Goal: Task Accomplishment & Management: Manage account settings

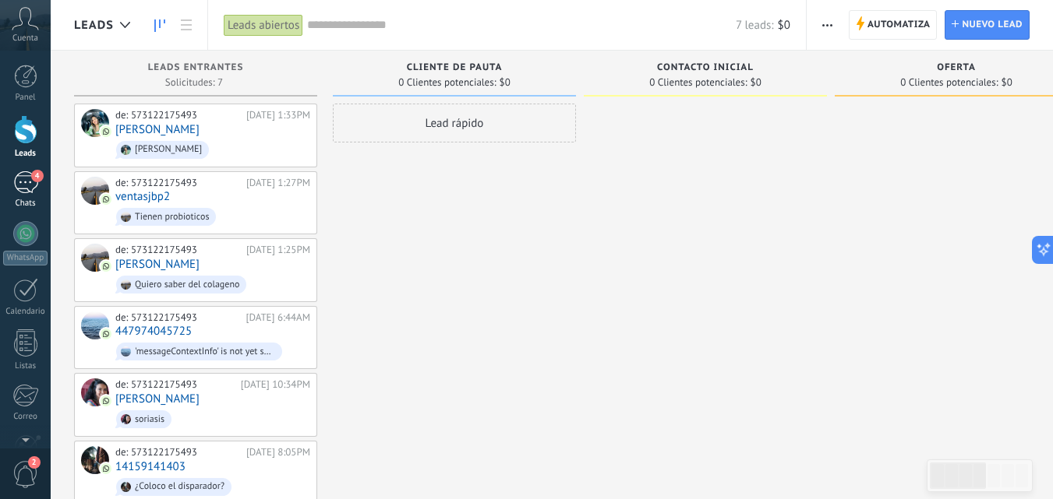
click at [24, 189] on div "4" at bounding box center [25, 182] width 25 height 23
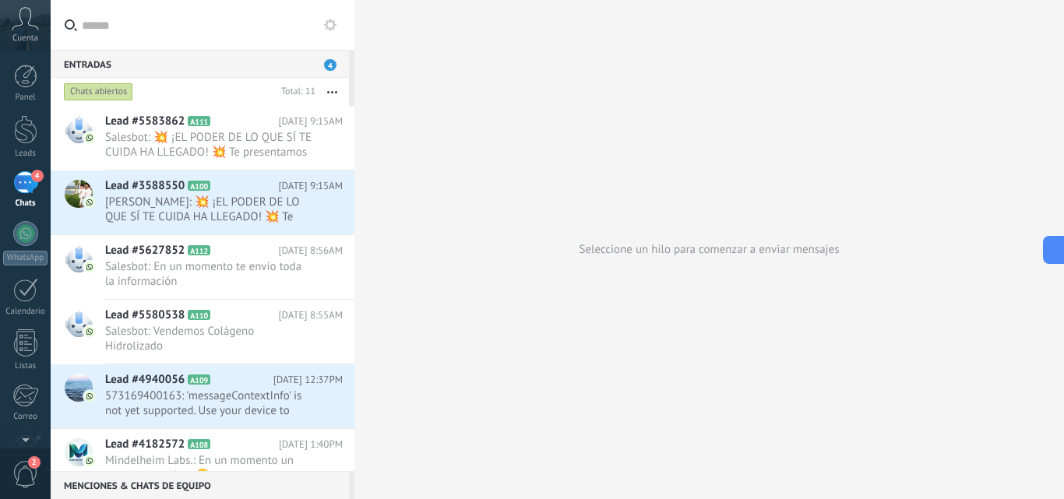
click at [354, 136] on div at bounding box center [354, 249] width 0 height 499
click at [177, 142] on span "Salesbot: 💥 ¡EL PODER DE LO QUE SÍ TE CUIDA HA LLEGADO! 💥 Te presentamos MEGA P…" at bounding box center [209, 145] width 208 height 30
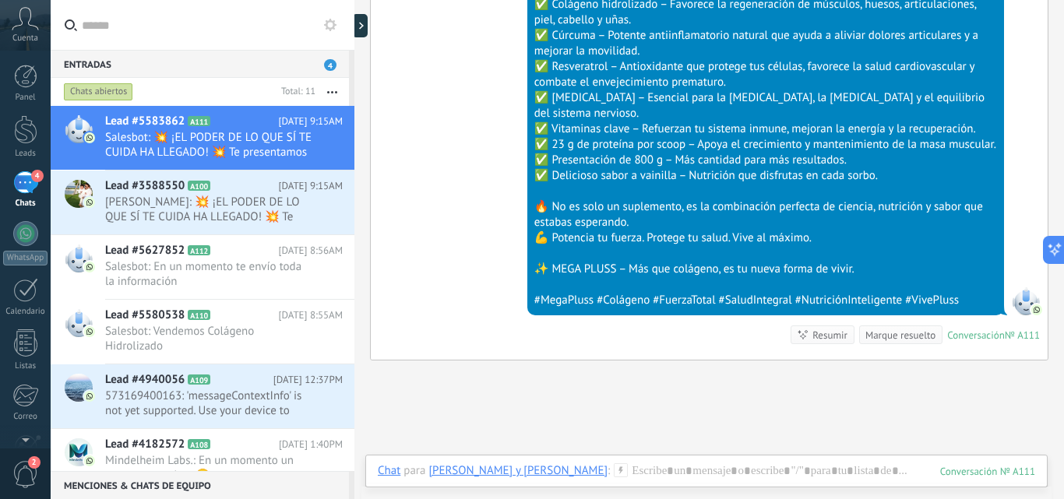
scroll to position [1012, 0]
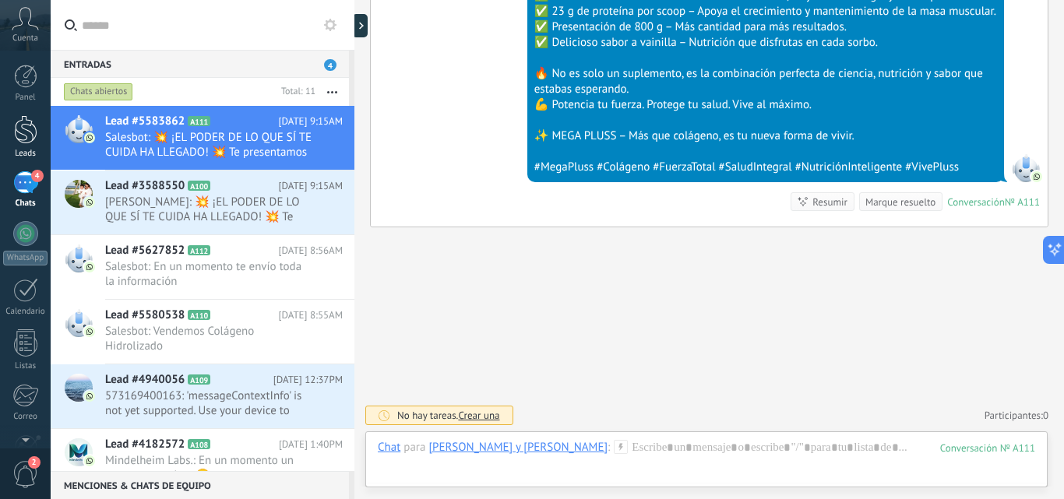
click at [26, 132] on div at bounding box center [25, 129] width 23 height 29
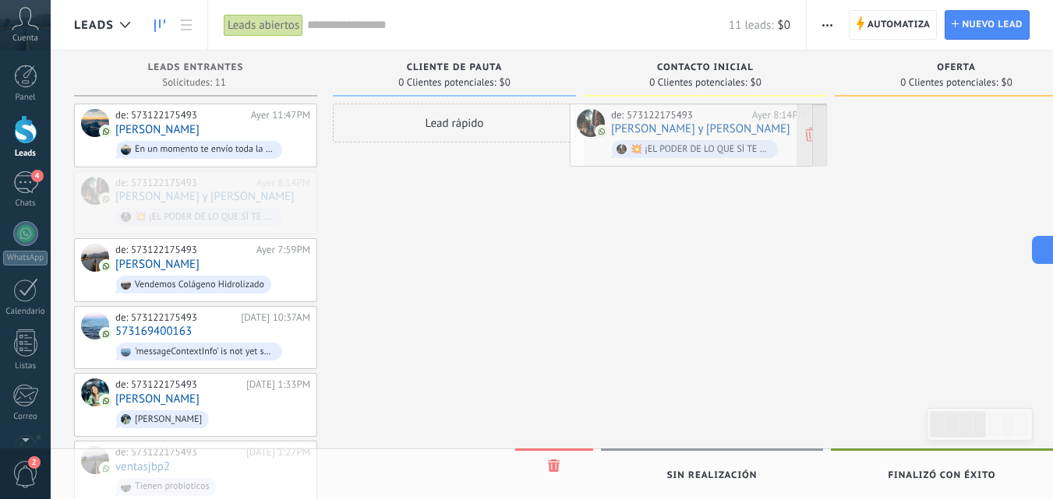
drag, startPoint x: 259, startPoint y: 196, endPoint x: 755, endPoint y: 129, distance: 500.0
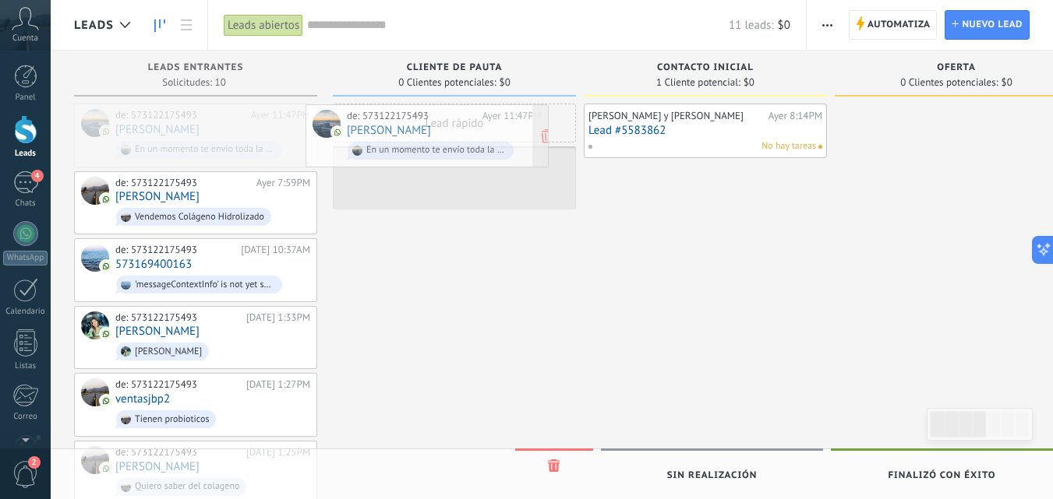
drag, startPoint x: 219, startPoint y: 119, endPoint x: 450, endPoint y: 120, distance: 231.4
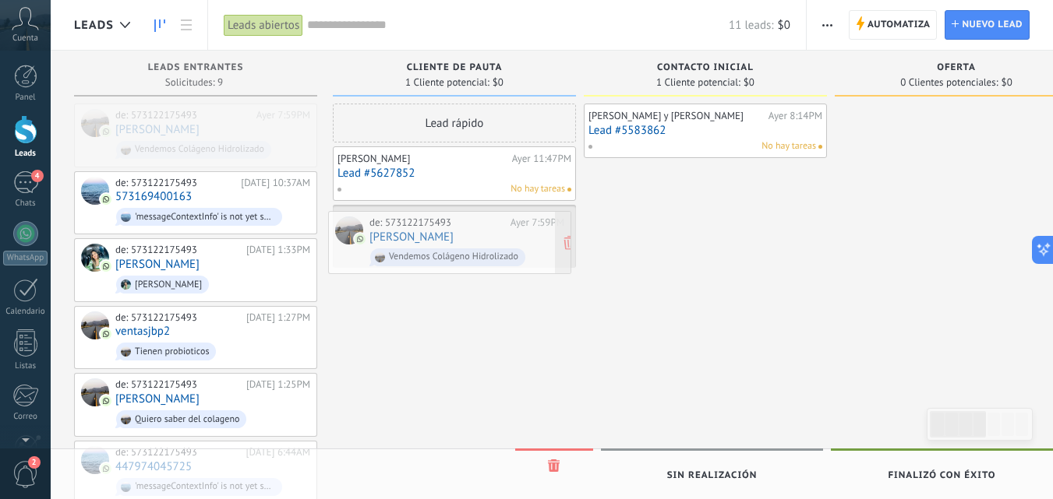
drag, startPoint x: 259, startPoint y: 124, endPoint x: 513, endPoint y: 231, distance: 275.8
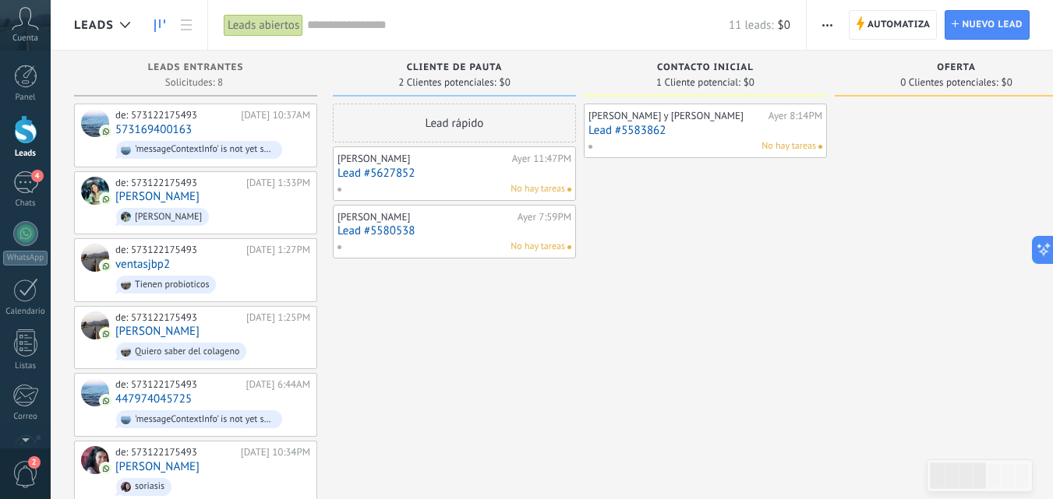
click at [516, 115] on div "Lead rápido" at bounding box center [454, 123] width 243 height 39
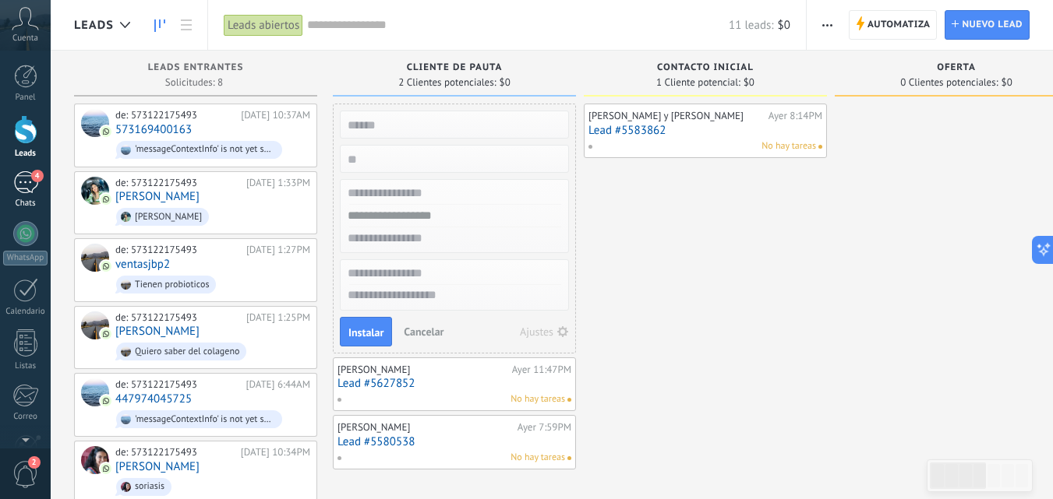
click at [34, 175] on span "4" at bounding box center [37, 176] width 12 height 12
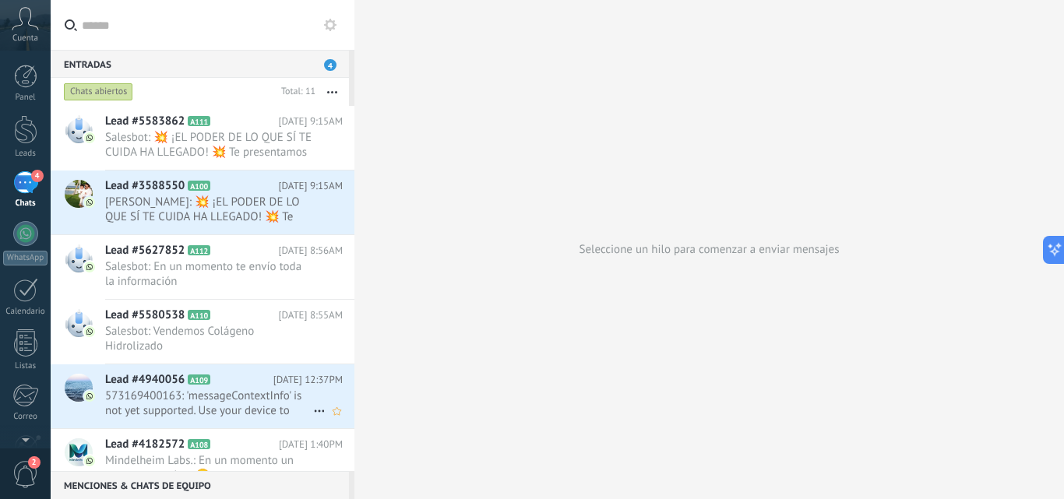
click at [159, 390] on span "573169400163: 'messageContextInfo' is not yet supported. Use your device to vie…" at bounding box center [209, 404] width 208 height 30
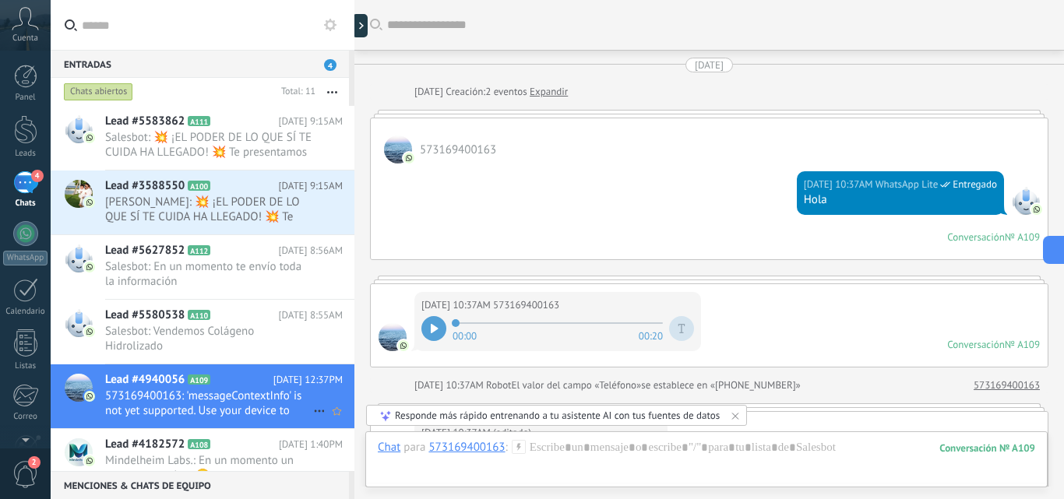
scroll to position [1143, 0]
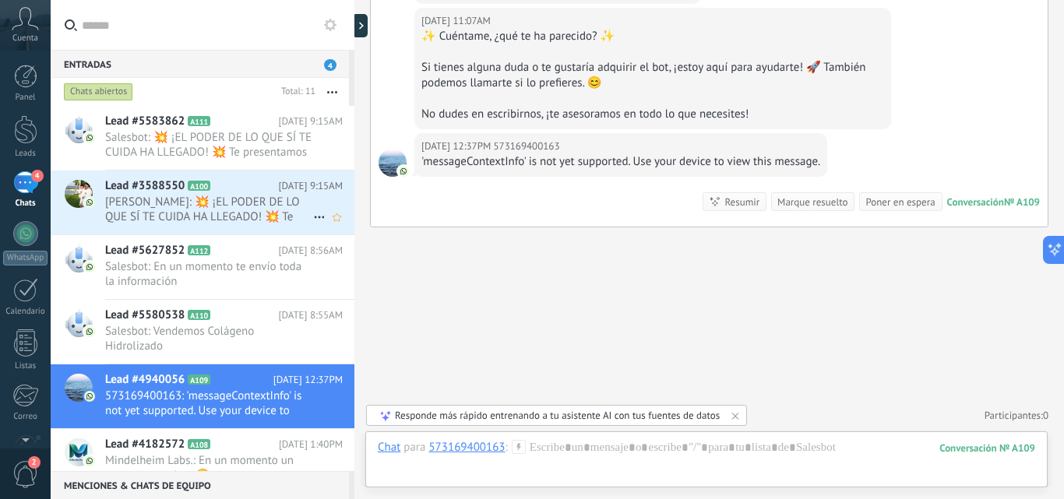
click at [183, 199] on span "Camilo Prieto Escandon: 💥 ¡EL PODER DE LO QUE SÍ TE CUIDA HA LLEGADO! 💥 Te pres…" at bounding box center [209, 210] width 208 height 30
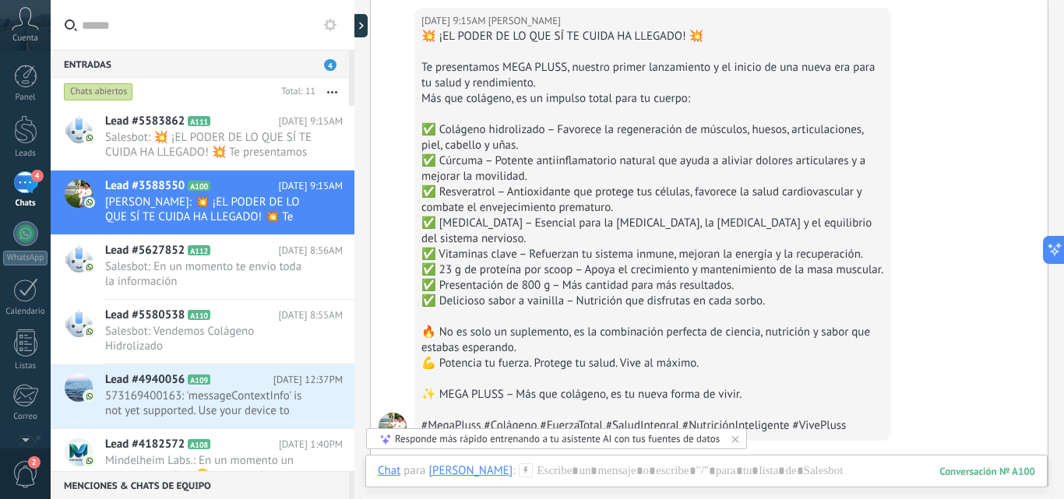
scroll to position [895, 0]
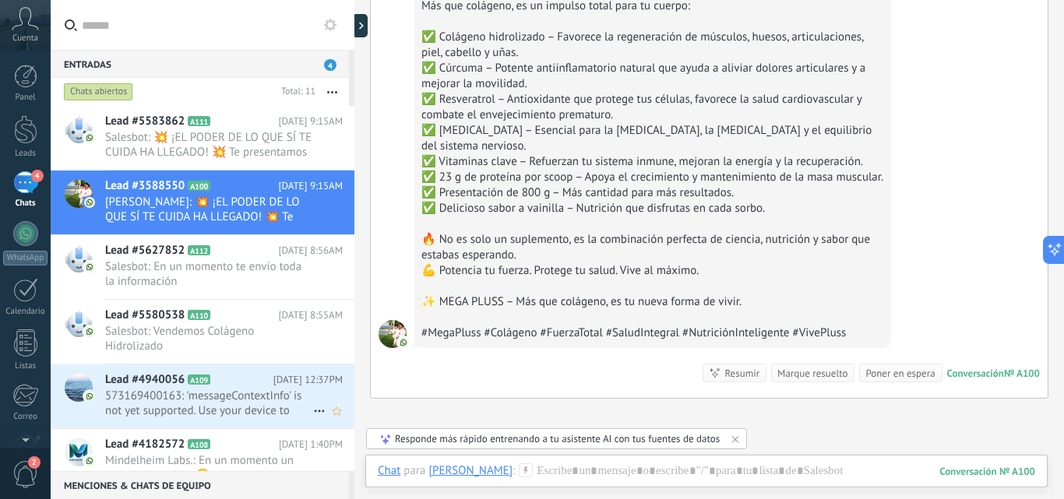
click at [201, 386] on h2 "Lead #4940056 A109" at bounding box center [189, 380] width 168 height 16
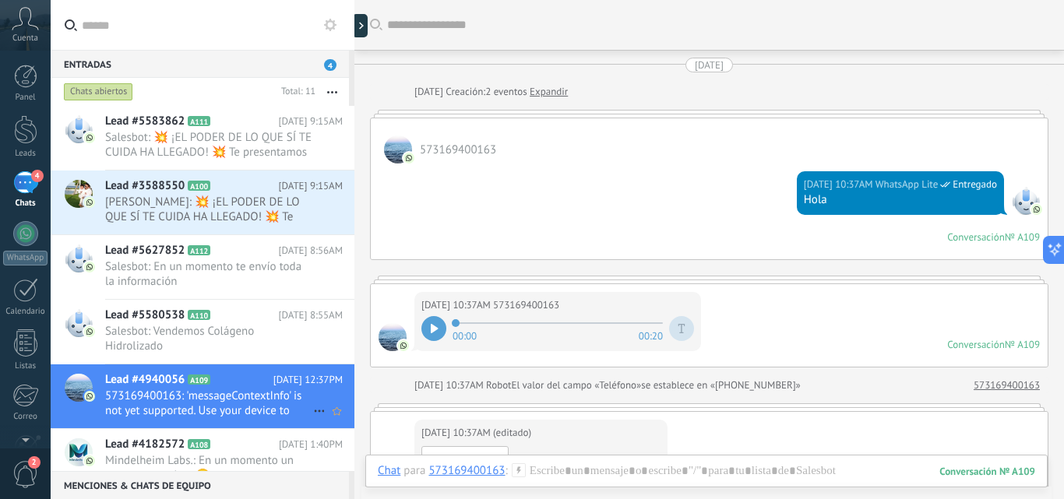
scroll to position [1074, 0]
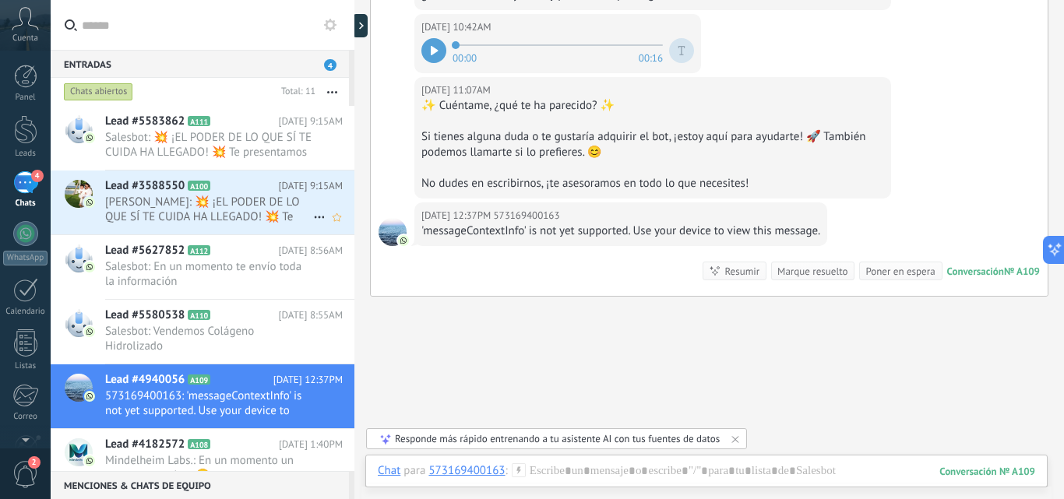
click at [153, 212] on span "Camilo Prieto Escandon: 💥 ¡EL PODER DE LO QUE SÍ TE CUIDA HA LLEGADO! 💥 Te pres…" at bounding box center [209, 210] width 208 height 30
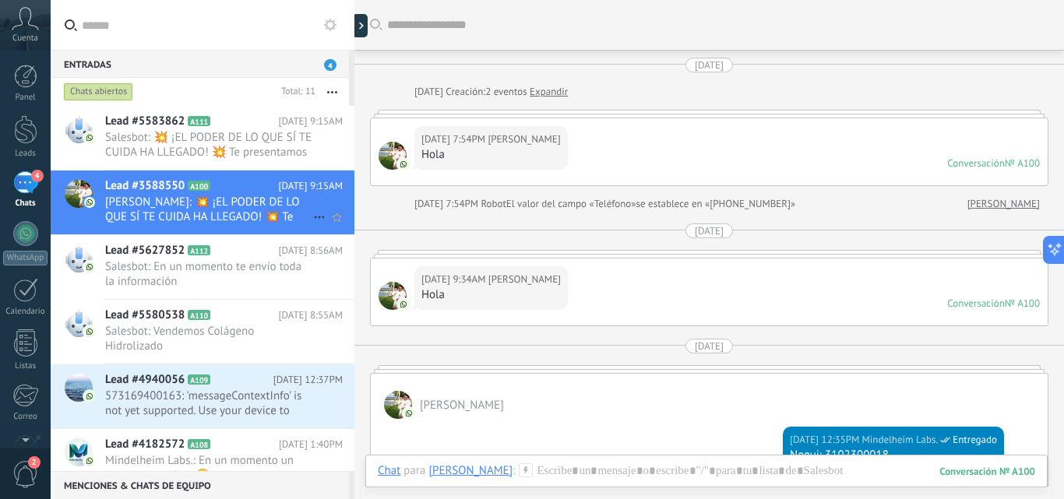
scroll to position [802, 0]
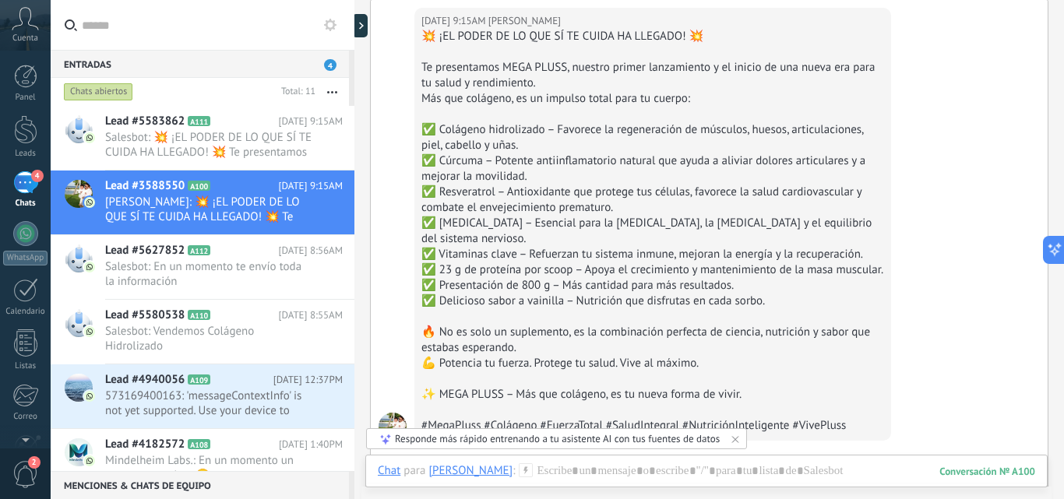
click at [332, 65] on span "4" at bounding box center [330, 65] width 12 height 12
click at [27, 119] on div at bounding box center [25, 129] width 23 height 29
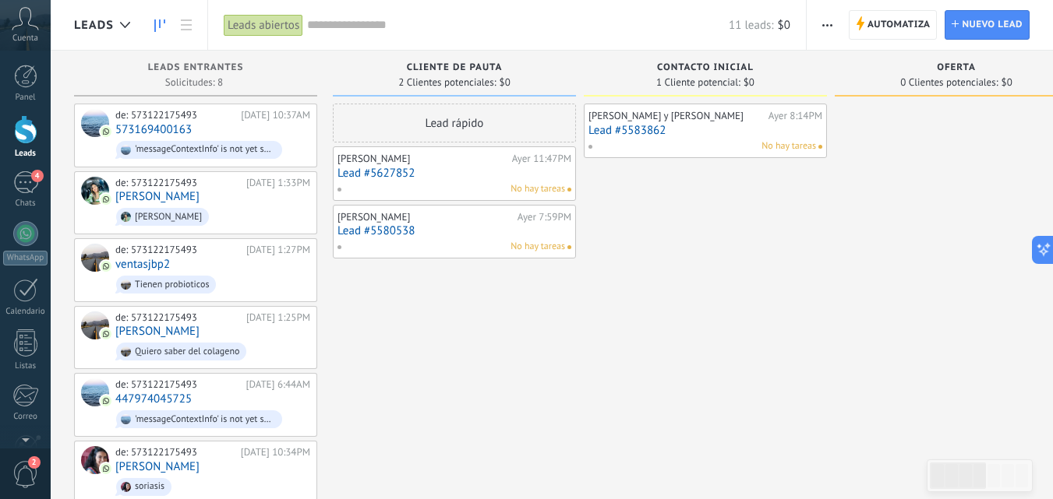
drag, startPoint x: 538, startPoint y: 112, endPoint x: 599, endPoint y: 23, distance: 108.1
click at [599, 23] on div "Leads Leads abiertos Aplicar 11 leads: $0 Leads abiertos Mis leads Leads ganado…" at bounding box center [552, 339] width 1002 height 678
click at [679, 129] on link "Lead #5583862" at bounding box center [705, 130] width 234 height 13
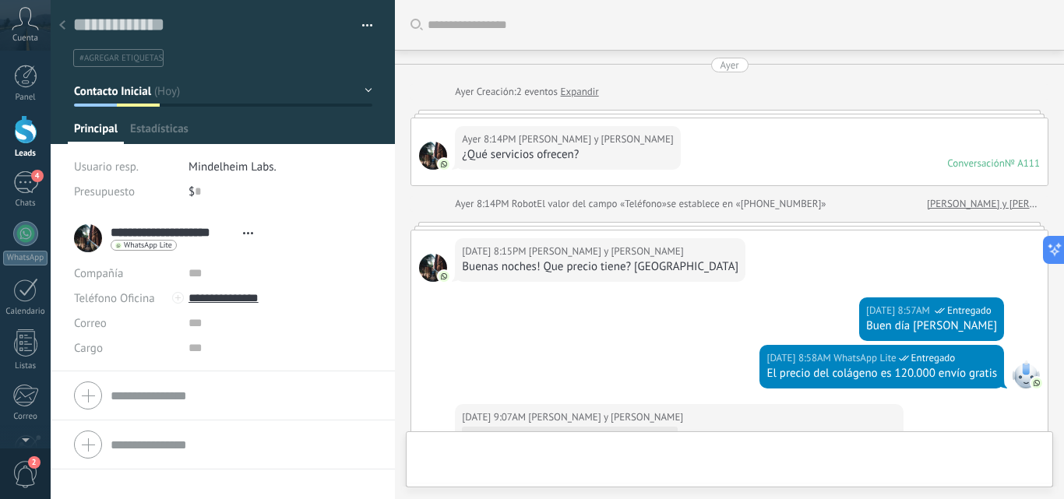
type textarea "**********"
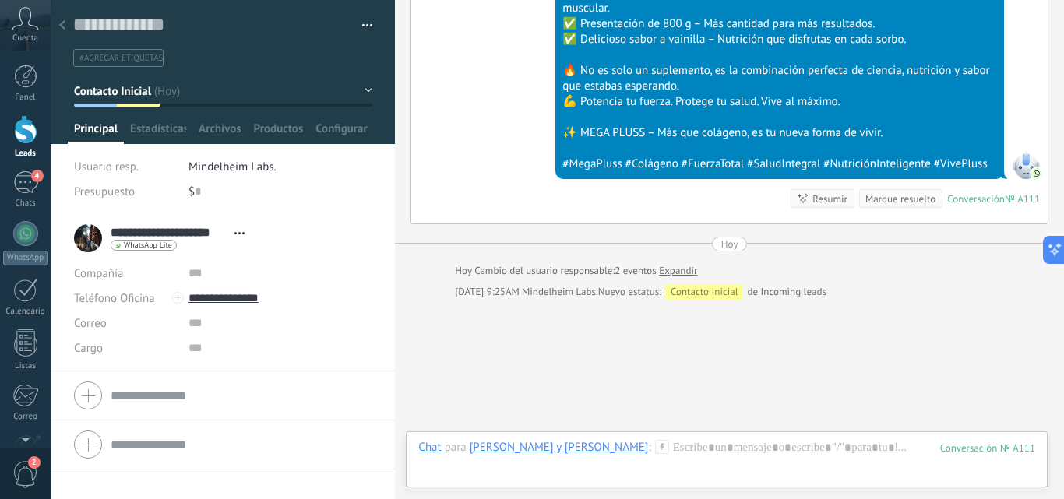
scroll to position [1103, 0]
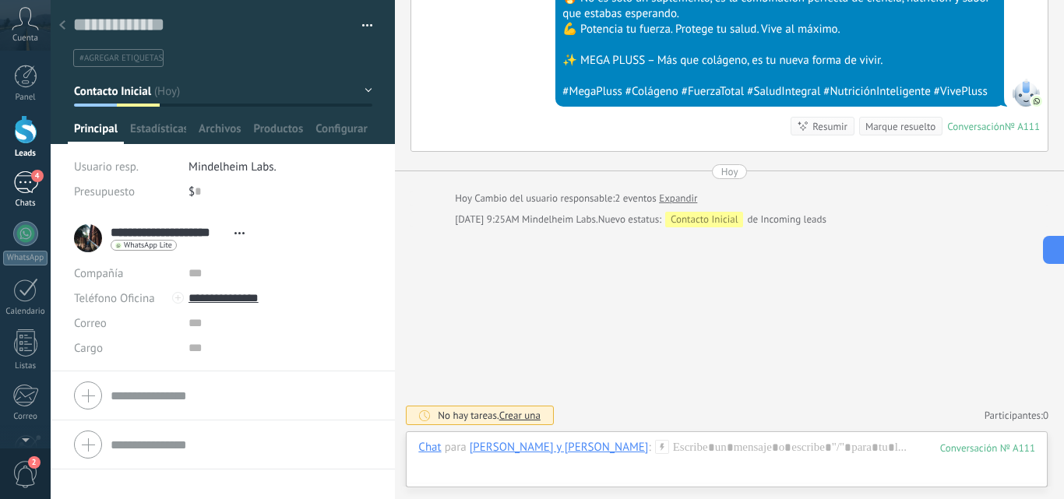
click at [28, 182] on div "4" at bounding box center [25, 182] width 25 height 23
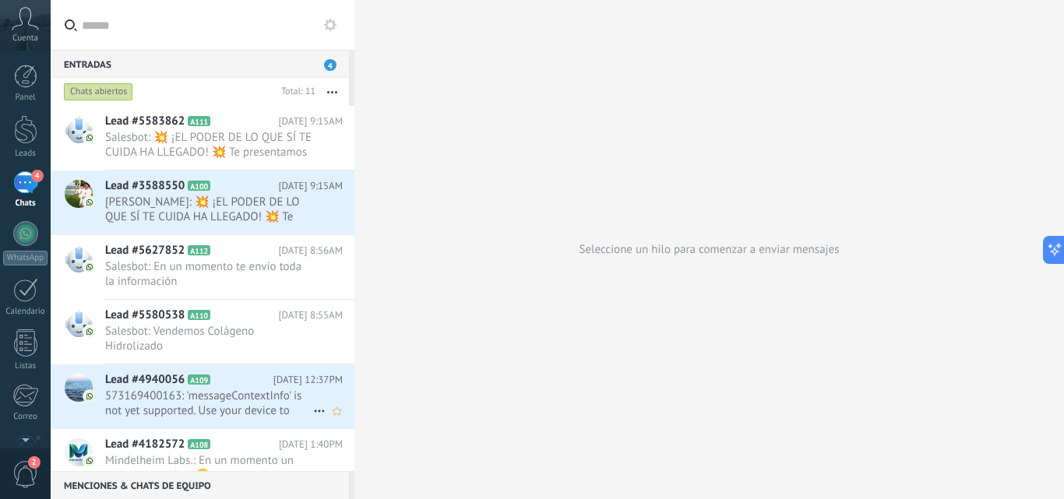
click at [224, 388] on div "Lead #4940056 A109 [DATE] 12:37PM 573169400163: 'messageContextInfo' is not yet…" at bounding box center [229, 397] width 249 height 64
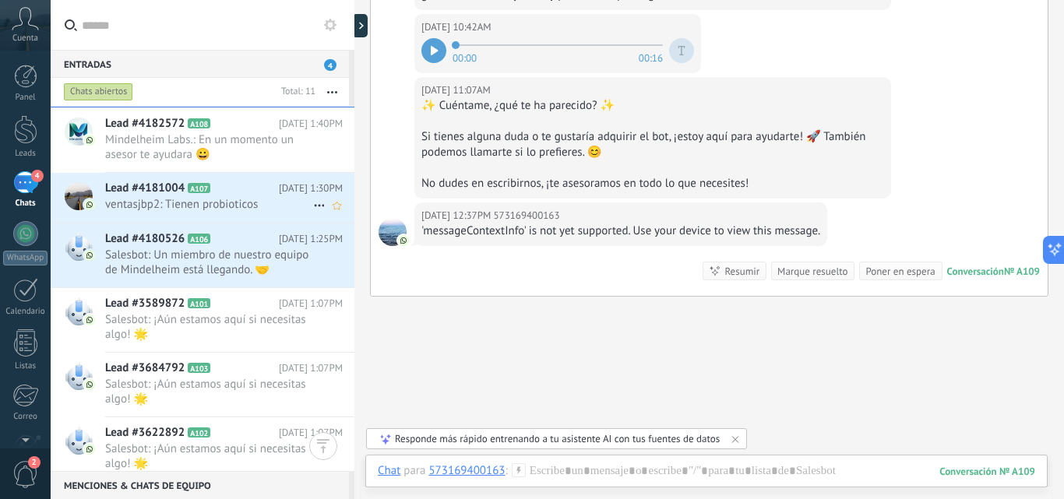
scroll to position [323, 0]
click at [279, 185] on span "08/08/2025 1:30PM" at bounding box center [311, 188] width 64 height 16
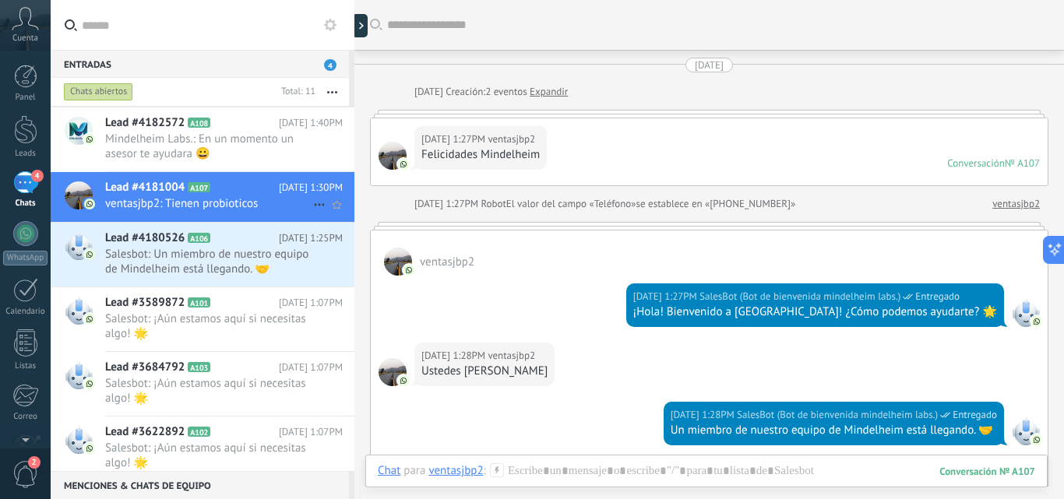
scroll to position [242, 0]
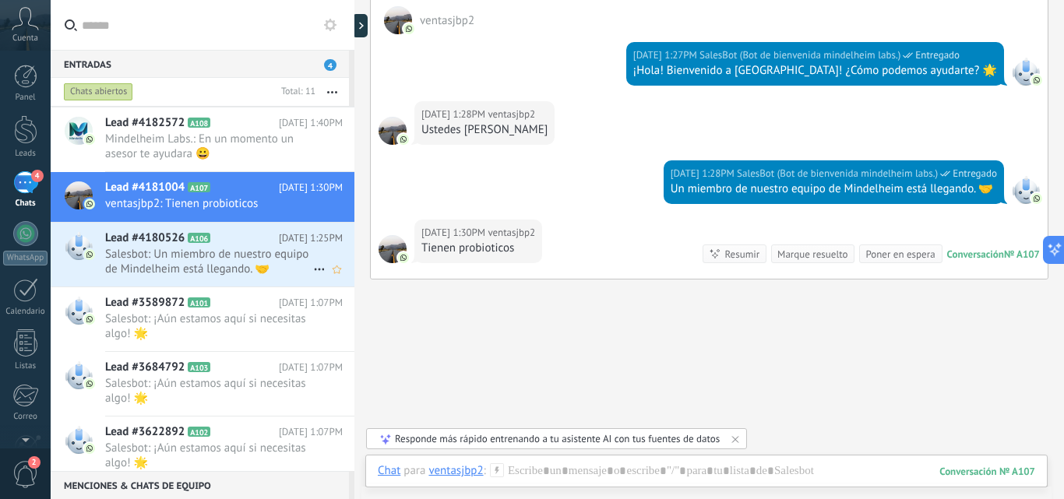
click at [220, 259] on span "Salesbot: Un miembro de nuestro equipo de Mindelheim está llegando. 🤝" at bounding box center [209, 262] width 208 height 30
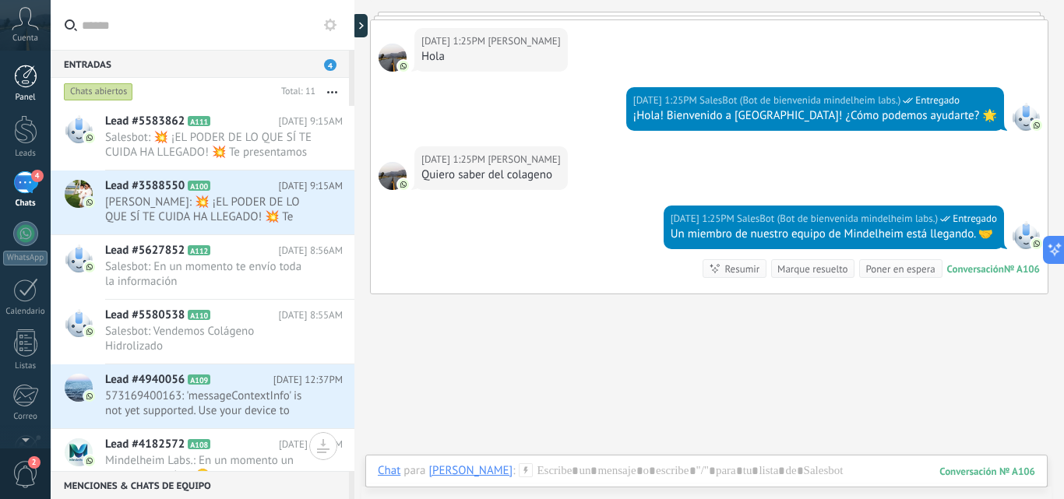
click at [27, 87] on div at bounding box center [25, 76] width 23 height 23
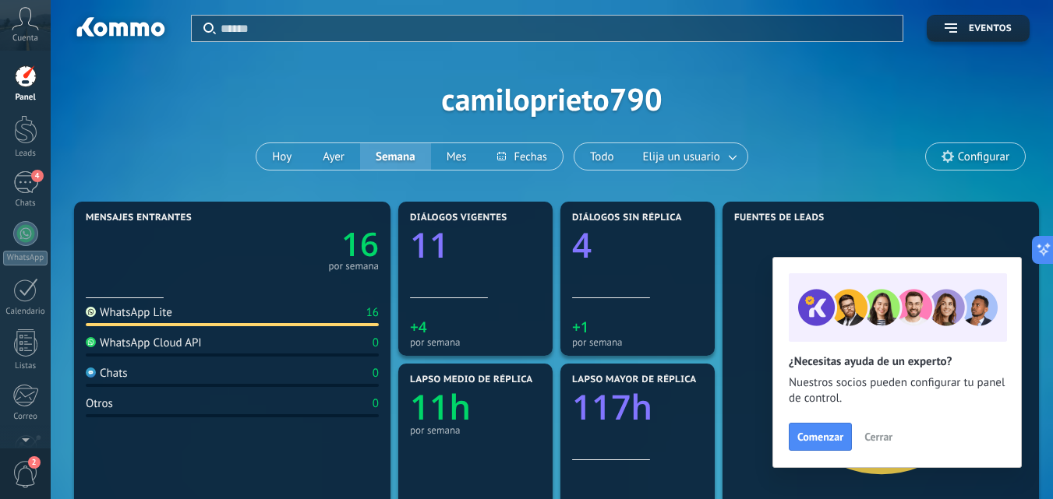
click at [878, 436] on span "Cerrar" at bounding box center [878, 437] width 28 height 11
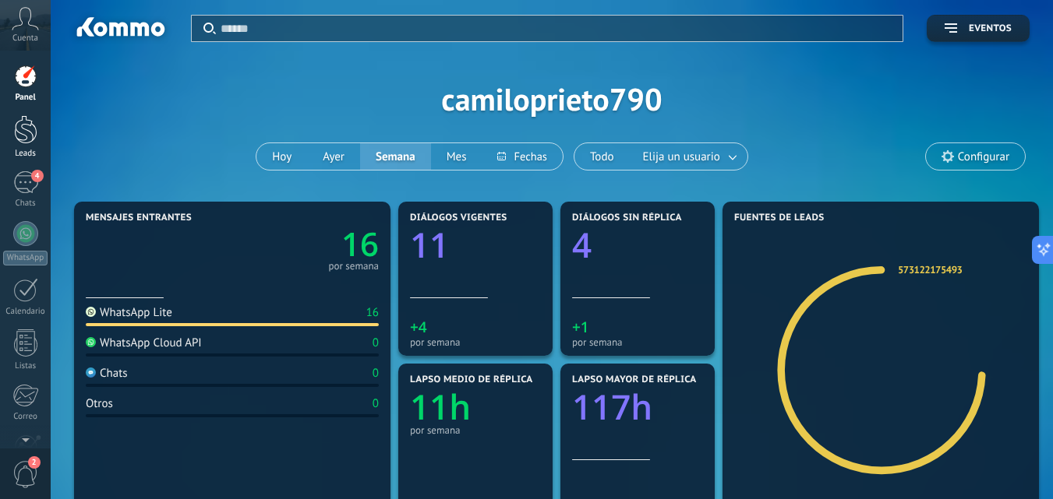
click at [26, 136] on div at bounding box center [25, 129] width 23 height 29
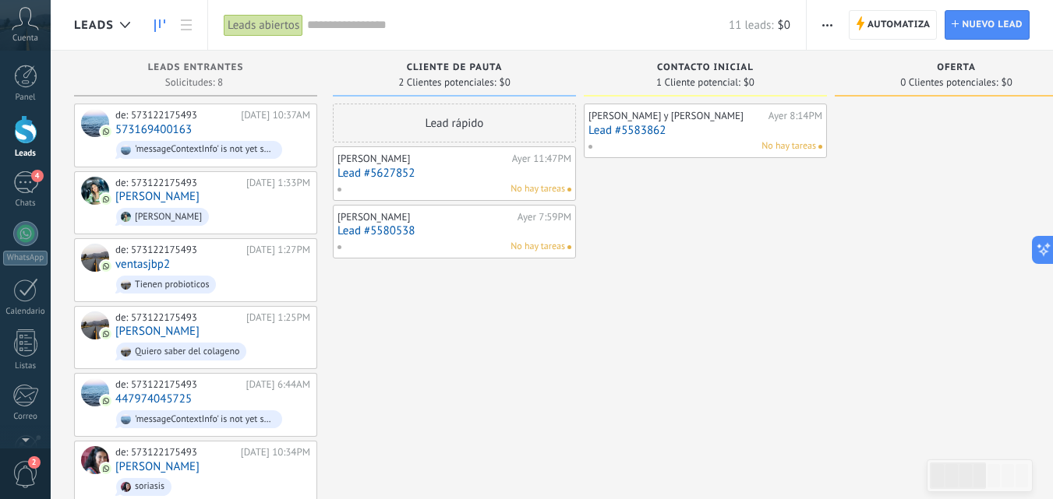
click at [16, 32] on div "Cuenta" at bounding box center [25, 25] width 51 height 51
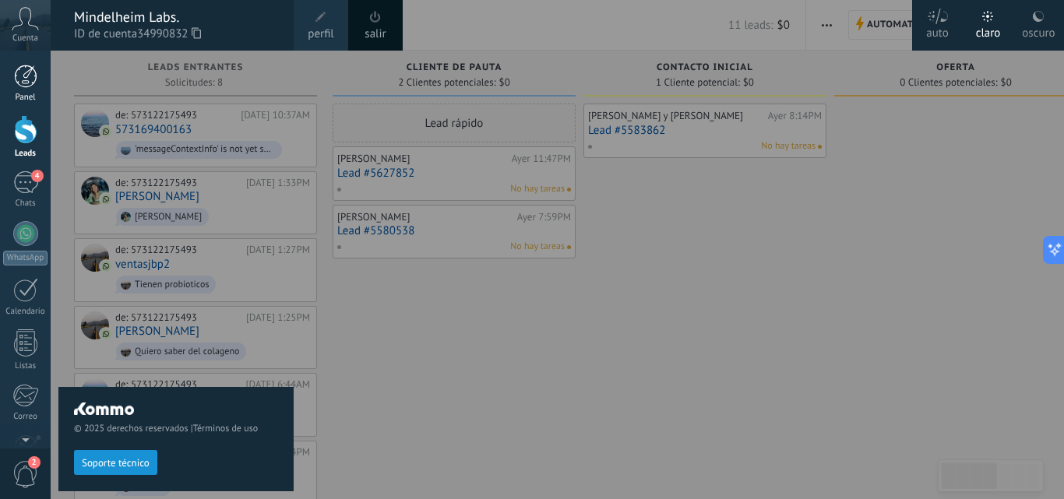
click at [26, 80] on div at bounding box center [25, 76] width 23 height 23
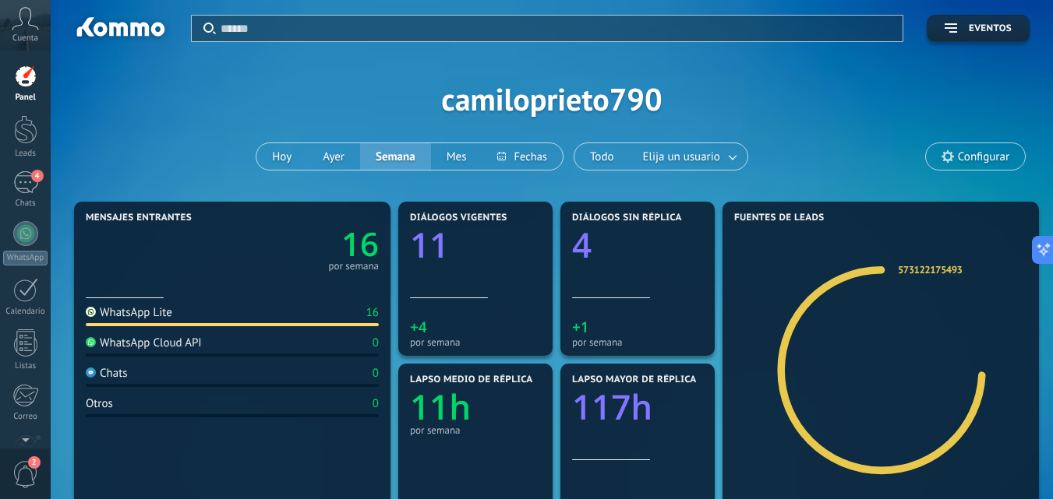
click at [26, 29] on icon at bounding box center [25, 18] width 27 height 23
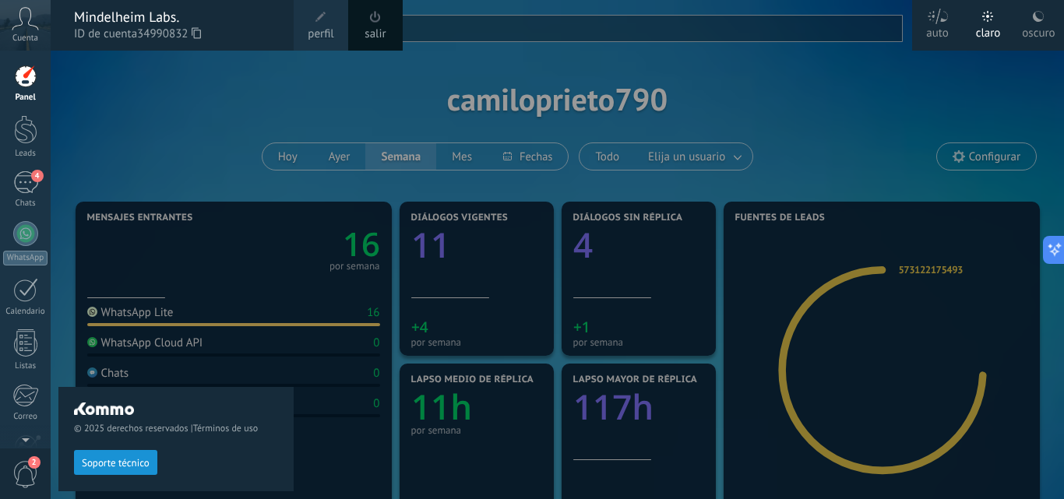
click at [315, 37] on span "perfil" at bounding box center [321, 34] width 26 height 17
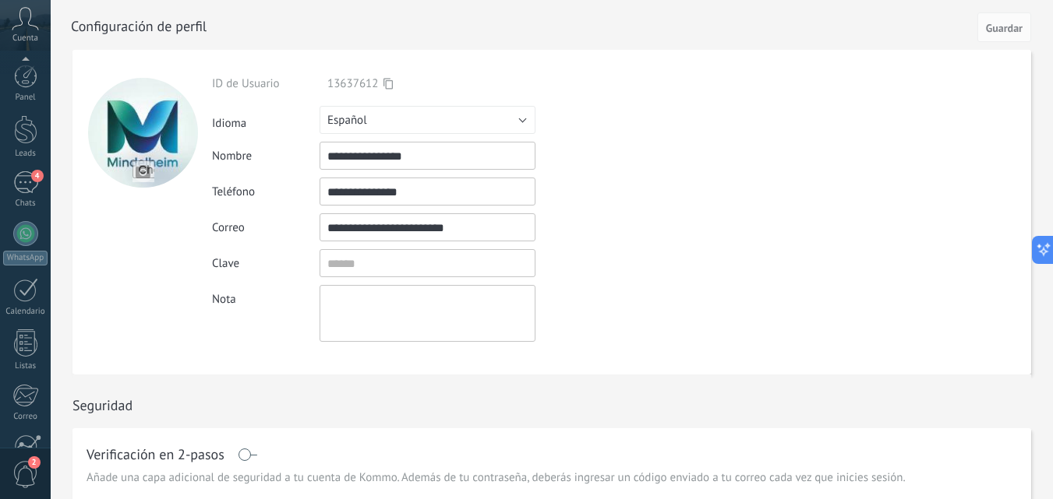
scroll to position [149, 0]
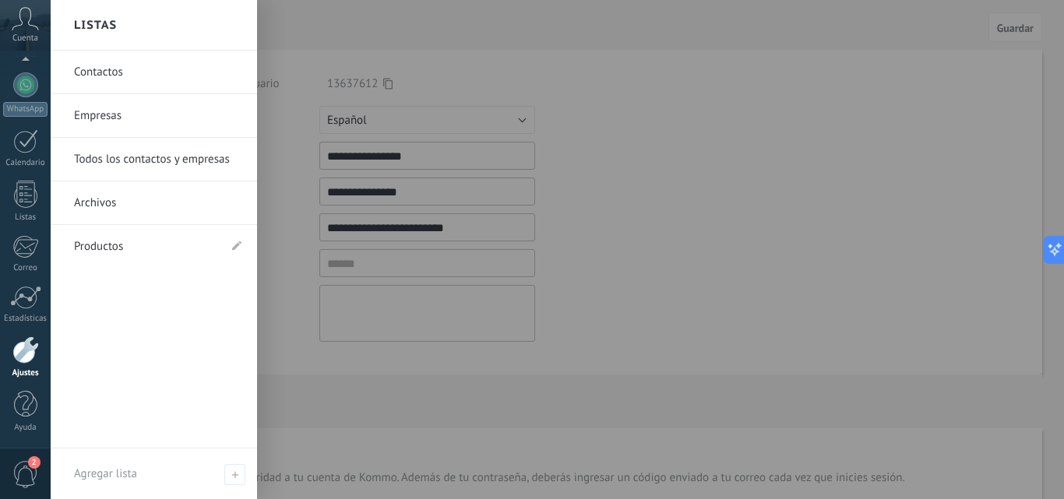
click at [111, 248] on link "Productos" at bounding box center [146, 247] width 144 height 44
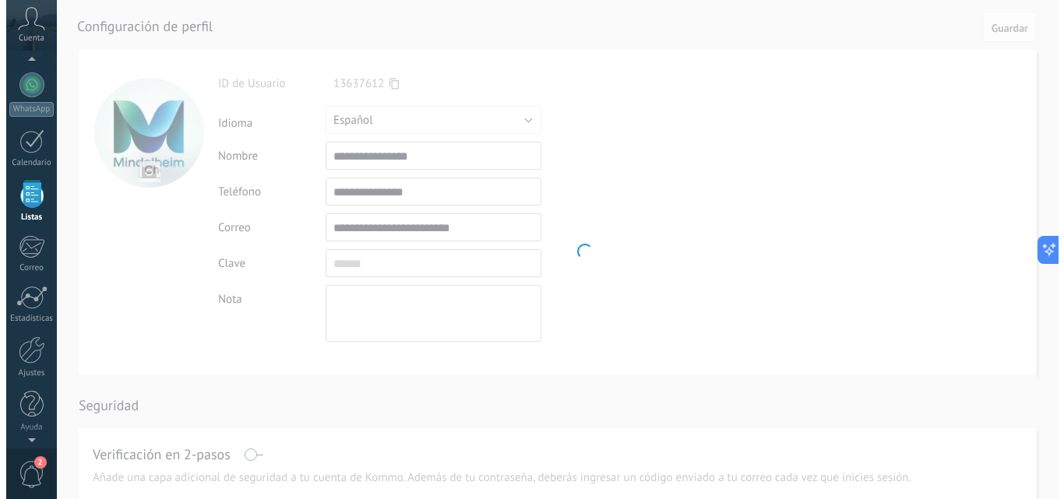
scroll to position [97, 0]
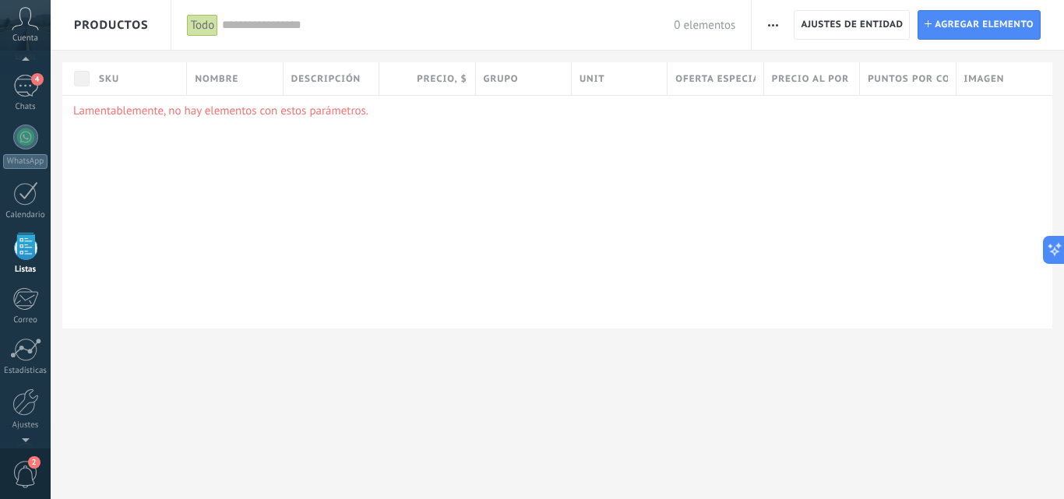
scroll to position [69, 0]
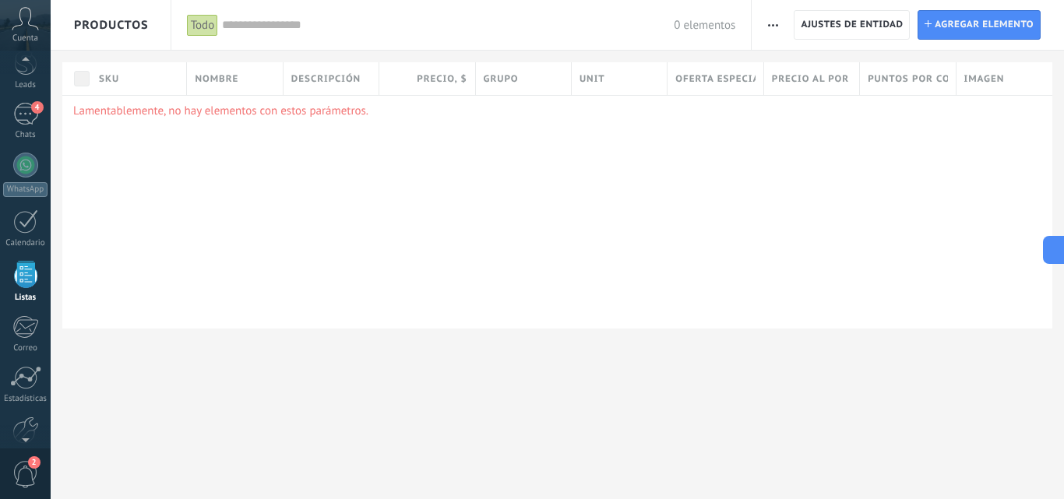
click at [31, 27] on icon at bounding box center [25, 18] width 27 height 23
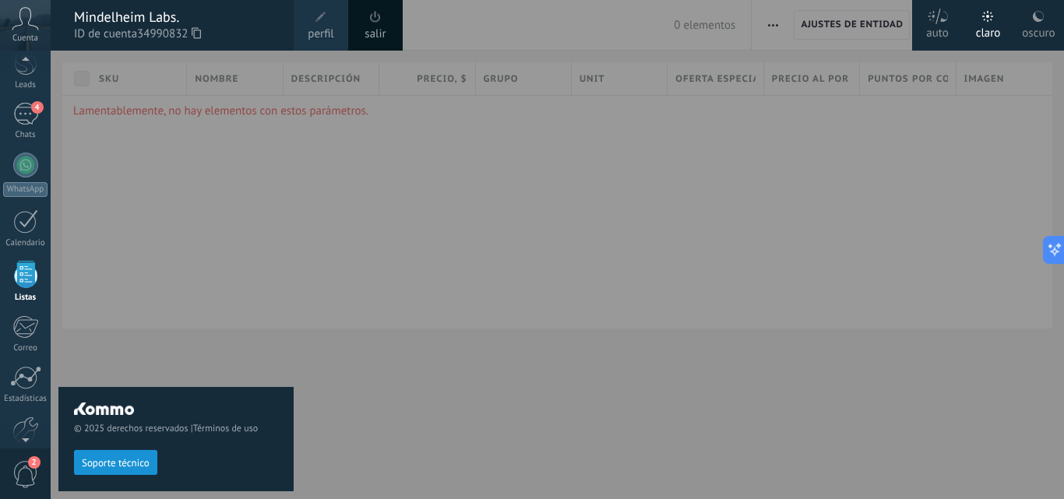
click at [111, 15] on div "Mindelheim Labs." at bounding box center [176, 17] width 204 height 17
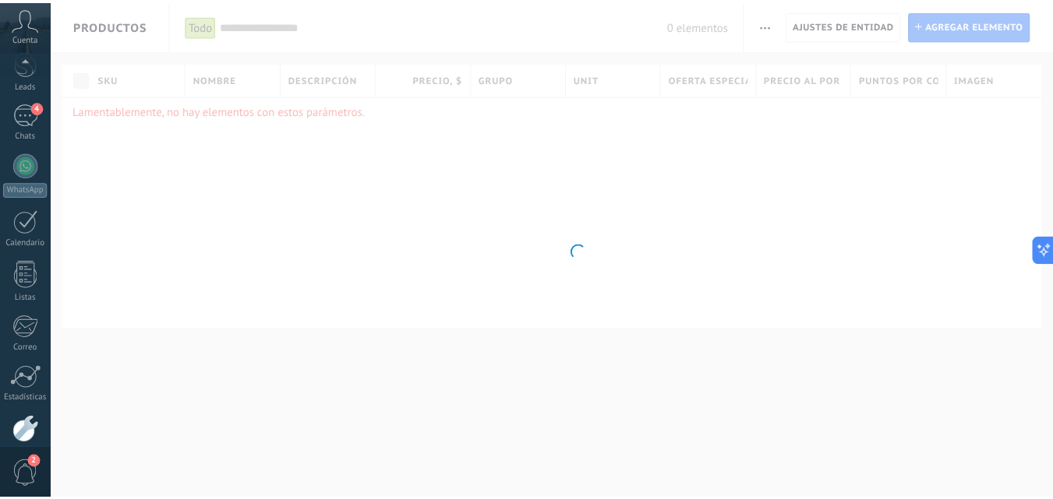
scroll to position [149, 0]
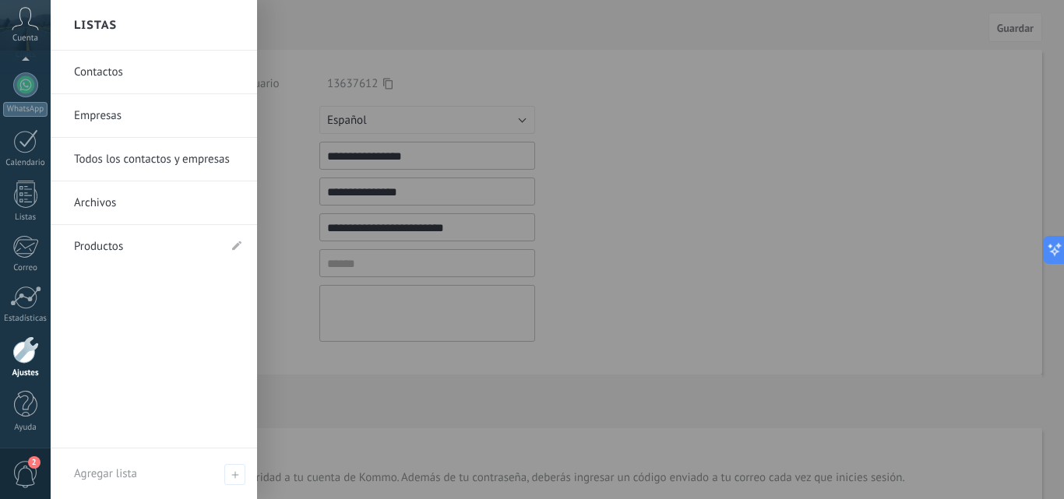
click at [104, 153] on link "Todos los contactos y empresas" at bounding box center [158, 160] width 168 height 44
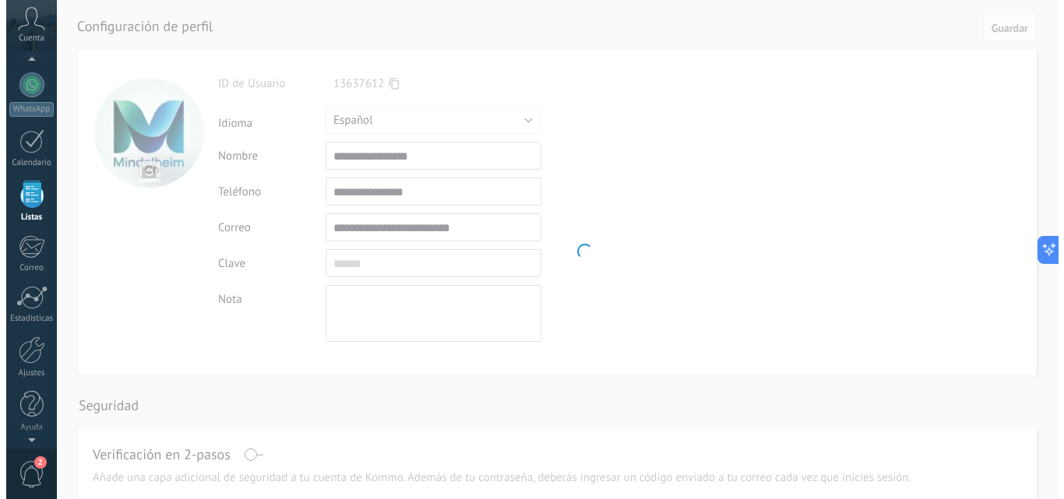
scroll to position [97, 0]
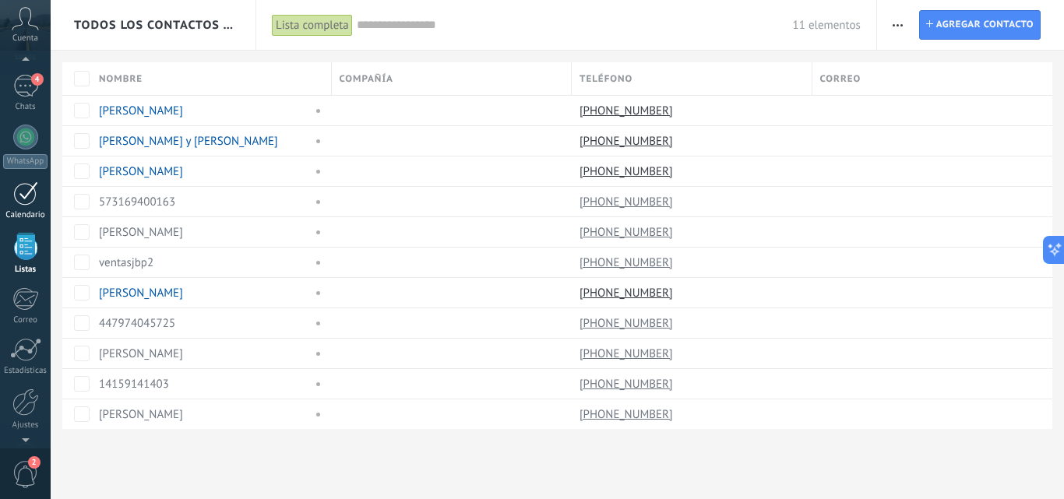
click at [27, 199] on div at bounding box center [25, 194] width 25 height 24
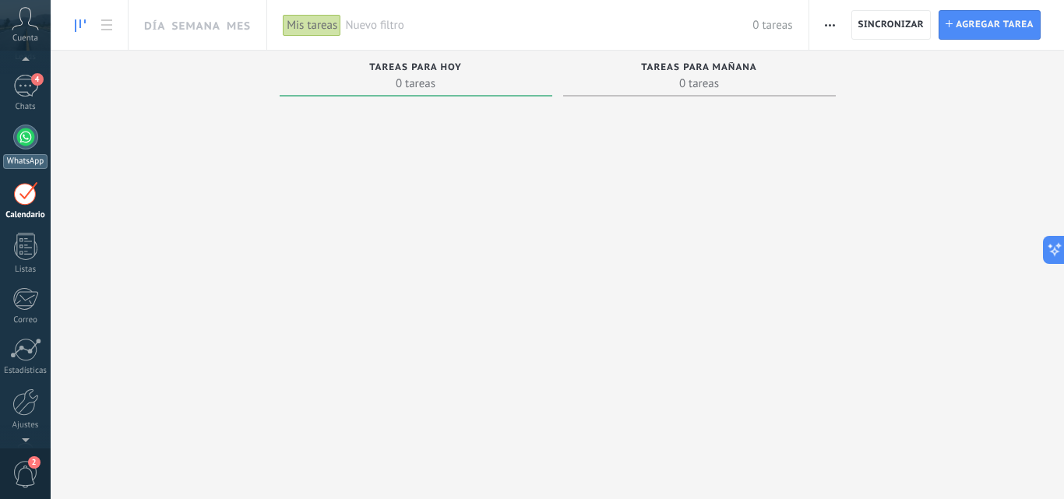
click at [31, 145] on div at bounding box center [25, 137] width 25 height 25
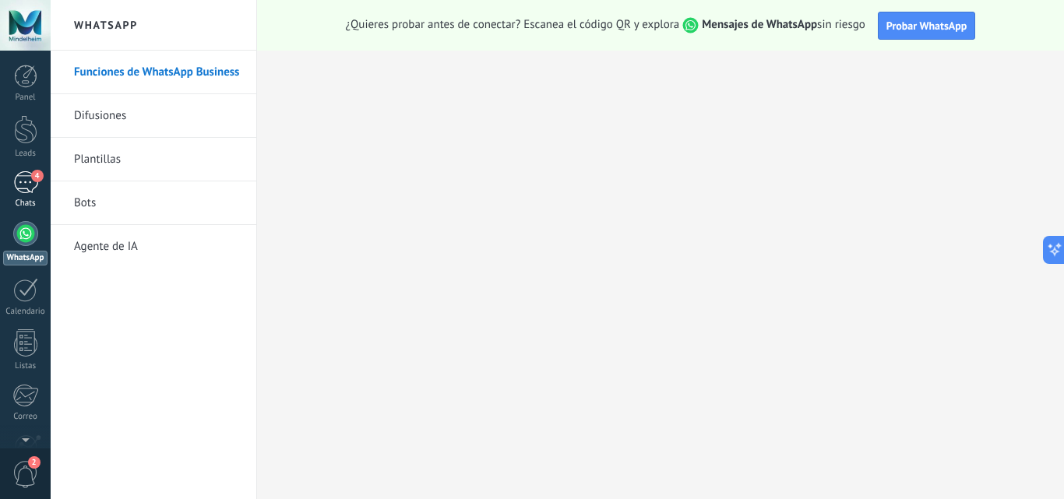
click at [24, 189] on div "4" at bounding box center [25, 182] width 25 height 23
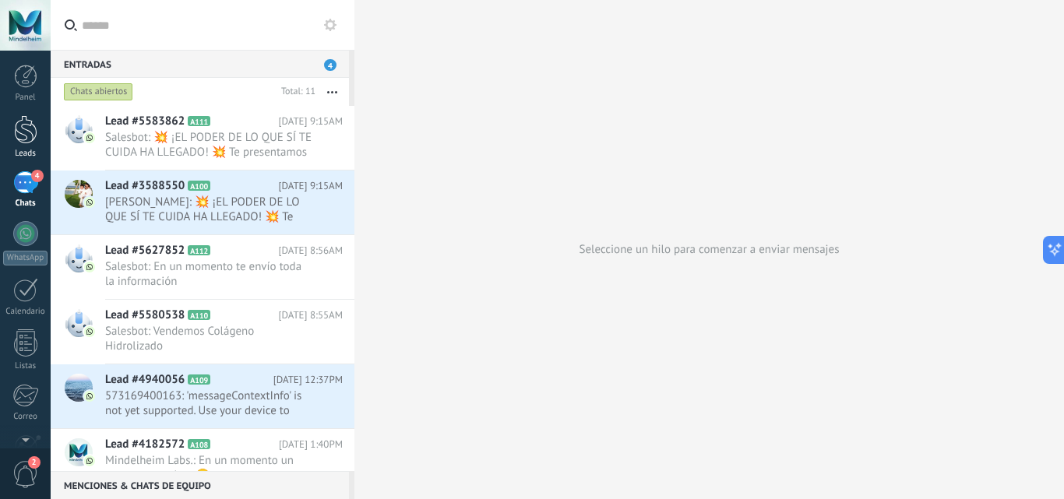
click at [31, 122] on div at bounding box center [25, 129] width 23 height 29
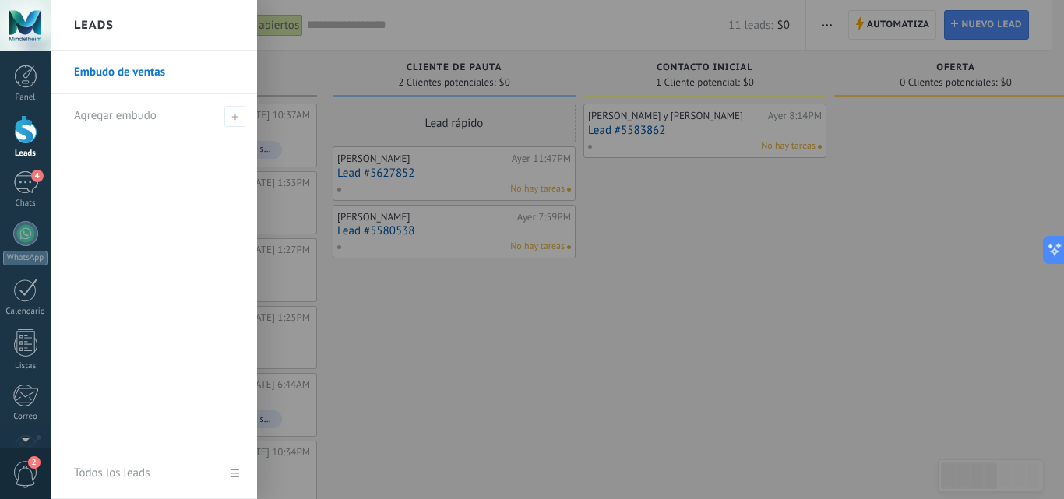
click at [31, 17] on div at bounding box center [25, 25] width 51 height 51
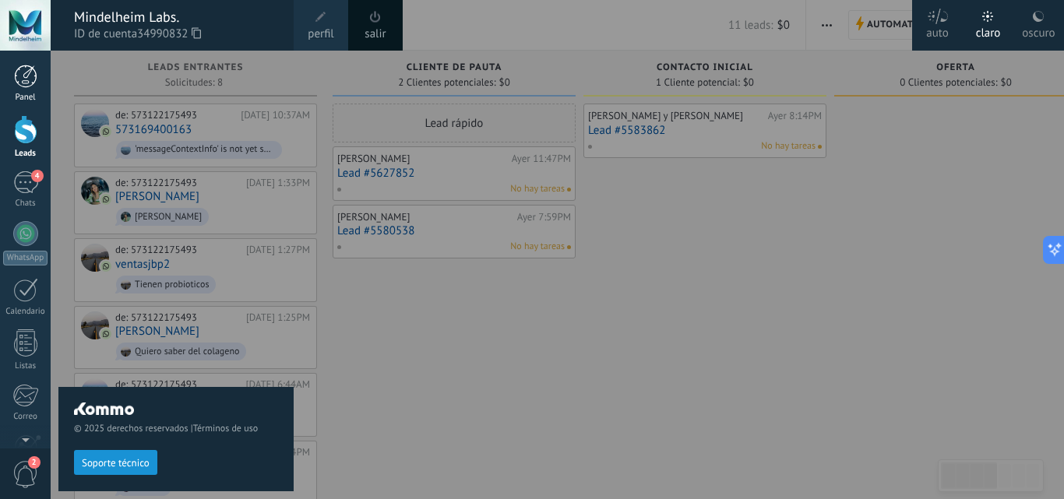
click at [29, 82] on div at bounding box center [25, 76] width 23 height 23
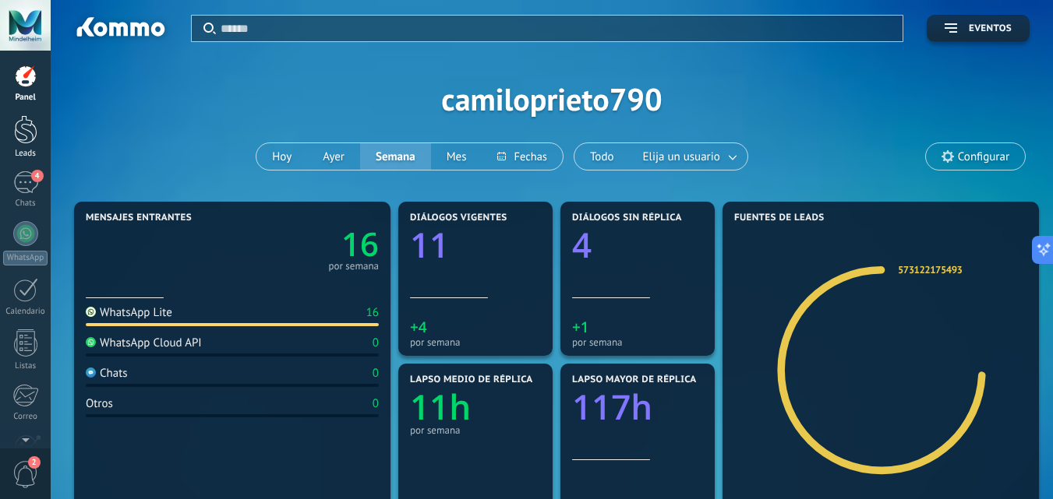
click at [25, 137] on div at bounding box center [25, 129] width 23 height 29
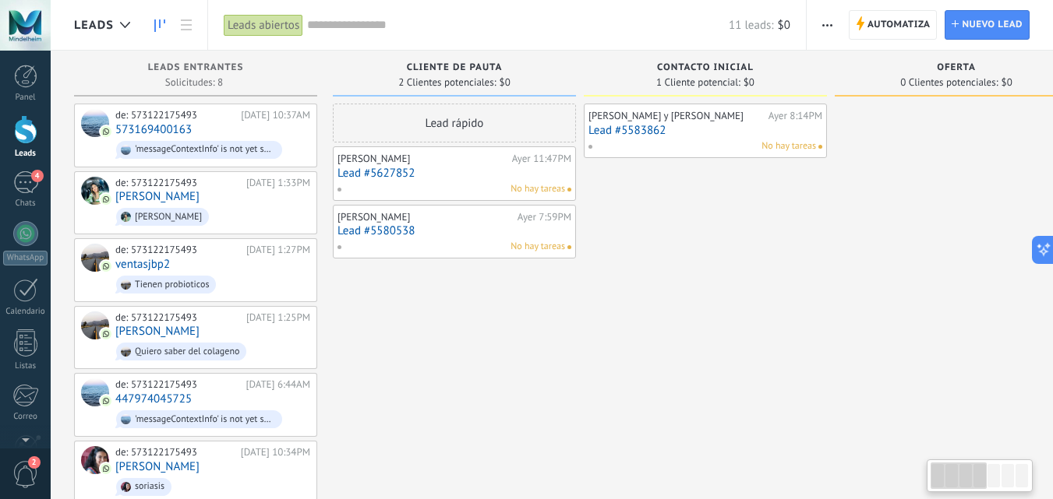
scroll to position [0, 65]
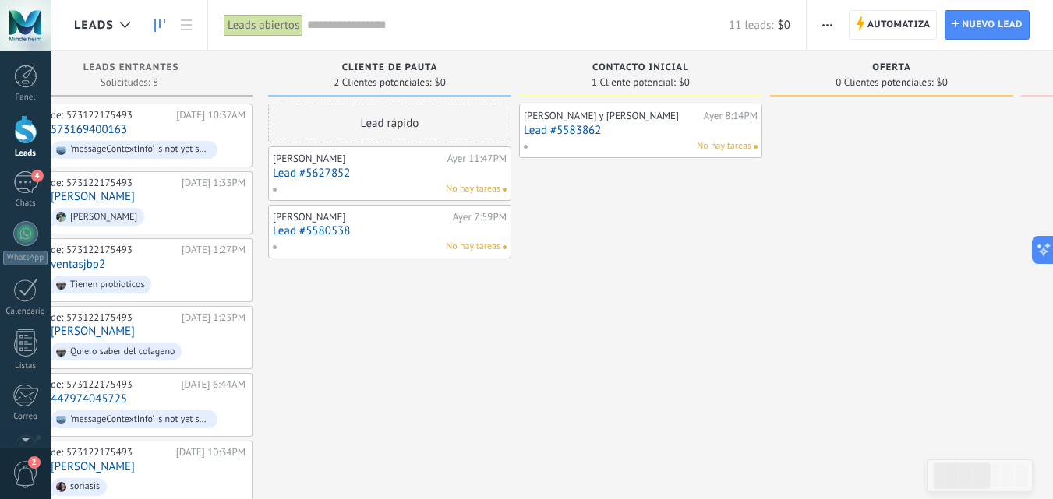
drag, startPoint x: 926, startPoint y: 287, endPoint x: 597, endPoint y: 261, distance: 329.8
click at [770, 261] on div at bounding box center [891, 372] width 243 height 536
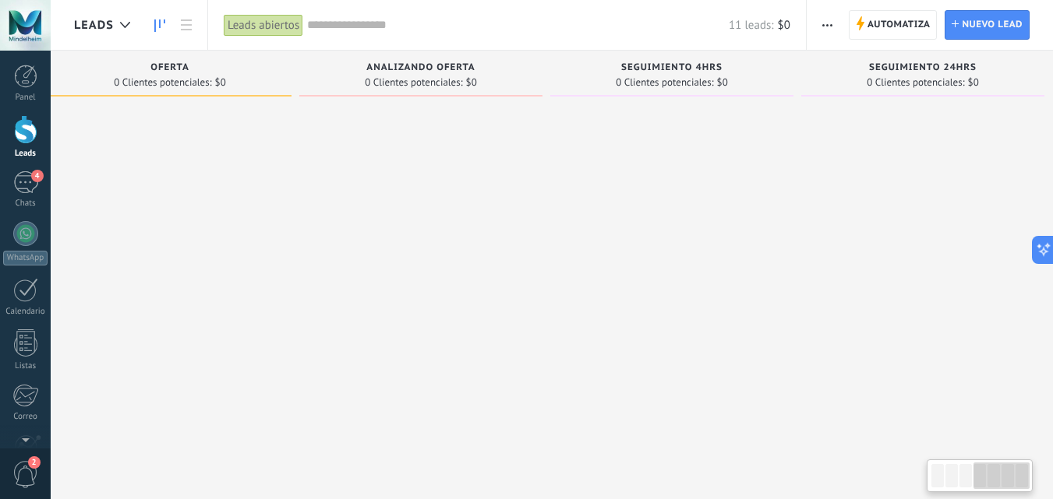
scroll to position [0, 801]
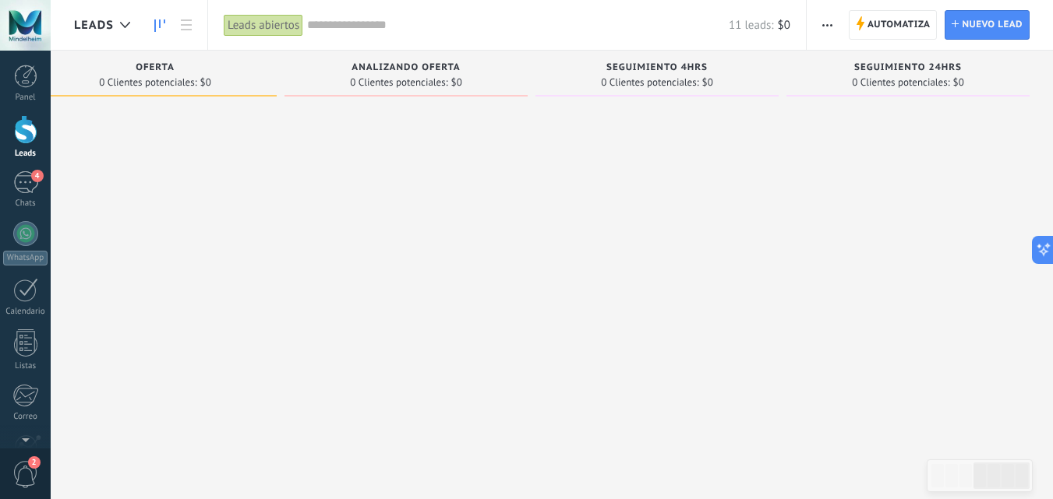
drag, startPoint x: 831, startPoint y: 273, endPoint x: 252, endPoint y: 282, distance: 578.1
click at [252, 282] on div "Leads Entrantes Solicitudes: 8 0 0 0 8 0 0 0 8 de: 573122175493 11/08/2025 10:3…" at bounding box center [162, 345] width 1779 height 589
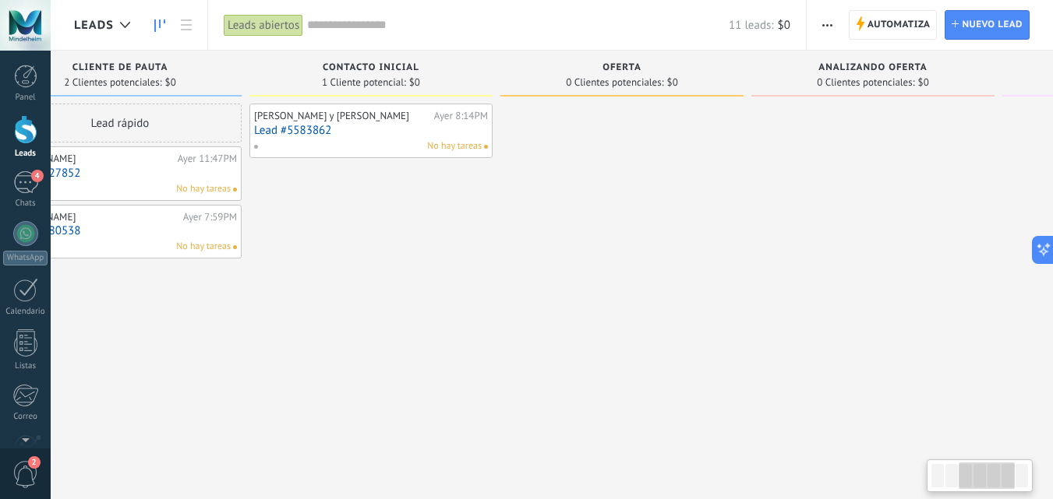
drag, startPoint x: 414, startPoint y: 260, endPoint x: 881, endPoint y: 197, distance: 470.9
click at [881, 197] on div at bounding box center [872, 372] width 243 height 536
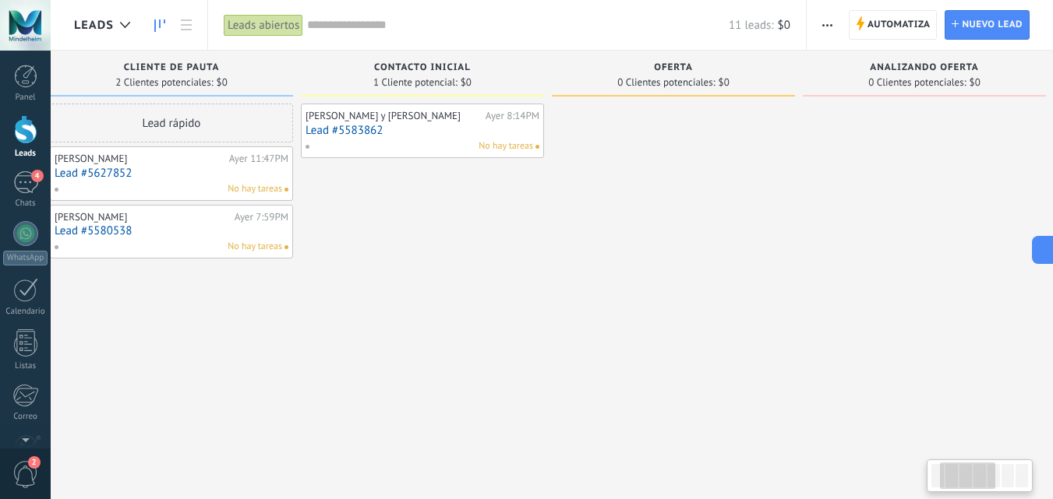
scroll to position [0, 32]
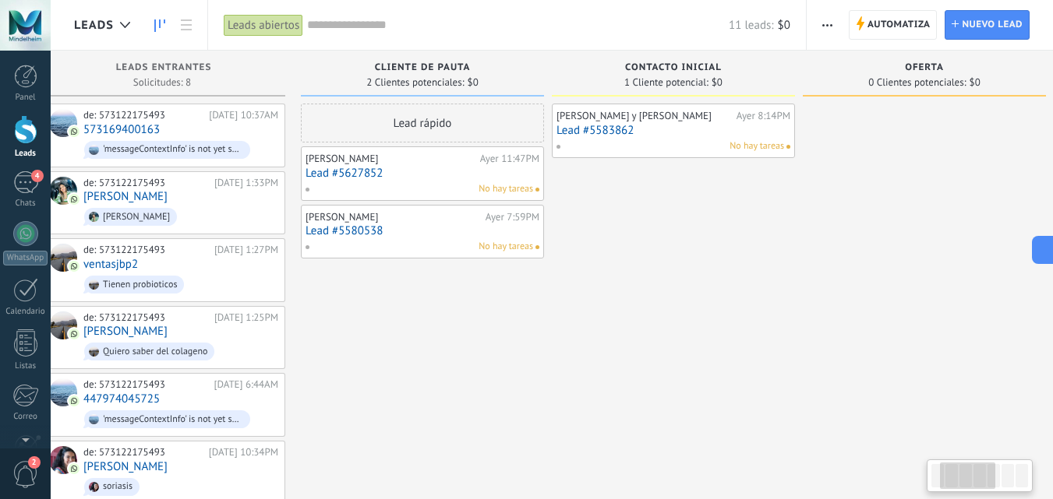
drag, startPoint x: 436, startPoint y: 273, endPoint x: 735, endPoint y: 235, distance: 302.5
click at [735, 235] on div "Claudia Rojas y DAVID Ayer 8:14PM Lead #5583862 No hay tareas" at bounding box center [673, 372] width 243 height 536
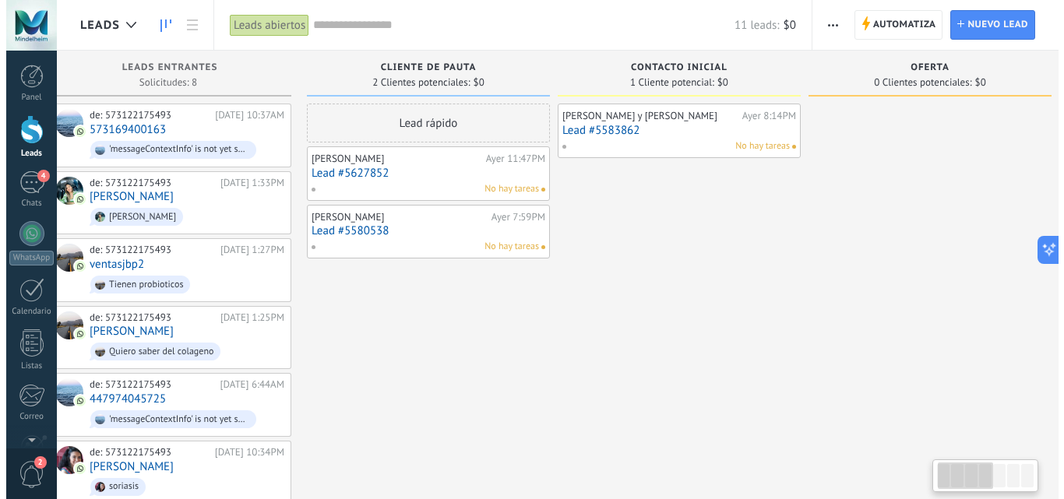
scroll to position [0, 0]
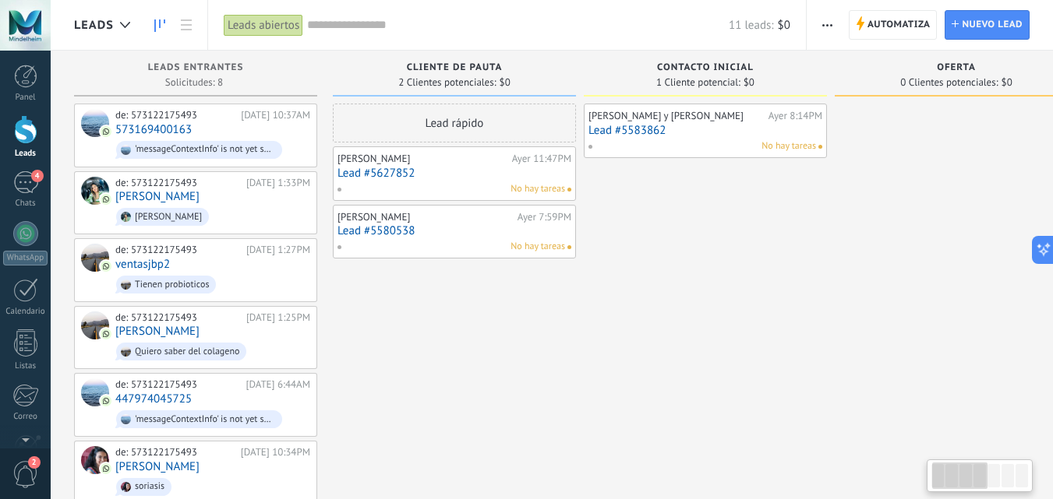
drag, startPoint x: 475, startPoint y: 385, endPoint x: 752, endPoint y: 386, distance: 276.6
click at [752, 386] on div "Leads Entrantes Solicitudes: 8 0 0 0 8 0 0 0 8 de: 573122175493 11/08/2025 10:3…" at bounding box center [963, 345] width 1779 height 589
click at [824, 17] on span "button" at bounding box center [827, 25] width 10 height 30
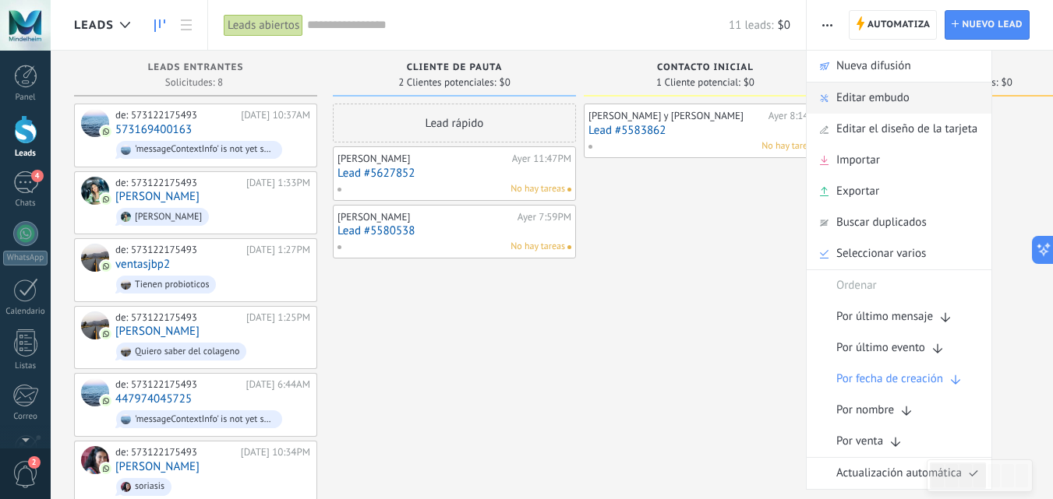
click at [856, 101] on span "Editar embudo" at bounding box center [872, 98] width 73 height 31
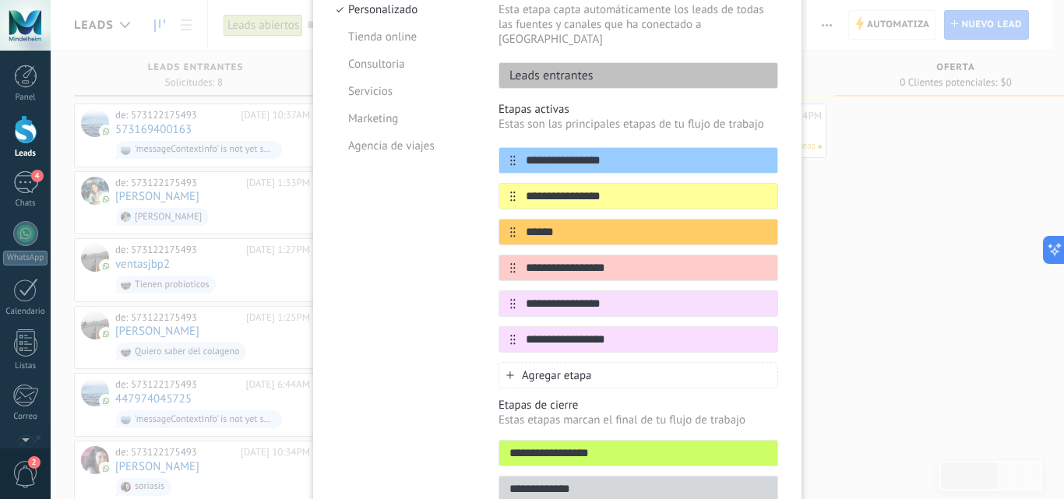
scroll to position [197, 0]
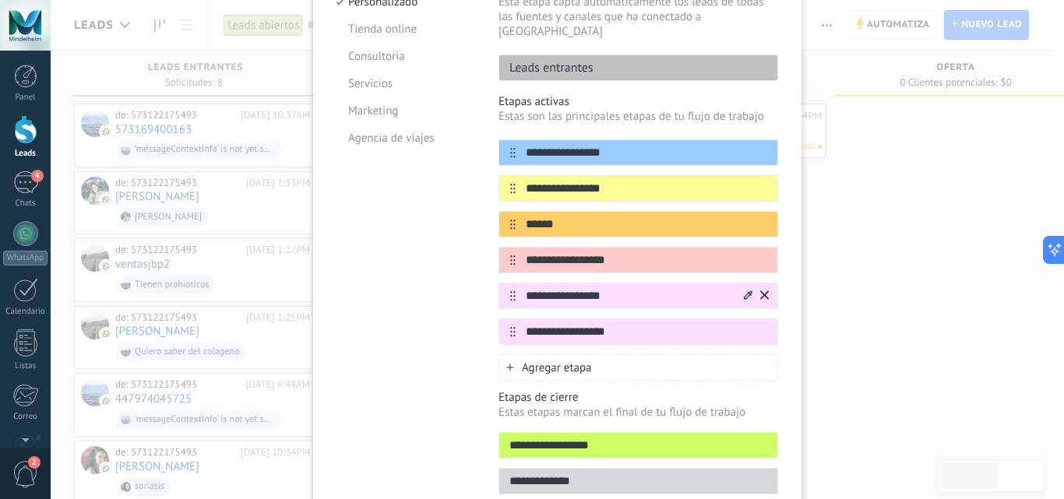
click at [763, 291] on icon at bounding box center [764, 295] width 9 height 9
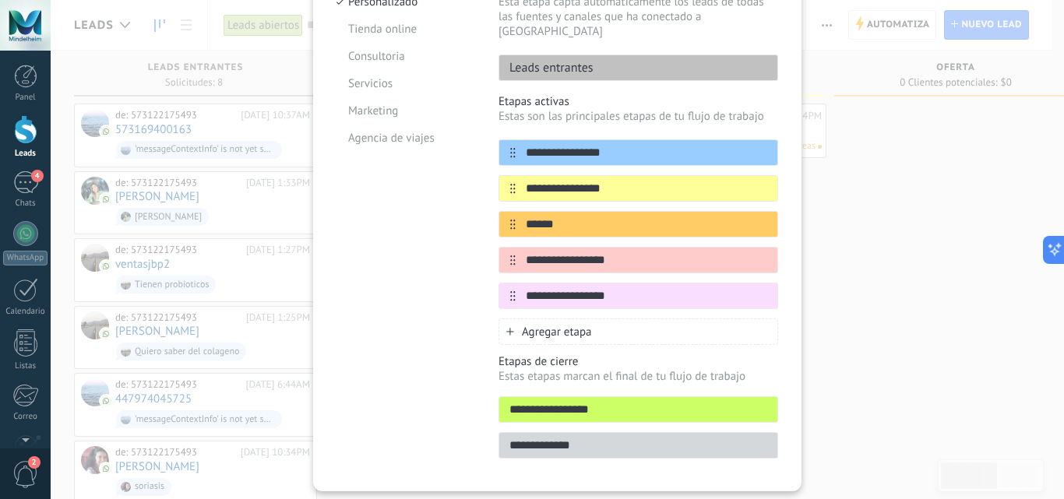
click at [505, 321] on div "Agregar etapa" at bounding box center [639, 332] width 280 height 26
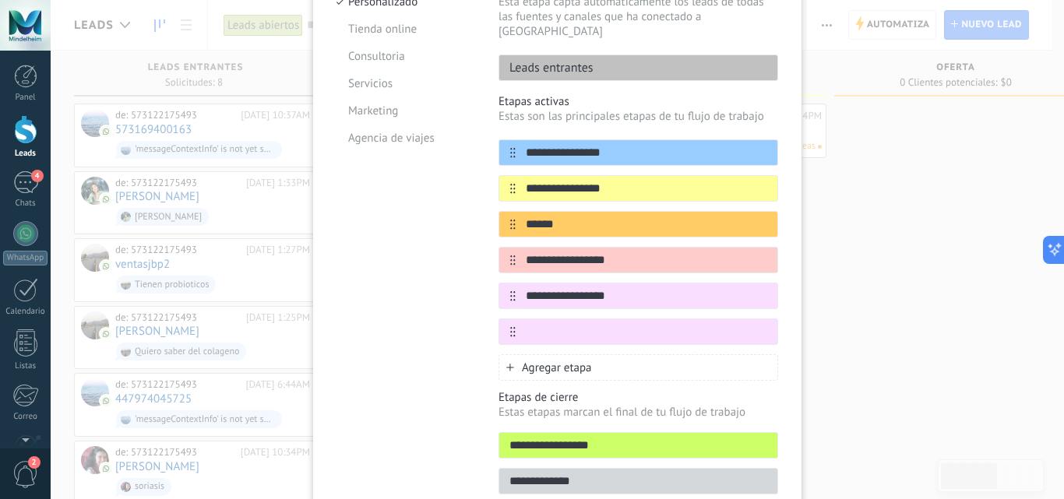
scroll to position [261, 0]
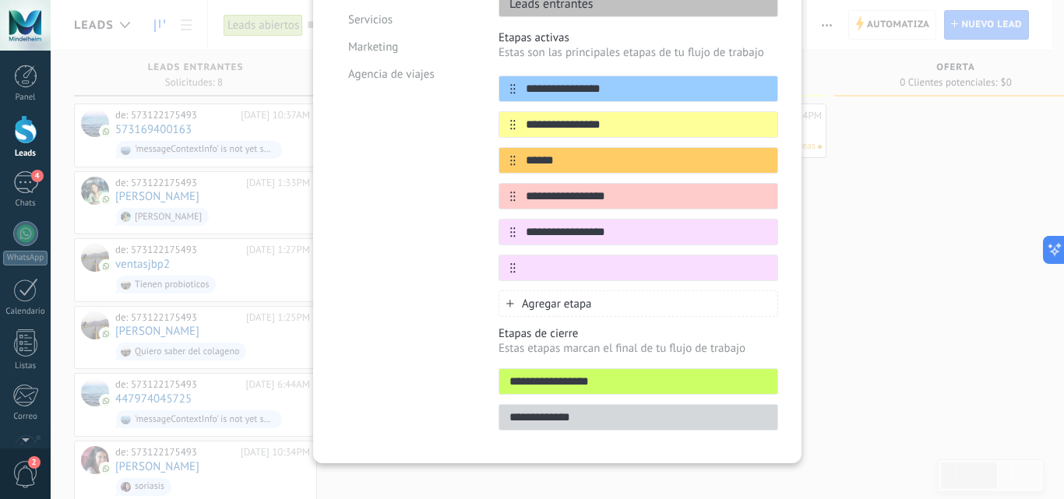
click at [673, 374] on input "**********" at bounding box center [638, 382] width 278 height 16
click at [895, 347] on div "**********" at bounding box center [558, 249] width 1014 height 499
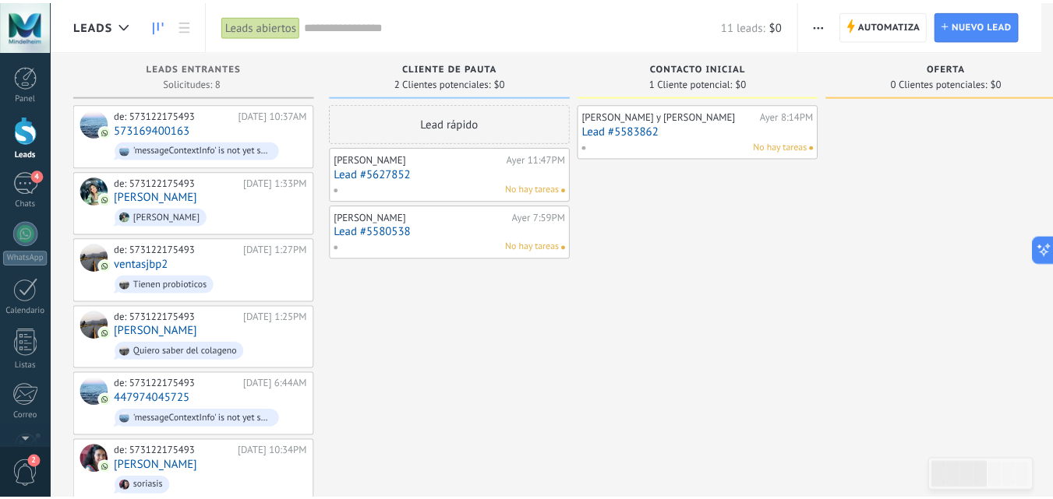
scroll to position [0, 0]
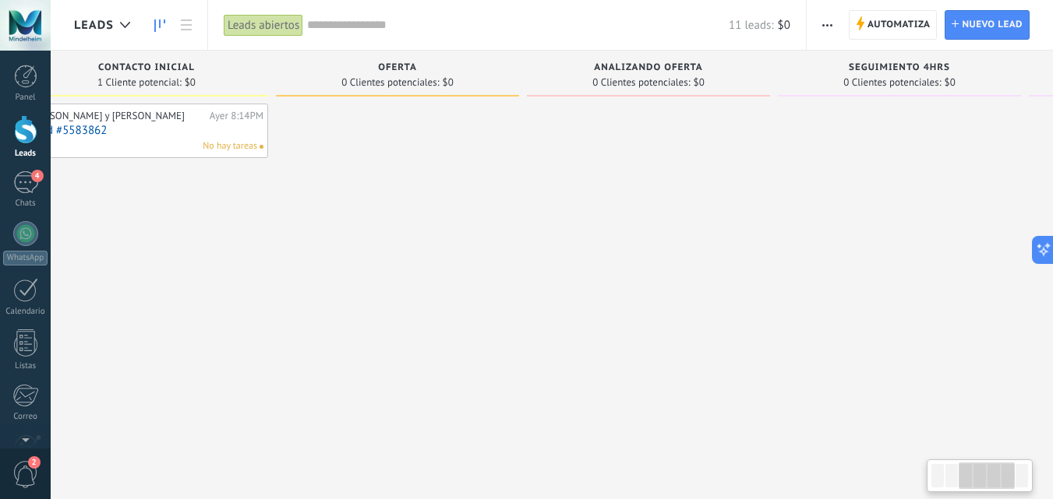
drag, startPoint x: 895, startPoint y: 347, endPoint x: 337, endPoint y: 319, distance: 559.3
click at [337, 319] on div at bounding box center [397, 372] width 243 height 536
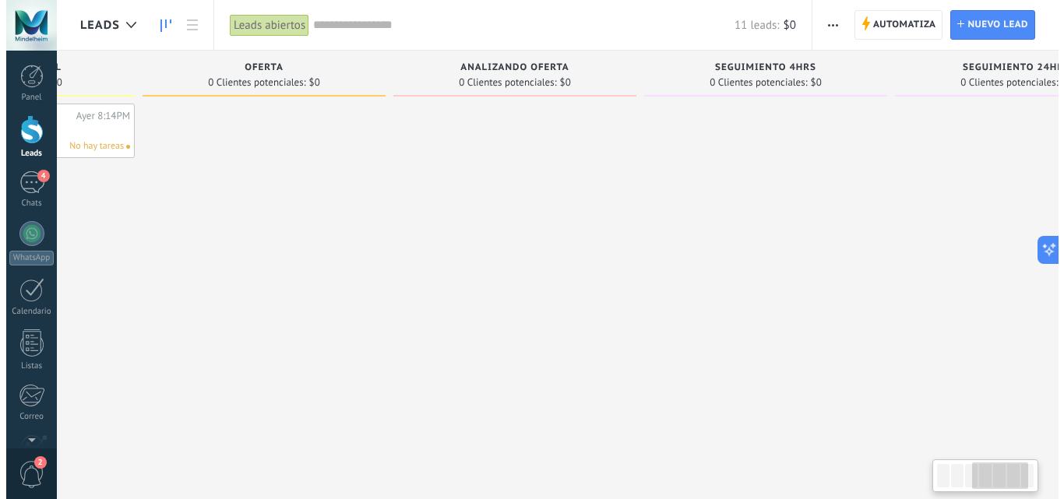
scroll to position [0, 658]
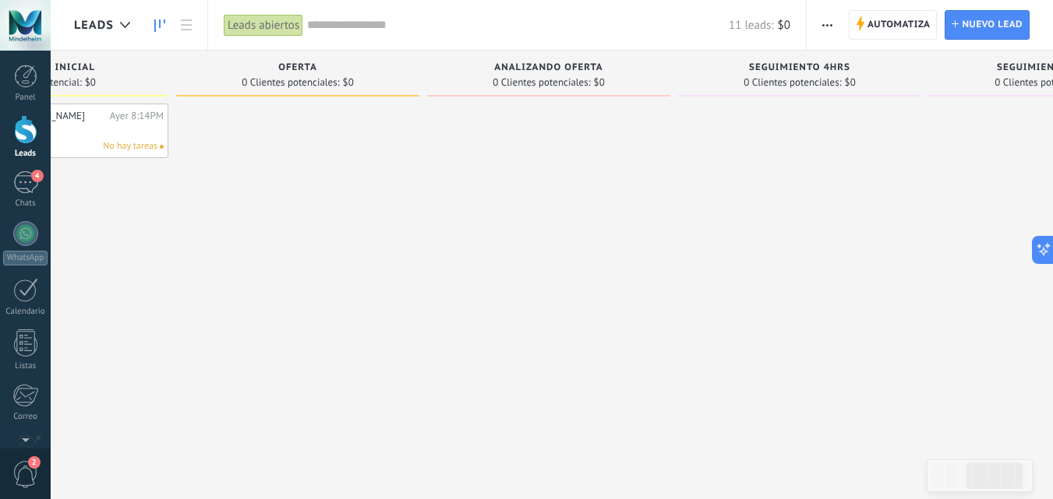
drag, startPoint x: 591, startPoint y: 296, endPoint x: 418, endPoint y: 314, distance: 174.7
click at [418, 314] on div "Leads Entrantes Solicitudes: 8 0 0 0 8 0 0 0 8 de: 573122175493 11/08/2025 10:3…" at bounding box center [305, 345] width 1779 height 589
click at [828, 23] on span "button" at bounding box center [827, 25] width 10 height 30
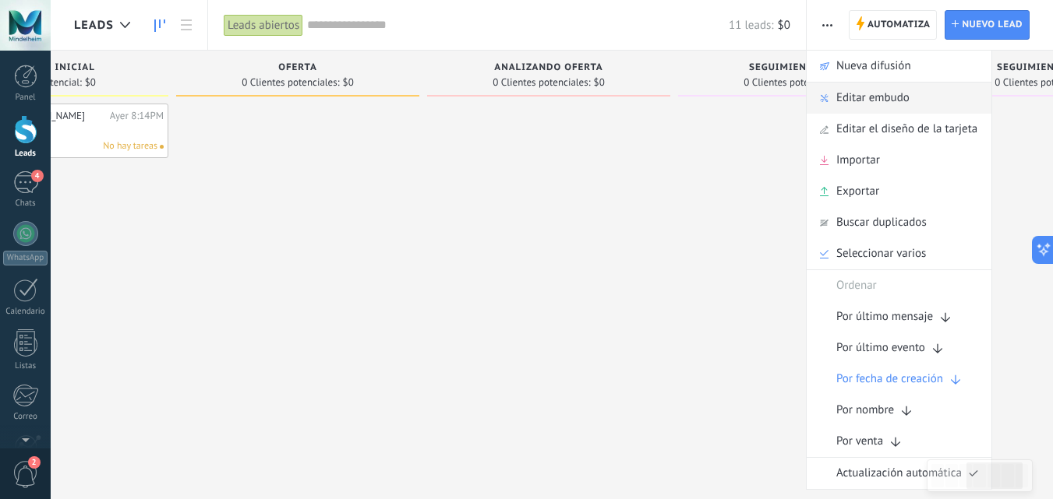
click at [866, 101] on span "Editar embudo" at bounding box center [872, 98] width 73 height 31
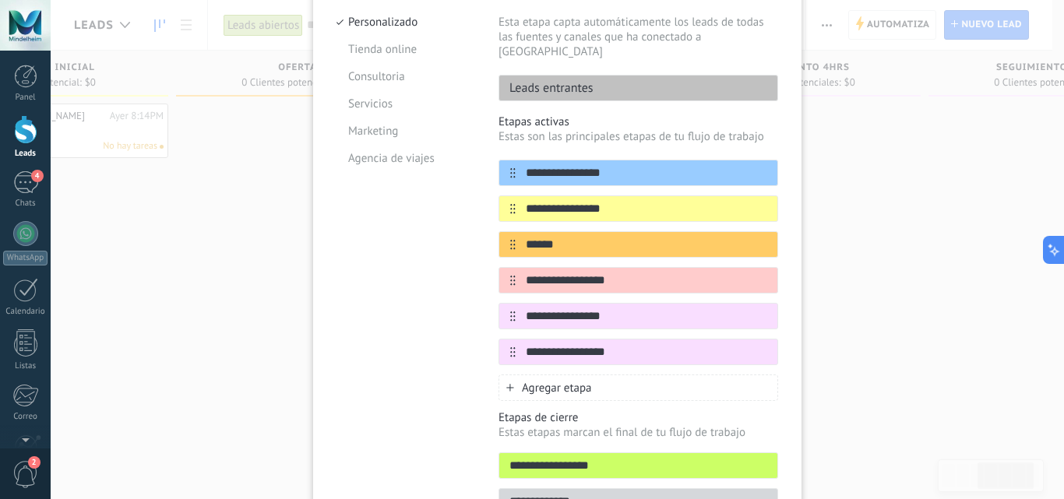
scroll to position [261, 0]
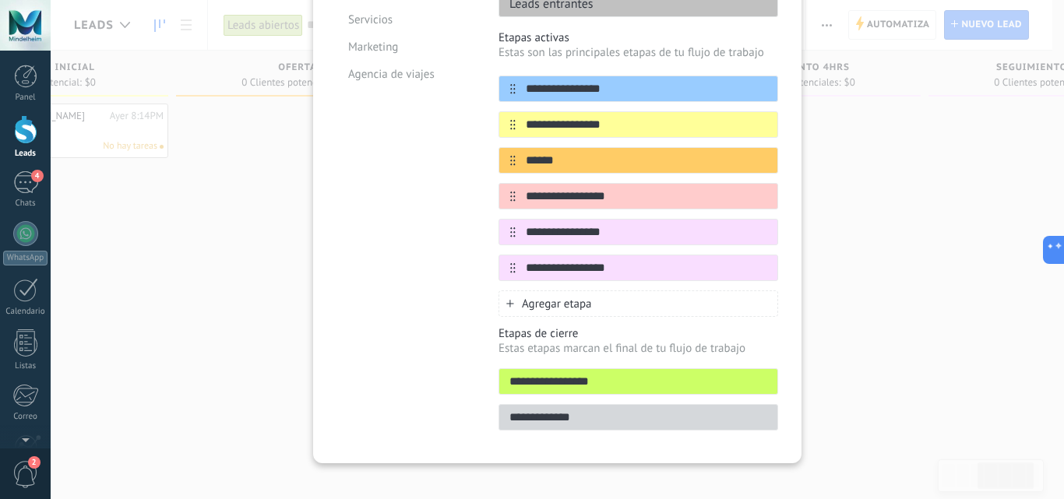
click at [512, 291] on div "Agregar etapa" at bounding box center [639, 304] width 280 height 26
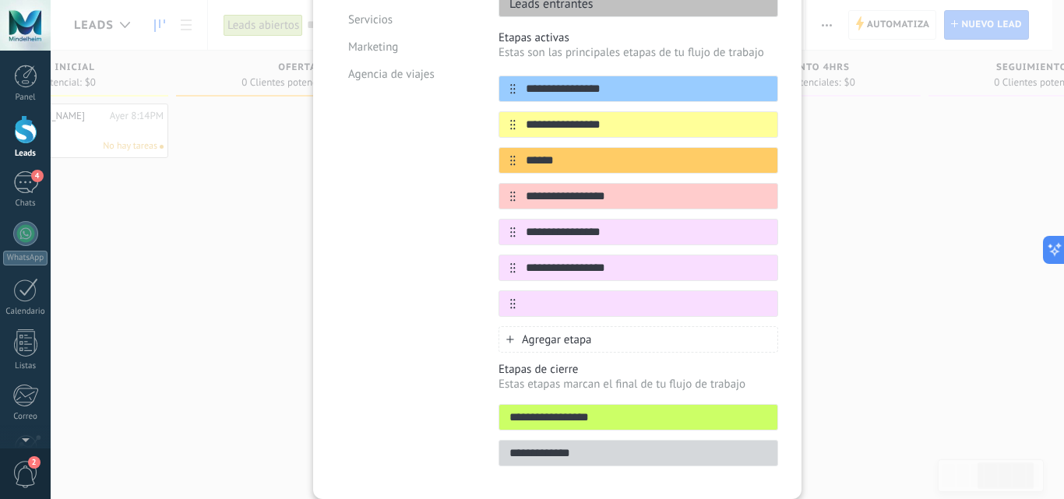
type input "*"
click at [859, 277] on div "**********" at bounding box center [558, 249] width 1014 height 499
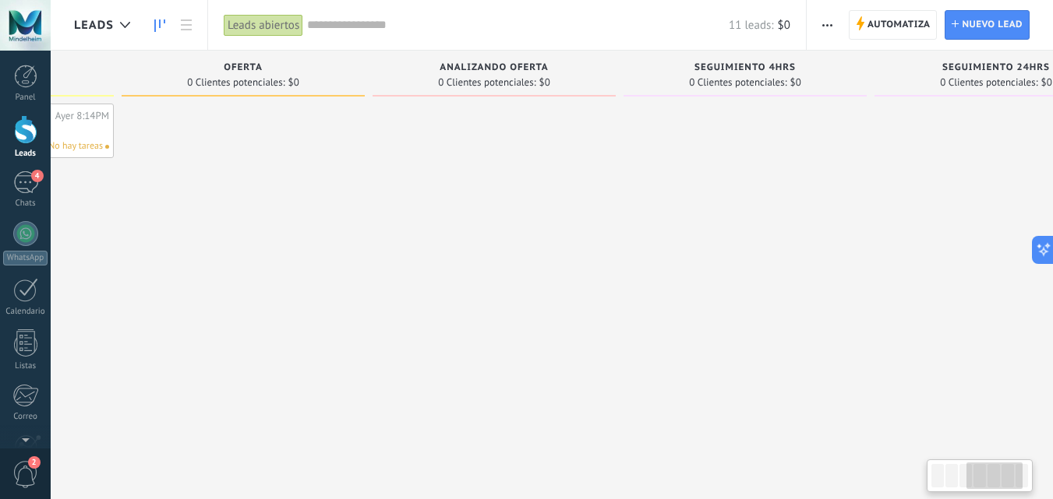
scroll to position [0, 801]
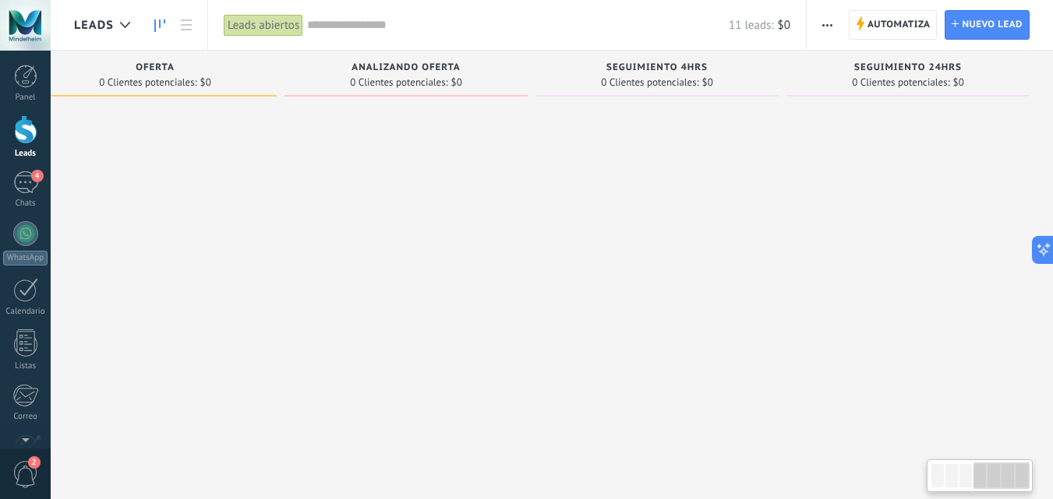
drag, startPoint x: 884, startPoint y: 367, endPoint x: 319, endPoint y: 342, distance: 565.4
click at [319, 342] on div "Leads Entrantes Solicitudes: 8 0 0 0 8 0 0 0 8 de: 573122175493 11/08/2025 10:3…" at bounding box center [162, 345] width 1779 height 589
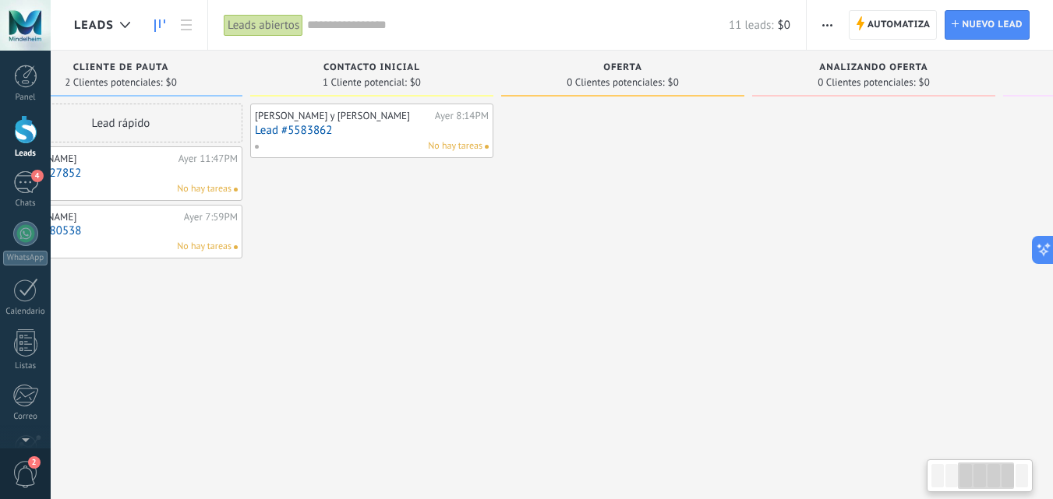
drag, startPoint x: 584, startPoint y: 337, endPoint x: 1057, endPoint y: 129, distance: 517.0
click at [1053, 129] on html ".abccls-1,.abccls-2{fill-rule:evenodd}.abccls-2{fill:#fff} .abfcls-1{fill:none}…" at bounding box center [526, 249] width 1053 height 499
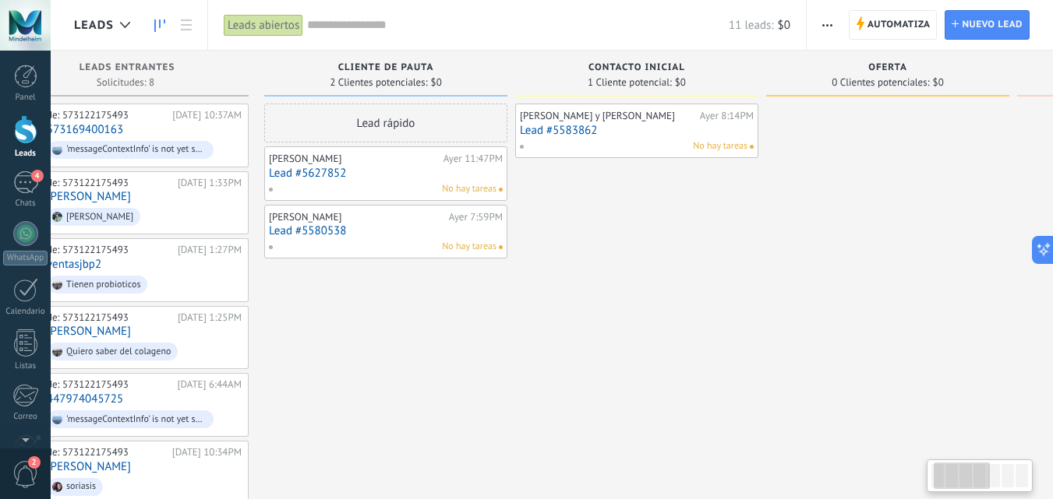
scroll to position [0, 68]
drag, startPoint x: 581, startPoint y: 312, endPoint x: 847, endPoint y: 213, distance: 283.2
click at [847, 213] on div at bounding box center [888, 372] width 243 height 536
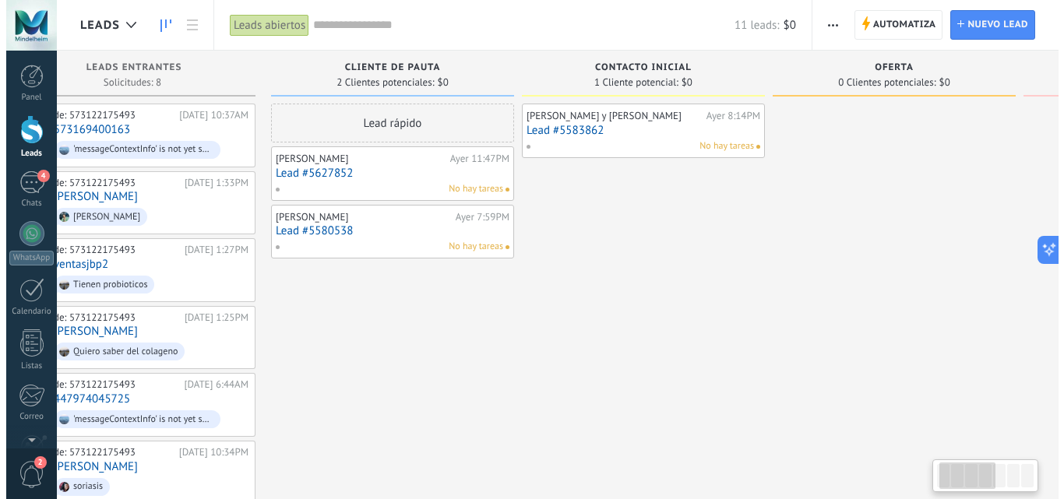
scroll to position [0, 0]
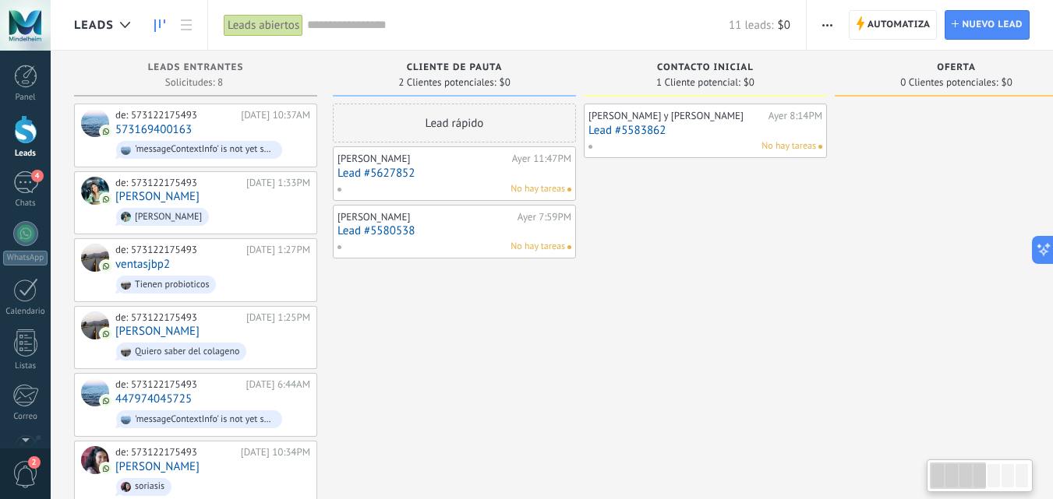
drag, startPoint x: 464, startPoint y: 335, endPoint x: 809, endPoint y: 249, distance: 356.6
click at [809, 249] on div "Leads Entrantes Solicitudes: 8 0 0 0 8 0 0 0 8 de: 573122175493 11/08/2025 10:3…" at bounding box center [963, 345] width 1779 height 589
click at [826, 23] on span "button" at bounding box center [827, 25] width 10 height 30
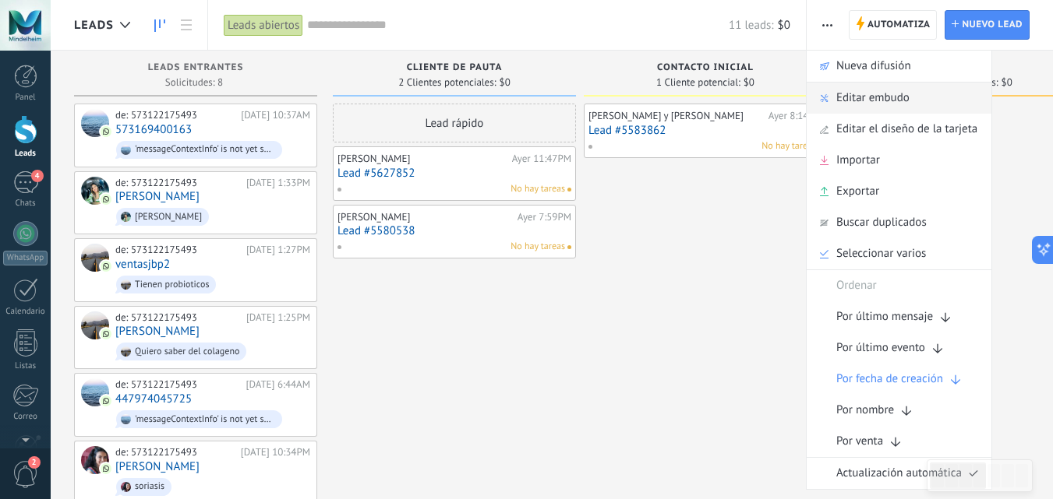
click at [912, 102] on div "Editar embudo" at bounding box center [898, 98] width 185 height 31
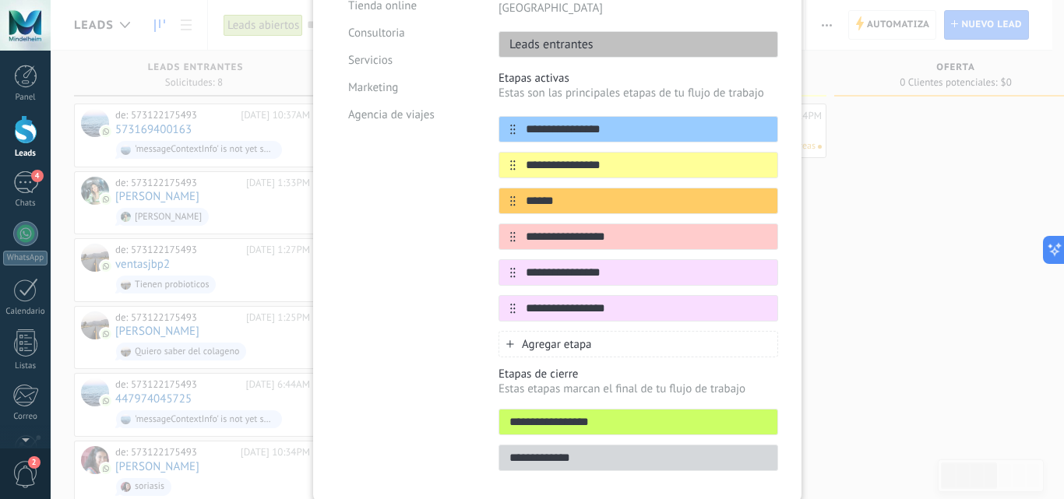
scroll to position [261, 0]
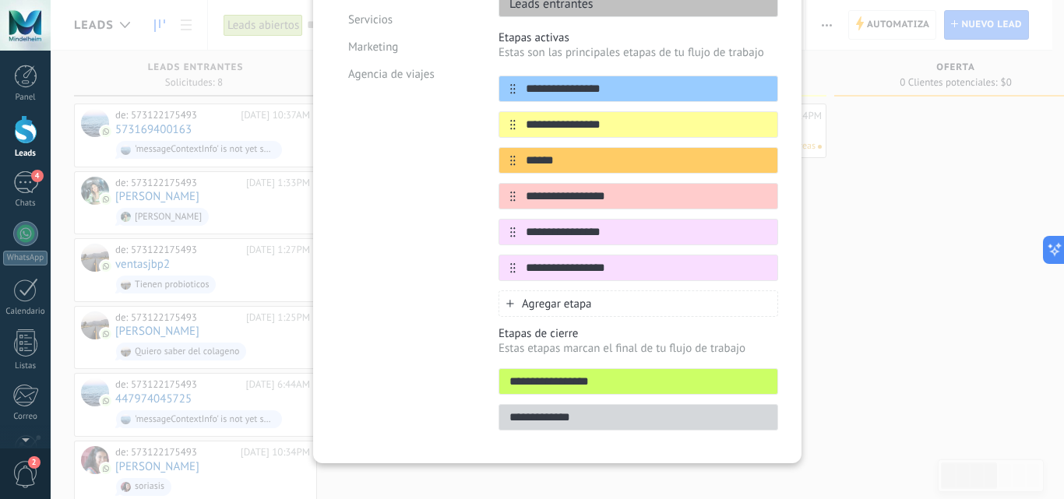
click at [947, 346] on div "**********" at bounding box center [558, 249] width 1014 height 499
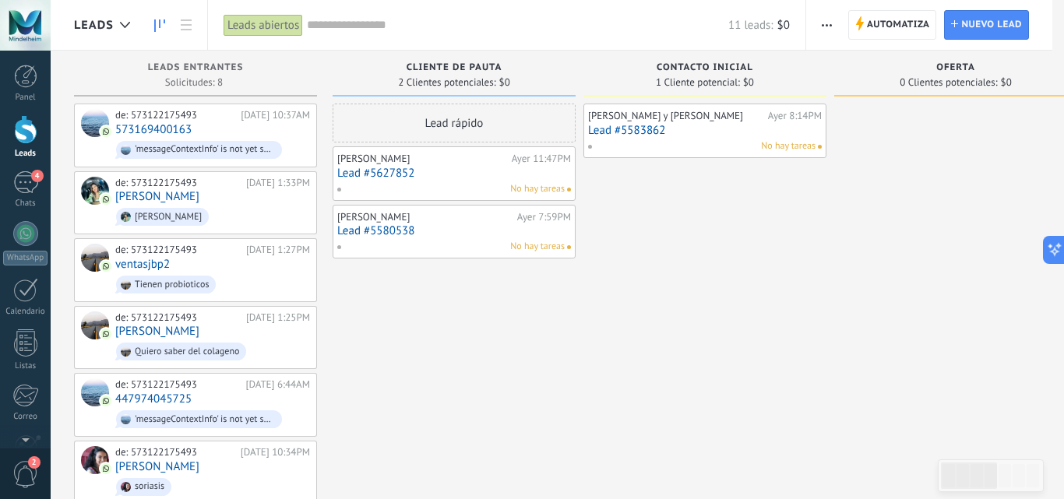
scroll to position [0, 0]
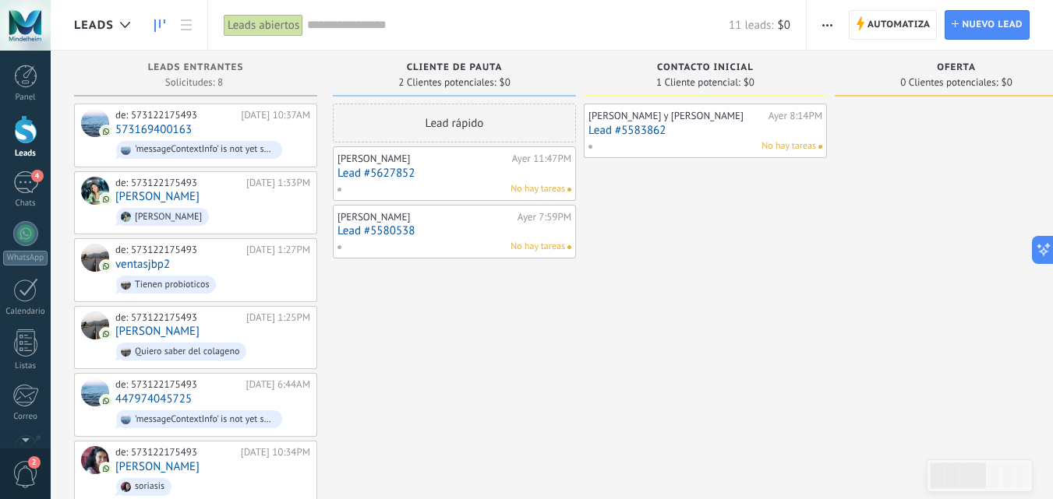
click at [441, 236] on link "Lead #5580538" at bounding box center [454, 230] width 234 height 13
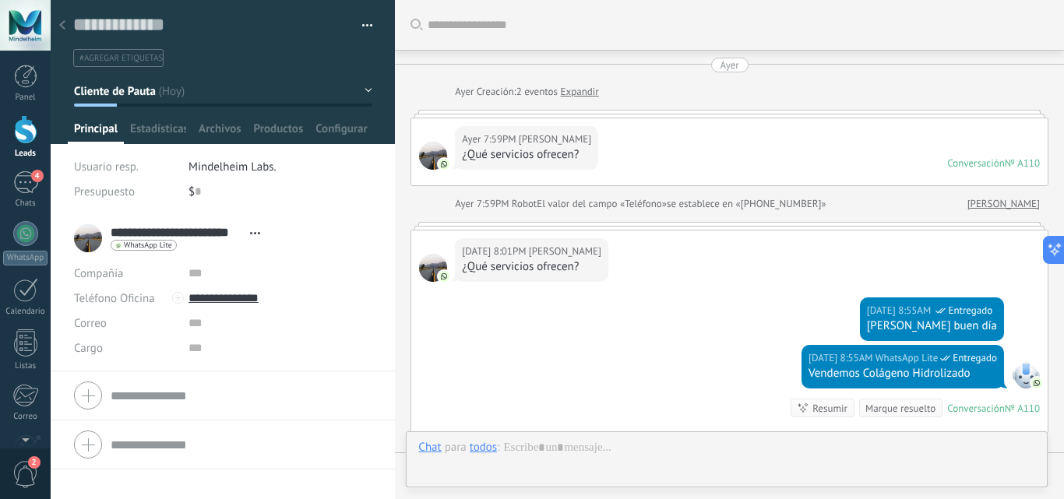
scroll to position [282, 0]
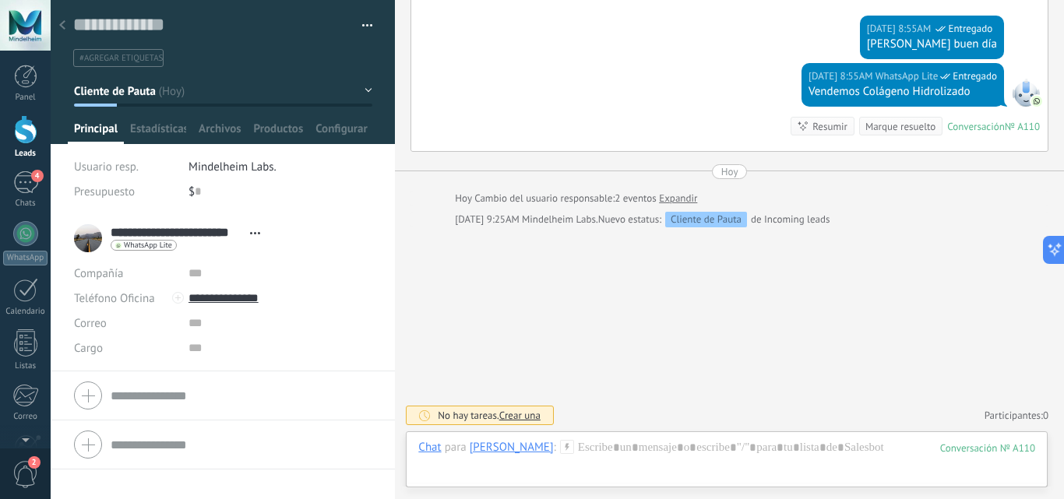
click at [26, 135] on div at bounding box center [25, 129] width 23 height 29
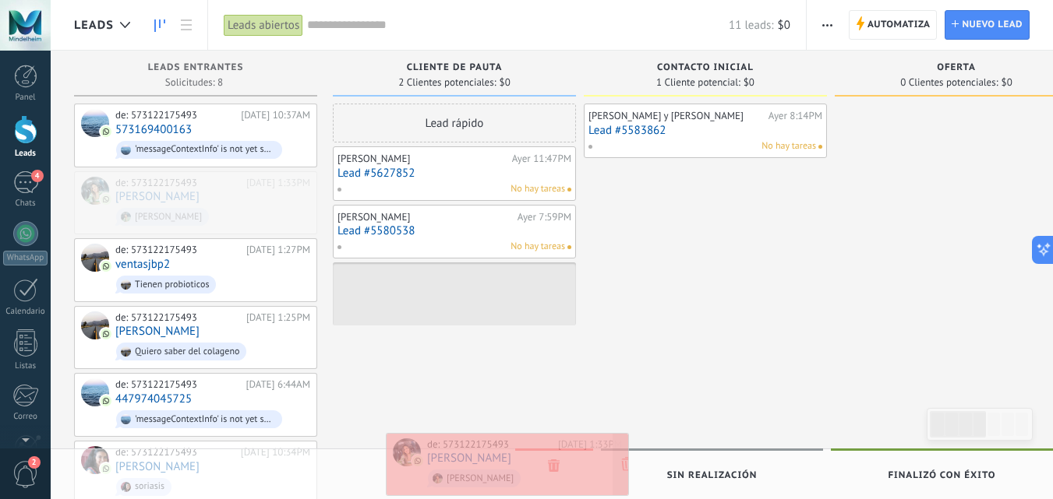
drag, startPoint x: 240, startPoint y: 211, endPoint x: 552, endPoint y: 474, distance: 407.5
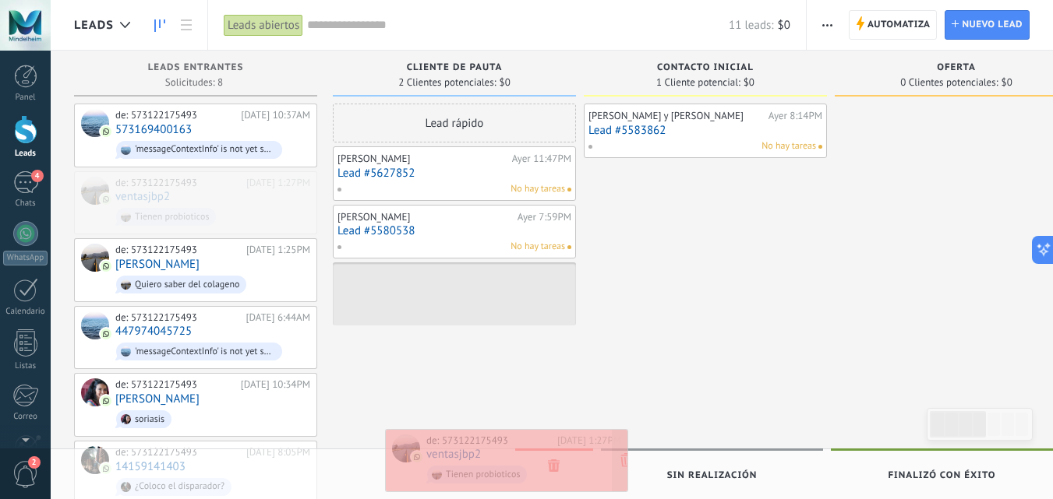
drag, startPoint x: 233, startPoint y: 203, endPoint x: 544, endPoint y: 462, distance: 404.4
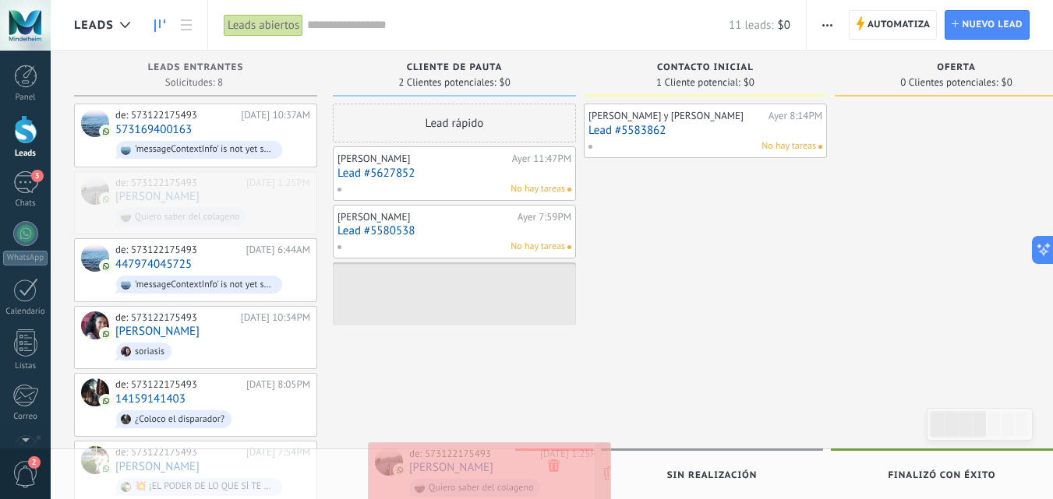
drag, startPoint x: 261, startPoint y: 196, endPoint x: 555, endPoint y: 468, distance: 400.2
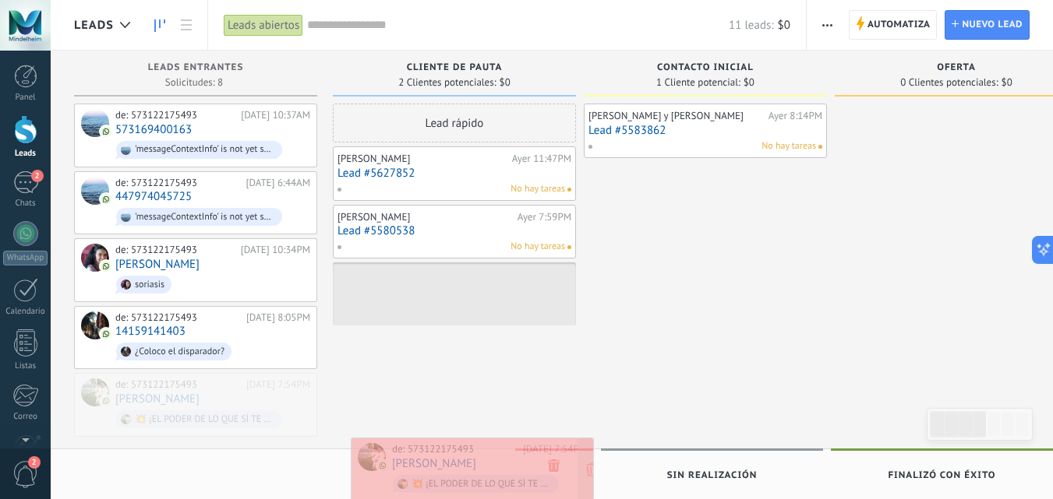
drag, startPoint x: 274, startPoint y: 395, endPoint x: 551, endPoint y: 463, distance: 284.8
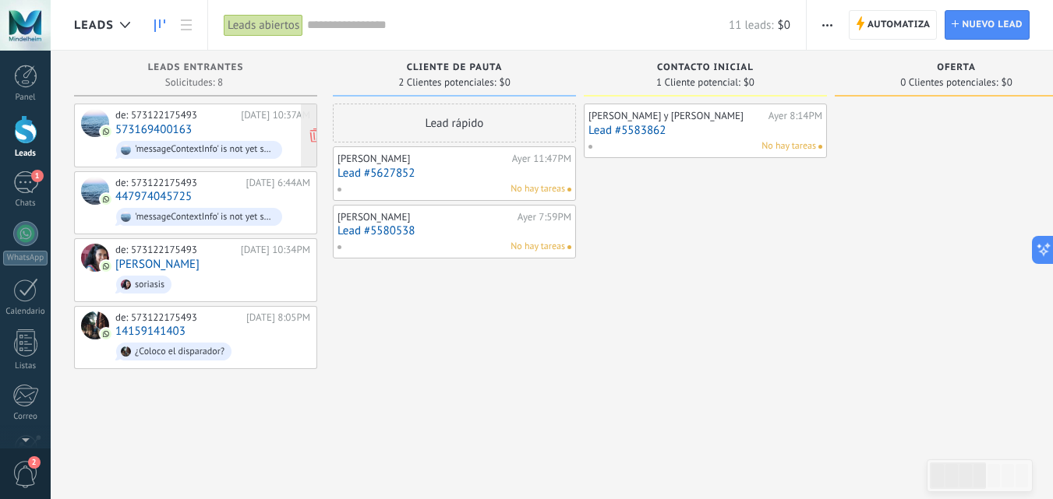
click at [190, 117] on div "de: 573122175493" at bounding box center [175, 115] width 120 height 12
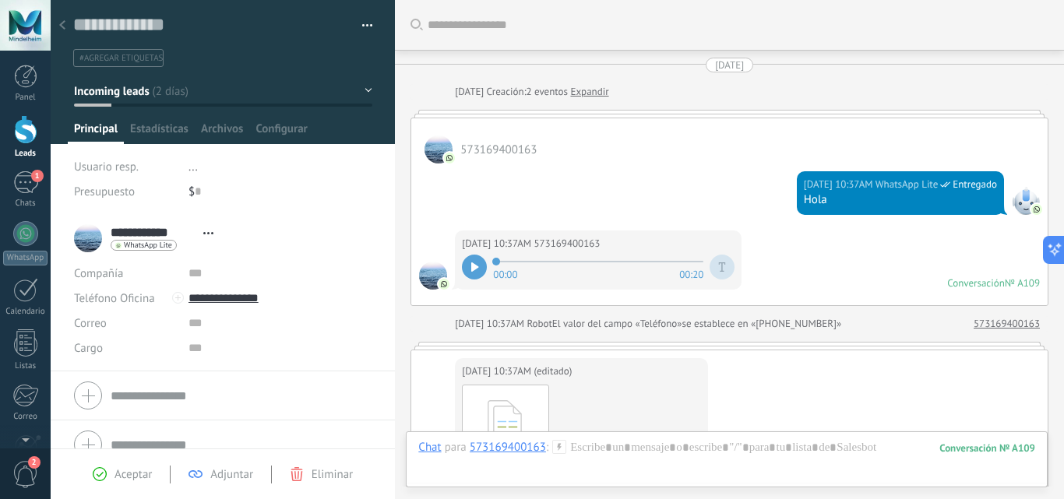
scroll to position [1097, 0]
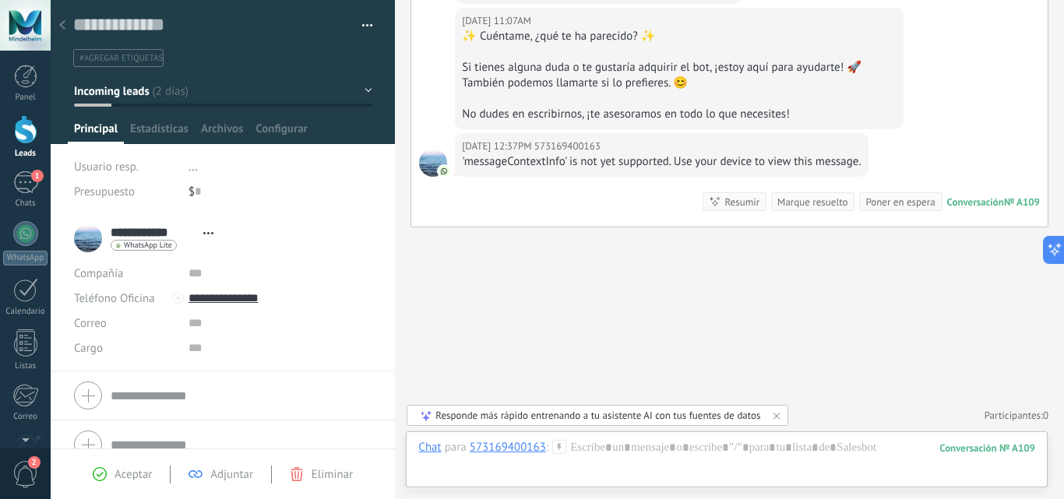
click at [22, 130] on div at bounding box center [25, 129] width 23 height 29
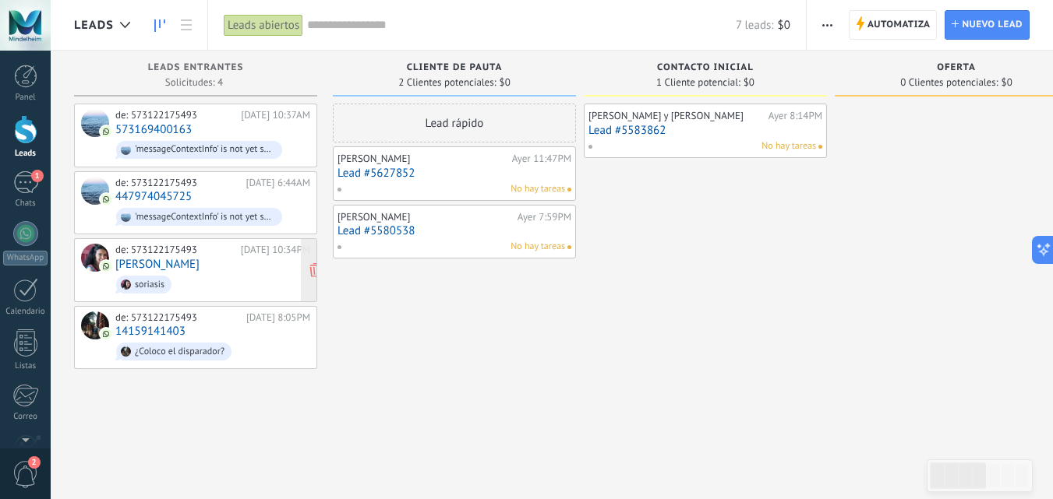
click at [206, 250] on div "de: 573122175493" at bounding box center [175, 250] width 120 height 12
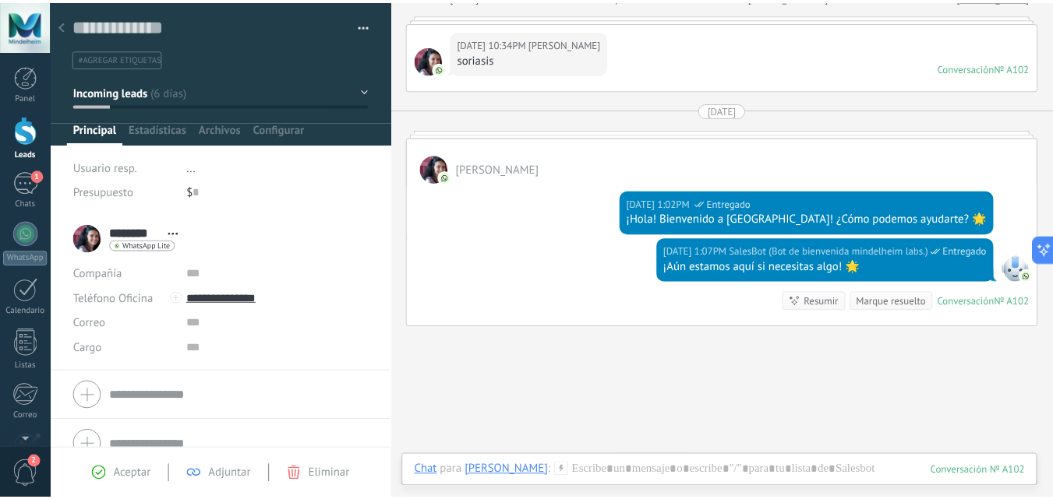
scroll to position [281, 0]
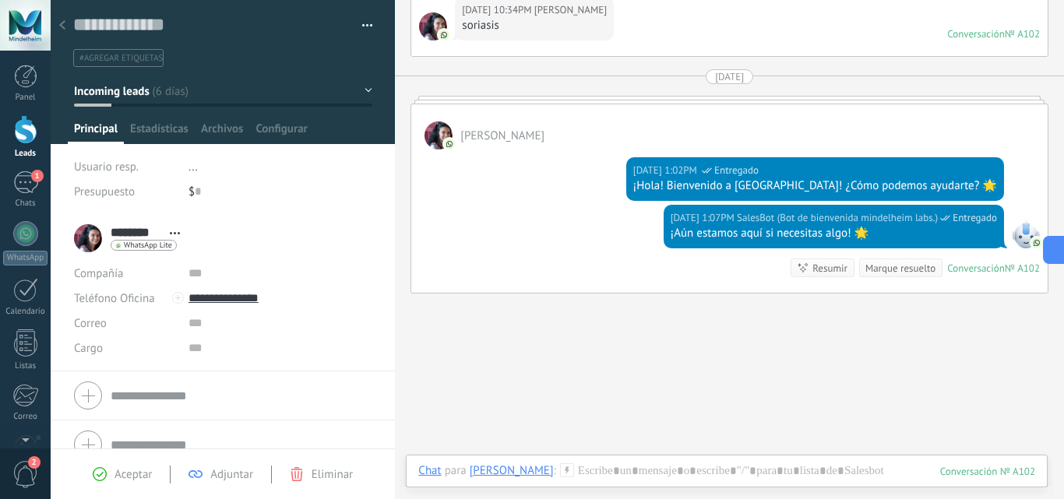
click at [24, 138] on div at bounding box center [25, 129] width 23 height 29
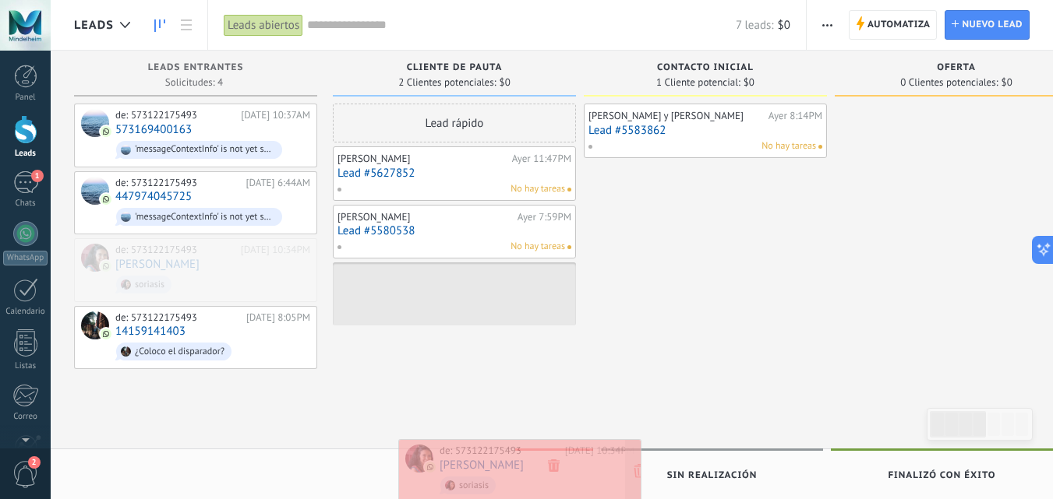
drag, startPoint x: 266, startPoint y: 285, endPoint x: 547, endPoint y: 466, distance: 334.3
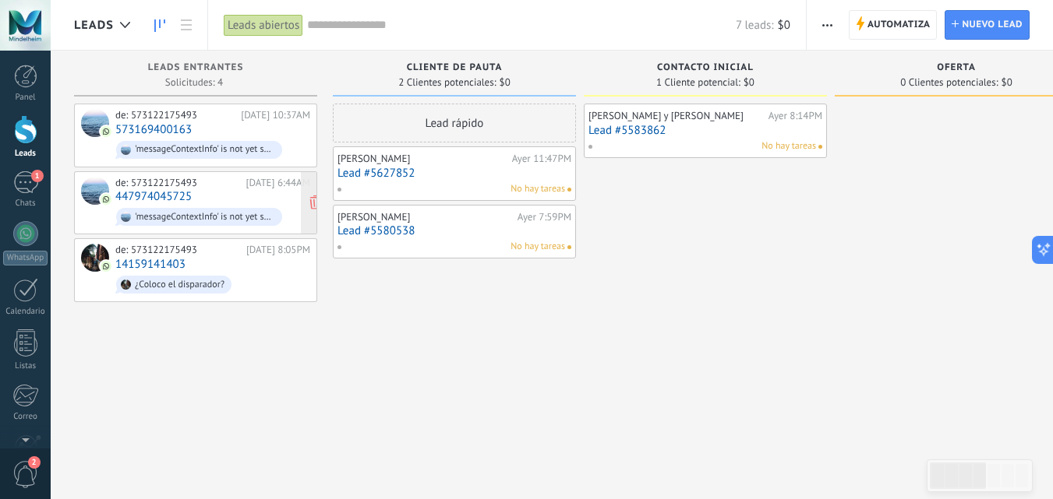
click at [207, 183] on div "de: 573122175493" at bounding box center [177, 183] width 125 height 12
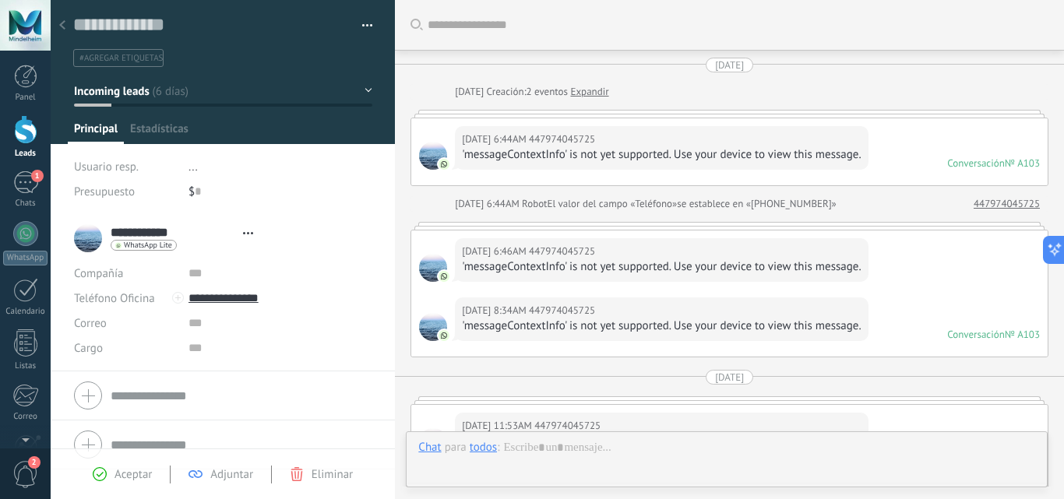
type textarea "**********"
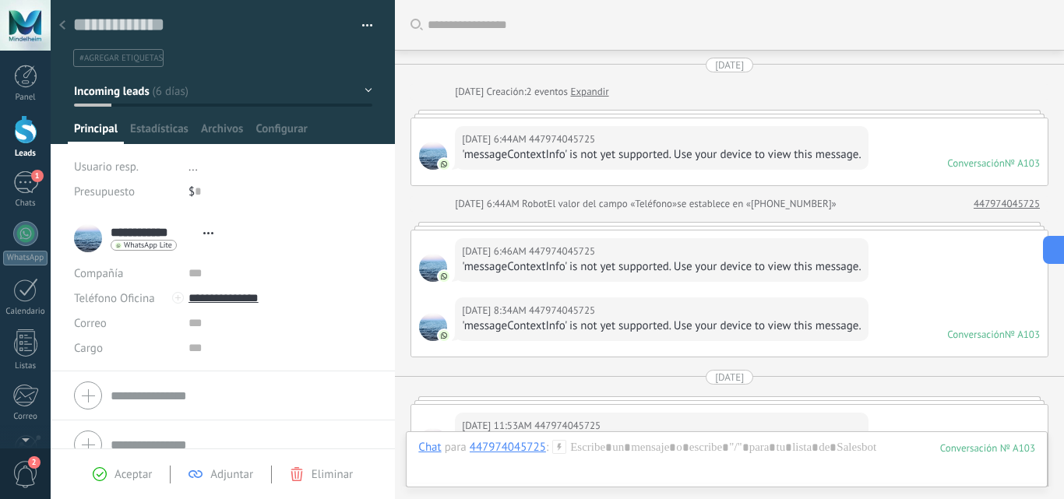
click at [22, 130] on div at bounding box center [25, 129] width 23 height 29
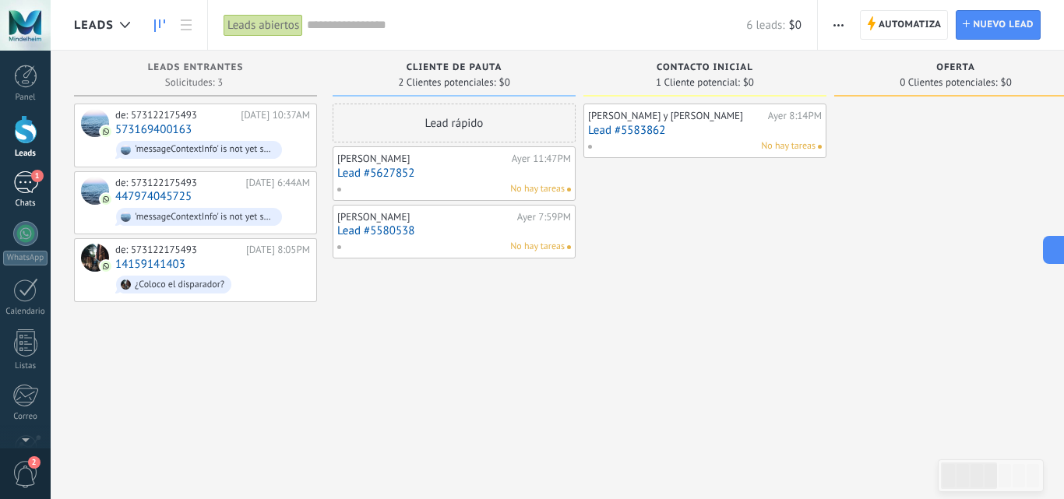
click at [25, 176] on div "1" at bounding box center [25, 182] width 25 height 23
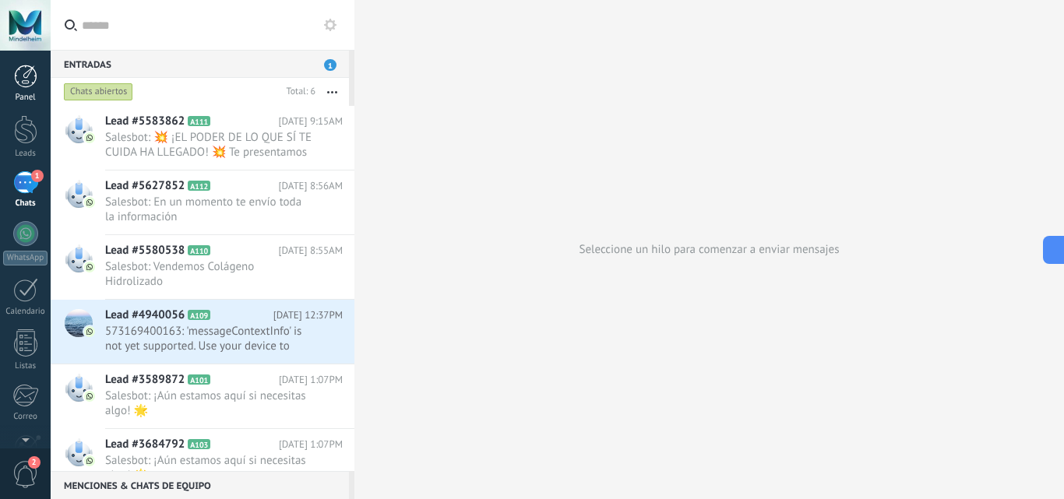
click at [28, 79] on div at bounding box center [25, 76] width 23 height 23
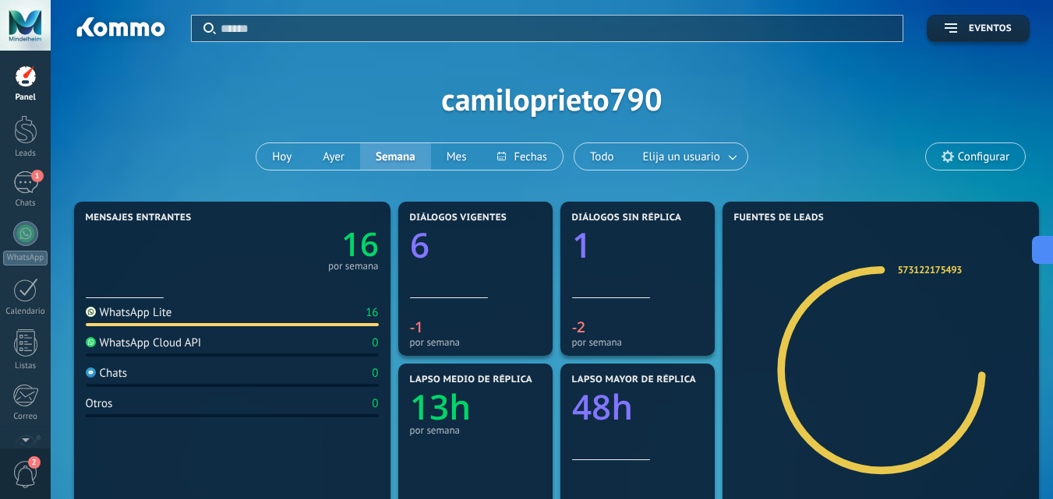
scroll to position [23, 0]
click at [17, 140] on div at bounding box center [25, 129] width 23 height 29
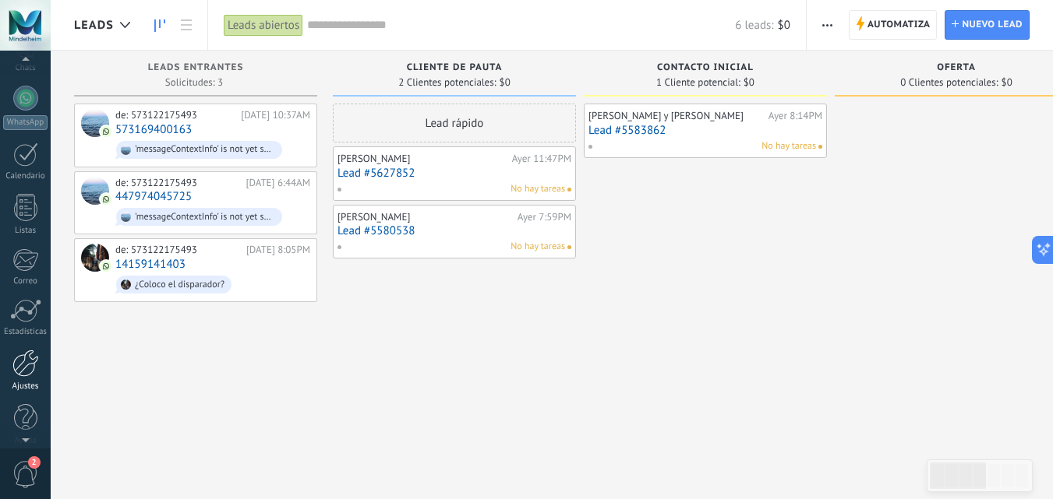
scroll to position [140, 0]
click at [30, 352] on div at bounding box center [25, 358] width 26 height 27
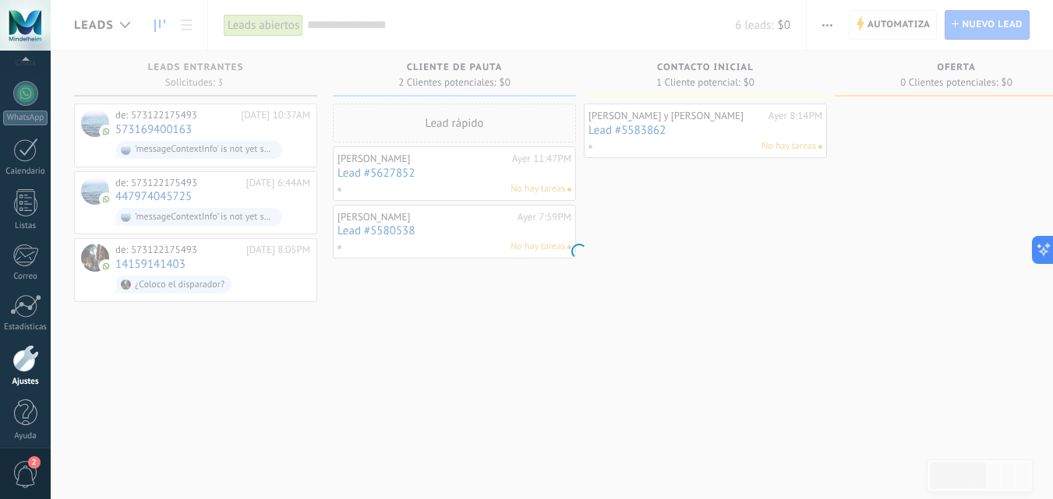
scroll to position [149, 0]
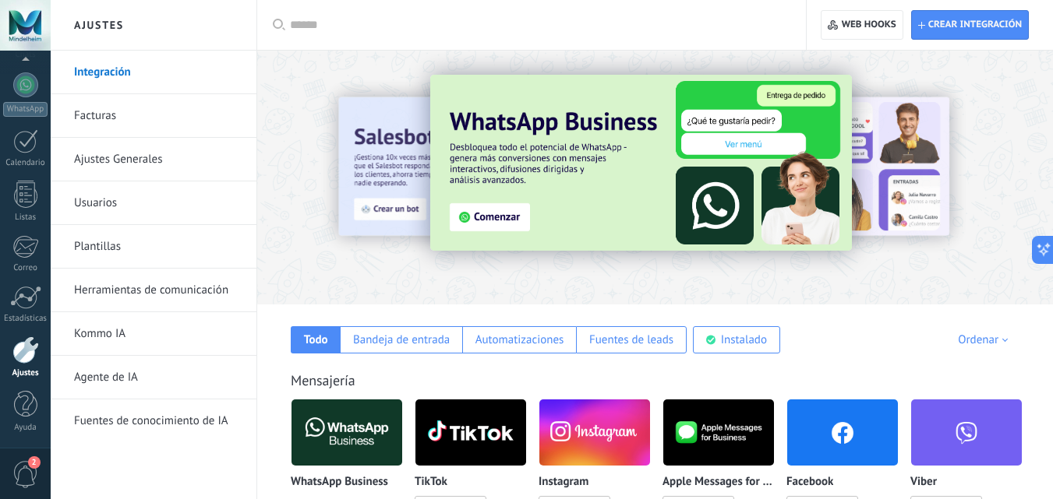
click at [202, 287] on link "Herramientas de comunicación" at bounding box center [157, 291] width 167 height 44
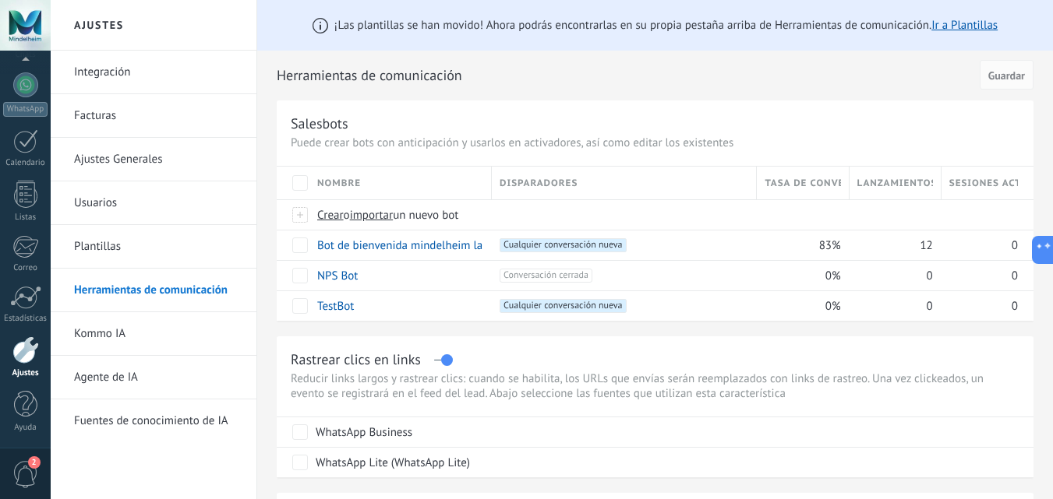
click at [111, 246] on link "Plantillas" at bounding box center [157, 247] width 167 height 44
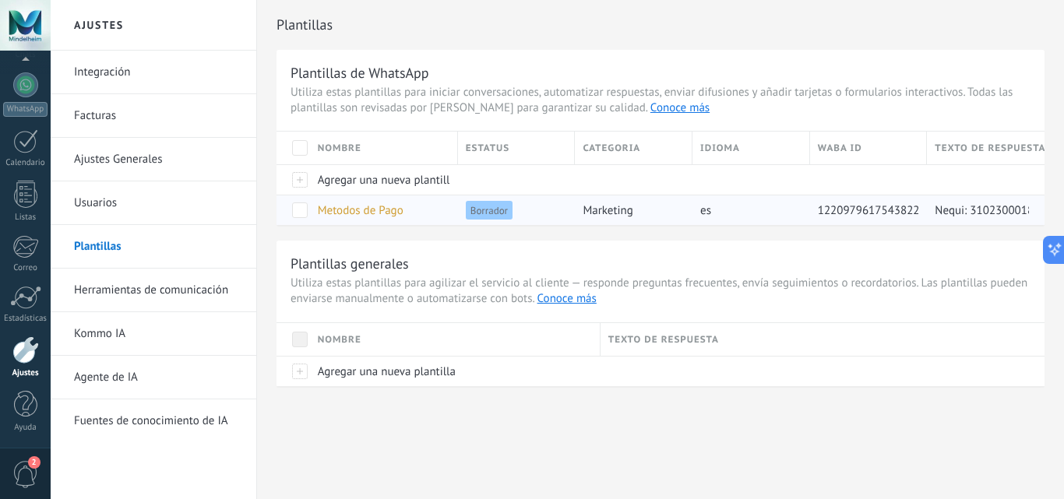
click at [361, 205] on span "Metodos de Pago" at bounding box center [361, 210] width 86 height 15
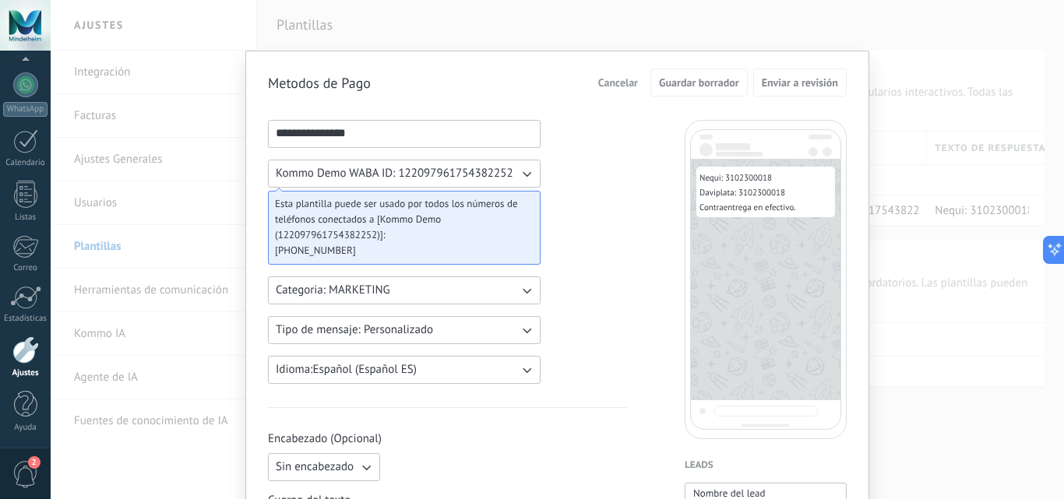
click at [526, 175] on icon "button" at bounding box center [527, 174] width 9 height 5
click at [526, 175] on li "Kommo Demo WABA ID: 122097961754382252" at bounding box center [399, 173] width 281 height 26
click at [345, 225] on span "Esta plantilla puede ser usado por todos los números de teléfonos conectados a …" at bounding box center [398, 219] width 246 height 47
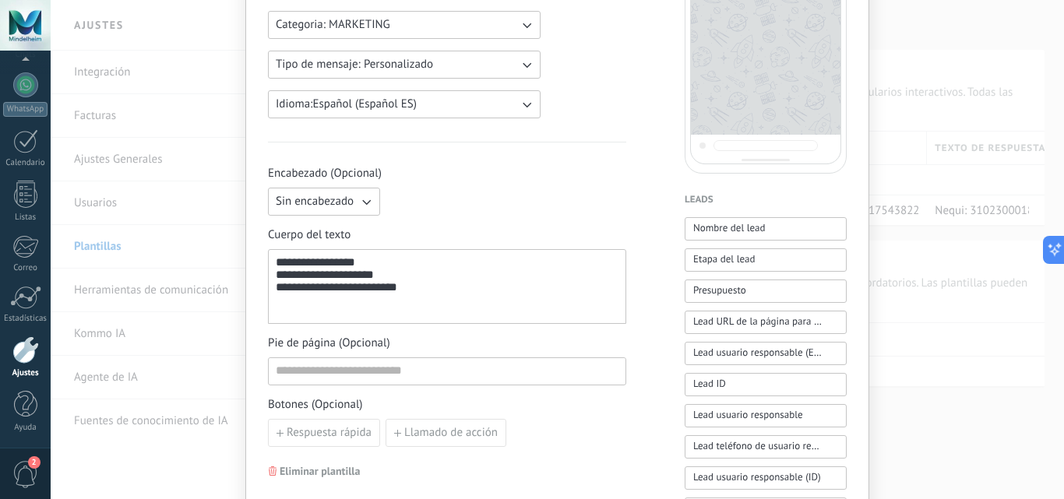
scroll to position [260, 0]
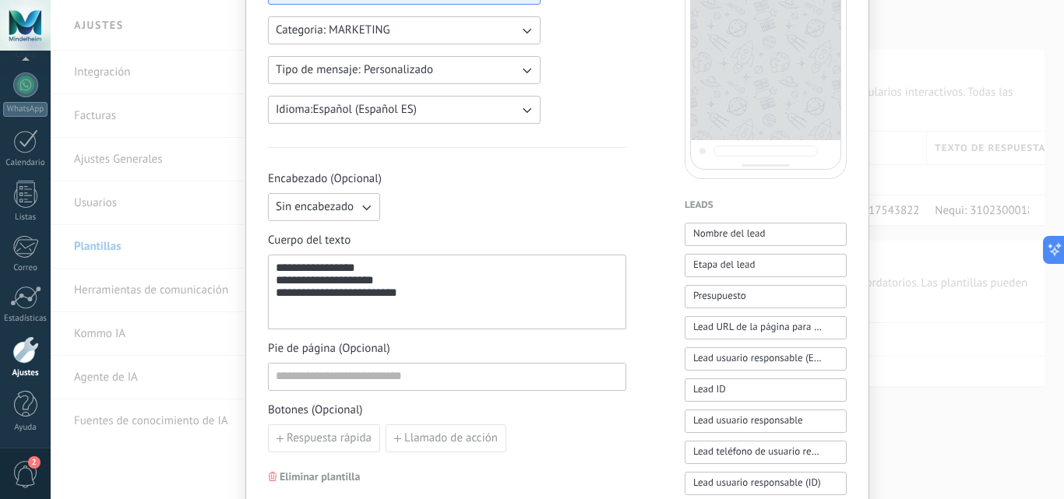
click at [401, 299] on div "**********" at bounding box center [447, 293] width 343 height 62
click at [400, 299] on div "**********" at bounding box center [447, 293] width 343 height 62
click at [662, 266] on div "**********" at bounding box center [557, 386] width 579 height 1053
click at [478, 312] on div "**********" at bounding box center [447, 293] width 343 height 62
click at [541, 301] on div "**********" at bounding box center [447, 293] width 343 height 62
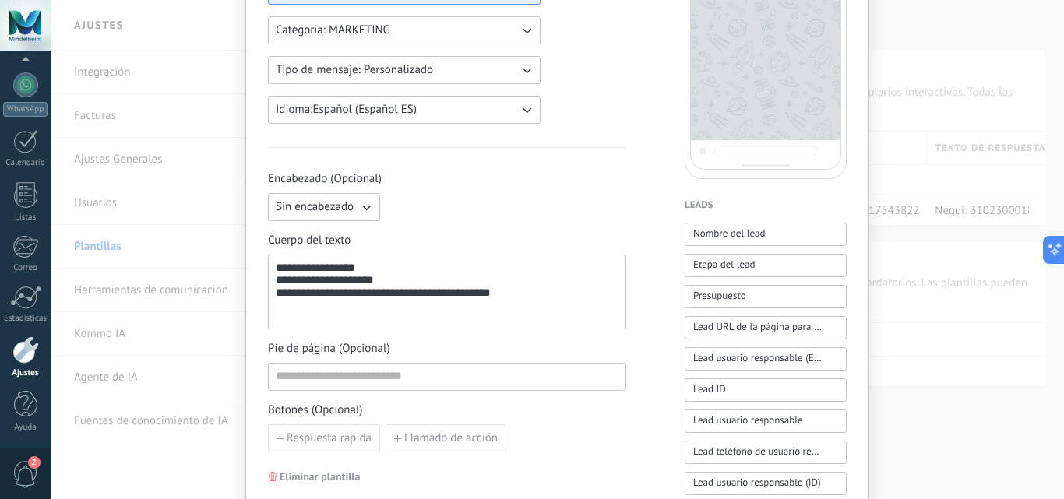
drag, startPoint x: 749, startPoint y: 231, endPoint x: 764, endPoint y: 214, distance: 22.6
click at [764, 214] on div "Leads Nombre del lead Etapa del lead Presupuesto Lead URL de la página para com…" at bounding box center [766, 507] width 162 height 619
click at [772, 231] on button "Nombre del lead" at bounding box center [766, 234] width 162 height 23
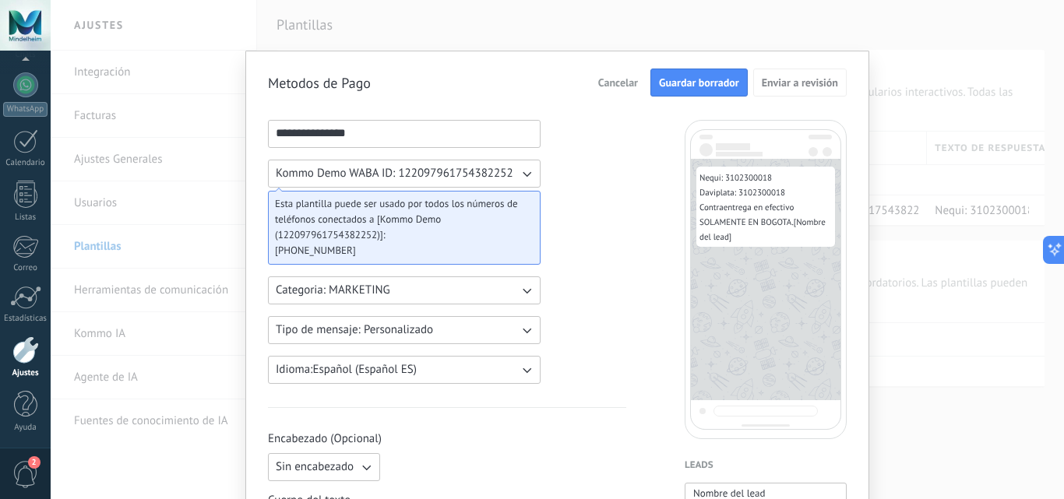
click at [727, 84] on span "Guardar borrador" at bounding box center [699, 82] width 80 height 11
click at [704, 83] on span "Guardar borrador" at bounding box center [699, 82] width 80 height 11
click at [800, 34] on div "**********" at bounding box center [558, 249] width 1014 height 499
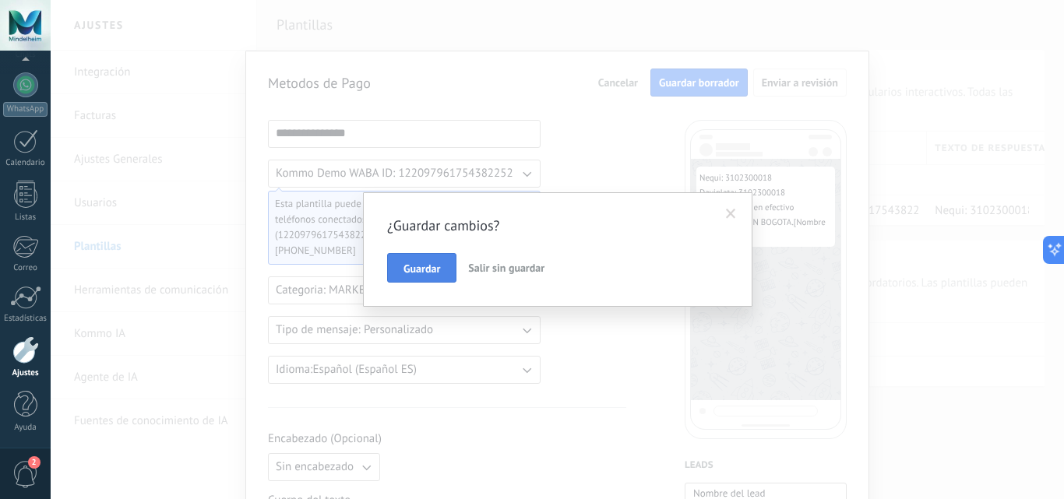
click at [430, 277] on button "Guardar" at bounding box center [421, 268] width 69 height 30
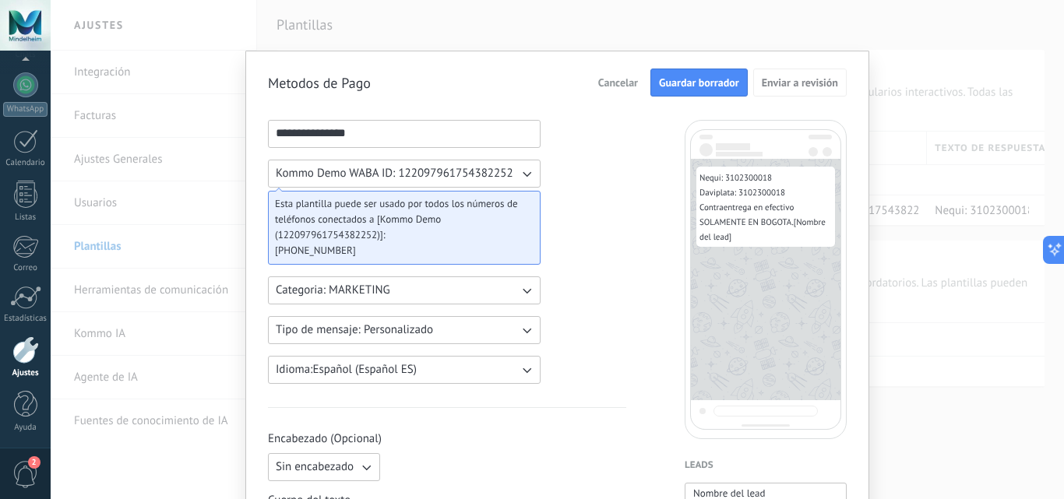
click at [679, 80] on span "Guardar borrador" at bounding box center [699, 82] width 80 height 11
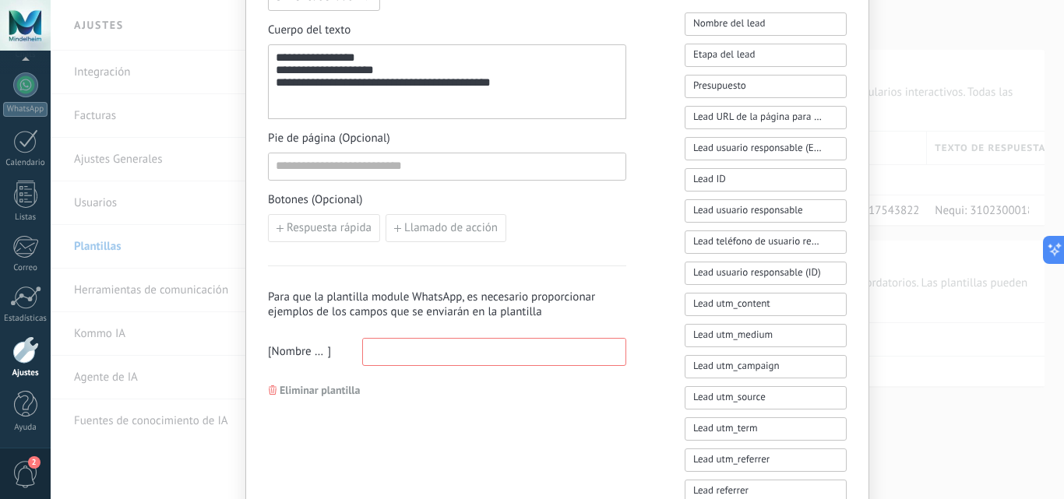
scroll to position [464, 0]
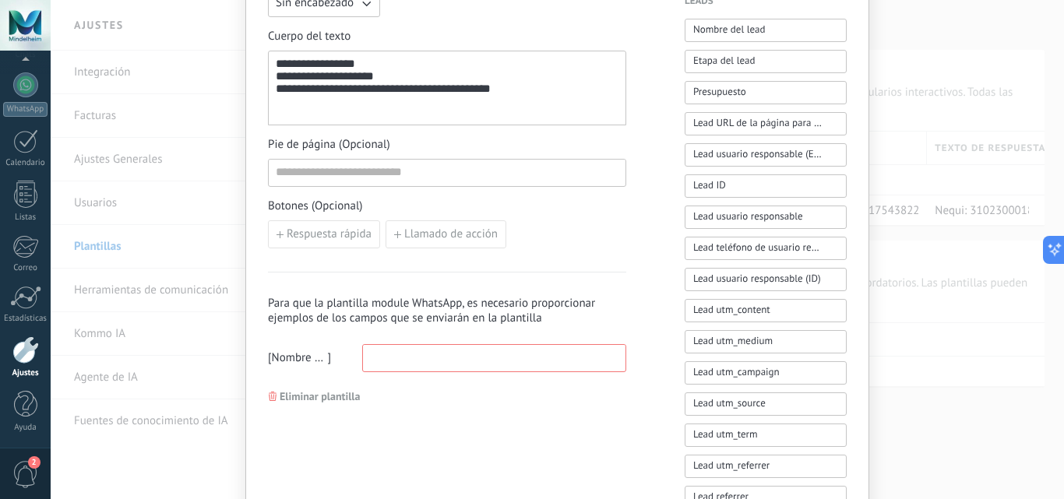
click at [479, 361] on input at bounding box center [494, 357] width 263 height 25
click at [284, 398] on span "Eliminar plantilla" at bounding box center [320, 396] width 80 height 11
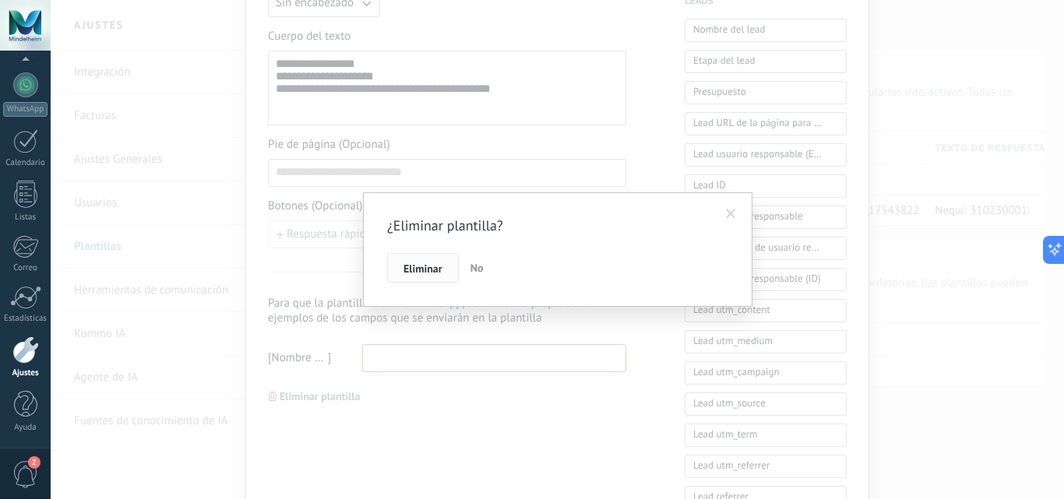
click at [419, 266] on span "Eliminar" at bounding box center [423, 268] width 39 height 11
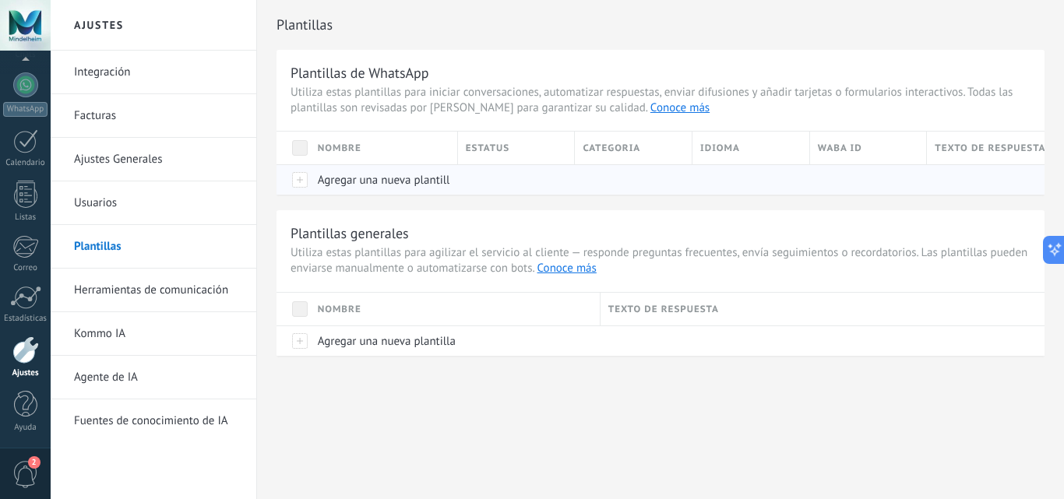
click at [298, 184] on div at bounding box center [294, 179] width 34 height 30
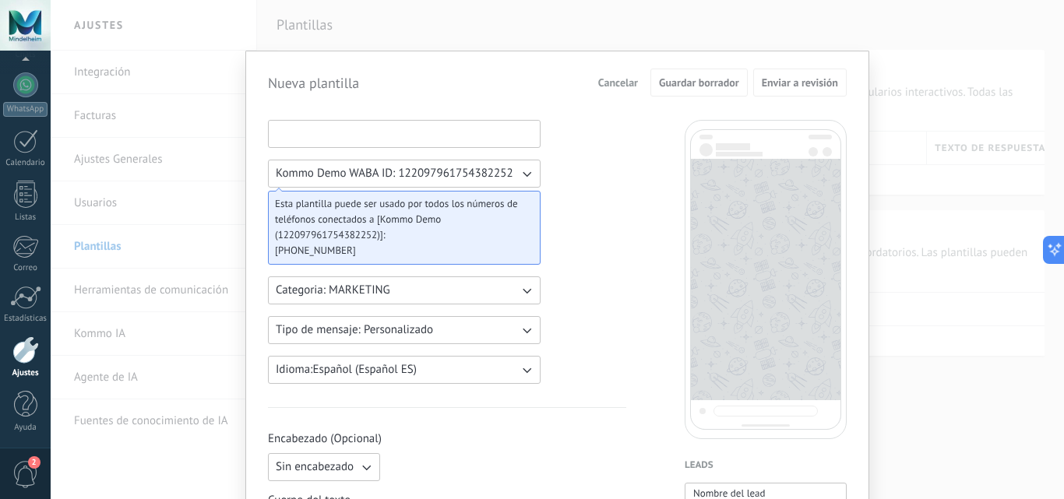
click at [385, 139] on input at bounding box center [404, 133] width 271 height 25
type input "*"
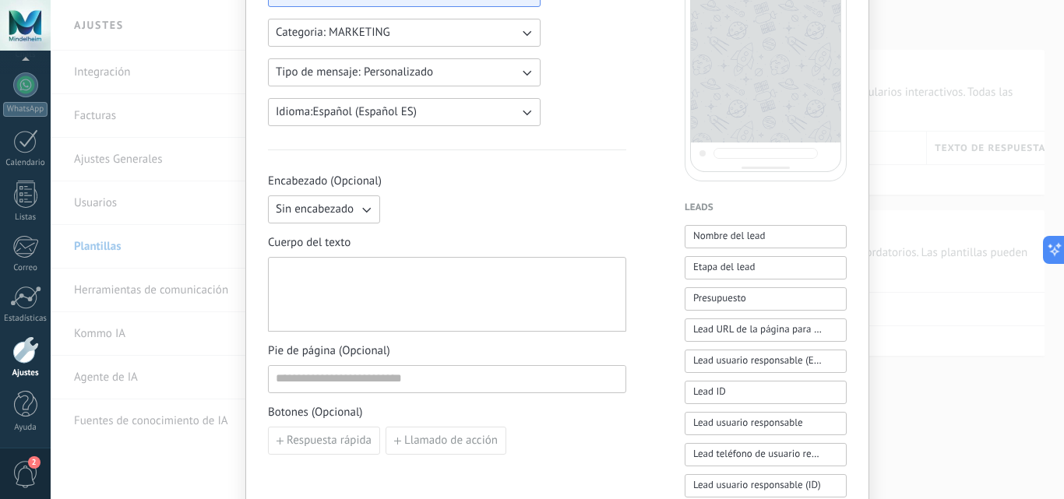
scroll to position [269, 0]
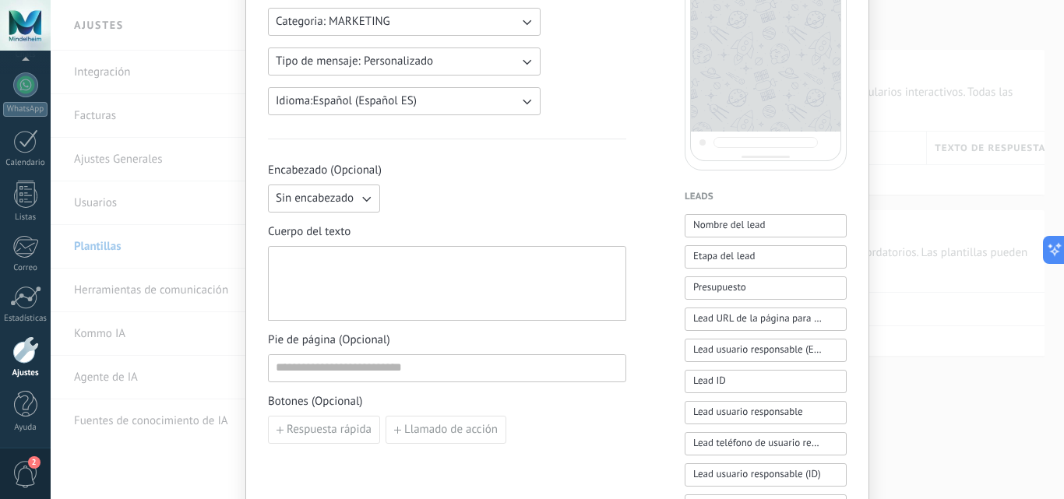
type input "**********"
click at [319, 270] on div at bounding box center [447, 284] width 343 height 62
click at [276, 263] on div "**********" at bounding box center [447, 284] width 343 height 62
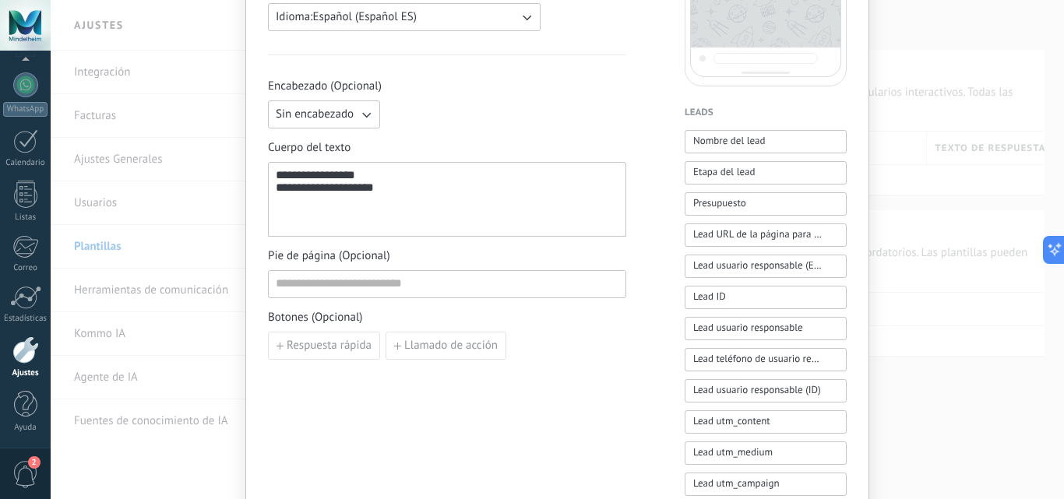
scroll to position [298, 0]
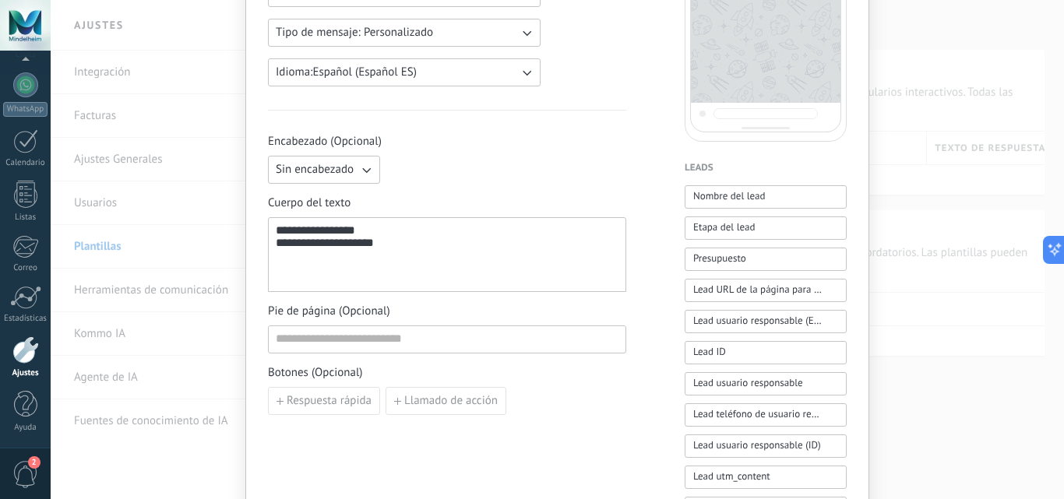
click at [408, 249] on div "**********" at bounding box center [447, 244] width 343 height 15
click at [619, 375] on span "Botones (Opcional)" at bounding box center [447, 373] width 358 height 16
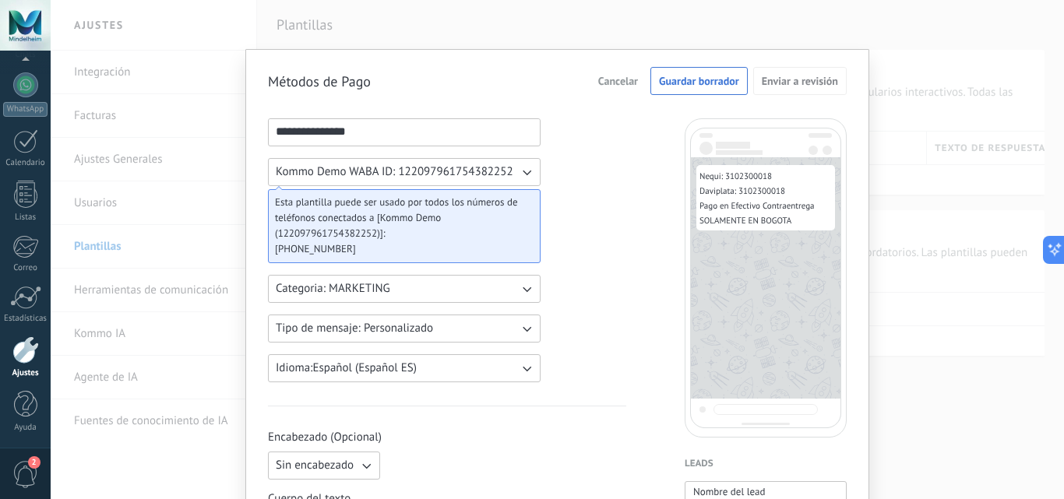
scroll to position [0, 0]
click at [680, 88] on span "Guardar borrador" at bounding box center [699, 82] width 80 height 11
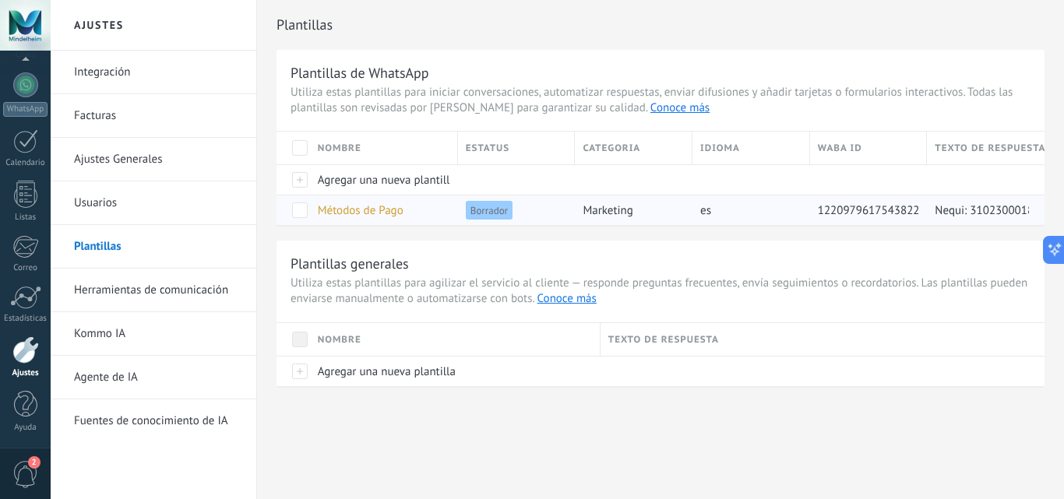
click at [354, 217] on span "Métodos de Pago" at bounding box center [361, 210] width 86 height 15
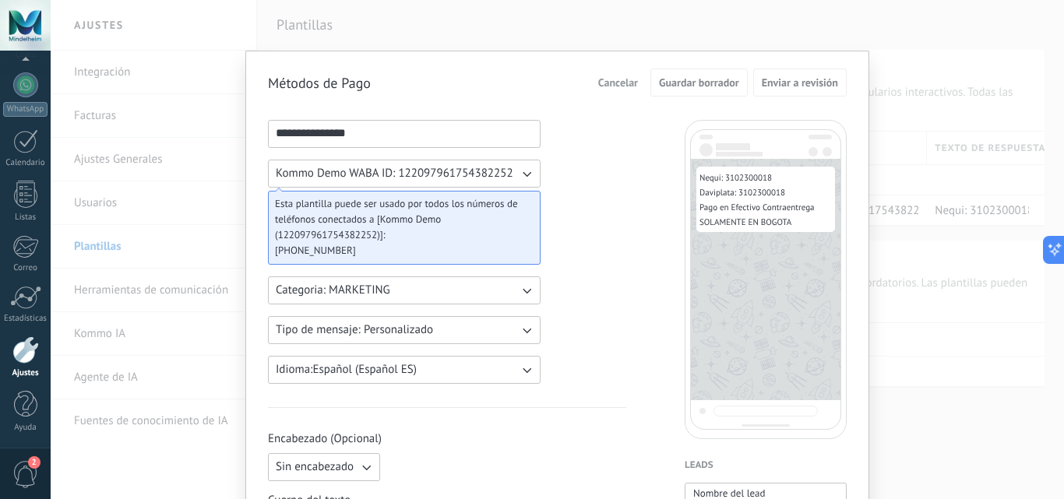
click at [603, 85] on span "Cancelar" at bounding box center [618, 82] width 40 height 11
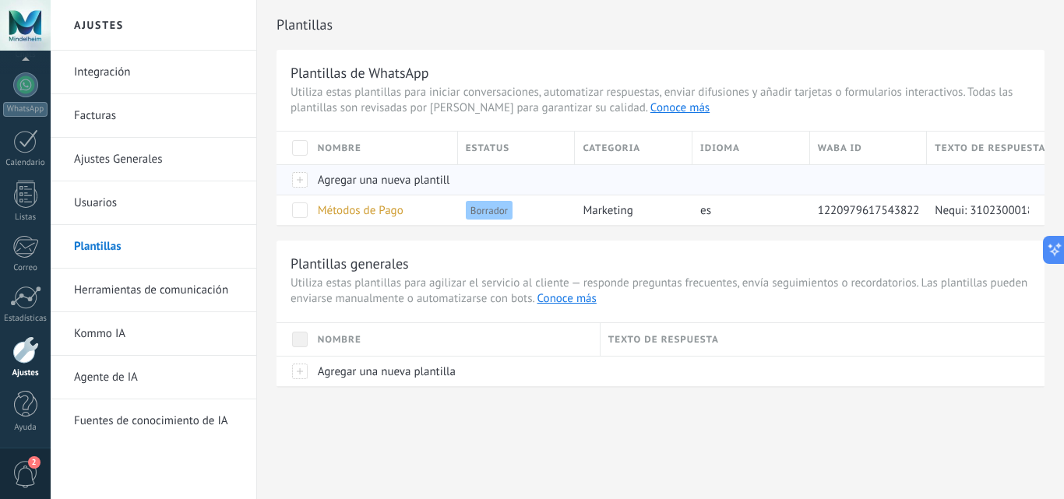
click at [374, 179] on span "Agregar una nueva plantilla" at bounding box center [387, 180] width 138 height 15
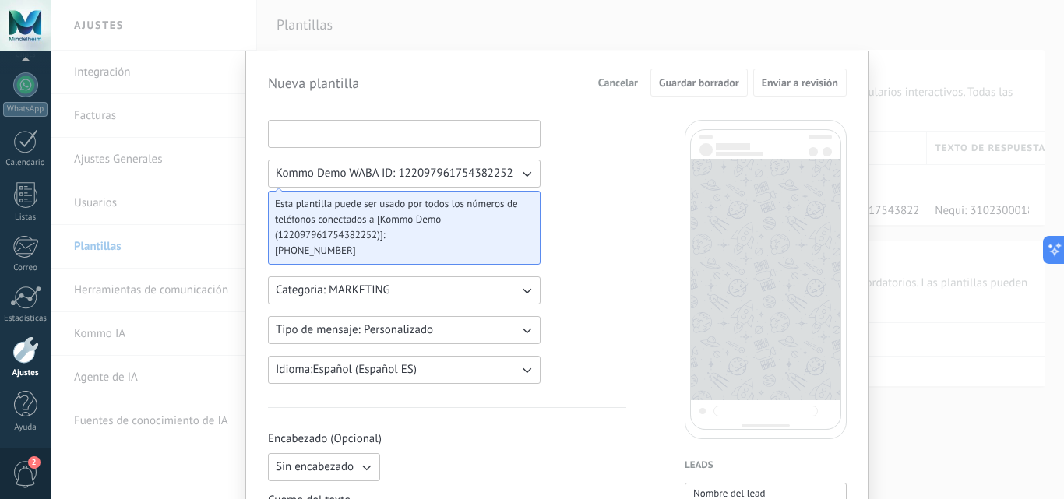
click at [355, 132] on input at bounding box center [404, 133] width 271 height 25
type input "*"
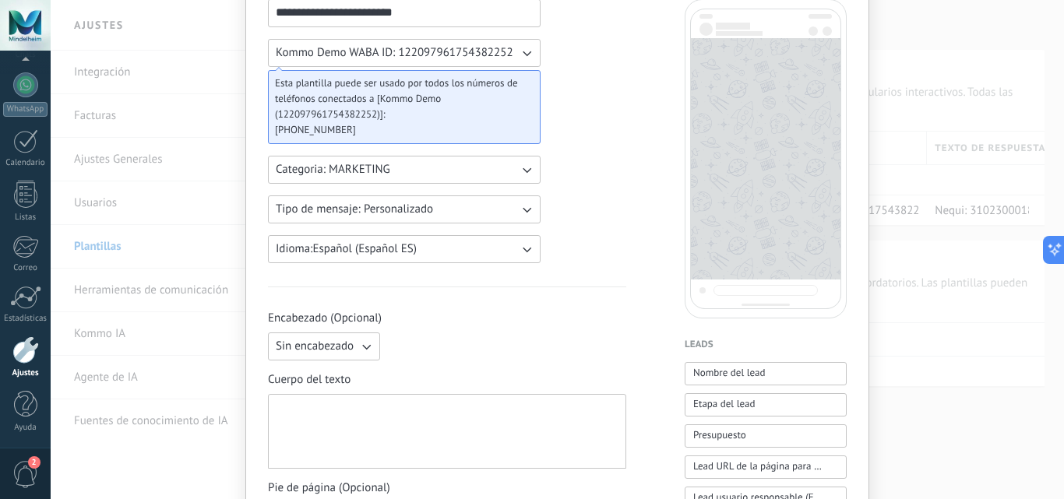
scroll to position [216, 0]
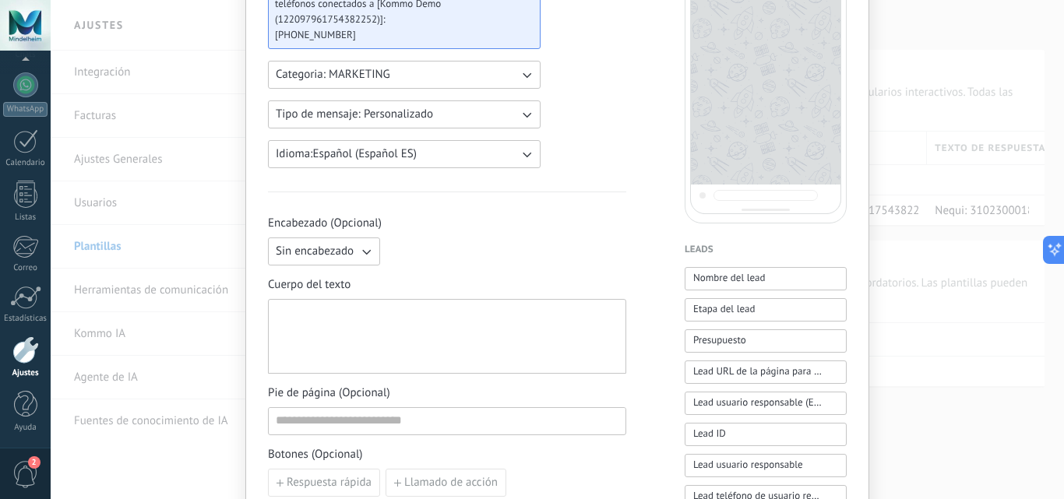
type input "**********"
click at [376, 316] on div at bounding box center [447, 337] width 343 height 62
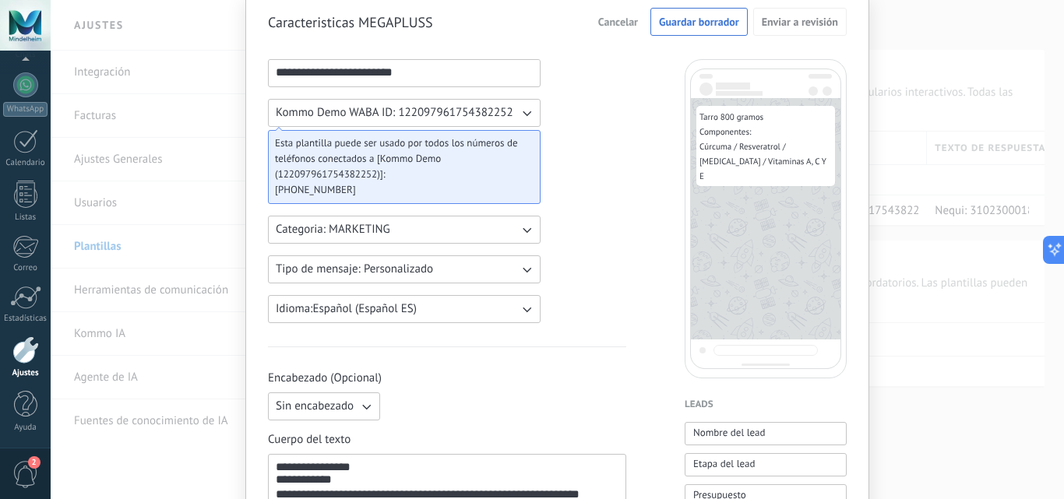
scroll to position [100, 0]
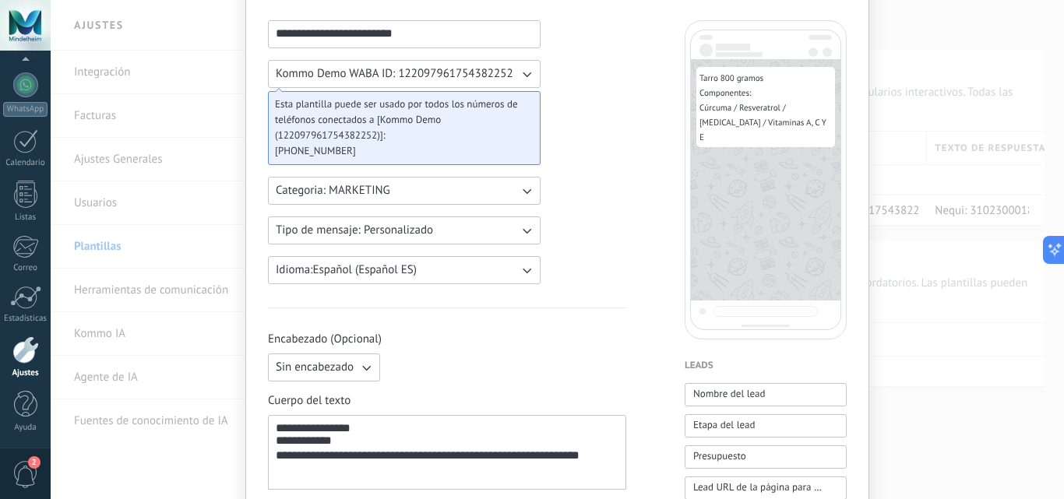
drag, startPoint x: 344, startPoint y: 37, endPoint x: 195, endPoint y: 23, distance: 149.5
click at [195, 23] on div "**********" at bounding box center [558, 249] width 1014 height 499
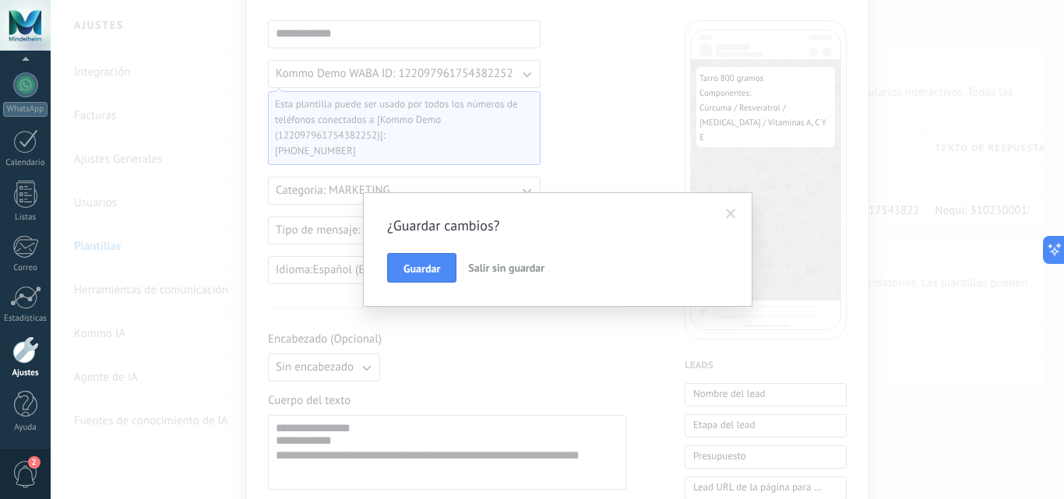
click at [735, 213] on span at bounding box center [731, 214] width 10 height 11
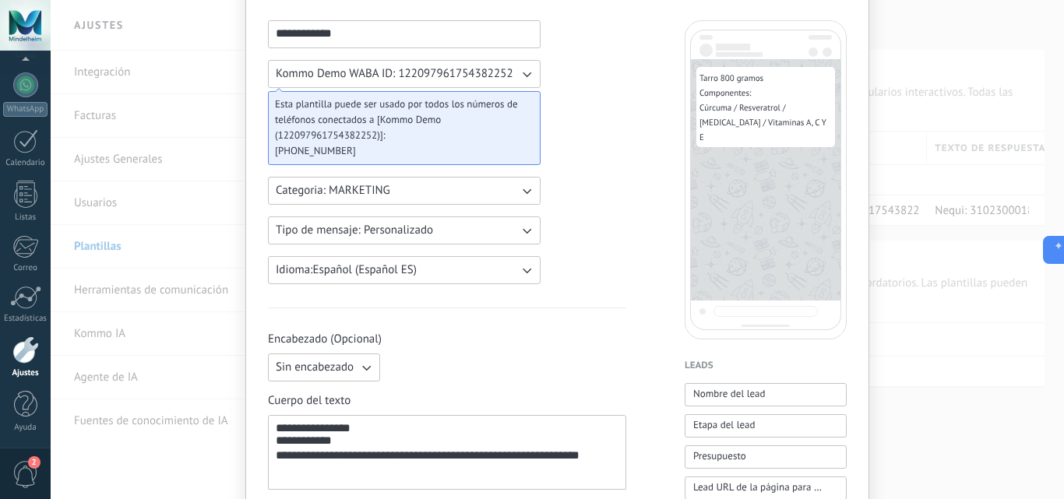
click at [284, 36] on input "**********" at bounding box center [404, 33] width 271 height 25
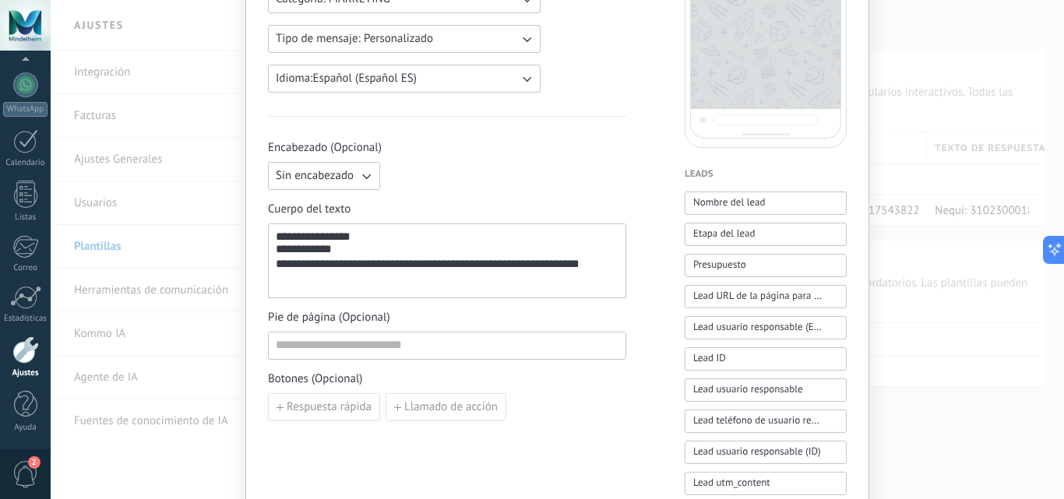
scroll to position [319, 0]
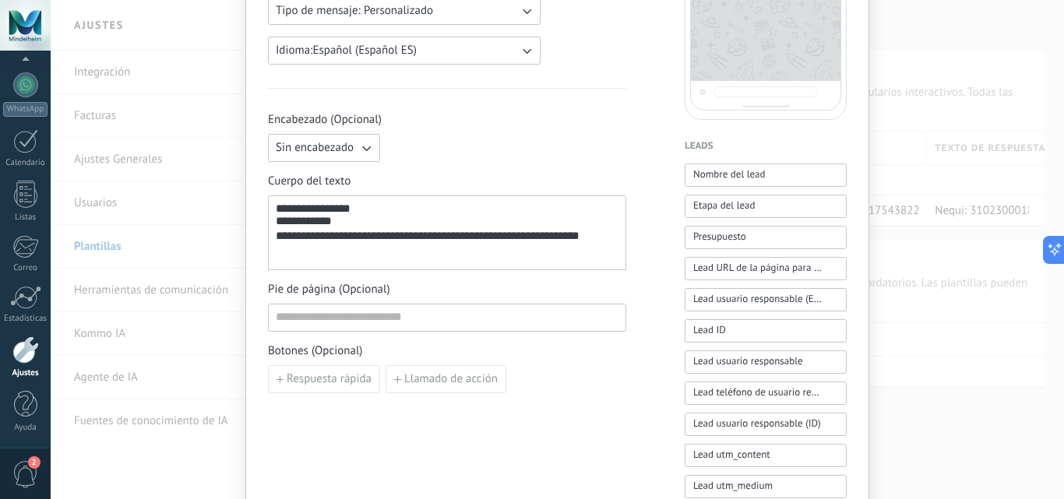
type input "**********"
click at [594, 241] on div "**********" at bounding box center [447, 237] width 343 height 15
drag, startPoint x: 457, startPoint y: 245, endPoint x: 954, endPoint y: 369, distance: 511.3
click at [456, 244] on div "**********" at bounding box center [447, 237] width 343 height 15
drag, startPoint x: 954, startPoint y: 369, endPoint x: 1063, endPoint y: 356, distance: 110.6
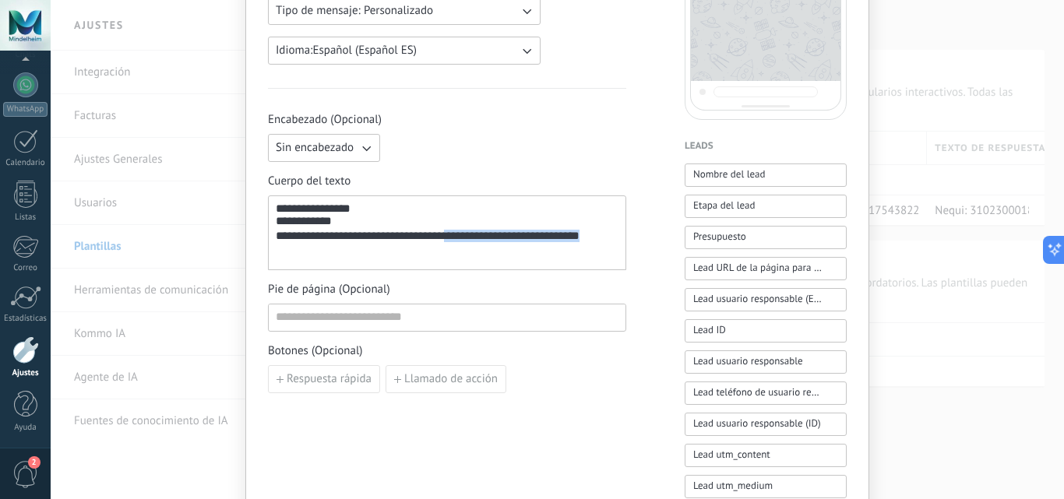
click at [1063, 356] on div "**********" at bounding box center [558, 249] width 1014 height 499
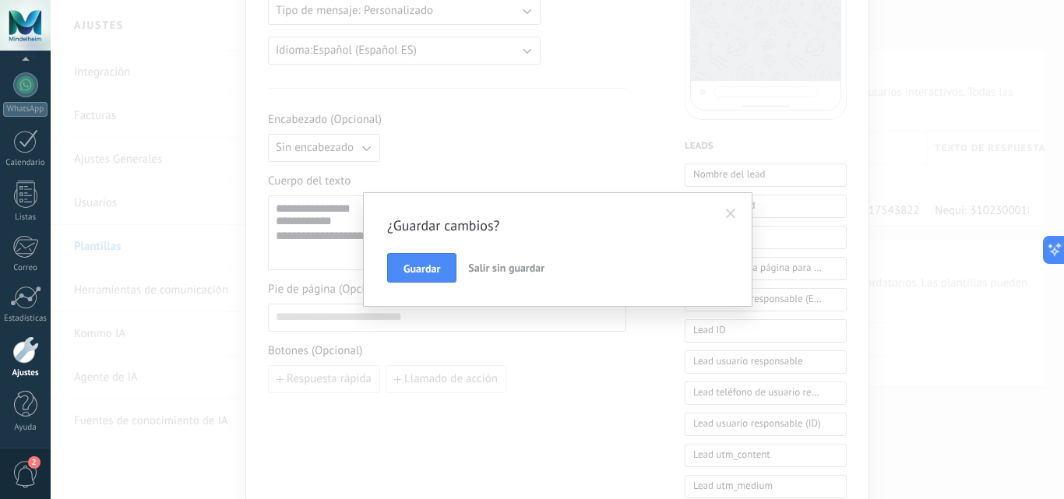
click at [731, 215] on span at bounding box center [731, 214] width 10 height 11
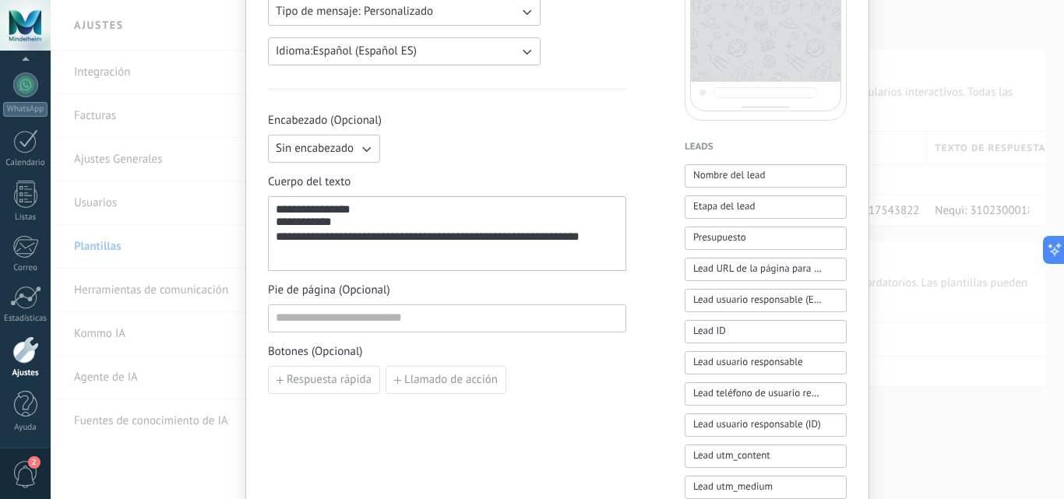
scroll to position [333, 0]
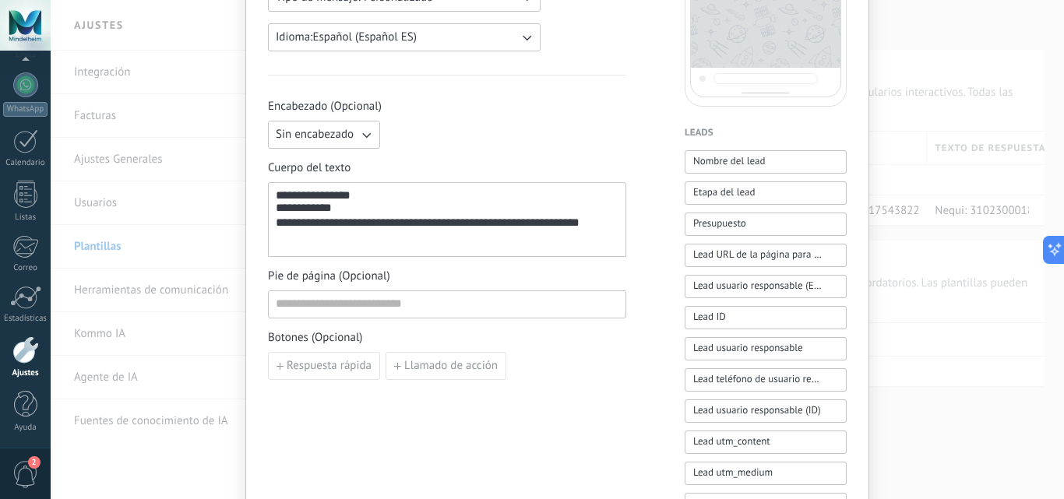
click at [590, 231] on div "**********" at bounding box center [447, 224] width 343 height 15
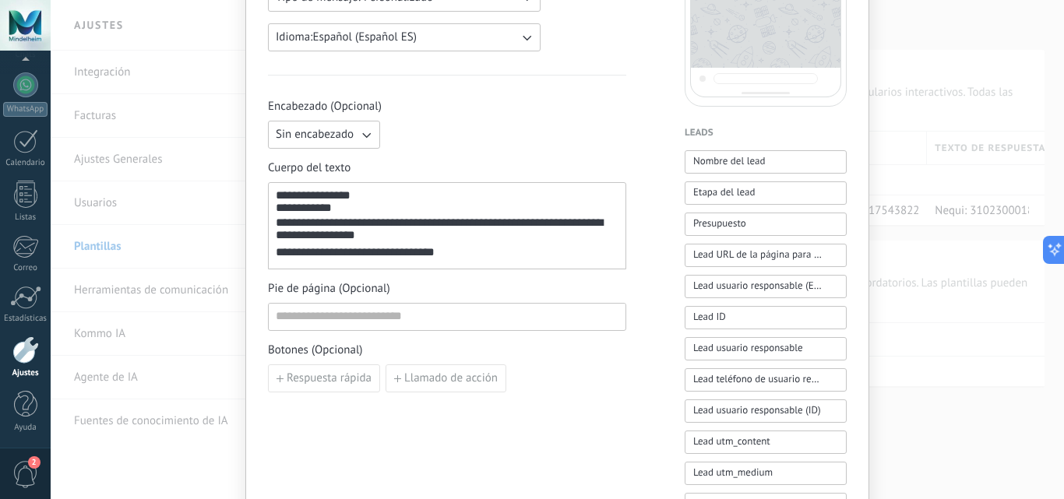
click at [441, 195] on div "**********" at bounding box center [447, 226] width 343 height 74
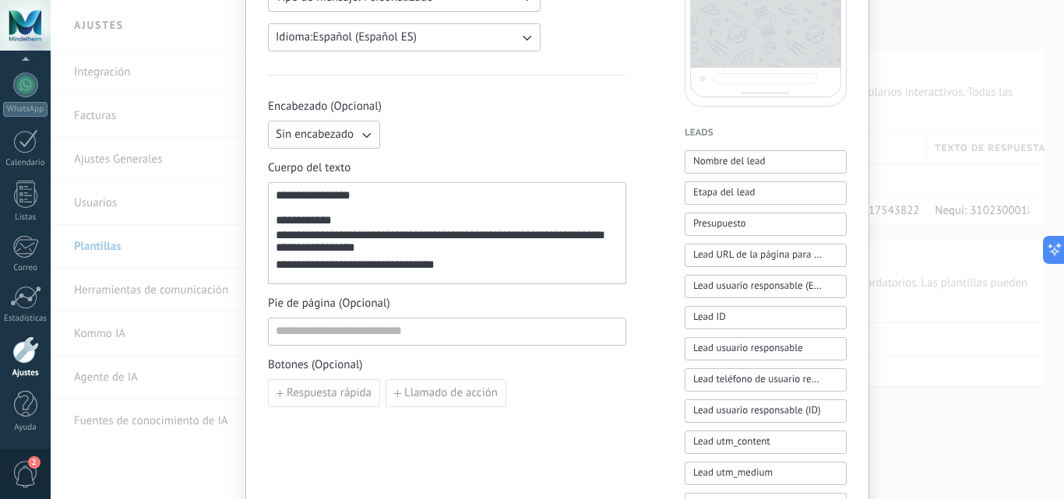
click at [454, 270] on div "**********" at bounding box center [447, 266] width 343 height 15
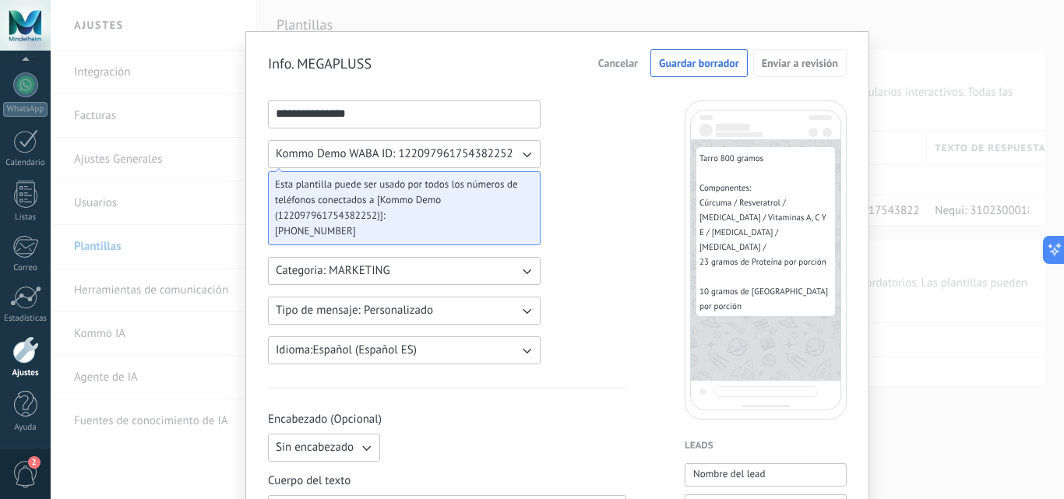
scroll to position [0, 0]
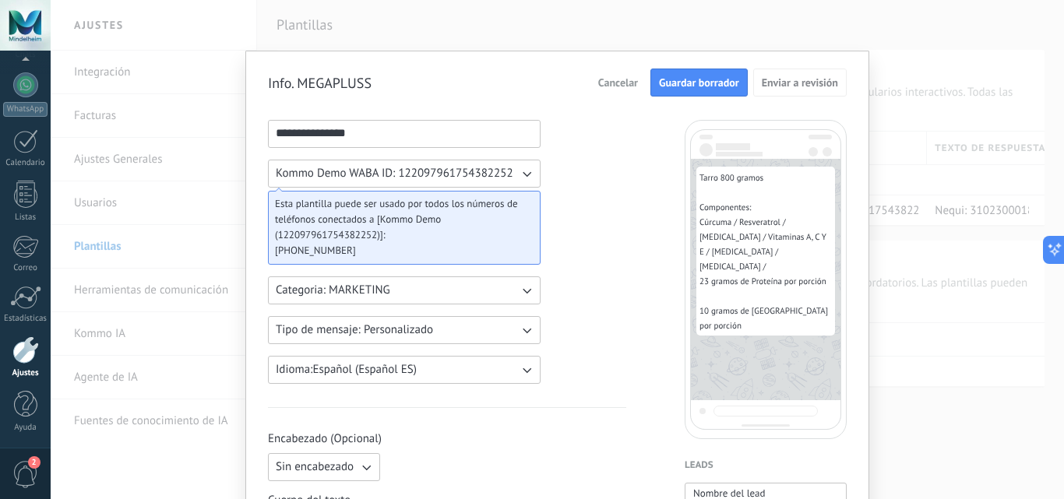
click at [689, 86] on span "Guardar borrador" at bounding box center [699, 82] width 80 height 11
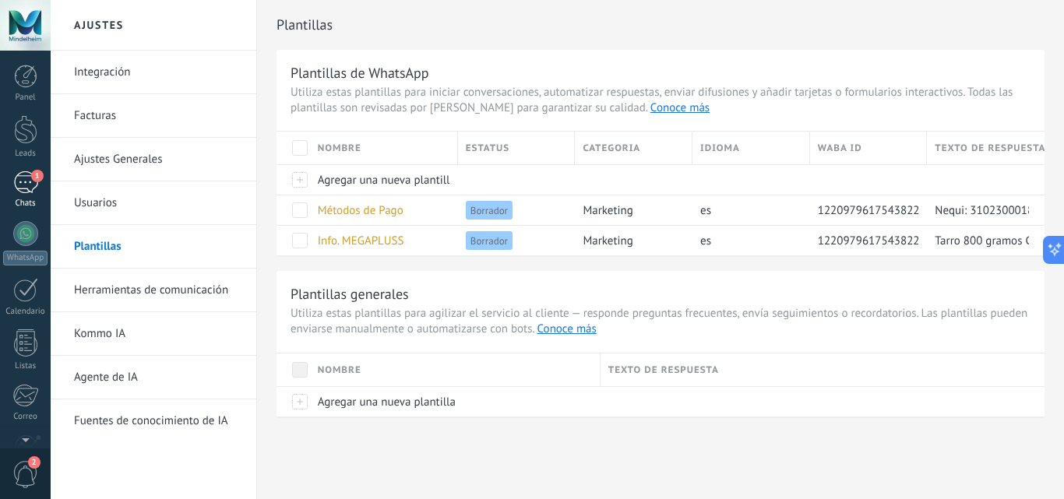
click at [25, 171] on div "1" at bounding box center [25, 182] width 25 height 23
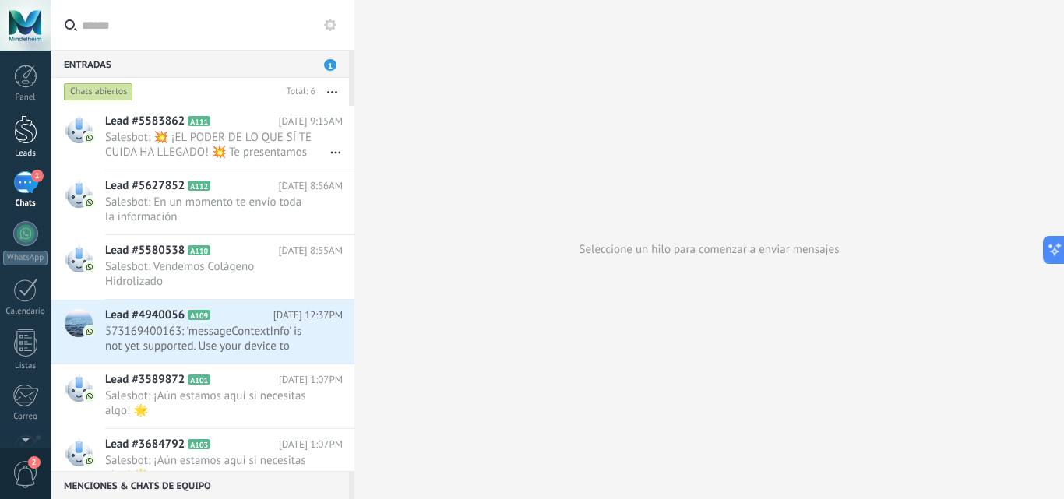
click at [18, 133] on div at bounding box center [25, 129] width 23 height 29
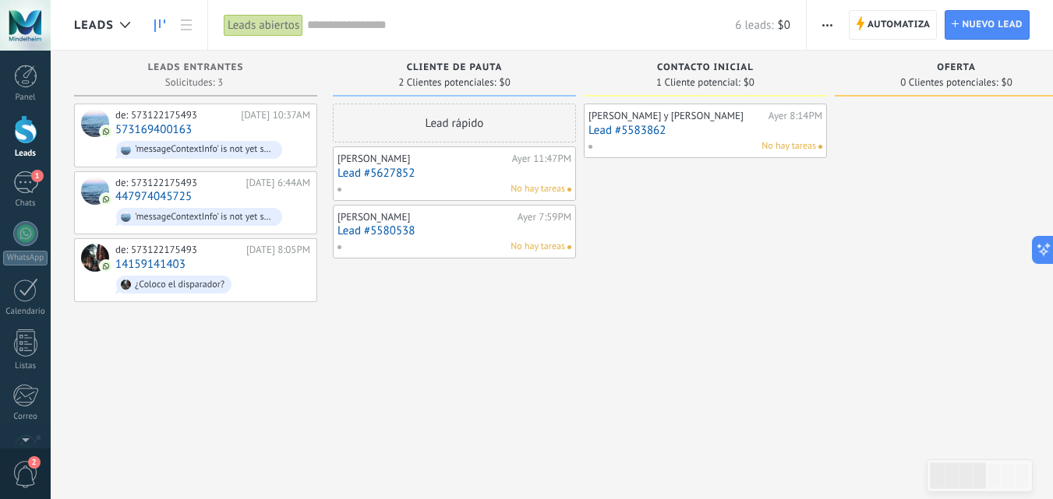
click at [399, 170] on link "Lead #5627852" at bounding box center [454, 173] width 234 height 13
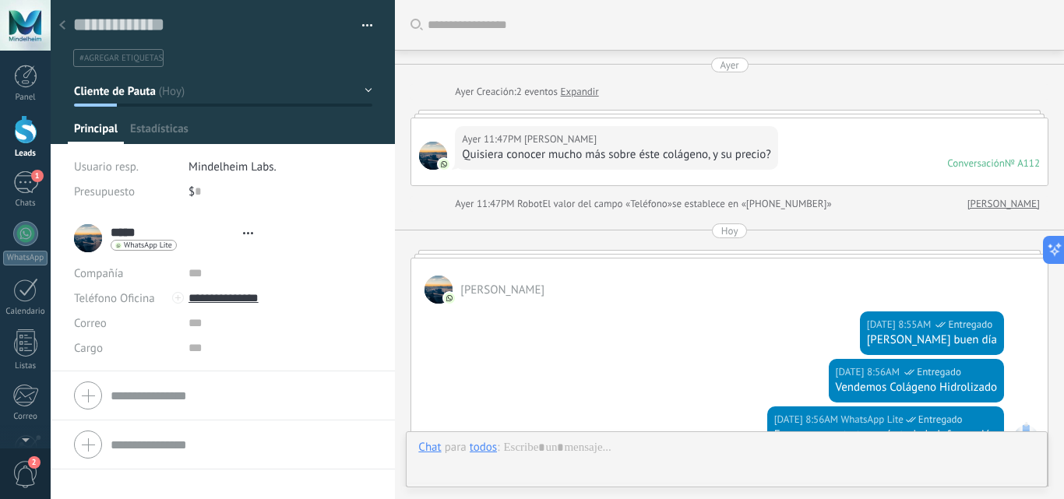
type textarea "**********"
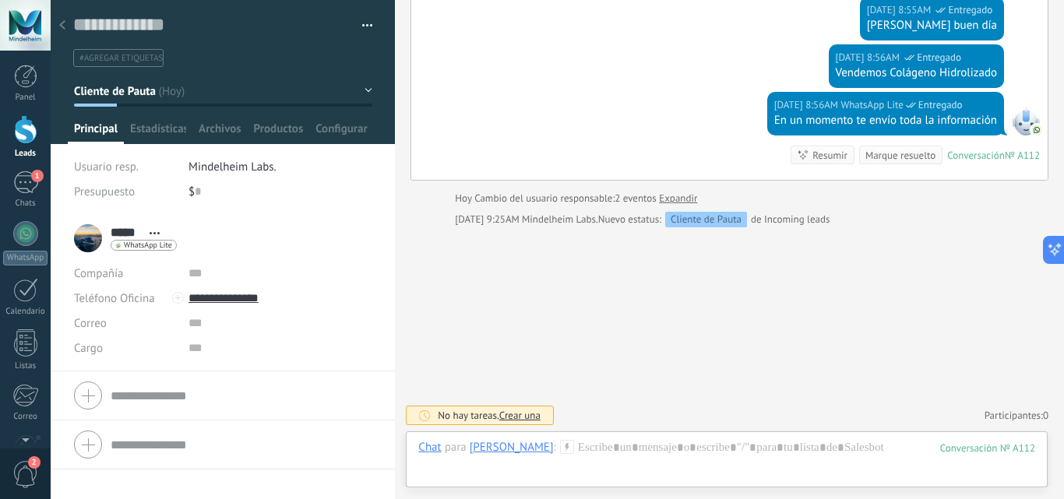
click at [560, 447] on use at bounding box center [566, 446] width 13 height 13
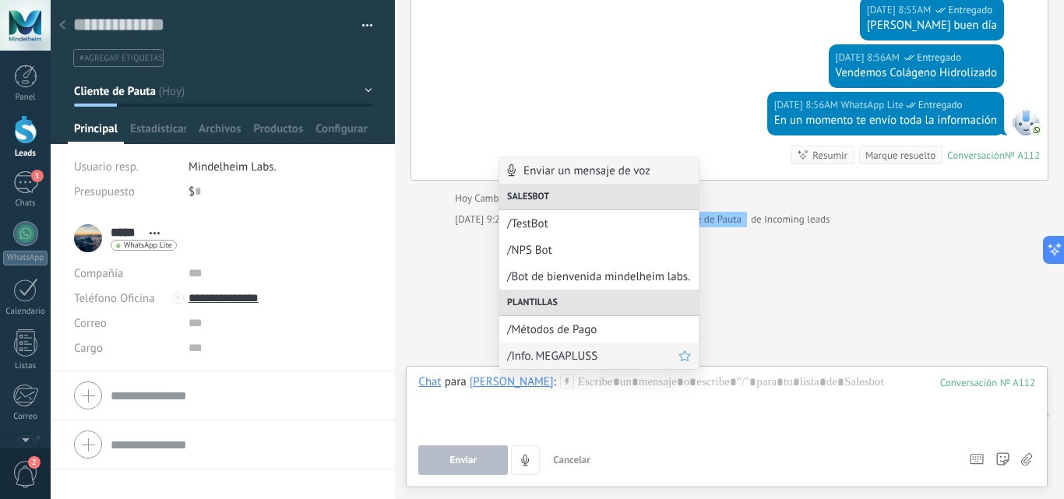
click at [591, 359] on span "/Info. MEGAPLUSS" at bounding box center [592, 356] width 171 height 15
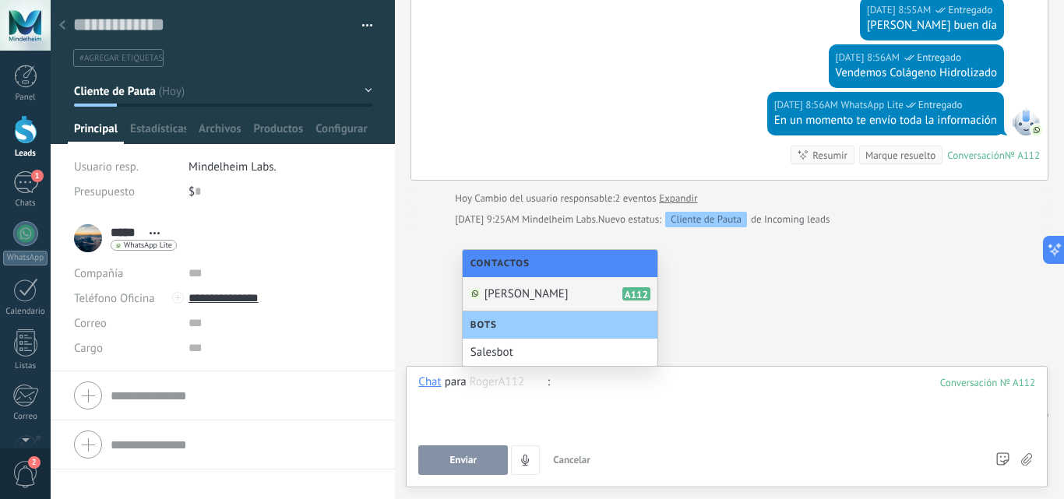
click at [785, 297] on div "Buscar Carga más Ayer Ayer Creación: 2 eventos Expandir Ayer 11:47PM Roger Quis…" at bounding box center [729, 92] width 669 height 814
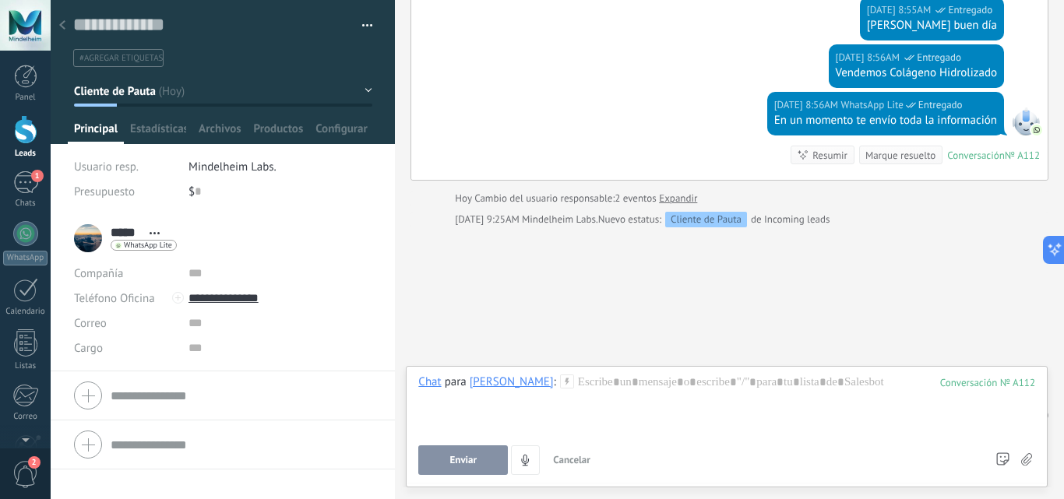
click at [560, 383] on icon at bounding box center [567, 382] width 14 height 14
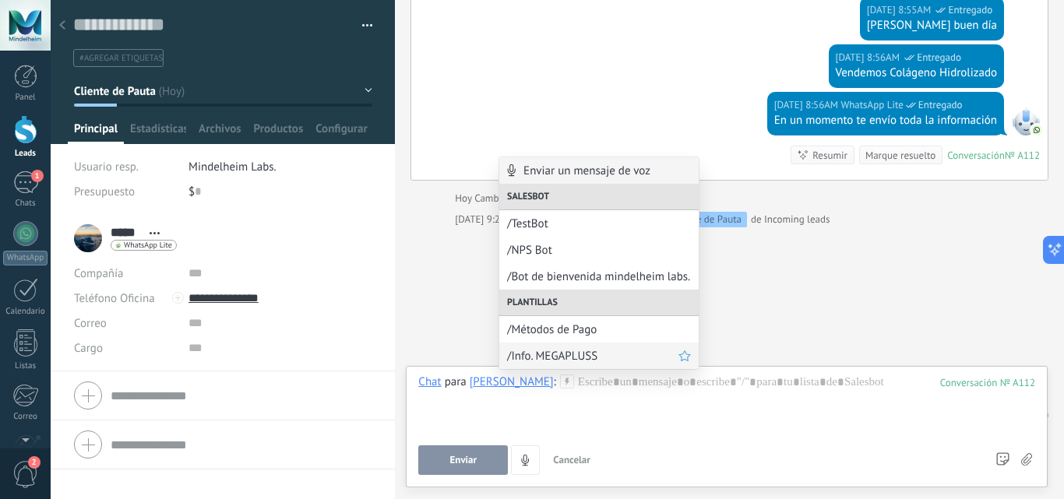
click at [566, 362] on span "/Info. MEGAPLUSS" at bounding box center [592, 356] width 171 height 15
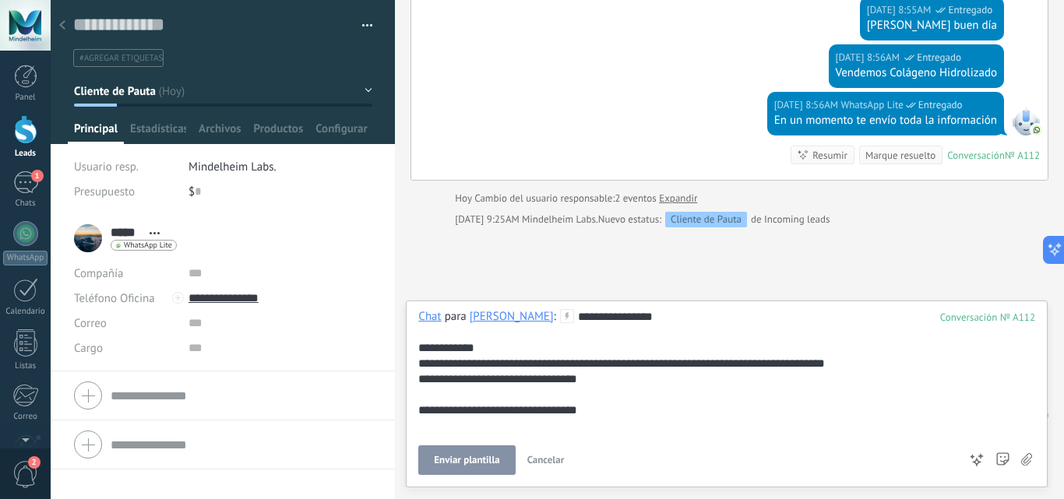
click at [475, 456] on span "Enviar plantilla" at bounding box center [466, 460] width 65 height 11
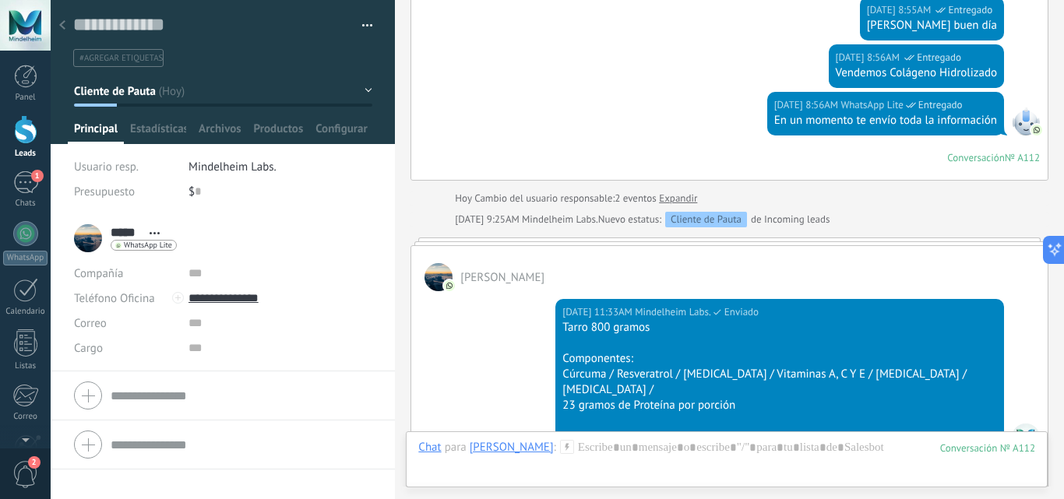
scroll to position [305, 0]
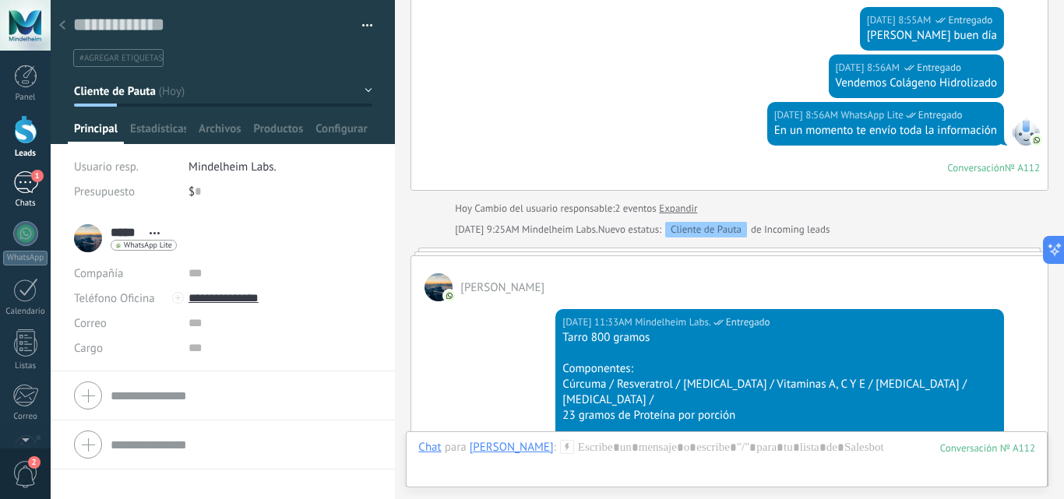
click at [26, 182] on div "1" at bounding box center [25, 182] width 25 height 23
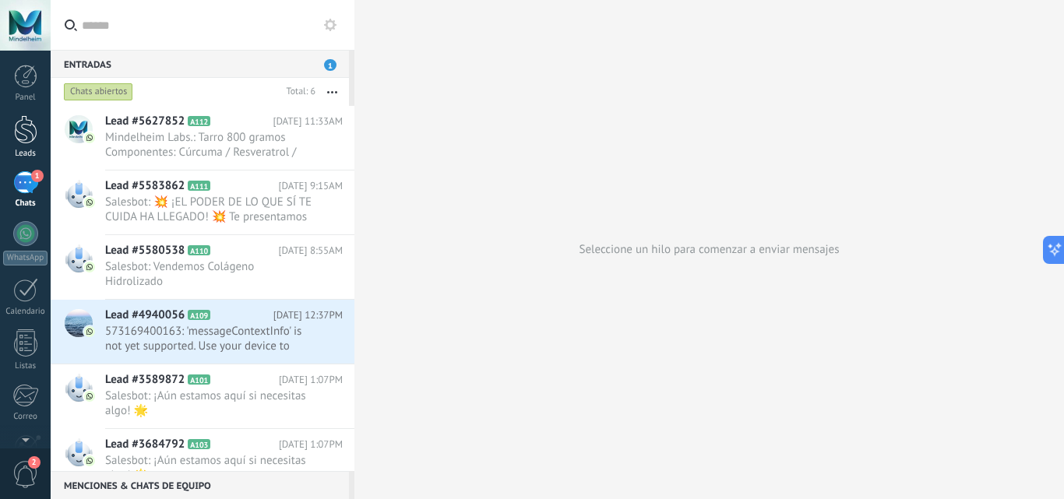
click at [21, 133] on div at bounding box center [25, 129] width 23 height 29
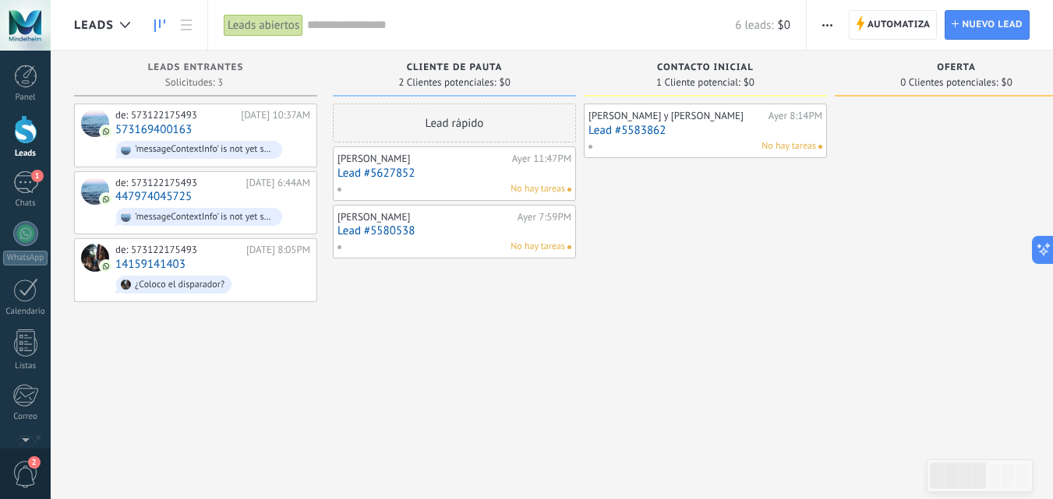
click at [393, 225] on link "Lead #5580538" at bounding box center [454, 230] width 234 height 13
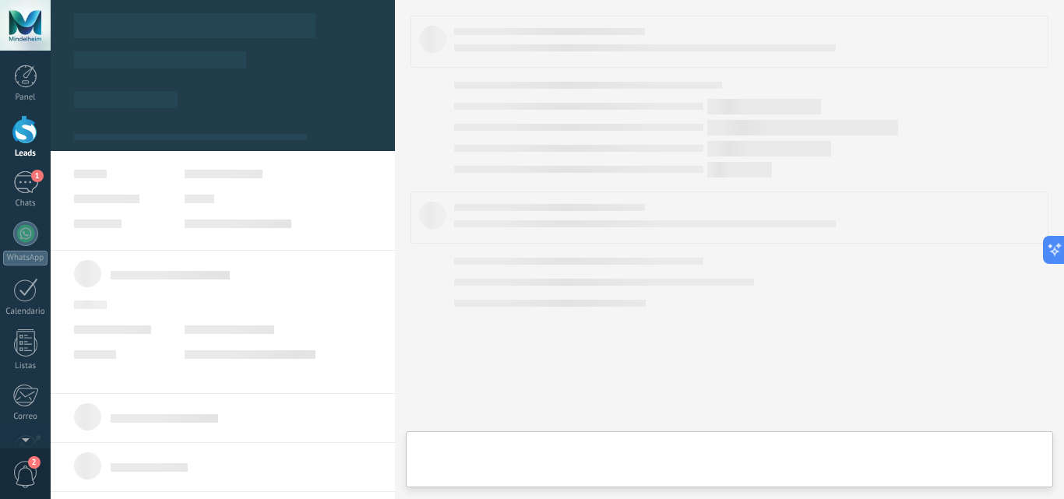
type textarea "**********"
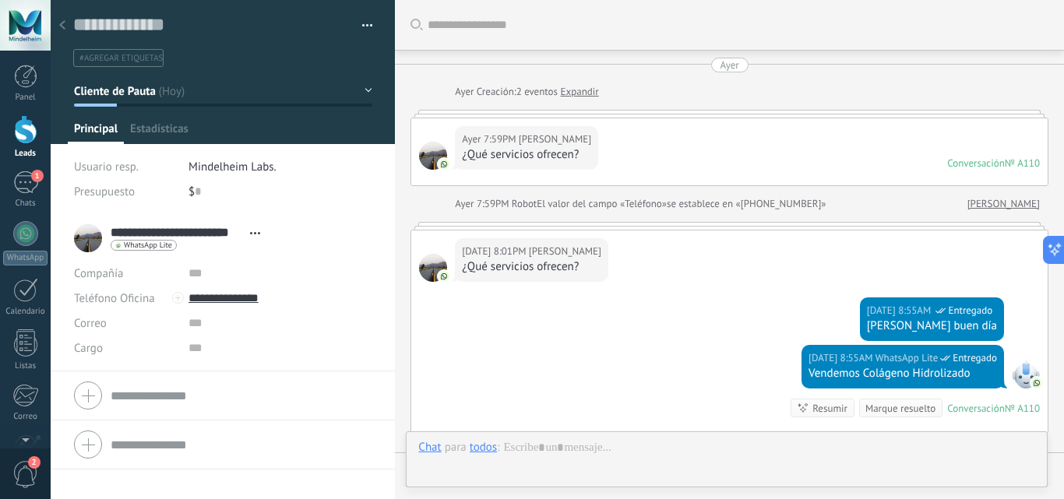
scroll to position [282, 0]
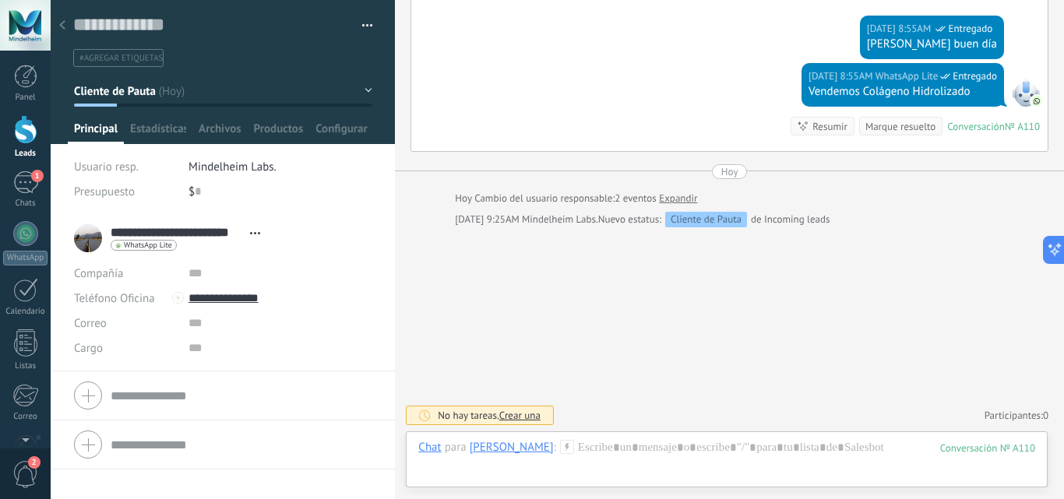
click at [574, 452] on icon at bounding box center [567, 447] width 14 height 14
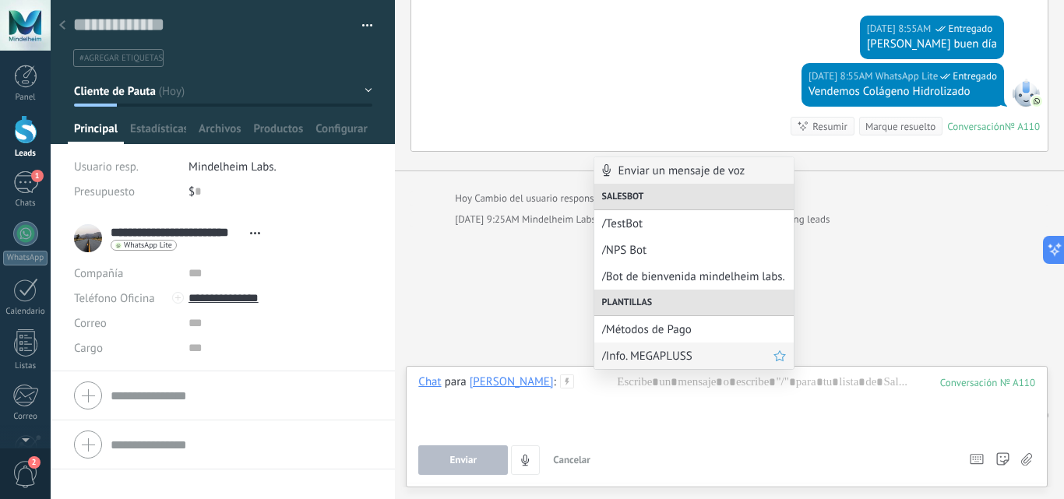
click at [682, 360] on span "/Info. MEGAPLUSS" at bounding box center [687, 356] width 171 height 15
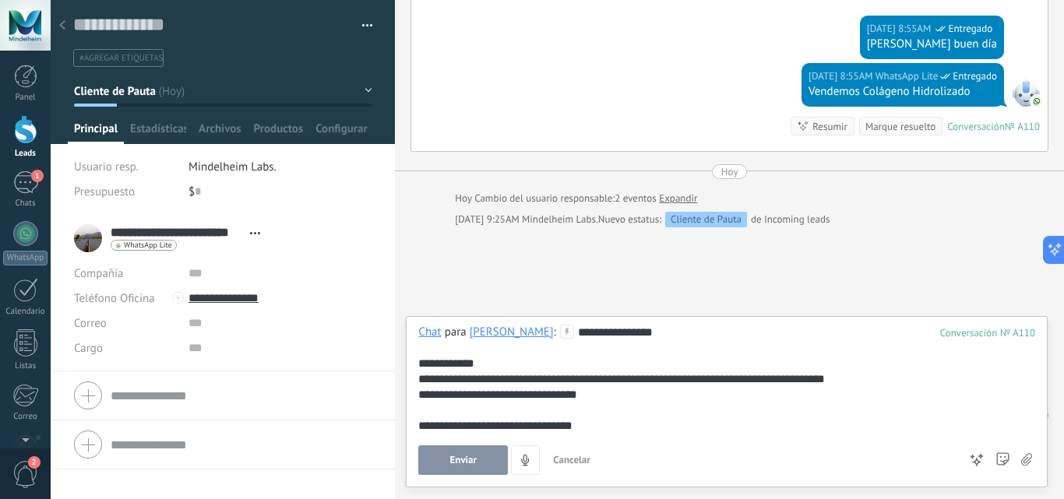
click at [463, 460] on span "Enviar" at bounding box center [463, 460] width 27 height 11
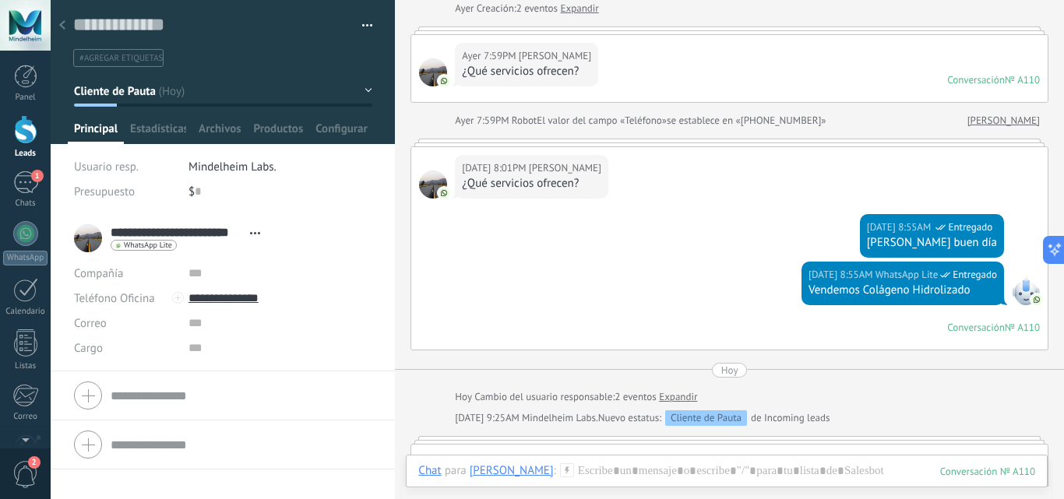
scroll to position [0, 0]
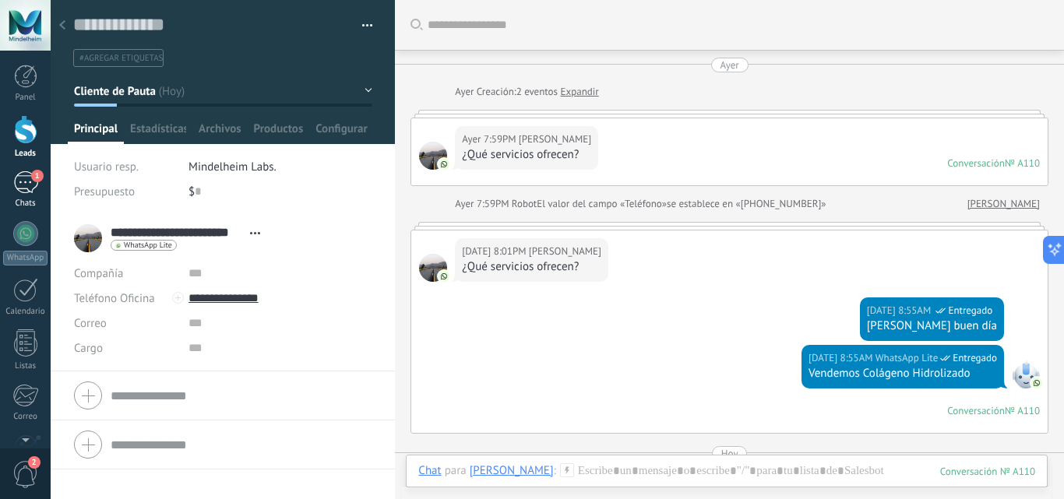
click at [31, 177] on span "1" at bounding box center [37, 176] width 12 height 12
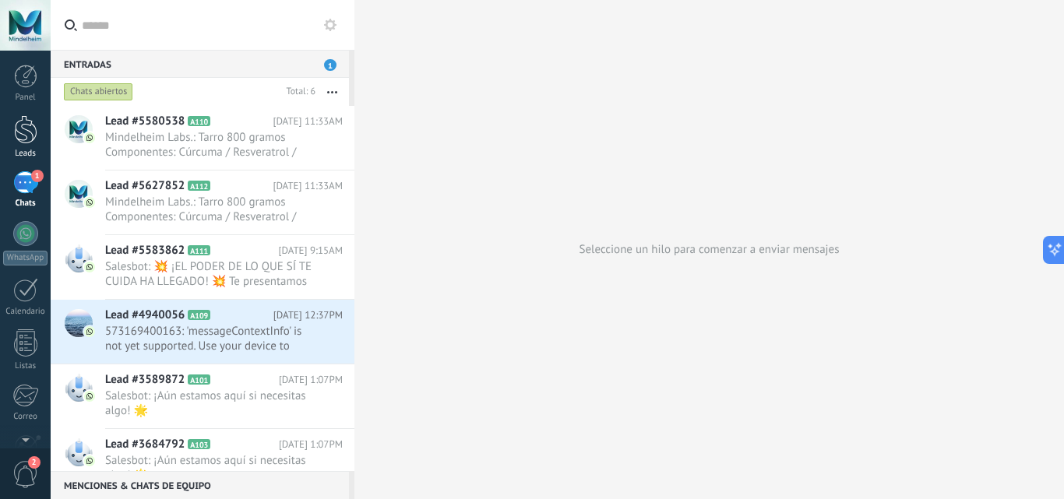
click at [27, 139] on div at bounding box center [25, 129] width 23 height 29
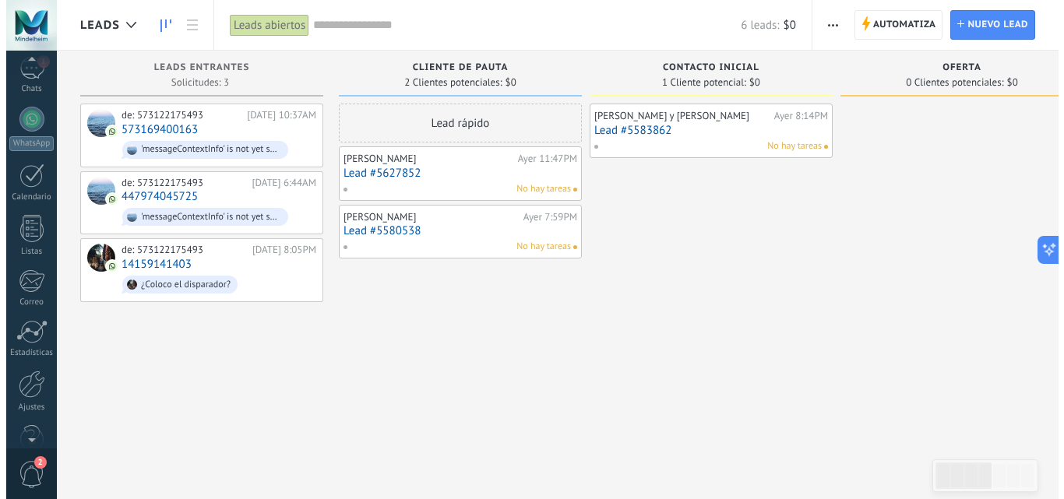
scroll to position [149, 0]
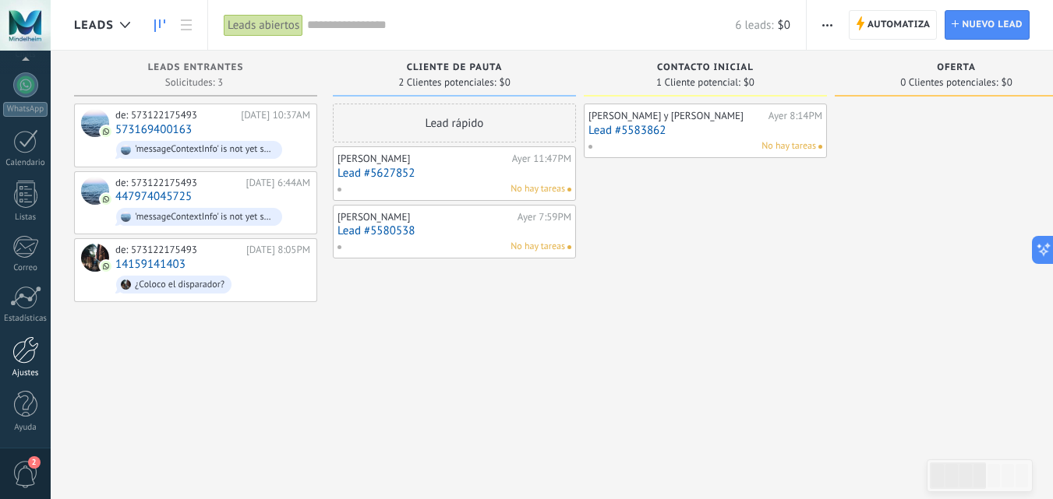
click at [30, 351] on div at bounding box center [25, 350] width 26 height 27
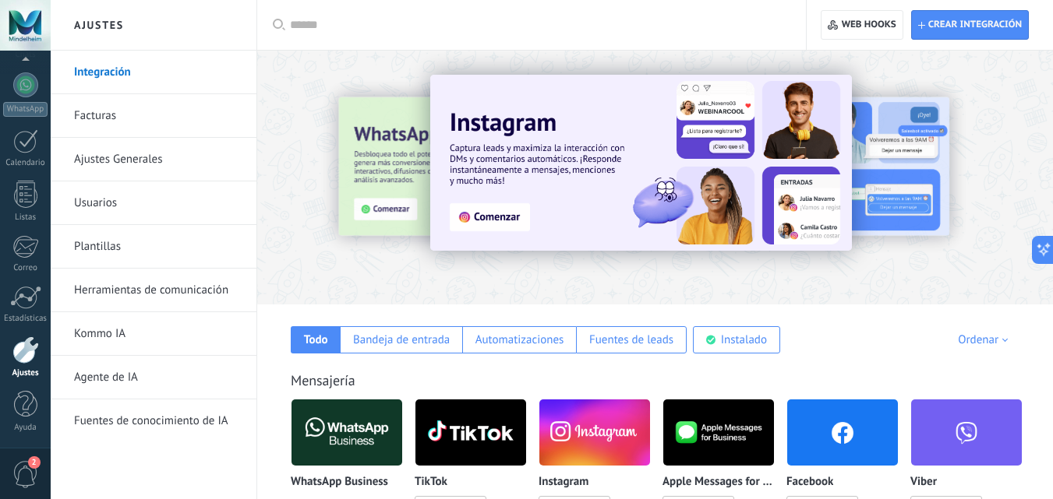
click at [190, 291] on link "Herramientas de comunicación" at bounding box center [157, 291] width 167 height 44
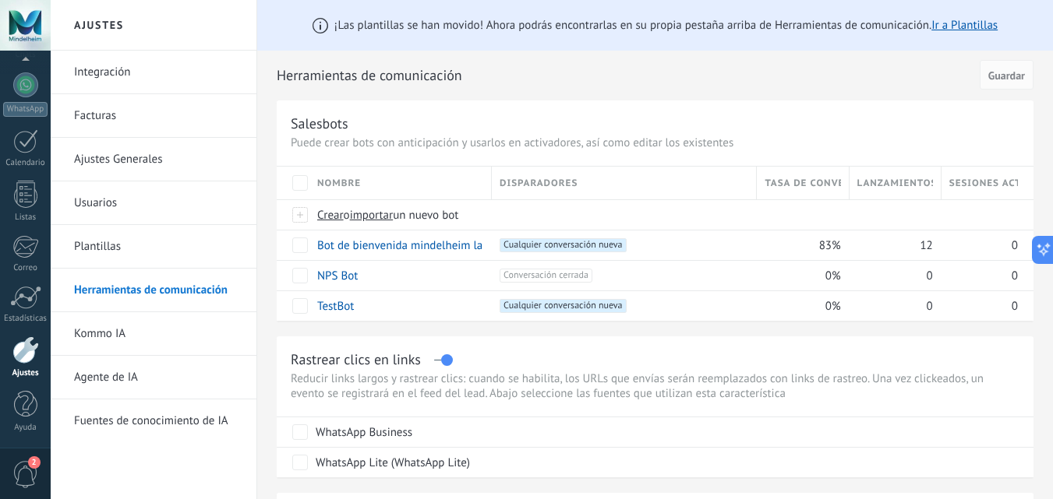
click at [101, 250] on link "Plantillas" at bounding box center [157, 247] width 167 height 44
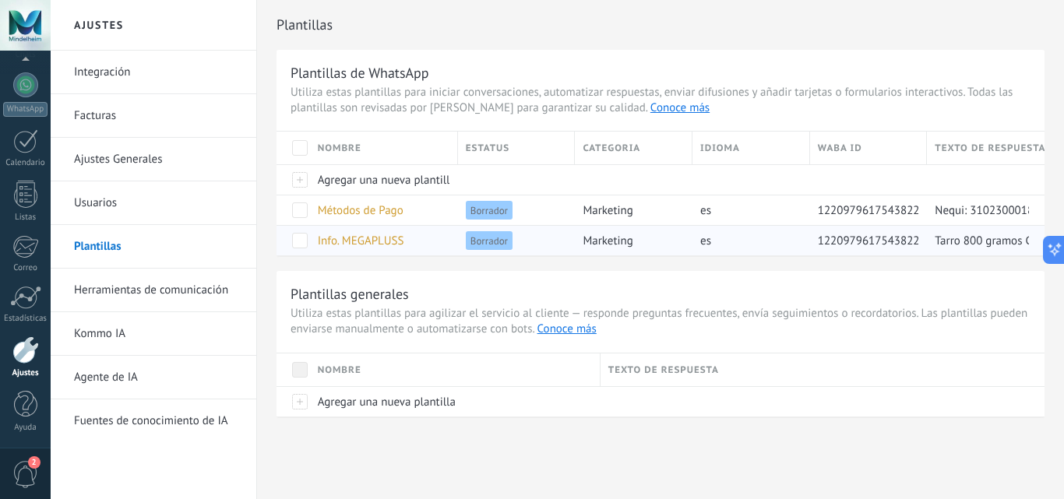
click at [387, 240] on span "Info. MEGAPLUSS" at bounding box center [361, 241] width 86 height 15
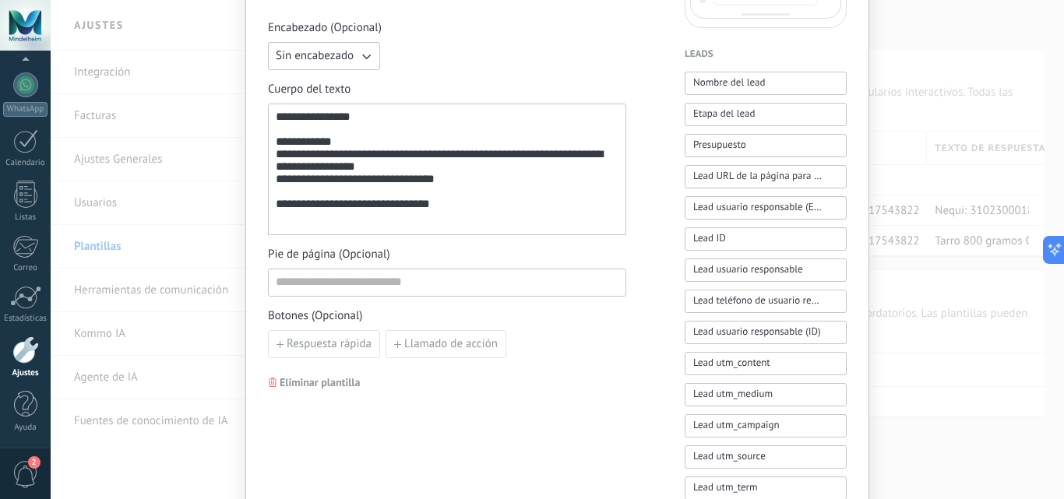
scroll to position [417, 0]
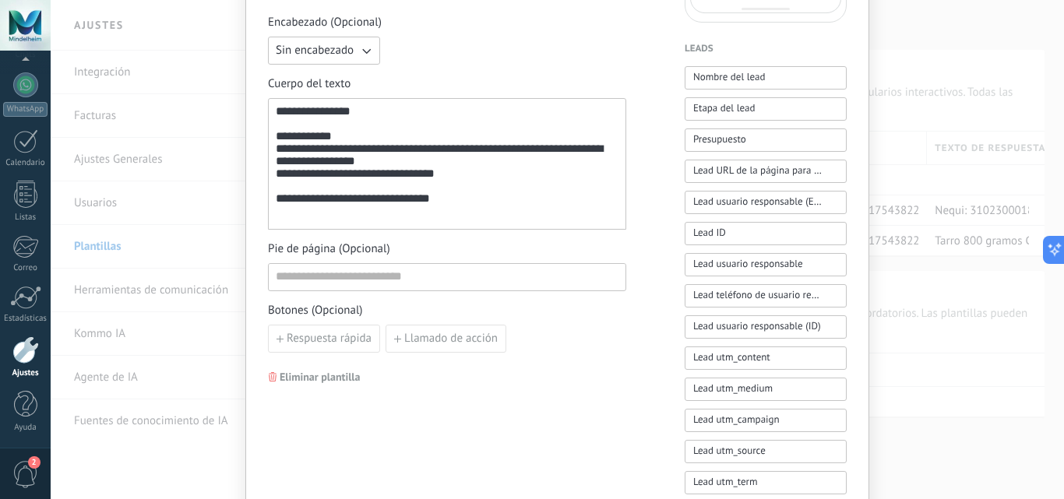
click at [474, 221] on div "**********" at bounding box center [447, 164] width 343 height 118
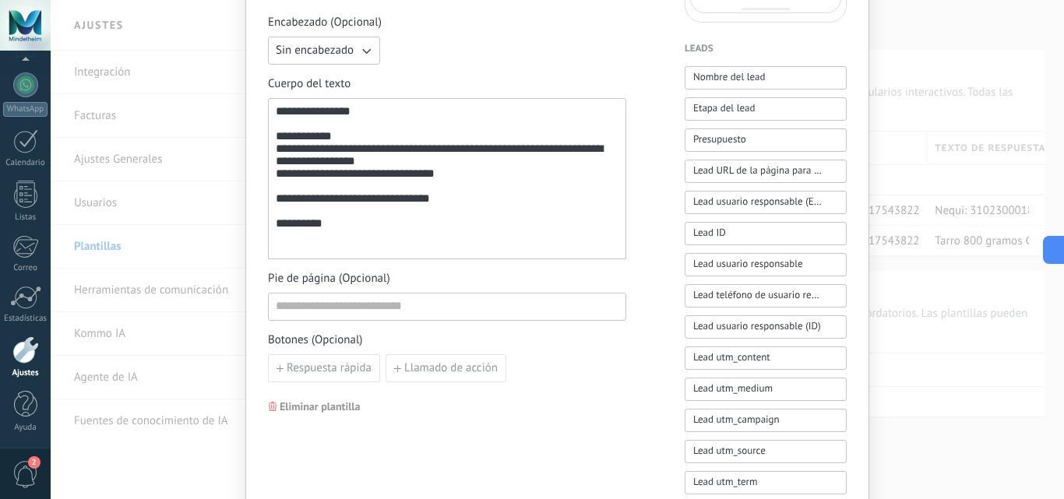
click at [377, 255] on div "**********" at bounding box center [447, 178] width 358 height 161
click at [390, 232] on div "*********" at bounding box center [447, 224] width 343 height 15
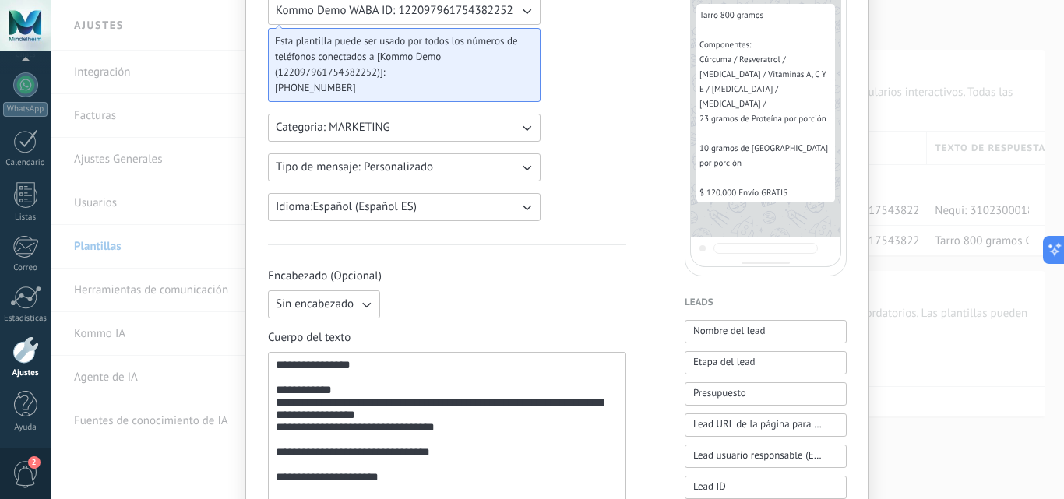
scroll to position [0, 0]
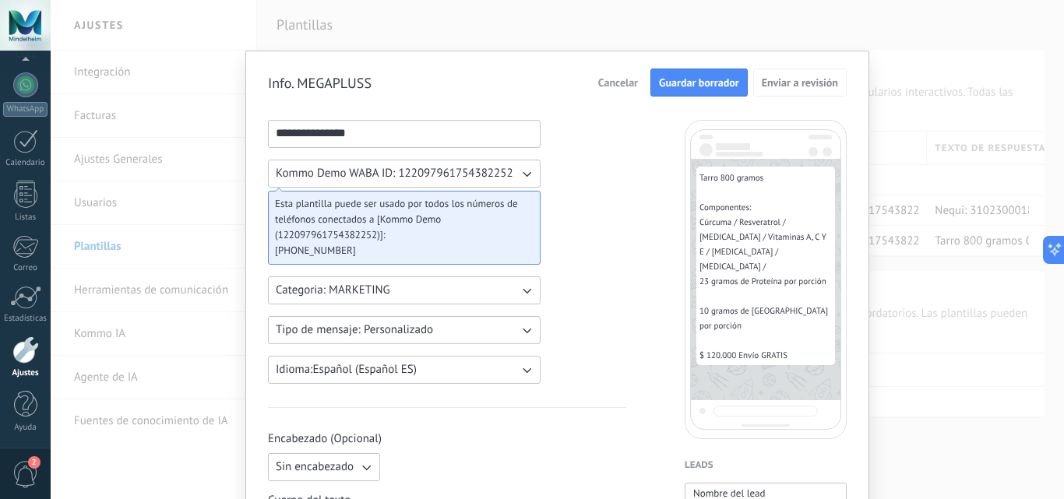
click at [677, 90] on button "Guardar borrador" at bounding box center [699, 83] width 97 height 28
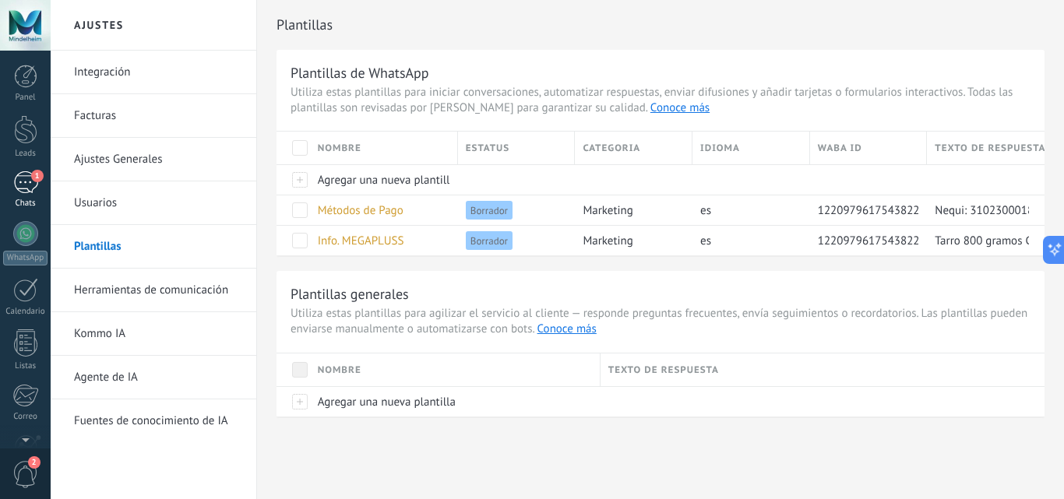
click at [31, 184] on div "1" at bounding box center [25, 182] width 25 height 23
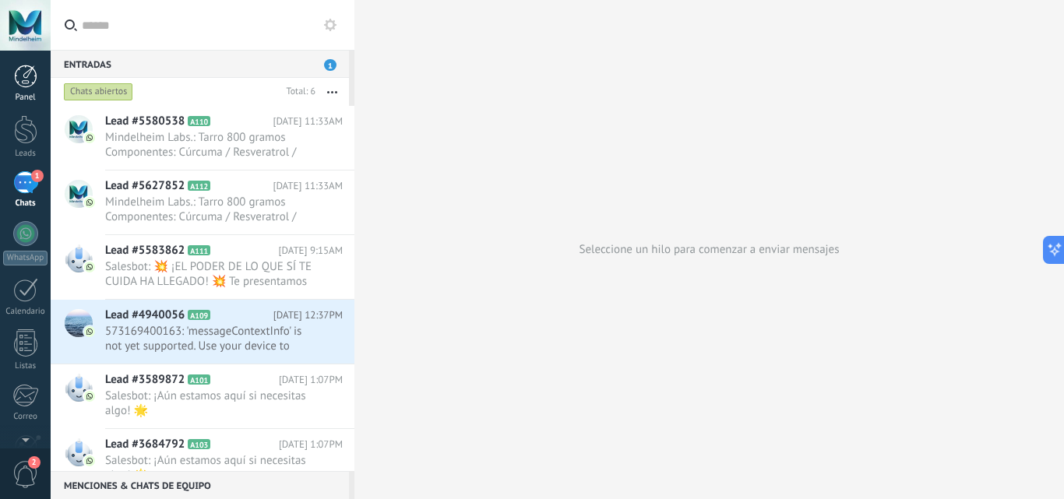
click at [30, 81] on div at bounding box center [25, 76] width 23 height 23
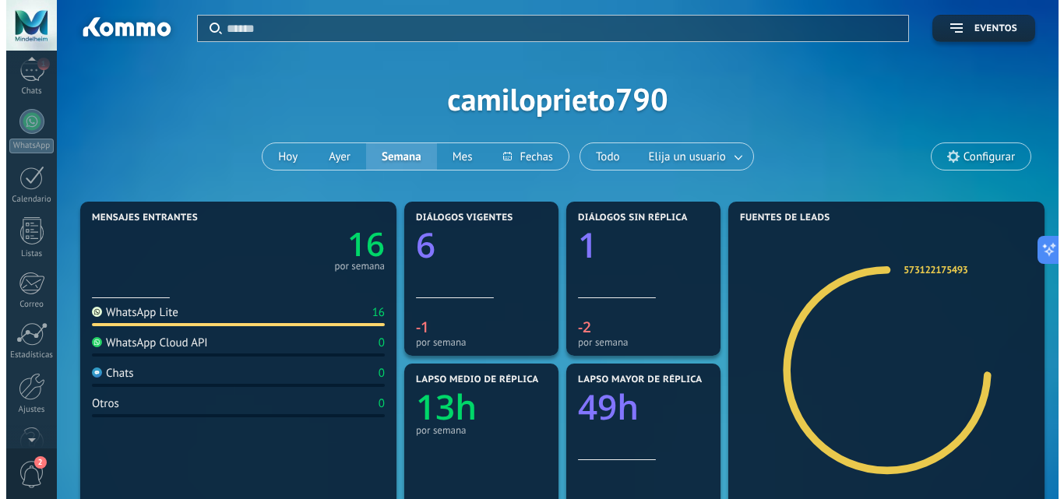
scroll to position [149, 0]
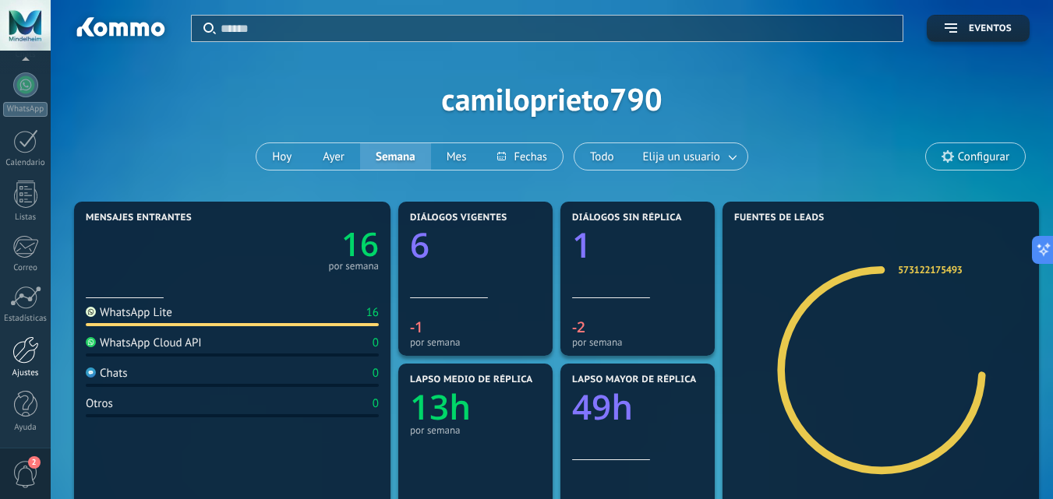
click at [29, 360] on div at bounding box center [25, 350] width 26 height 27
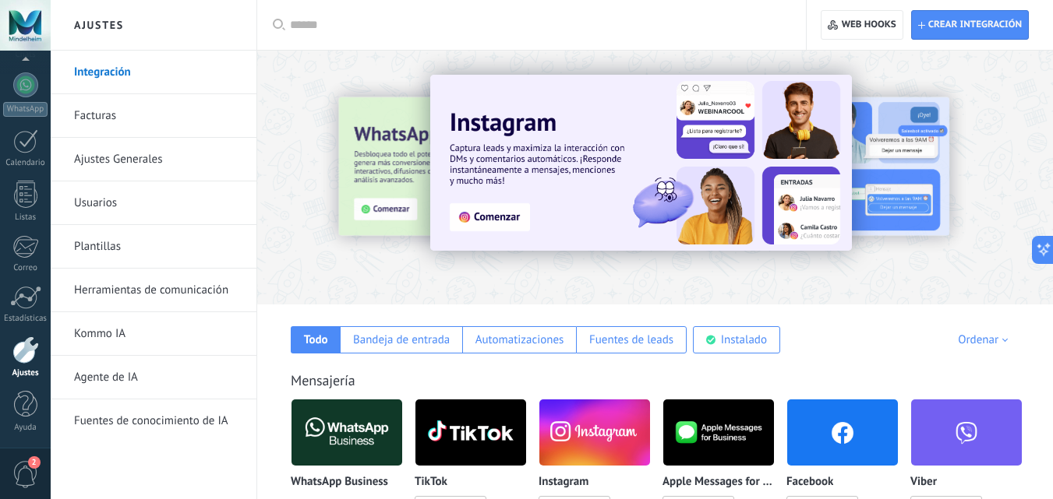
click at [148, 249] on link "Plantillas" at bounding box center [157, 247] width 167 height 44
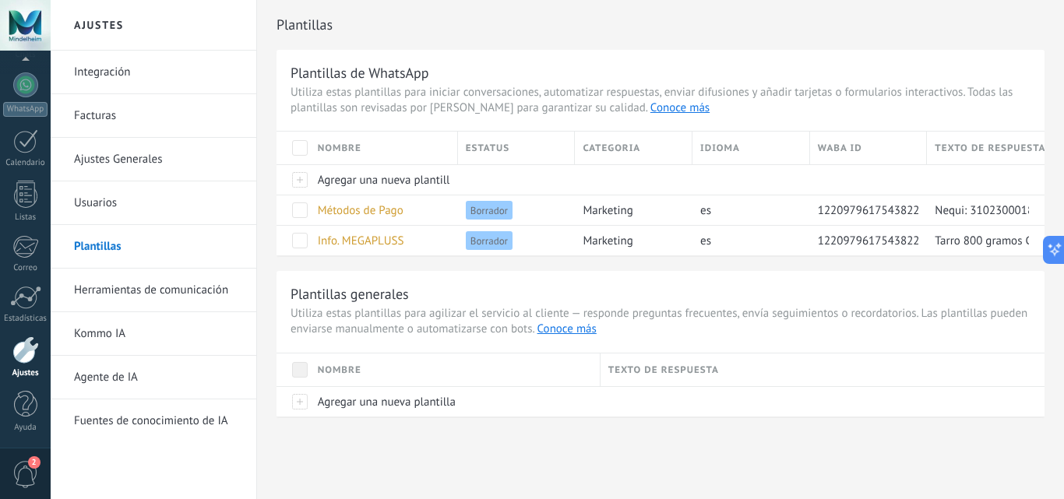
drag, startPoint x: 876, startPoint y: 264, endPoint x: 715, endPoint y: 267, distance: 161.3
click at [715, 267] on div "Plantillas de WhatsApp Utiliza estas plantillas para iniciar conversaciones, au…" at bounding box center [661, 233] width 768 height 367
drag, startPoint x: 831, startPoint y: 206, endPoint x: 704, endPoint y: 214, distance: 128.1
click at [704, 214] on div "Métodos de Pago Borrador marketing es 122097961754382252 Nequi: 3102300018 Davi…" at bounding box center [661, 210] width 768 height 30
click at [859, 185] on div at bounding box center [865, 180] width 110 height 30
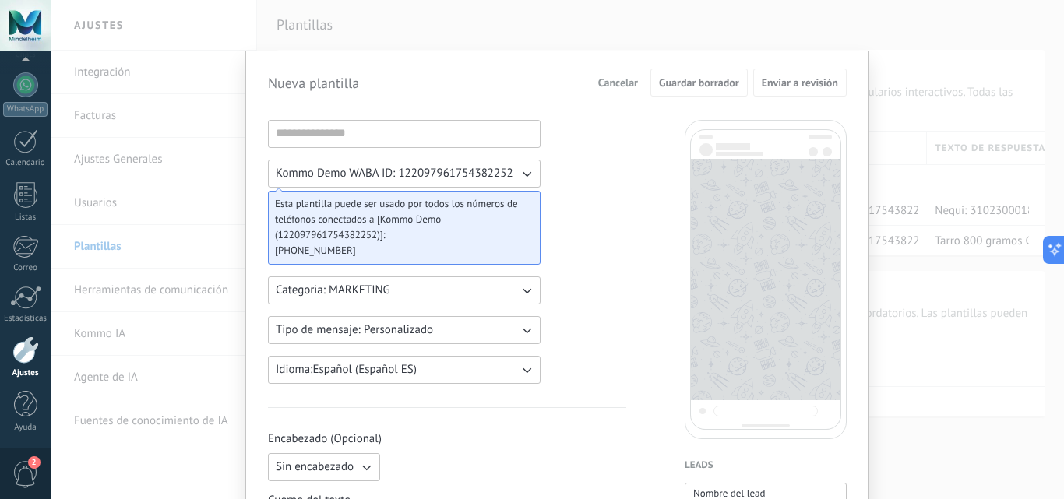
click at [608, 88] on span "Cancelar" at bounding box center [618, 82] width 40 height 11
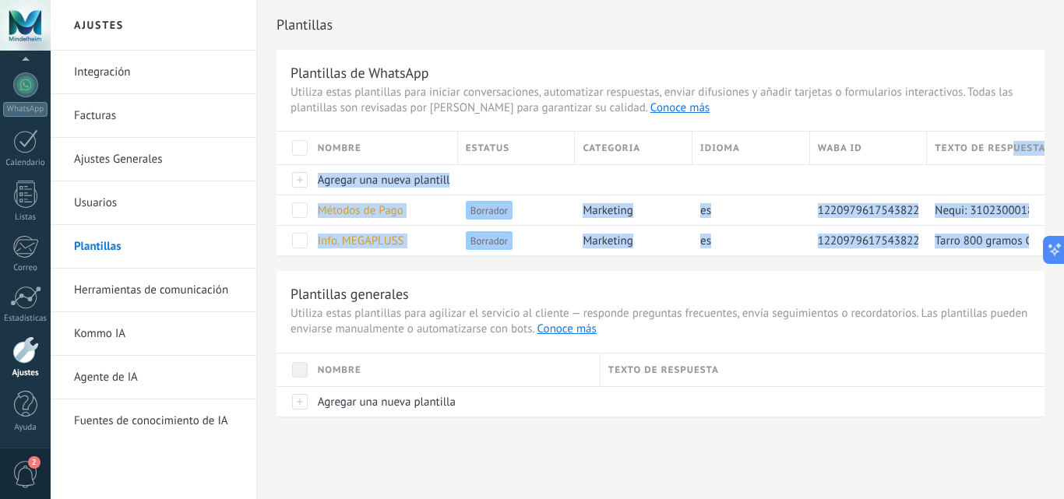
drag, startPoint x: 1017, startPoint y: 146, endPoint x: 1063, endPoint y: 139, distance: 47.4
click at [1063, 139] on div "Plantillas Plantillas de WhatsApp Utiliza estas plantillas para iniciar convers…" at bounding box center [660, 241] width 807 height 483
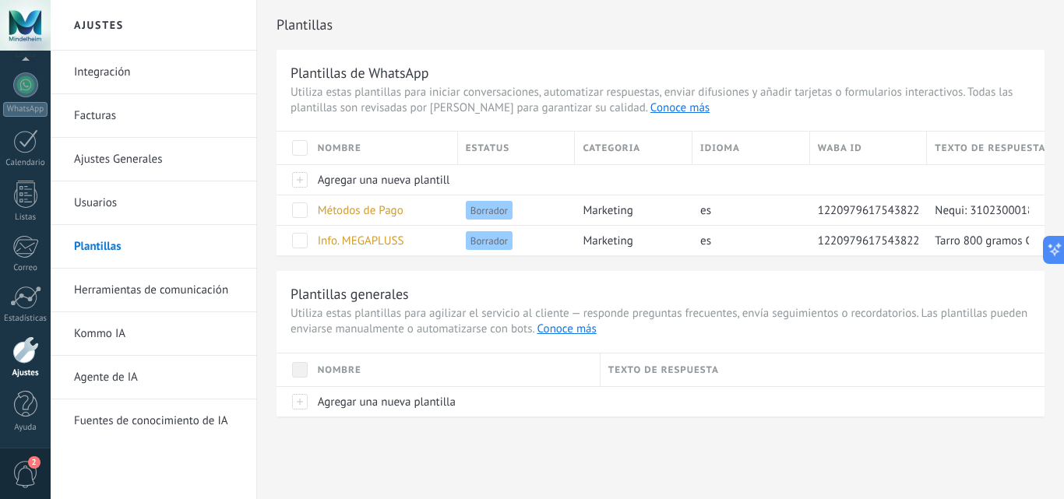
click at [930, 57] on div "Plantillas de WhatsApp Utiliza estas plantillas para iniciar conversaciones, au…" at bounding box center [661, 153] width 768 height 206
click at [220, 290] on link "Herramientas de comunicación" at bounding box center [157, 291] width 167 height 44
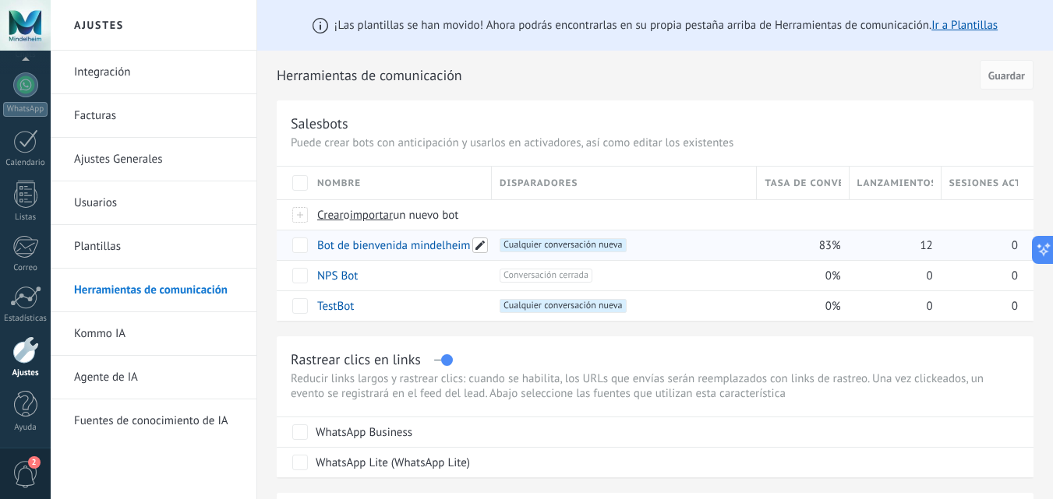
click at [478, 247] on span at bounding box center [480, 246] width 16 height 16
drag, startPoint x: 448, startPoint y: 246, endPoint x: 423, endPoint y: 245, distance: 24.9
click at [423, 245] on input "**********" at bounding box center [399, 246] width 163 height 20
click at [418, 247] on input "**********" at bounding box center [399, 246] width 163 height 20
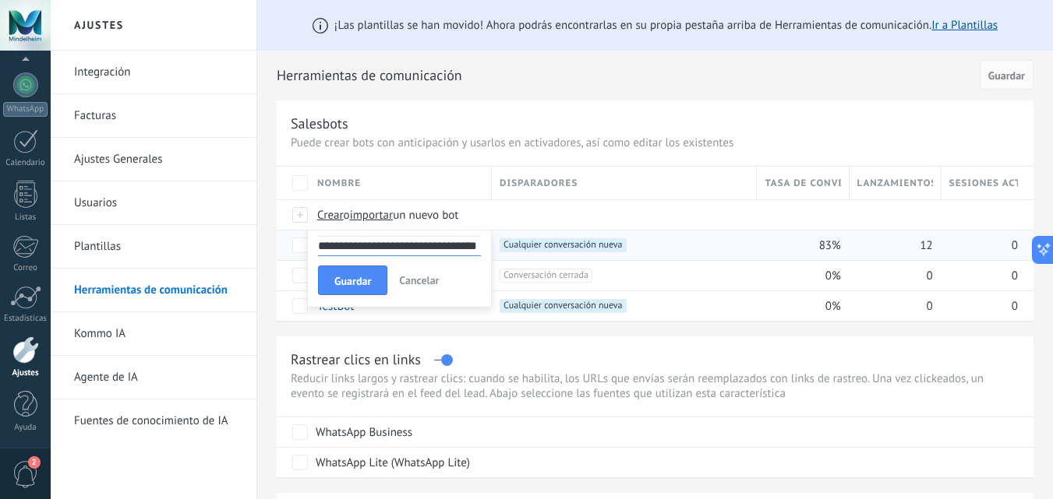
click at [476, 246] on input "**********" at bounding box center [399, 246] width 163 height 20
type input "**********"
click at [517, 349] on div "Rastrear clics en links Reducir links largos y rastrear clics: cuando se habili…" at bounding box center [655, 407] width 756 height 141
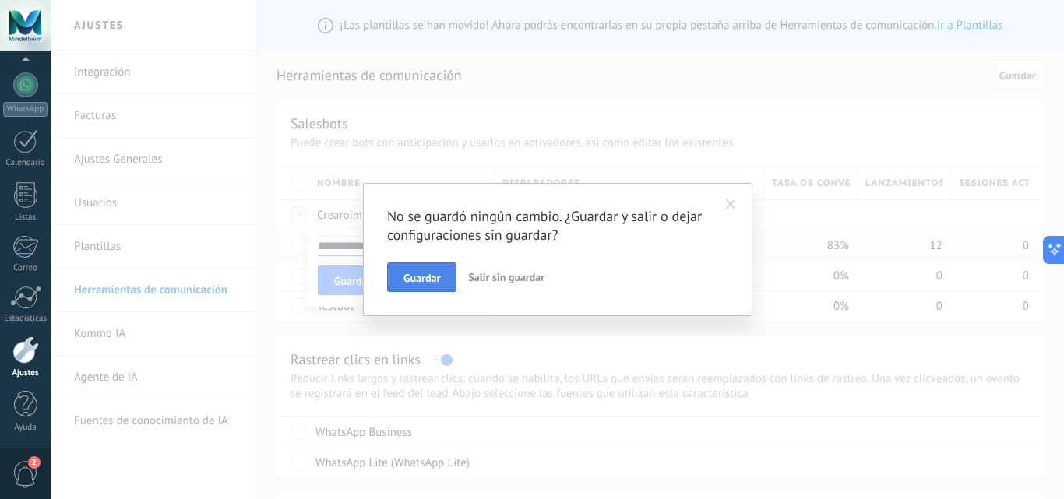
click at [421, 284] on span "Guardar" at bounding box center [422, 278] width 37 height 11
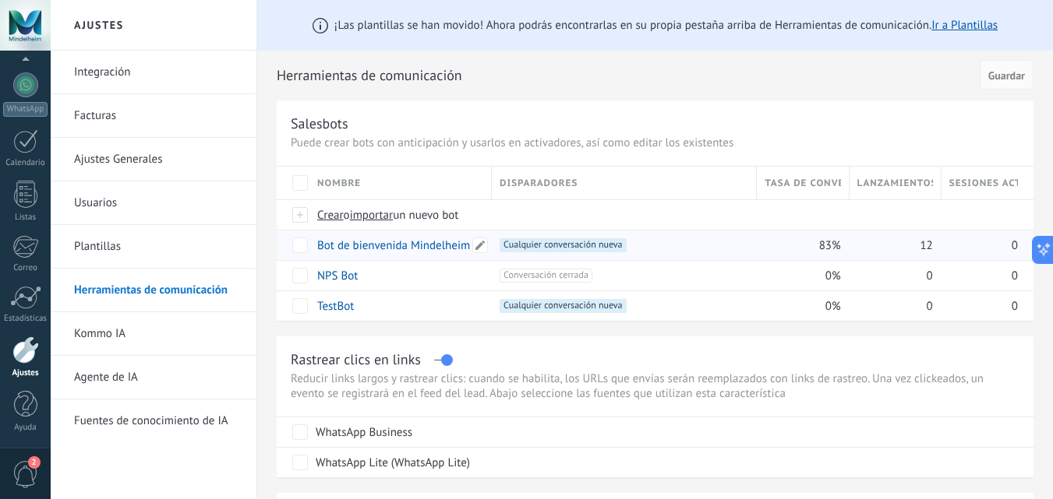
click at [420, 247] on link "Bot de bienvenida Mindelheim Labs." at bounding box center [408, 245] width 182 height 15
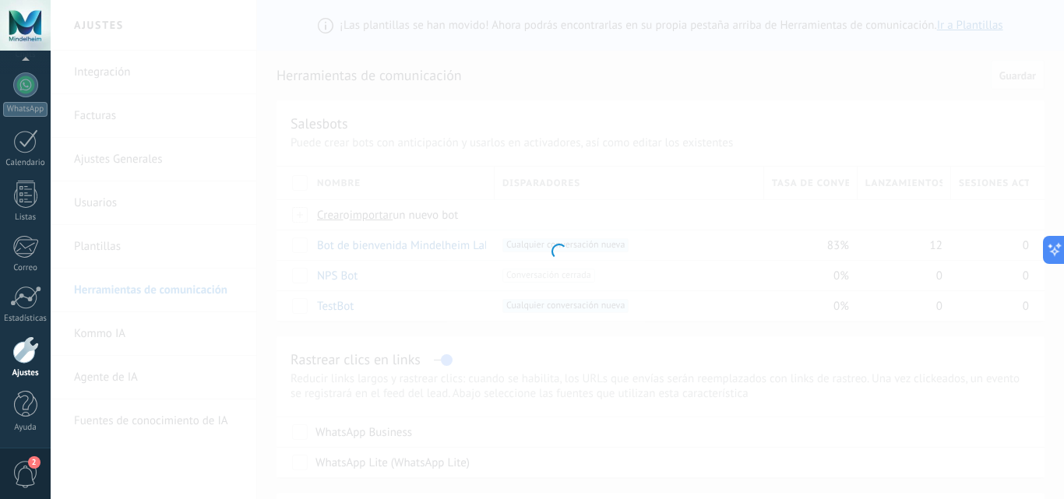
type input "**********"
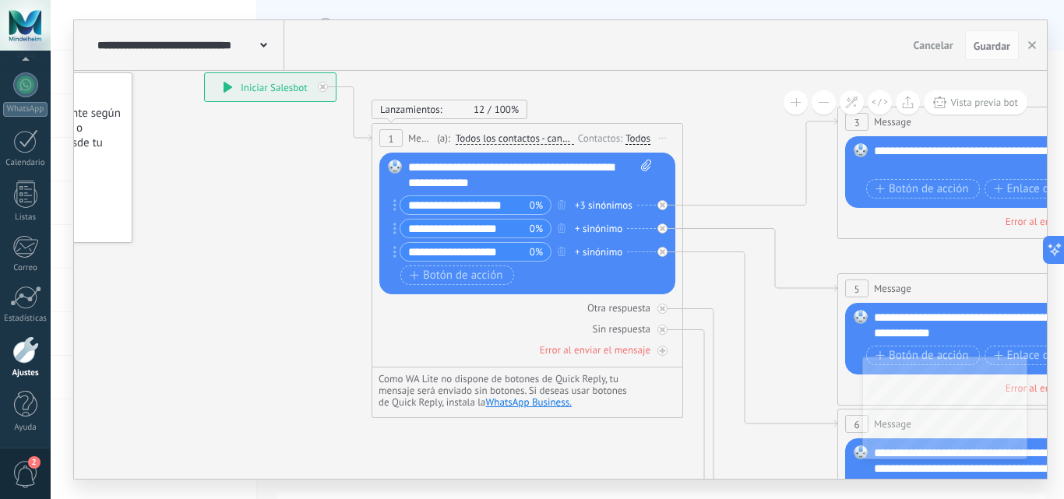
drag, startPoint x: 954, startPoint y: 193, endPoint x: 753, endPoint y: 78, distance: 231.7
click at [753, 78] on icon at bounding box center [1029, 437] width 2428 height 1508
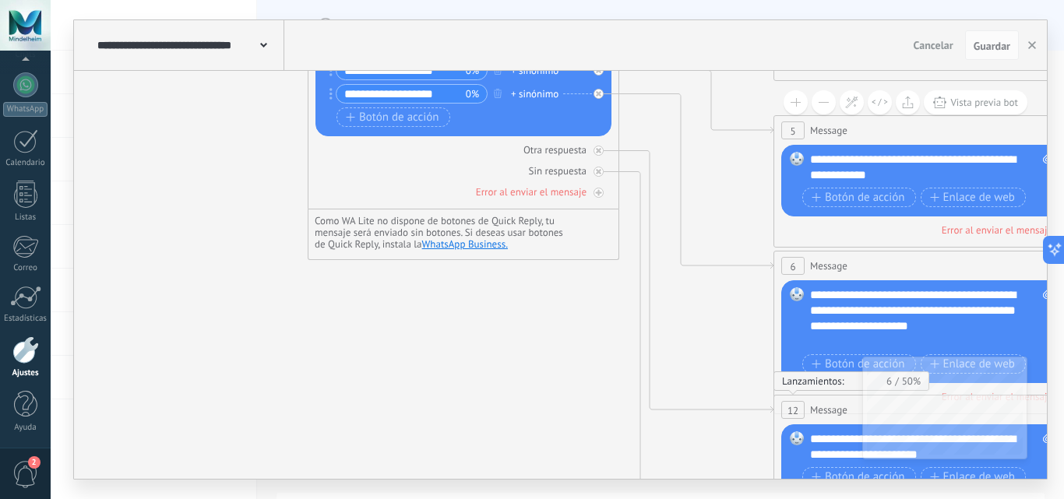
drag, startPoint x: 298, startPoint y: 328, endPoint x: 234, endPoint y: 170, distance: 170.6
click at [234, 170] on icon at bounding box center [965, 312] width 2428 height 1574
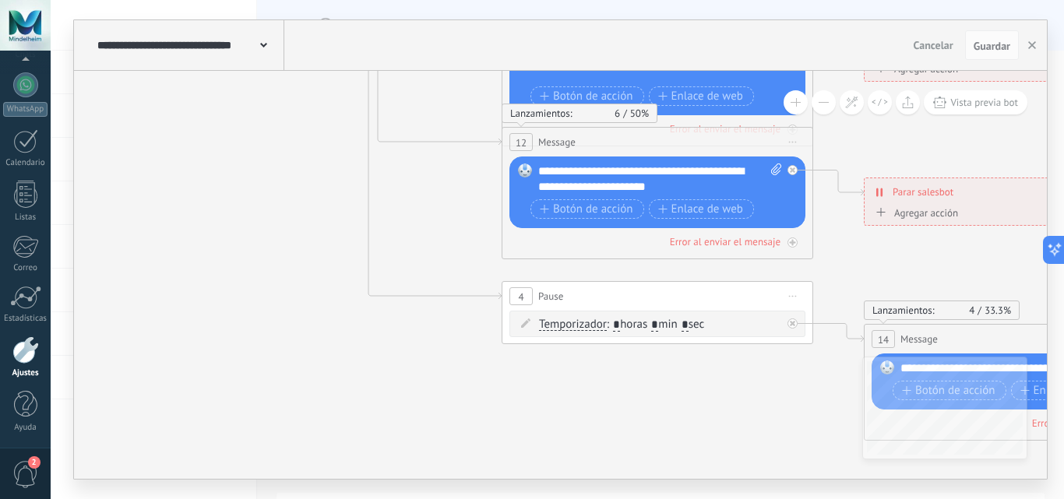
drag, startPoint x: 516, startPoint y: 351, endPoint x: 244, endPoint y: 83, distance: 381.8
click at [244, 83] on icon at bounding box center [693, 44] width 2428 height 1574
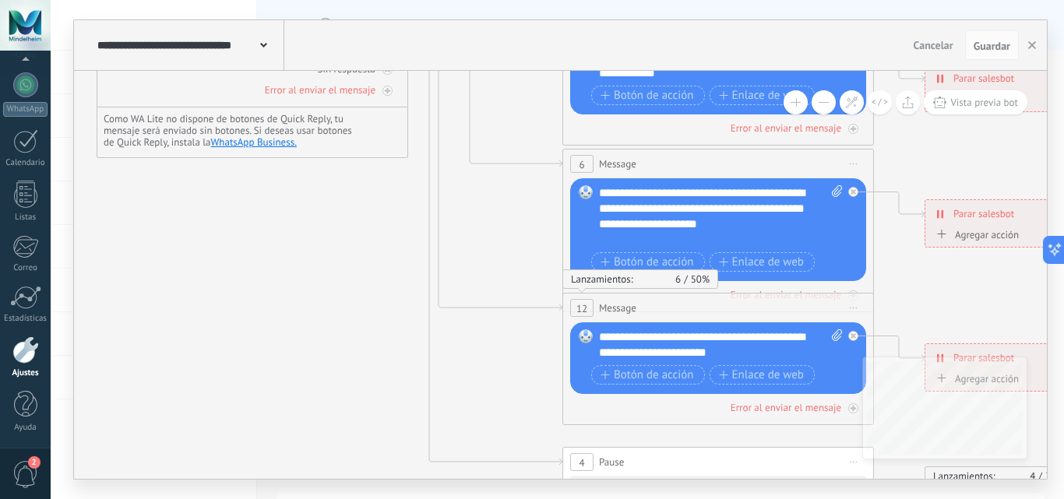
drag, startPoint x: 277, startPoint y: 236, endPoint x: 337, endPoint y: 402, distance: 176.7
click at [337, 402] on icon at bounding box center [754, 210] width 2428 height 1574
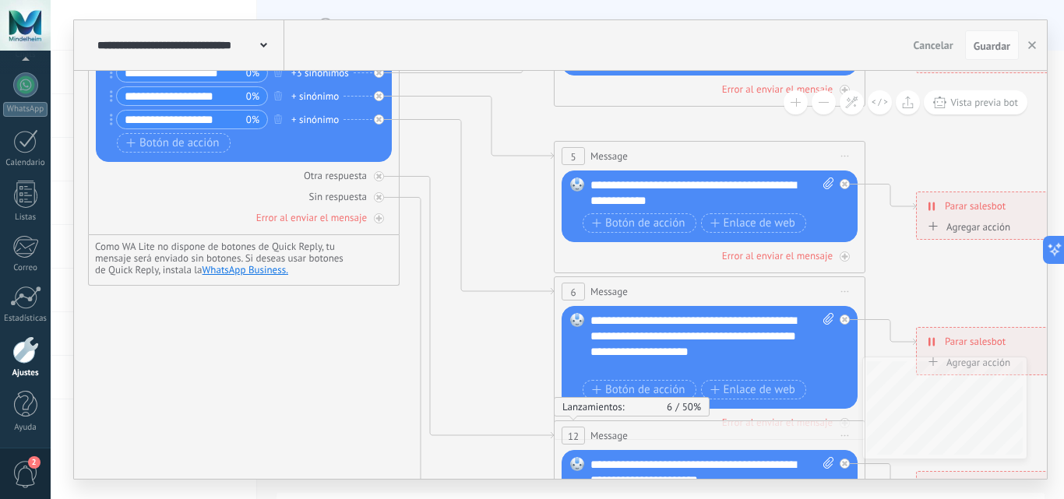
drag, startPoint x: 408, startPoint y: 235, endPoint x: 400, endPoint y: 362, distance: 128.1
click at [400, 362] on icon at bounding box center [745, 337] width 2428 height 1574
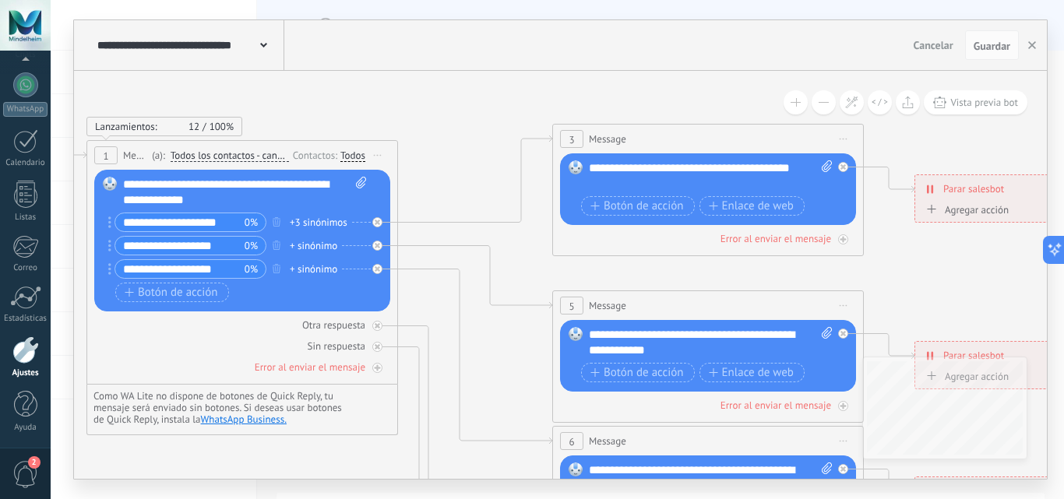
drag, startPoint x: 512, startPoint y: 205, endPoint x: 510, endPoint y: 353, distance: 148.0
click at [510, 353] on icon at bounding box center [743, 487] width 2428 height 1574
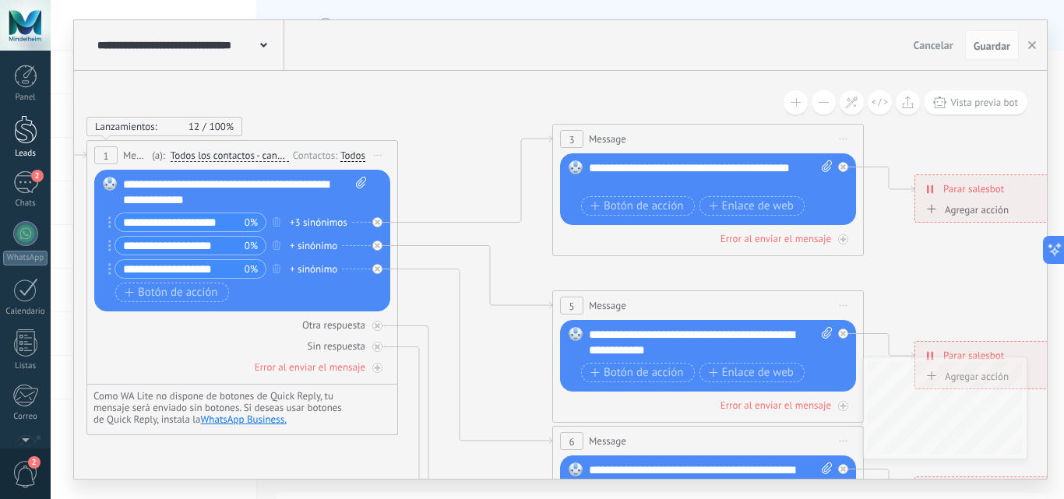
click at [30, 143] on div at bounding box center [25, 129] width 23 height 29
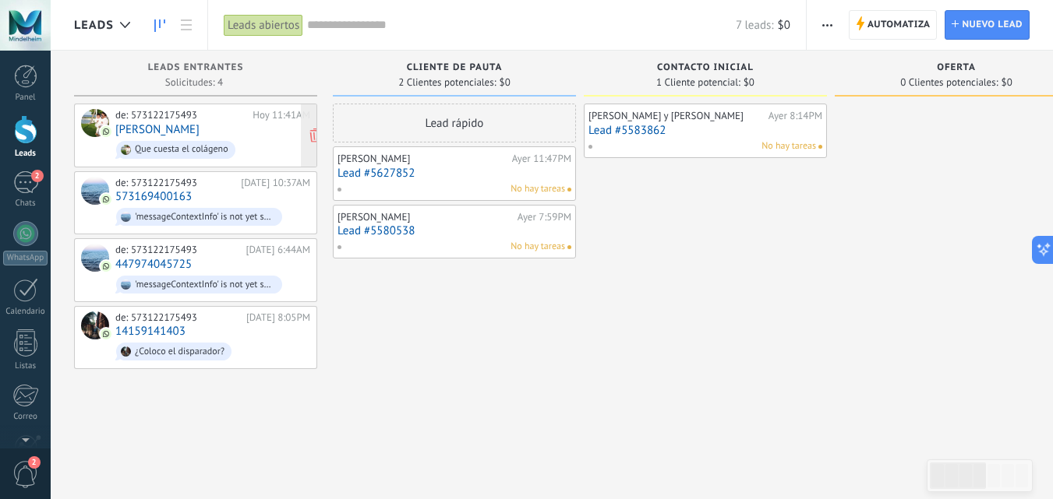
click at [199, 129] on link "[PERSON_NAME]" at bounding box center [157, 129] width 84 height 13
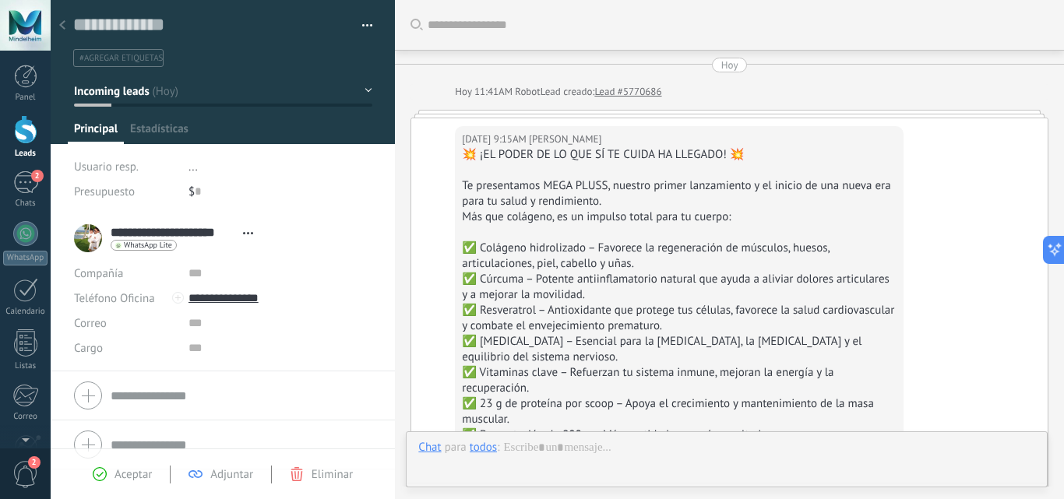
type textarea "**********"
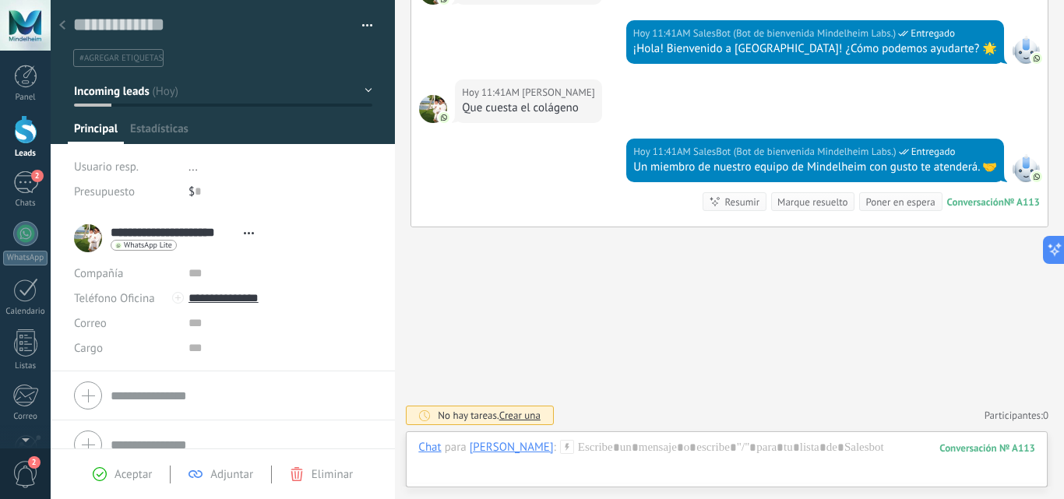
scroll to position [23, 0]
click at [573, 446] on use at bounding box center [566, 446] width 13 height 13
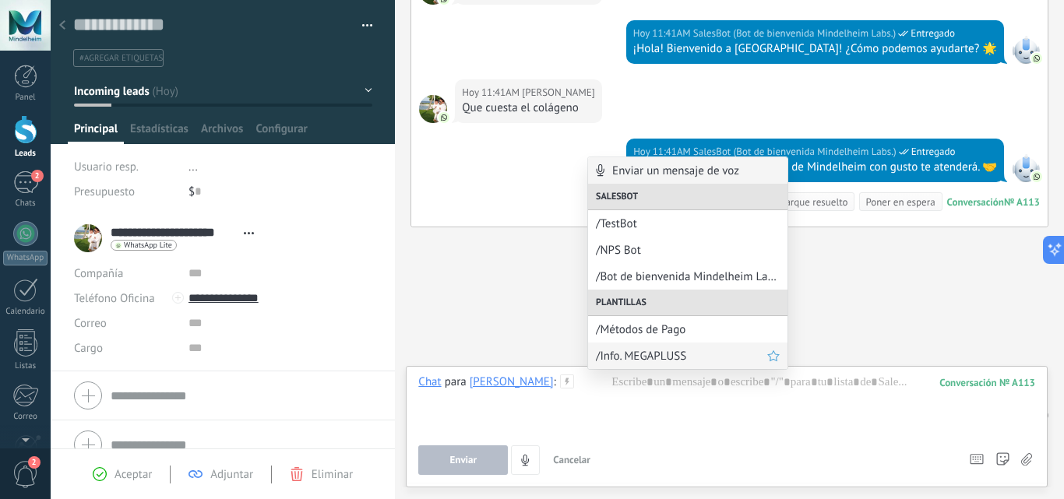
click at [683, 355] on span "/Info. MEGAPLUSS" at bounding box center [681, 356] width 171 height 15
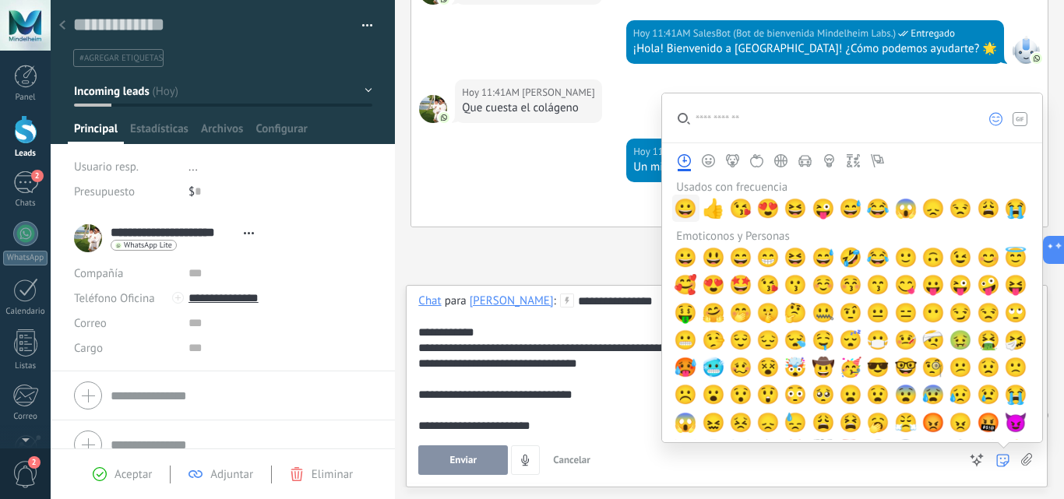
click at [686, 206] on span "😀" at bounding box center [685, 209] width 23 height 22
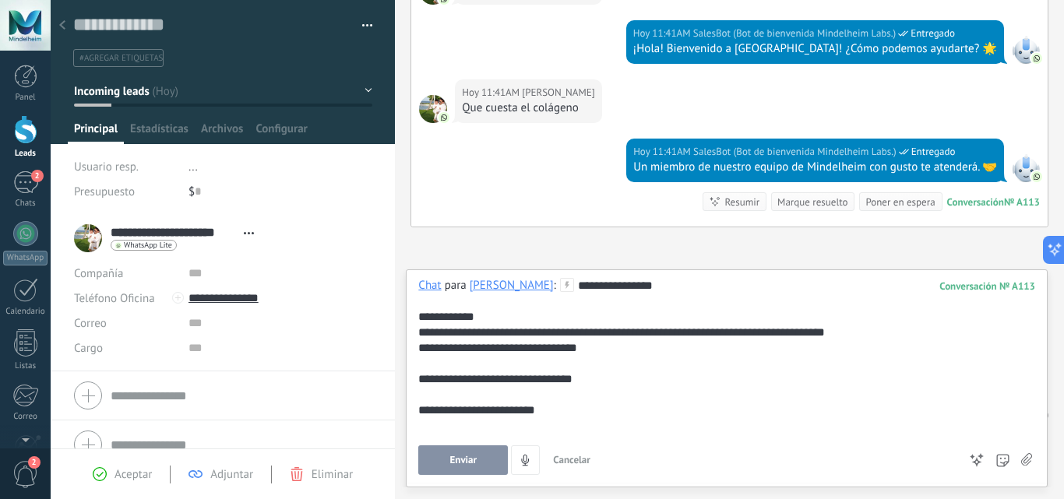
click at [472, 465] on span "Enviar" at bounding box center [463, 460] width 27 height 11
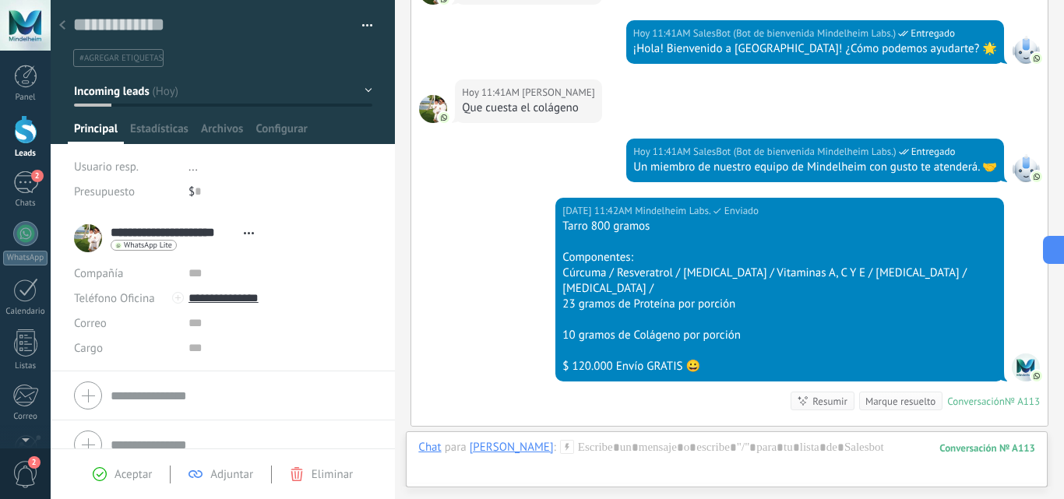
scroll to position [937, 0]
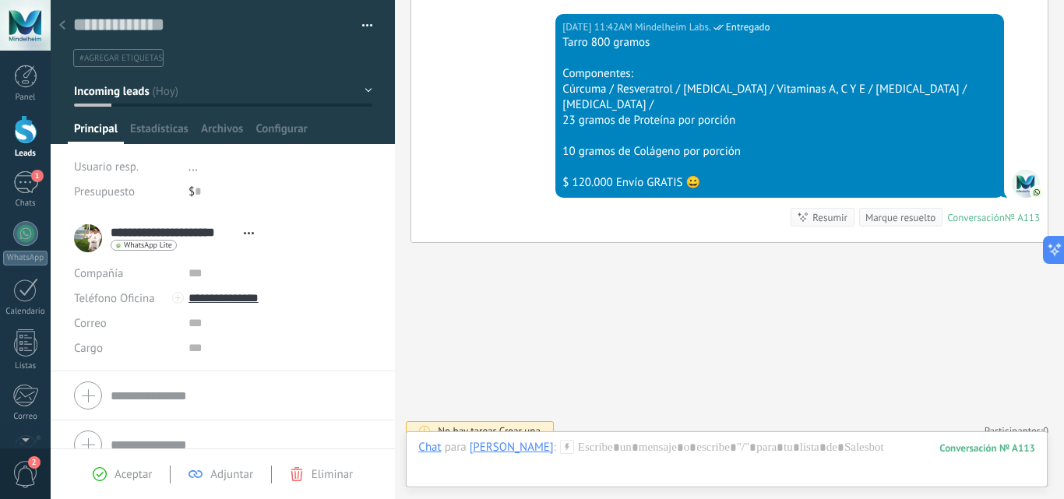
click at [573, 448] on use at bounding box center [566, 446] width 13 height 13
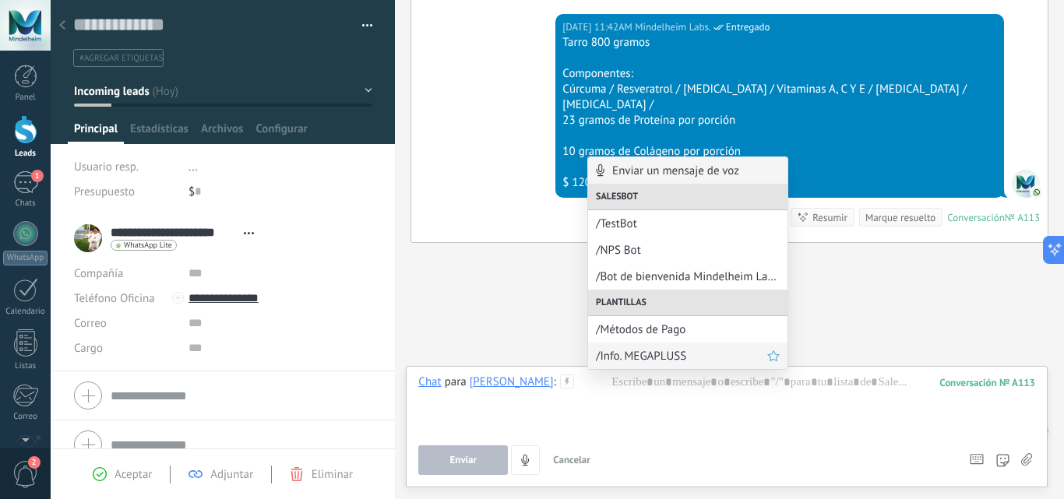
click at [659, 357] on span "/Info. MEGAPLUSS" at bounding box center [681, 356] width 171 height 15
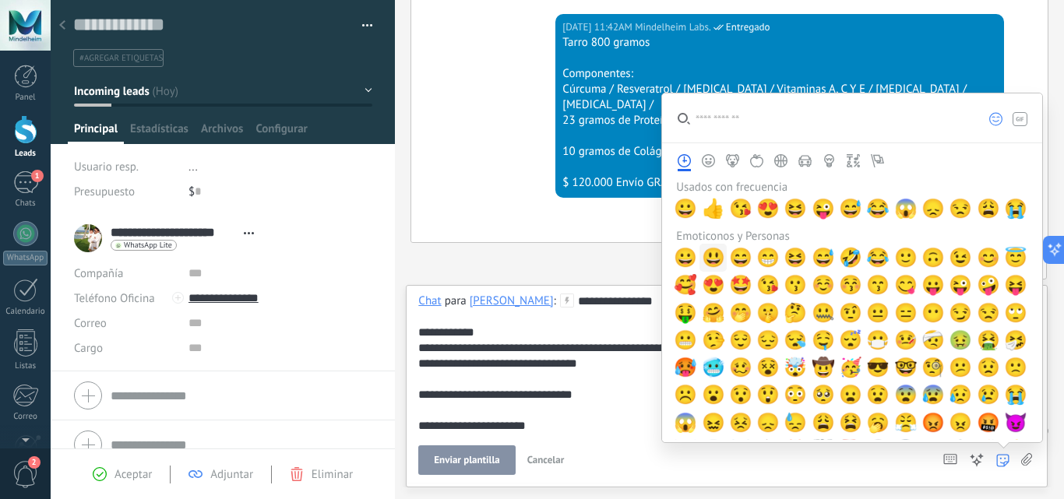
click at [715, 256] on span "😃" at bounding box center [713, 258] width 23 height 22
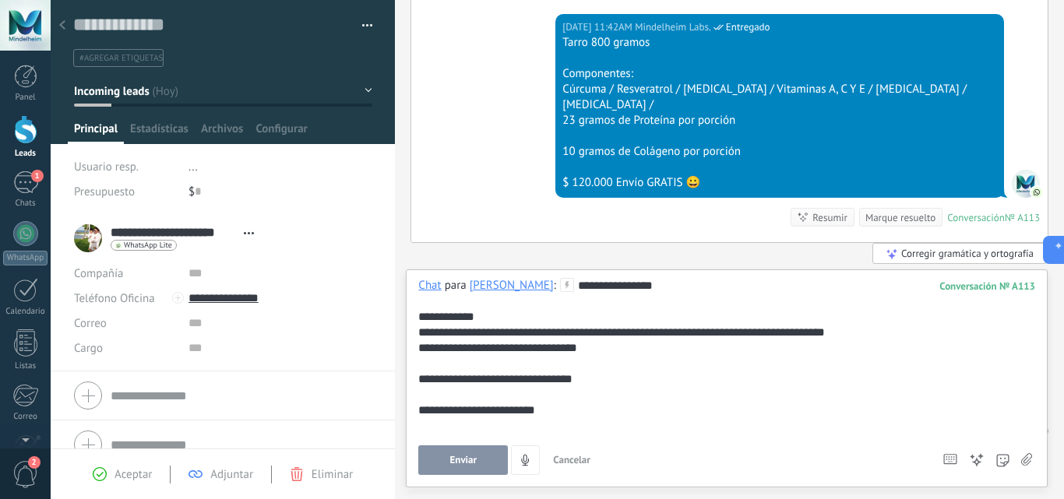
click at [475, 458] on span "Enviar" at bounding box center [463, 460] width 27 height 11
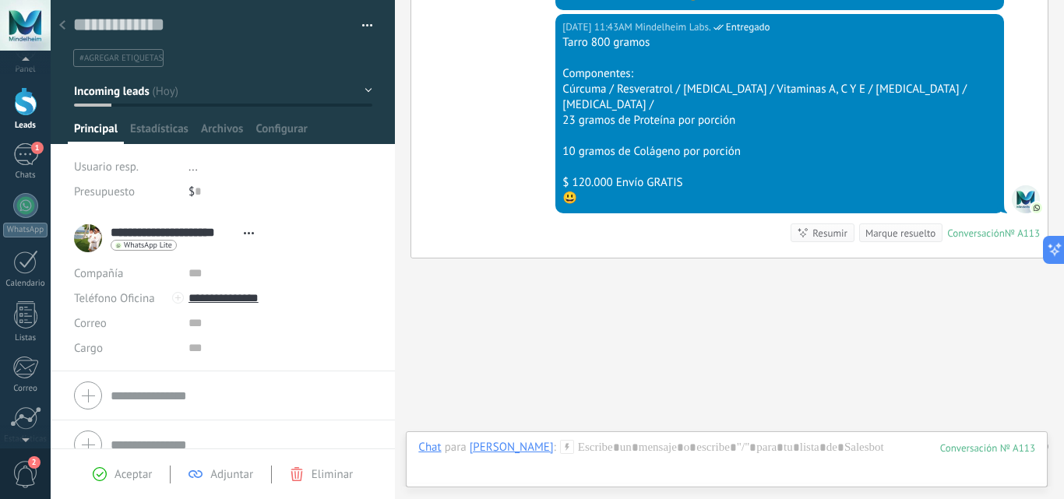
scroll to position [149, 0]
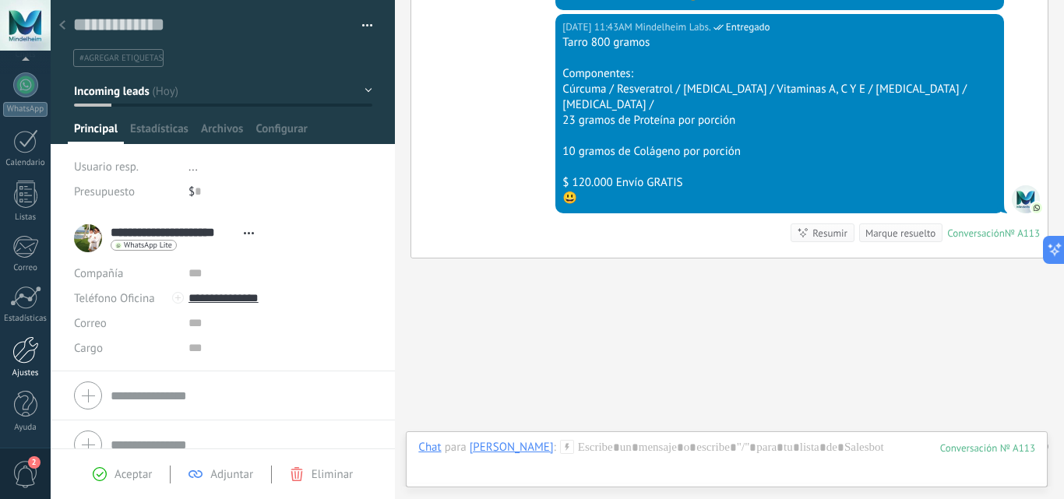
click at [25, 353] on div at bounding box center [25, 350] width 26 height 27
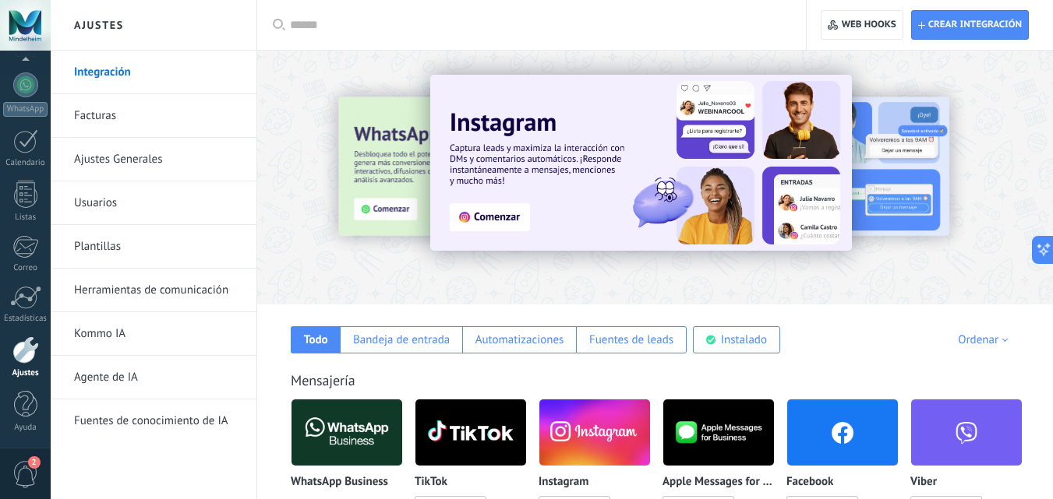
click at [184, 294] on link "Herramientas de comunicación" at bounding box center [157, 291] width 167 height 44
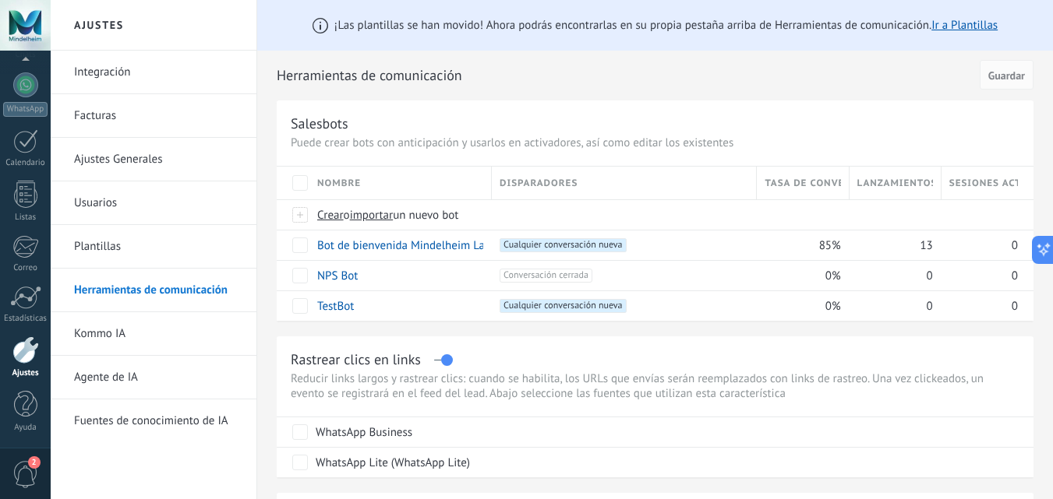
click at [153, 251] on link "Plantillas" at bounding box center [157, 247] width 167 height 44
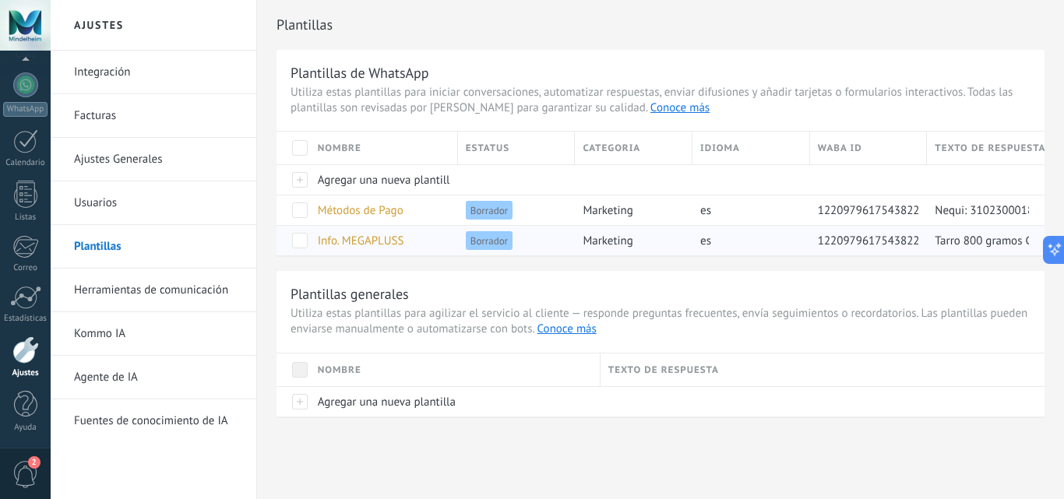
click at [380, 240] on span "Info. MEGAPLUSS" at bounding box center [361, 241] width 86 height 15
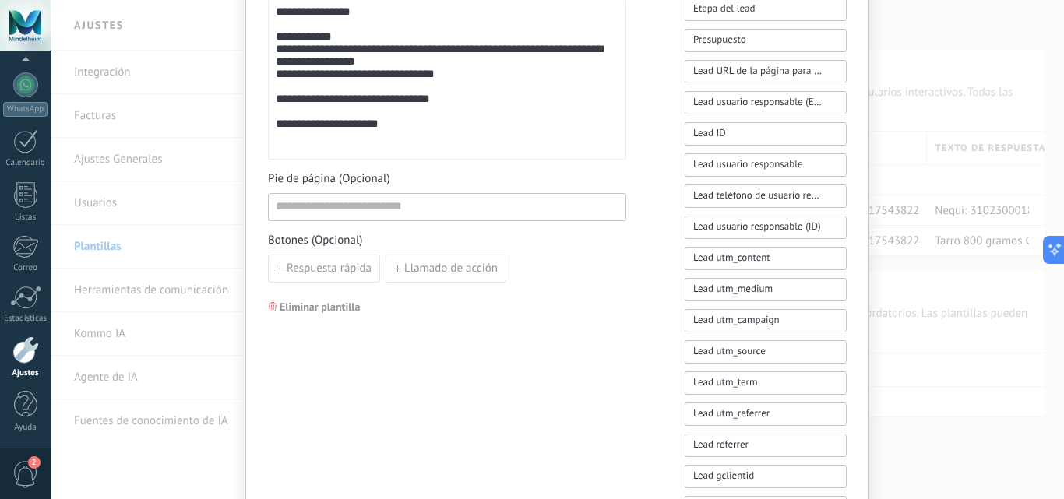
scroll to position [506, 0]
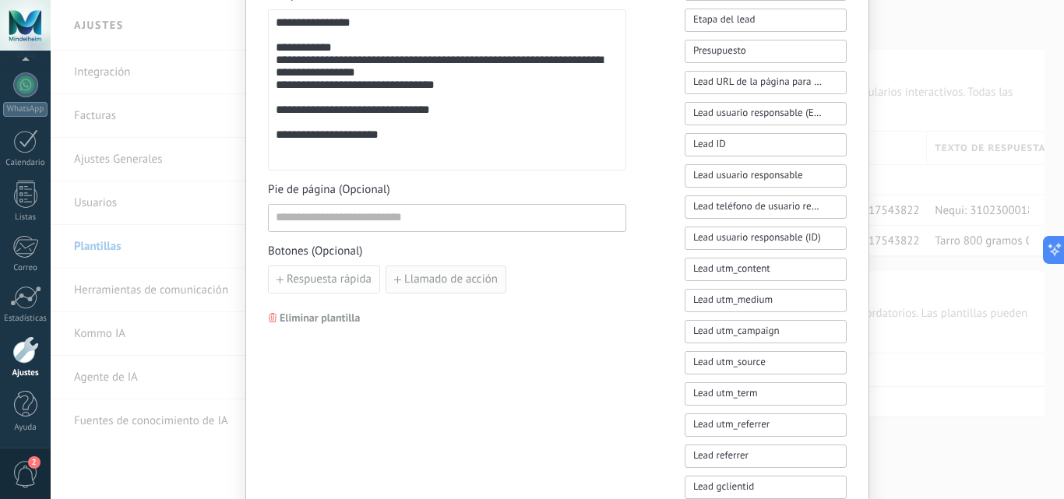
click at [426, 287] on button "Llamado de acción" at bounding box center [446, 280] width 121 height 28
click at [640, 283] on icon "button" at bounding box center [644, 279] width 8 height 9
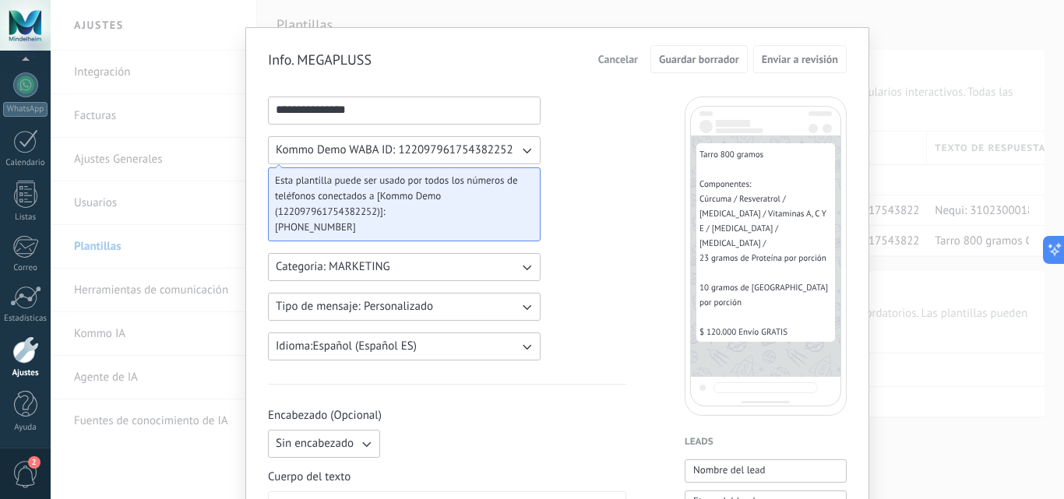
scroll to position [0, 0]
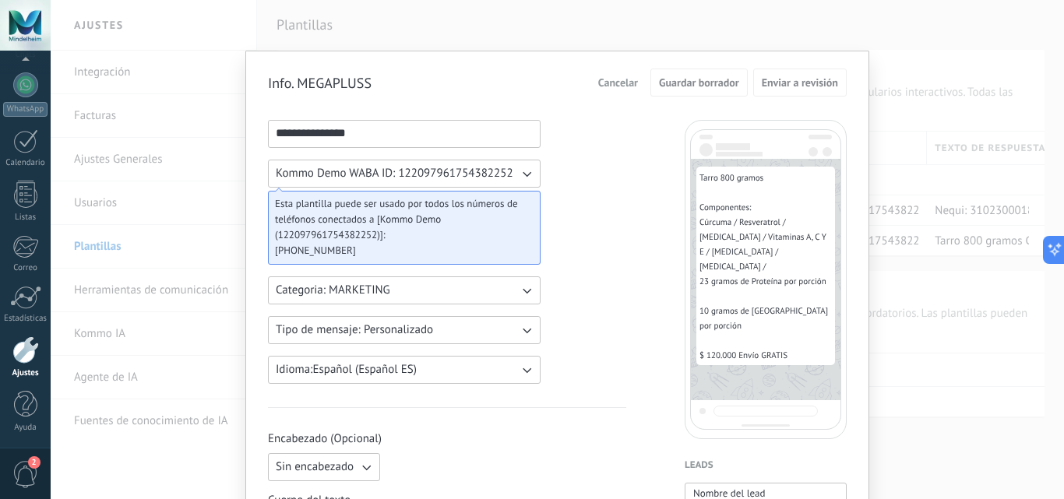
click at [610, 79] on span "Cancelar" at bounding box center [618, 82] width 40 height 11
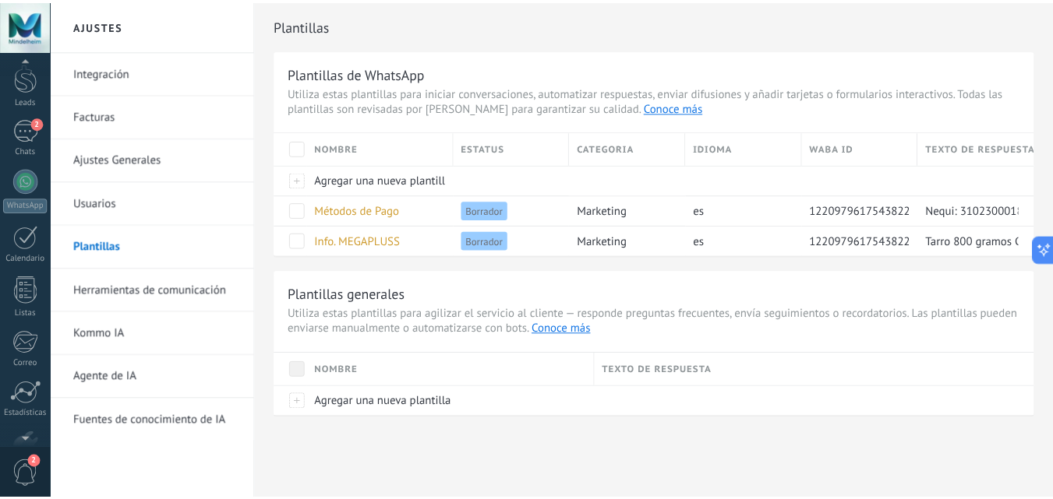
scroll to position [25, 0]
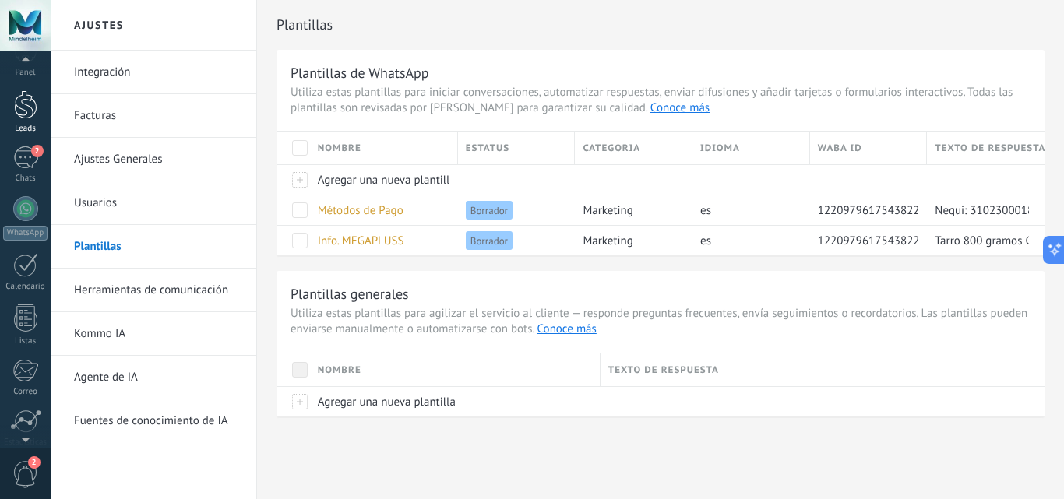
click at [23, 115] on div at bounding box center [25, 104] width 23 height 29
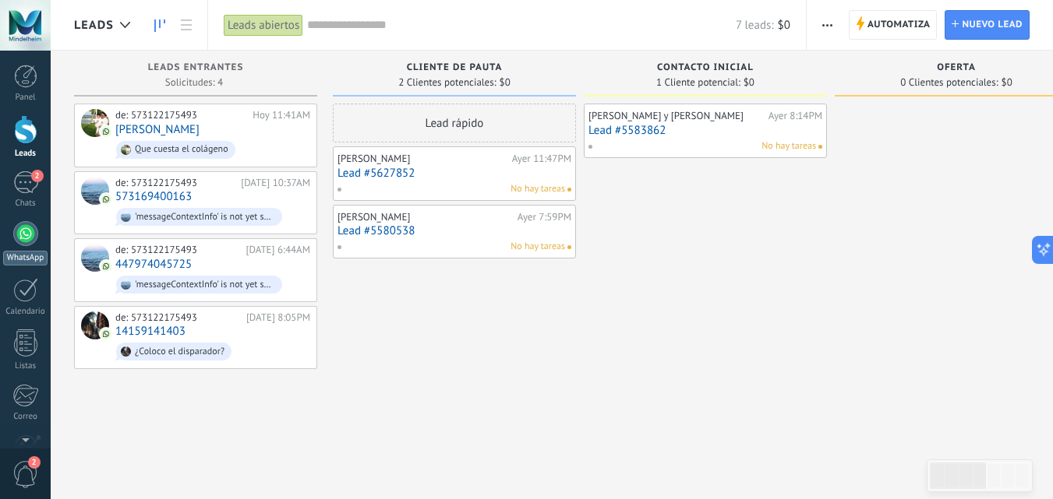
click at [19, 235] on div at bounding box center [25, 233] width 25 height 25
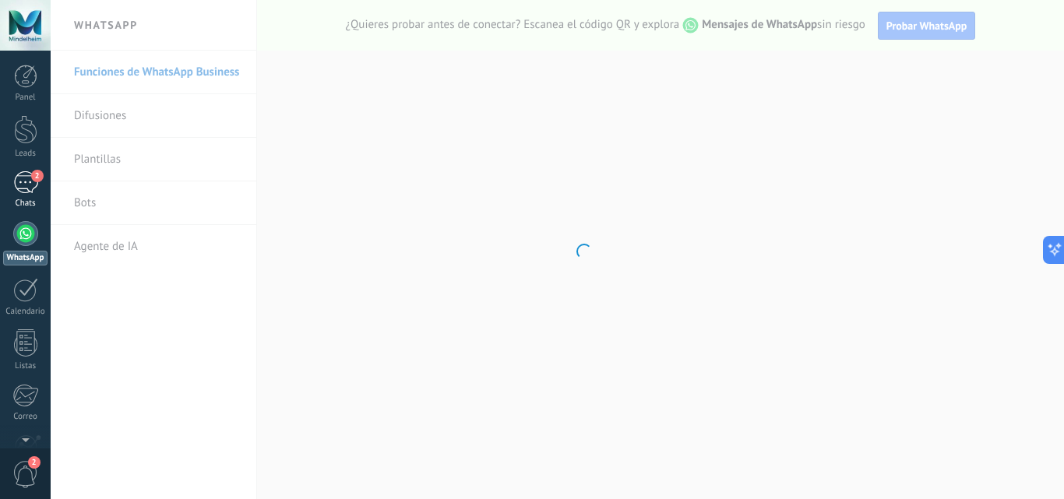
click at [23, 189] on div "2" at bounding box center [25, 182] width 25 height 23
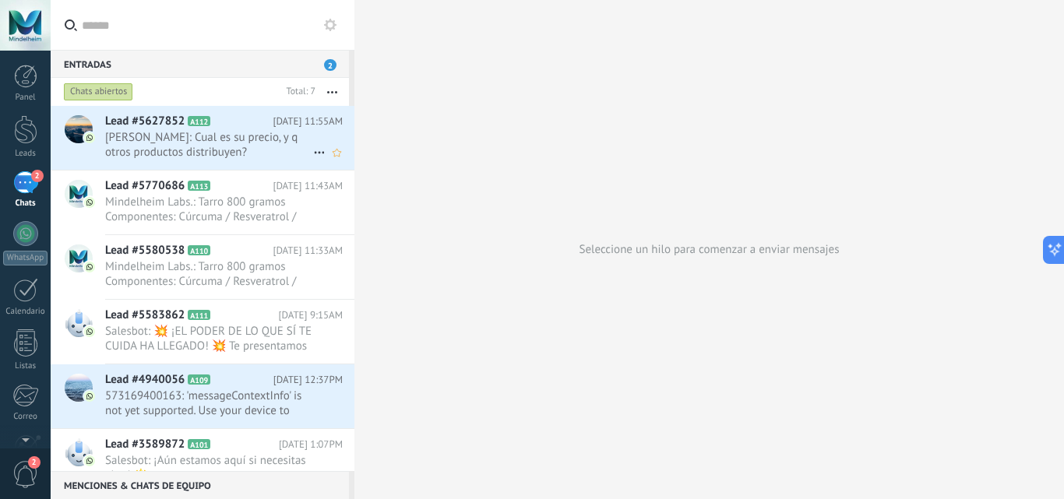
click at [179, 143] on span "[PERSON_NAME]: Cual es su precio, y q otros productos distribuyen?" at bounding box center [209, 145] width 208 height 30
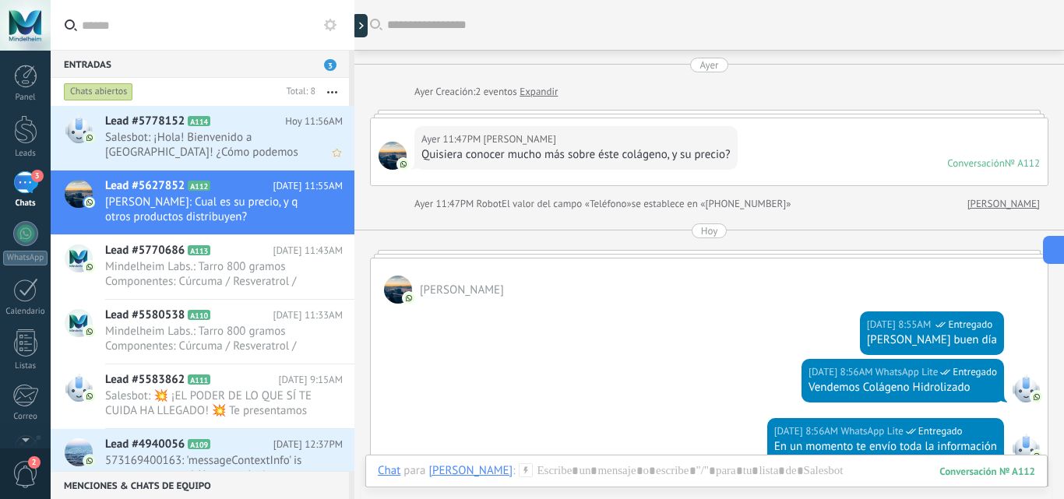
scroll to position [559, 0]
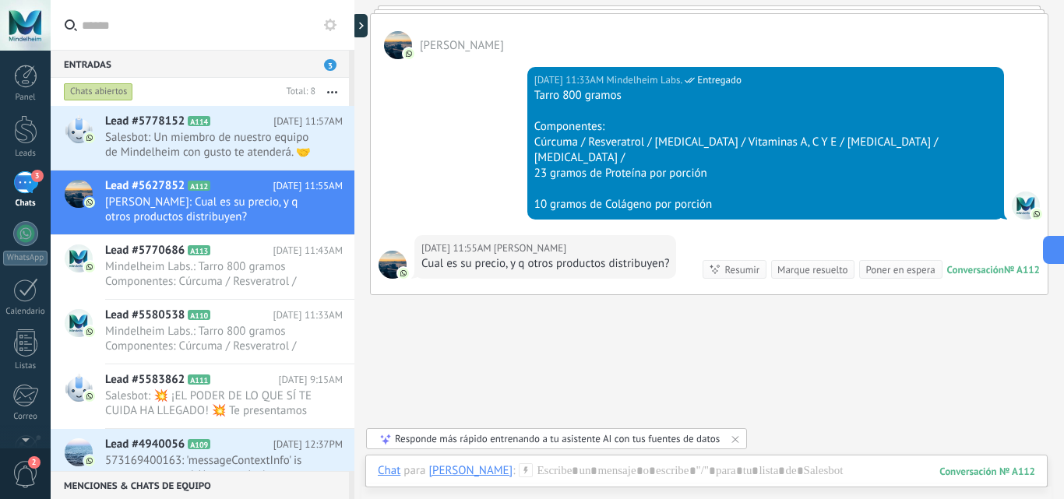
click at [520, 471] on use at bounding box center [526, 470] width 13 height 13
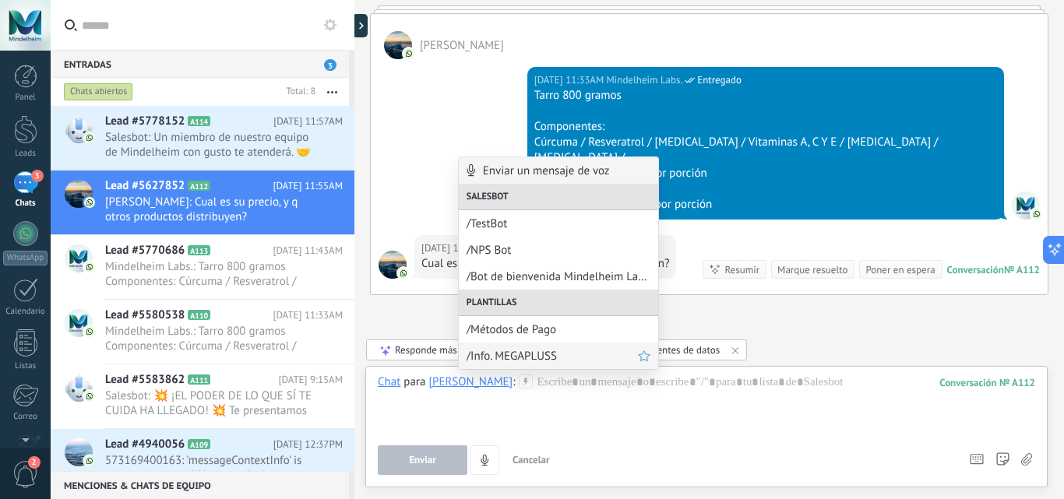
click at [559, 357] on span "/Info. MEGAPLUSS" at bounding box center [552, 356] width 171 height 15
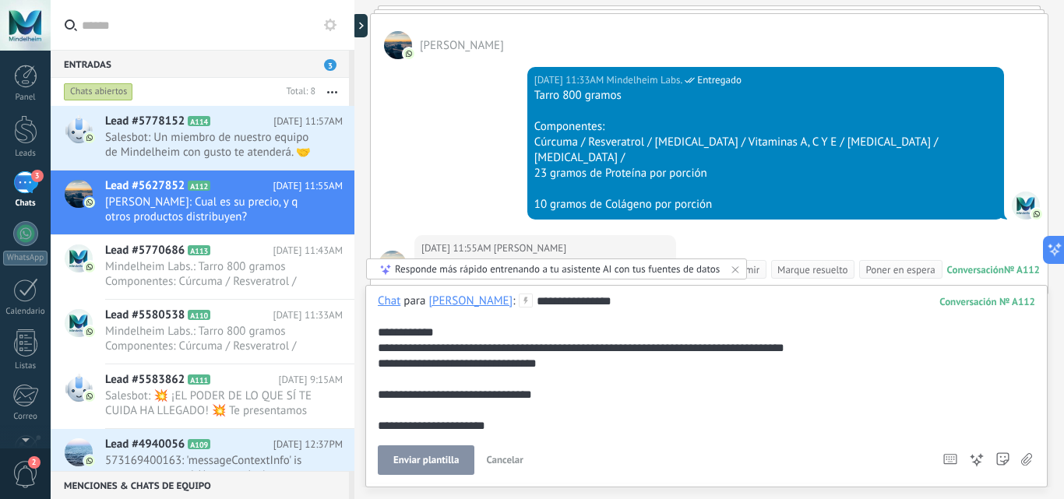
click at [484, 302] on div "**********" at bounding box center [707, 364] width 658 height 140
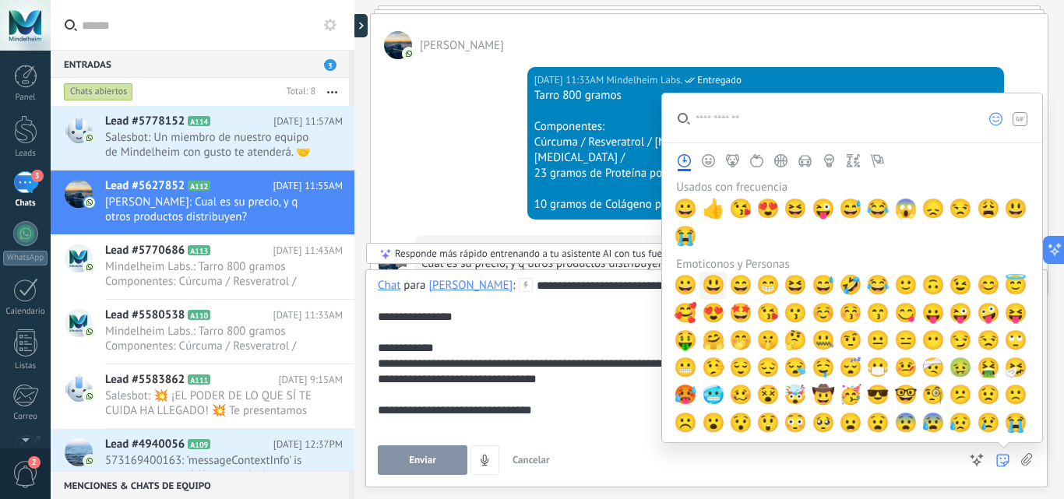
click at [717, 285] on span "😃" at bounding box center [713, 285] width 23 height 22
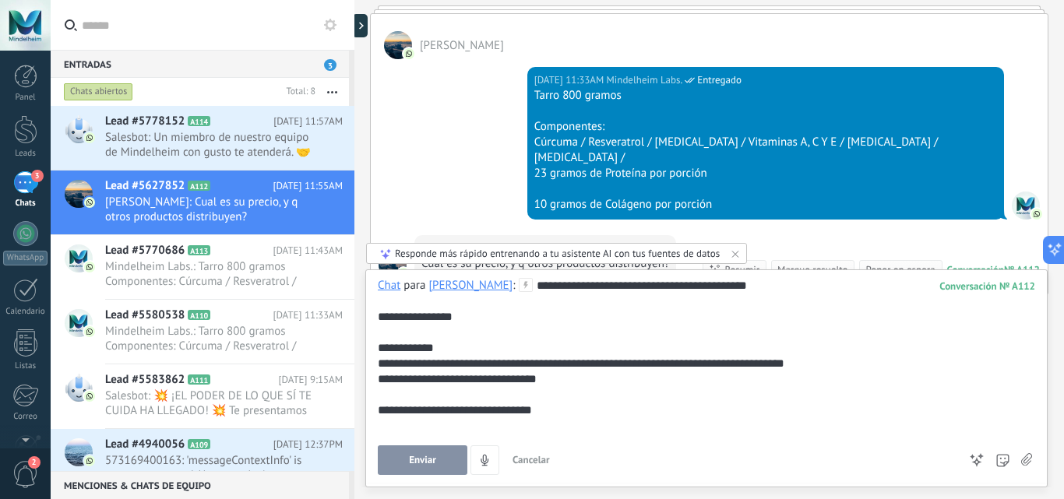
click at [419, 464] on span "Enviar" at bounding box center [422, 460] width 27 height 11
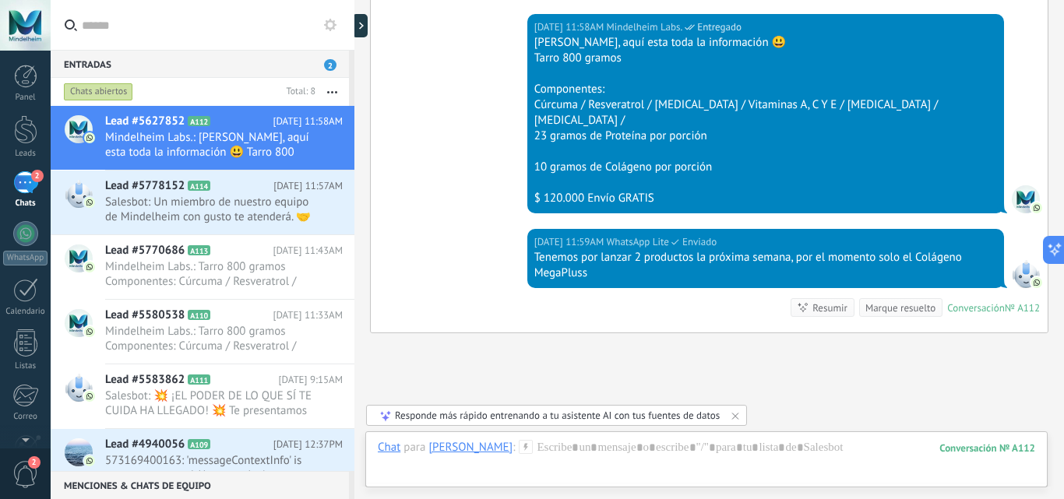
scroll to position [914, 0]
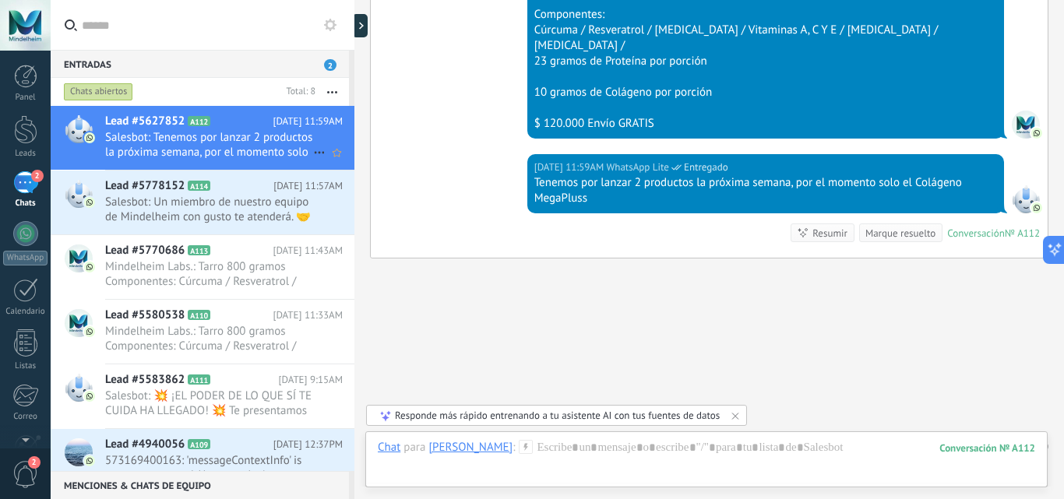
click at [199, 147] on span "Salesbot: Tenemos por lanzar 2 productos la próxima semana, por el momento solo…" at bounding box center [209, 145] width 208 height 30
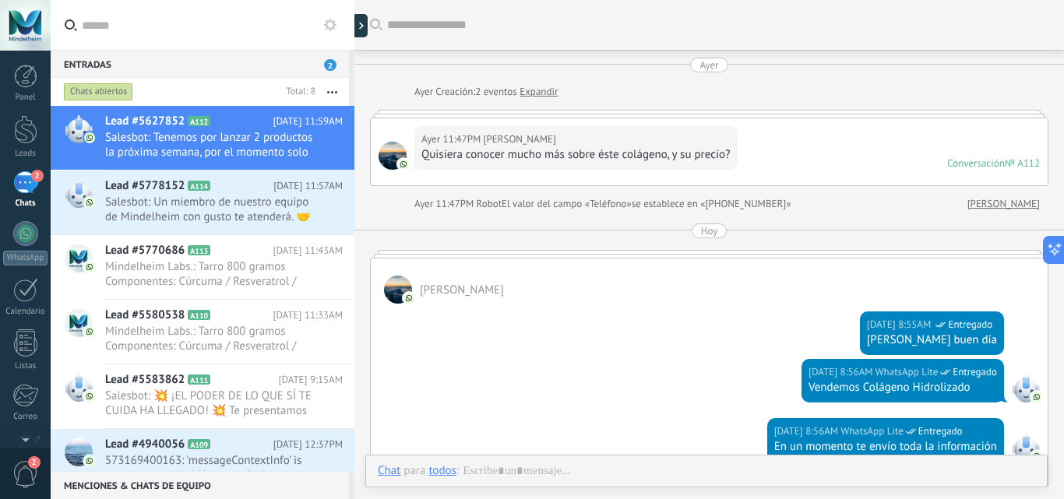
scroll to position [839, 0]
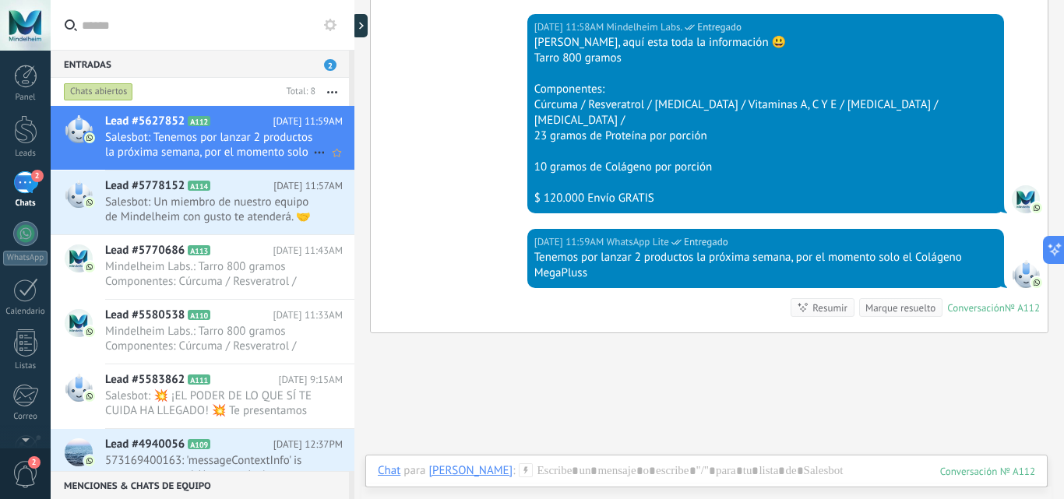
click at [207, 150] on span "Salesbot: Tenemos por lanzar 2 productos la próxima semana, por el momento solo…" at bounding box center [209, 145] width 208 height 30
click at [206, 196] on span "Salesbot: Un miembro de nuestro equipo de Mindelheim con gusto te atenderá. 🤝" at bounding box center [209, 210] width 208 height 30
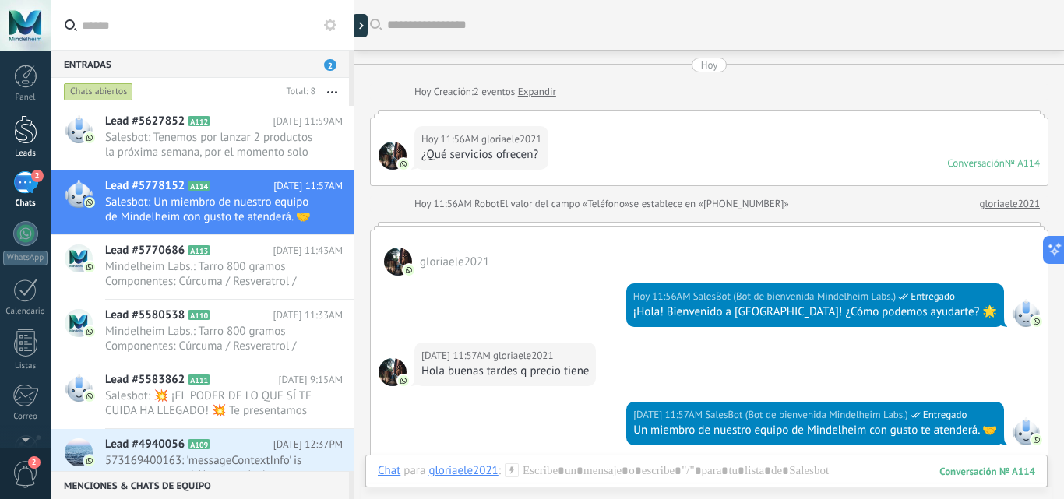
click at [26, 132] on div at bounding box center [25, 129] width 23 height 29
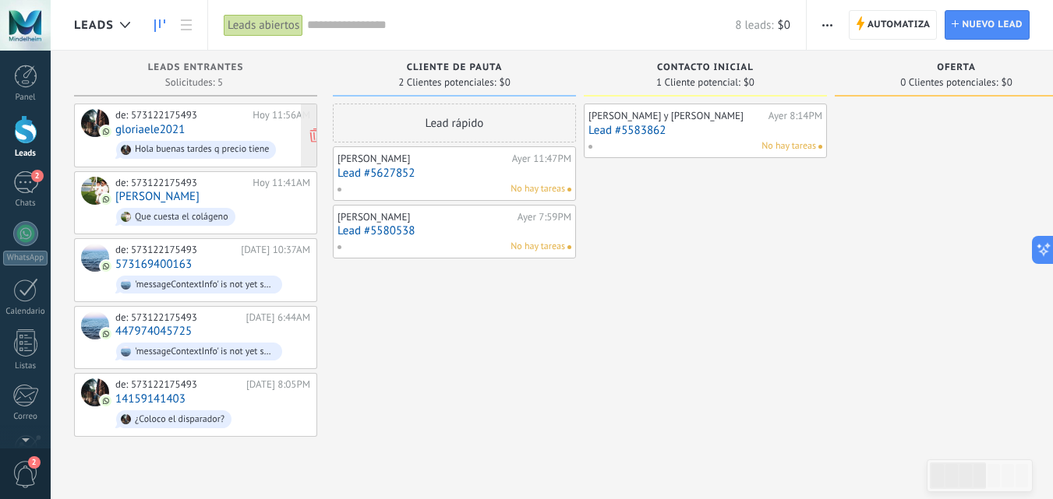
click at [166, 130] on link "gloriaele2021" at bounding box center [149, 129] width 69 height 13
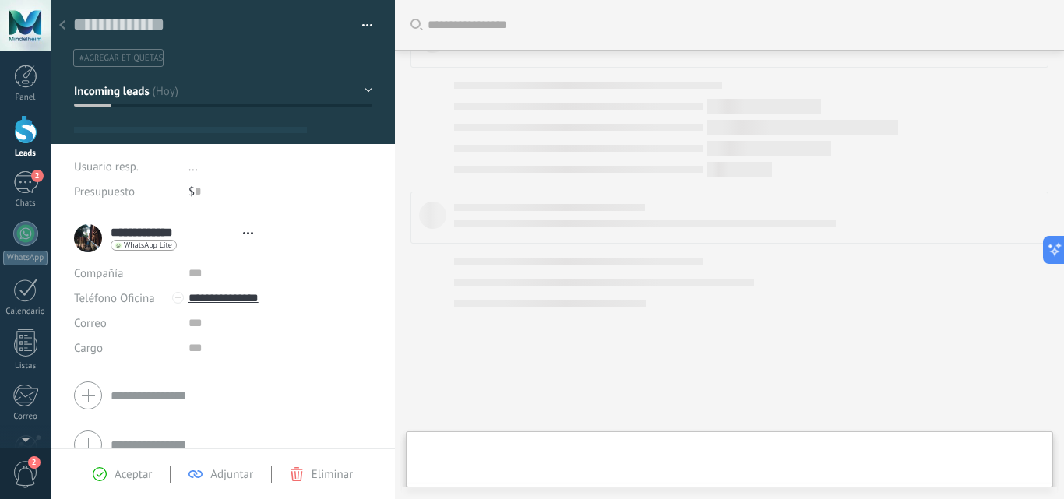
type textarea "**********"
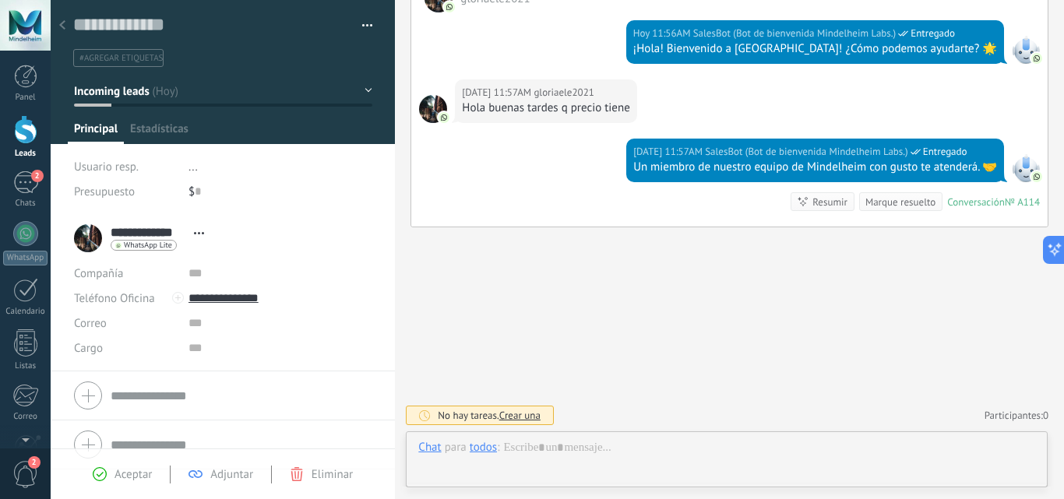
scroll to position [23, 0]
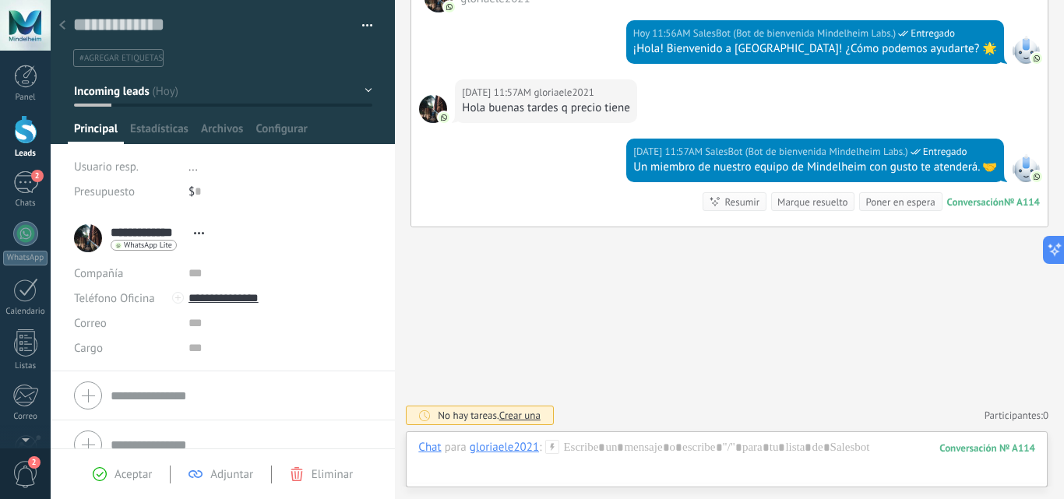
click at [553, 448] on use at bounding box center [552, 446] width 13 height 13
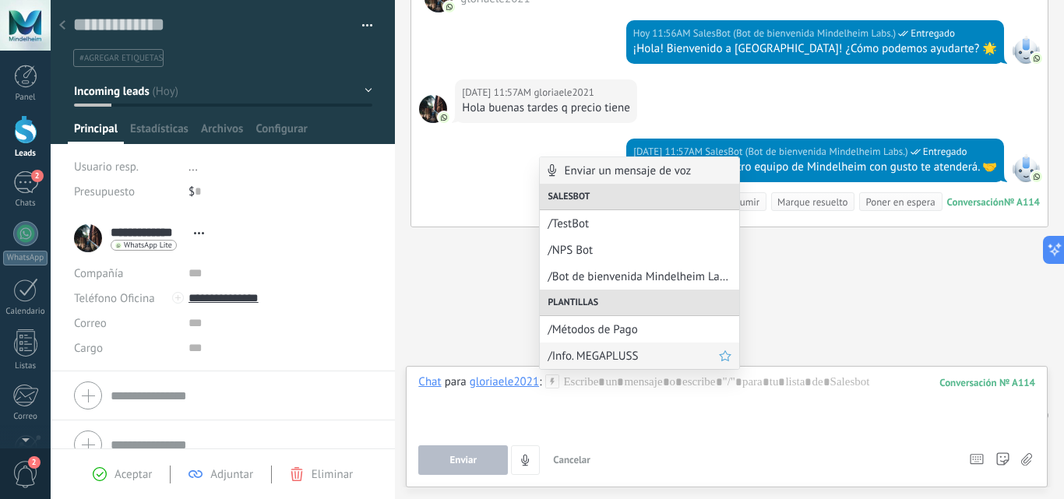
click at [630, 364] on div "/Info. MEGAPLUSS" at bounding box center [639, 356] width 199 height 26
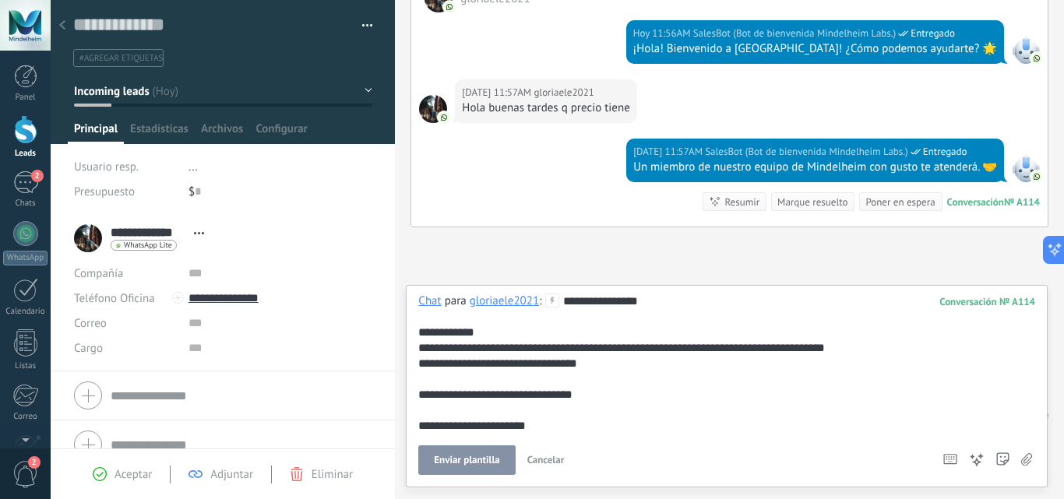
click at [564, 301] on div "**********" at bounding box center [726, 364] width 617 height 140
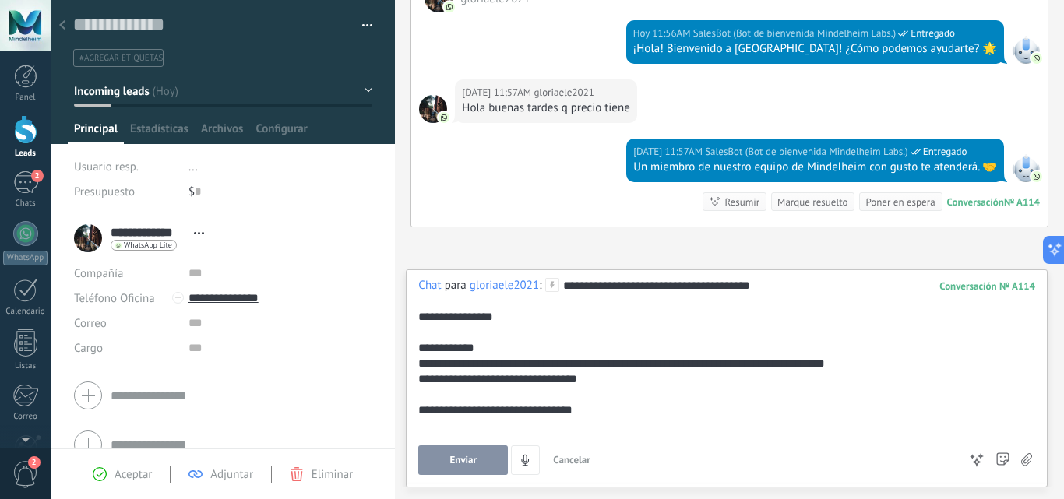
click at [785, 277] on div "**********" at bounding box center [727, 379] width 642 height 218
click at [780, 285] on div "**********" at bounding box center [724, 363] width 612 height 171
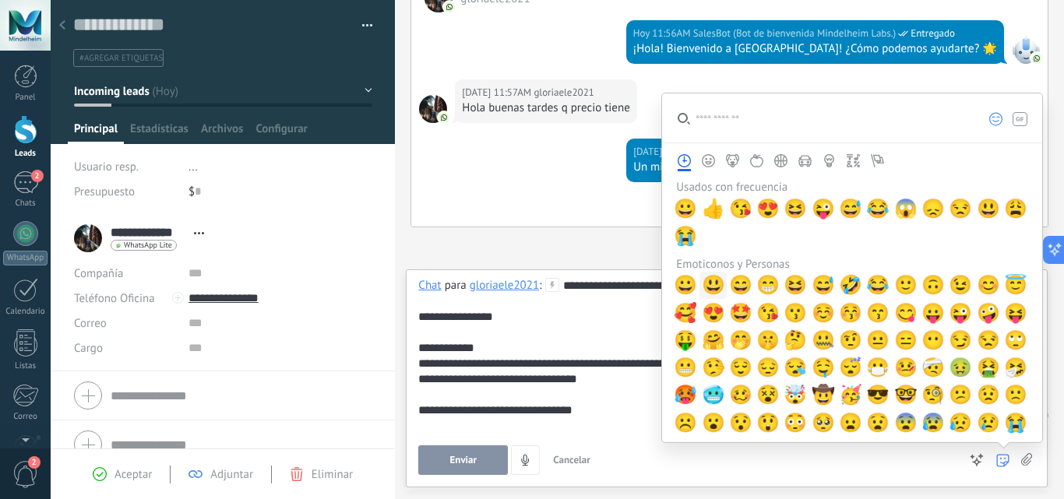
click at [711, 292] on span "😃" at bounding box center [713, 285] width 23 height 22
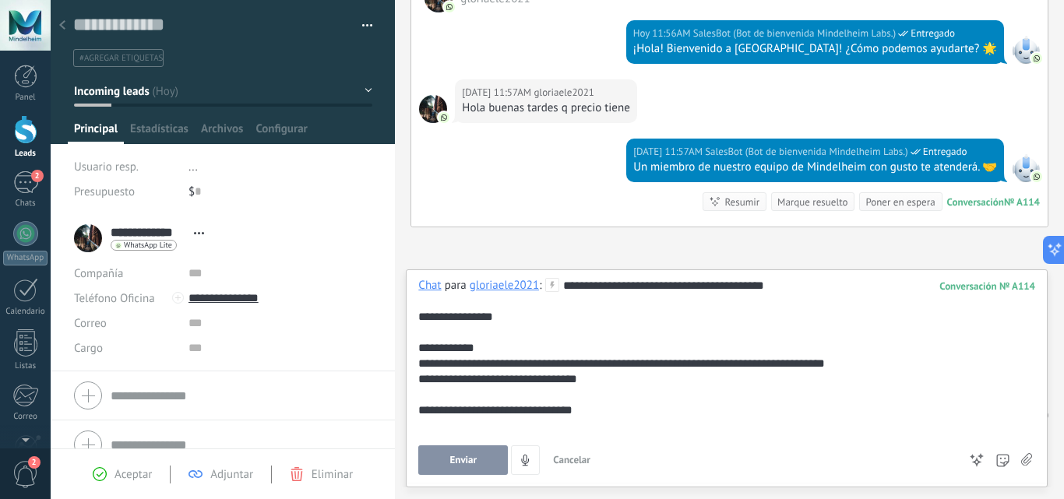
click at [1029, 460] on use at bounding box center [1026, 459] width 11 height 12
click at [0, 0] on input "file" at bounding box center [0, 0] width 0 height 0
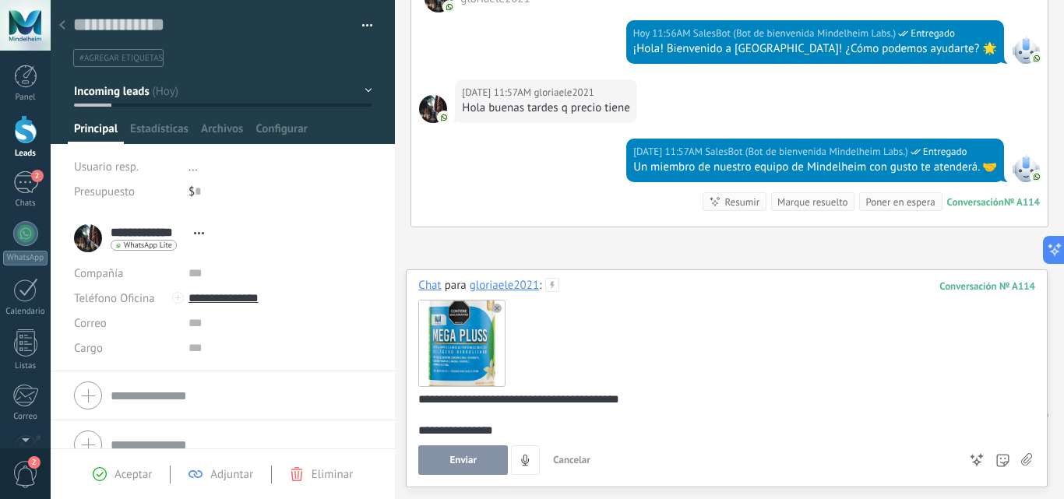
click at [499, 308] on use at bounding box center [496, 308] width 9 height 9
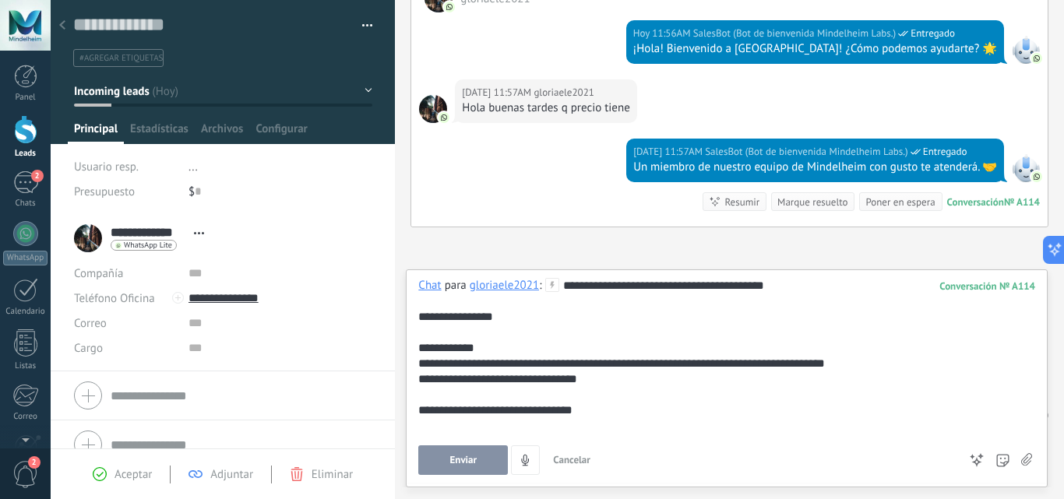
click at [464, 449] on button "Enviar" at bounding box center [463, 461] width 90 height 30
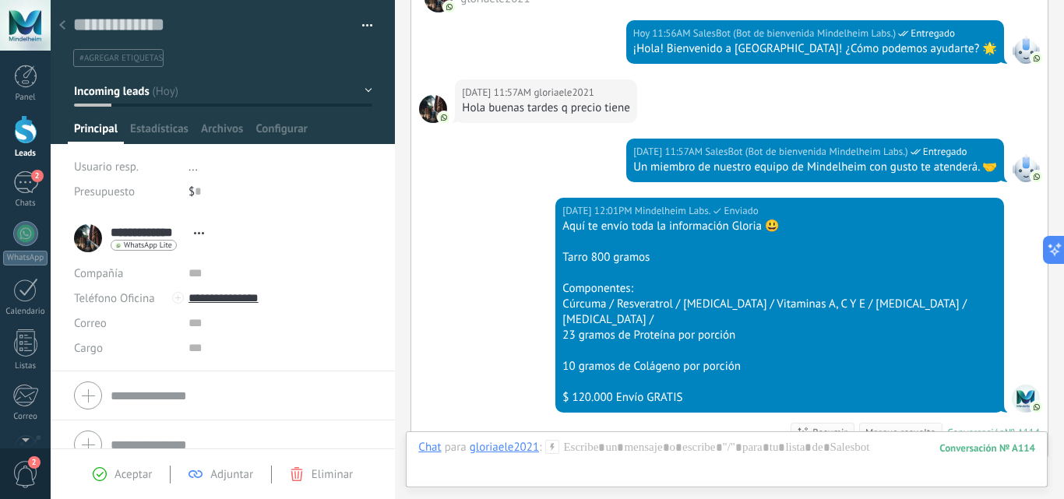
scroll to position [478, 0]
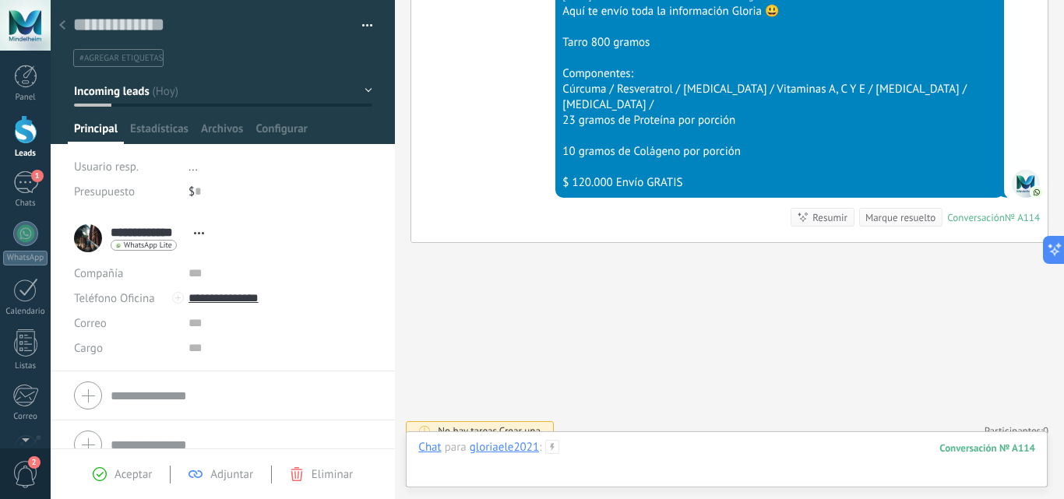
click at [653, 442] on div at bounding box center [726, 463] width 617 height 47
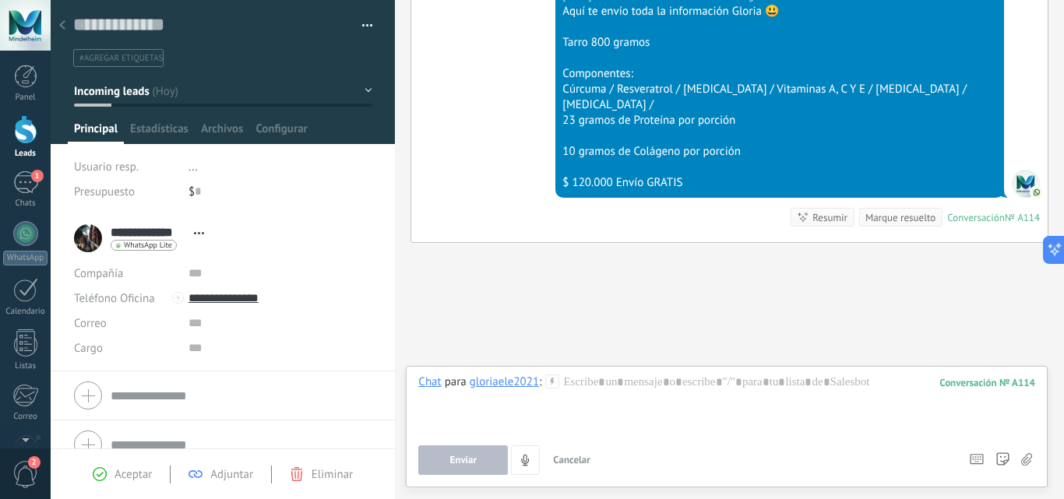
click at [1027, 460] on icon at bounding box center [1026, 459] width 11 height 13
click at [0, 0] on input "file" at bounding box center [0, 0] width 0 height 0
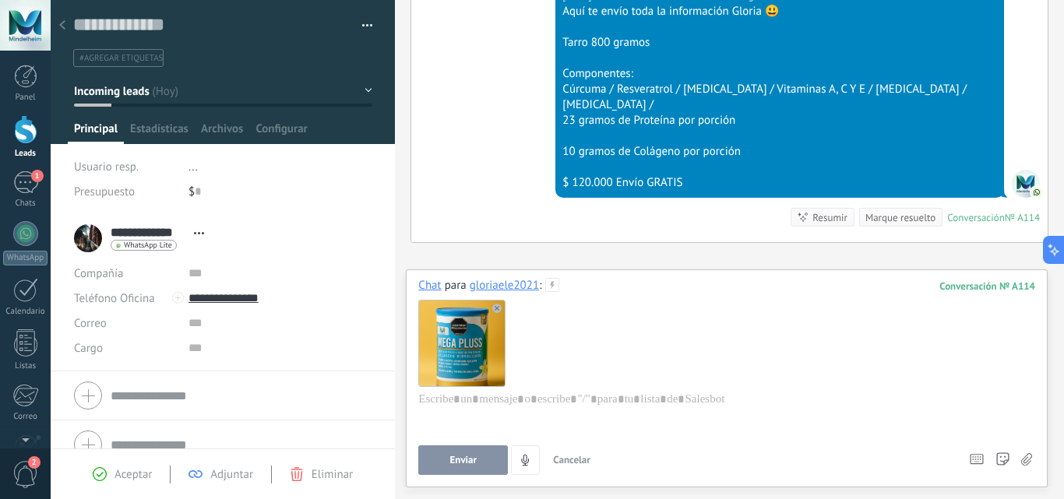
click at [453, 459] on span "Enviar" at bounding box center [463, 460] width 27 height 11
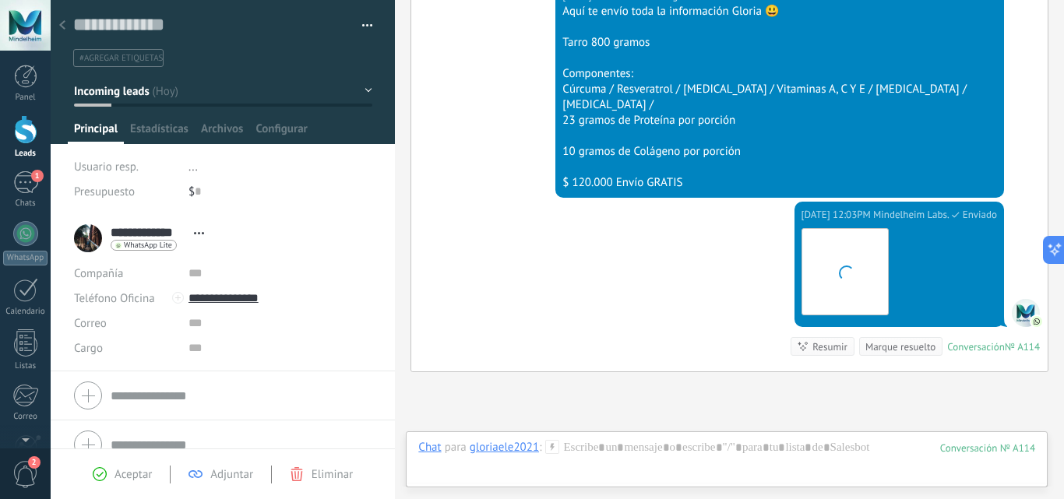
scroll to position [608, 0]
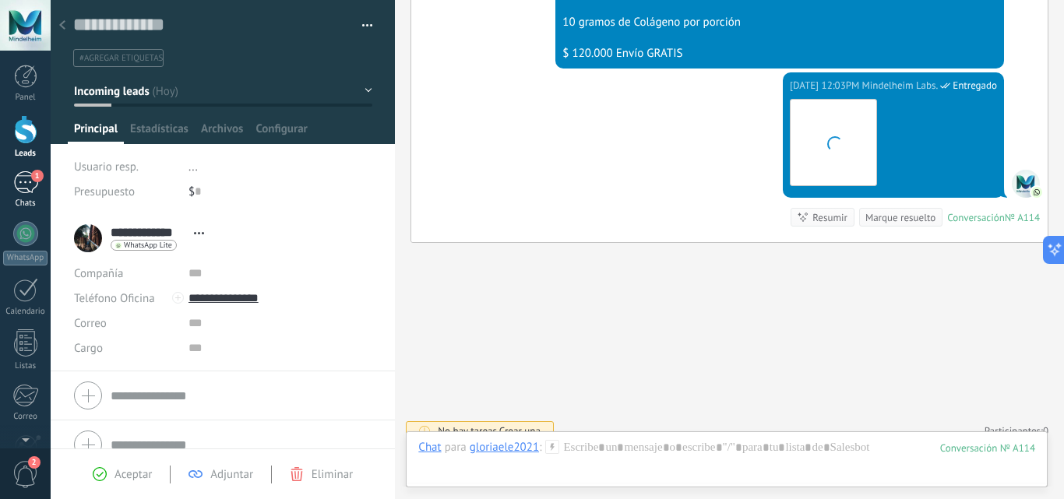
click at [23, 184] on div "1" at bounding box center [25, 182] width 25 height 23
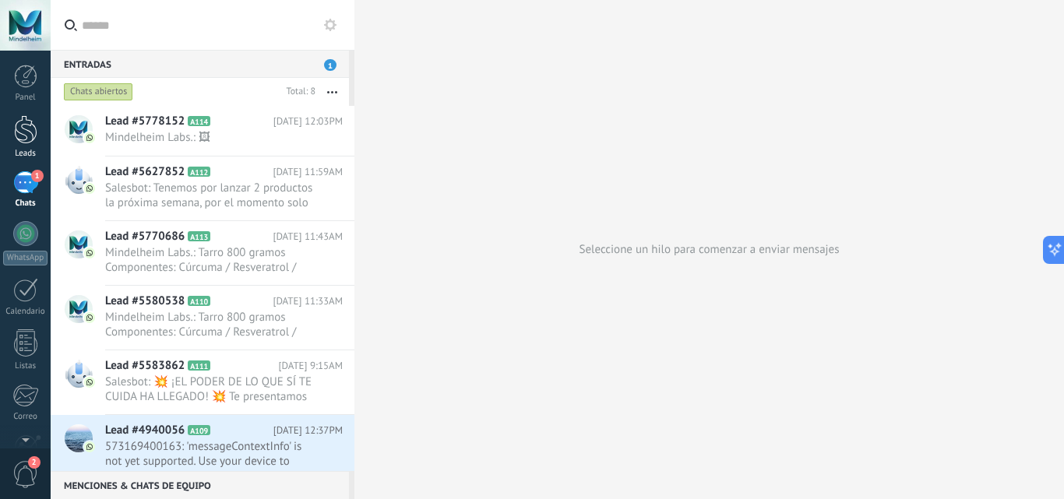
click at [25, 132] on div at bounding box center [25, 129] width 23 height 29
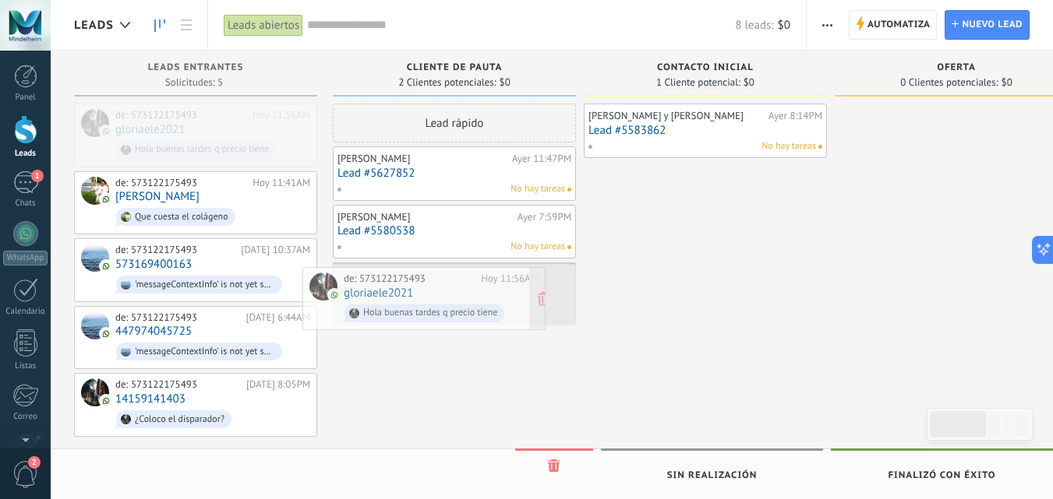
drag, startPoint x: 232, startPoint y: 132, endPoint x: 464, endPoint y: 296, distance: 284.0
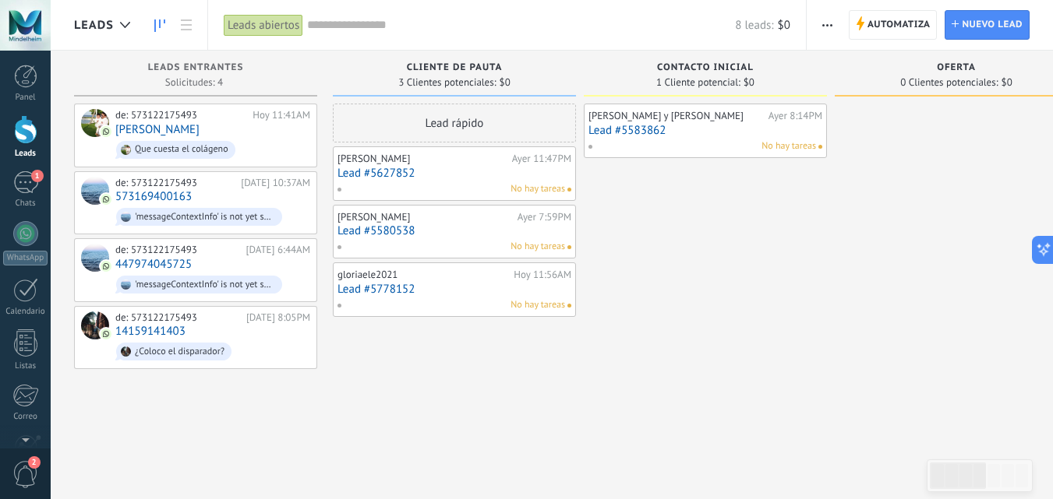
click at [432, 171] on link "Lead #5627852" at bounding box center [454, 173] width 234 height 13
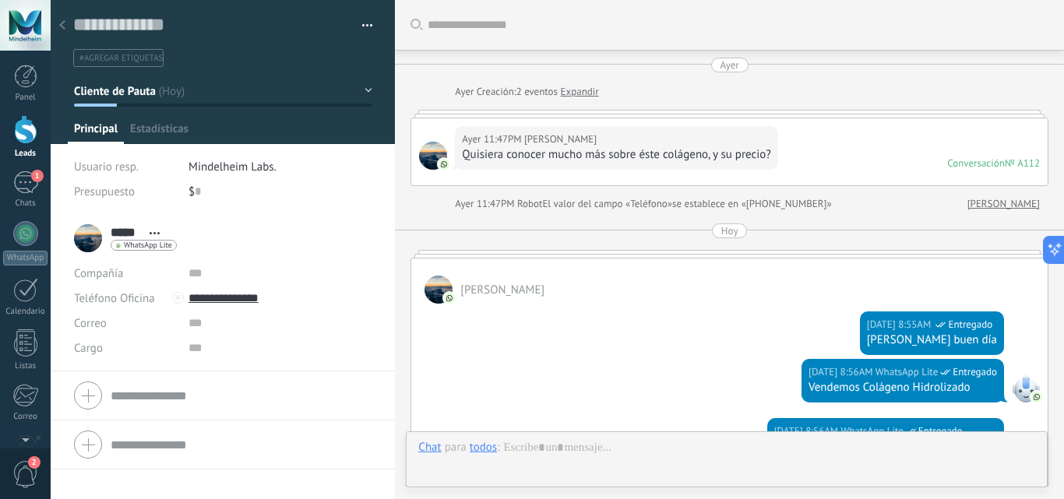
scroll to position [914, 0]
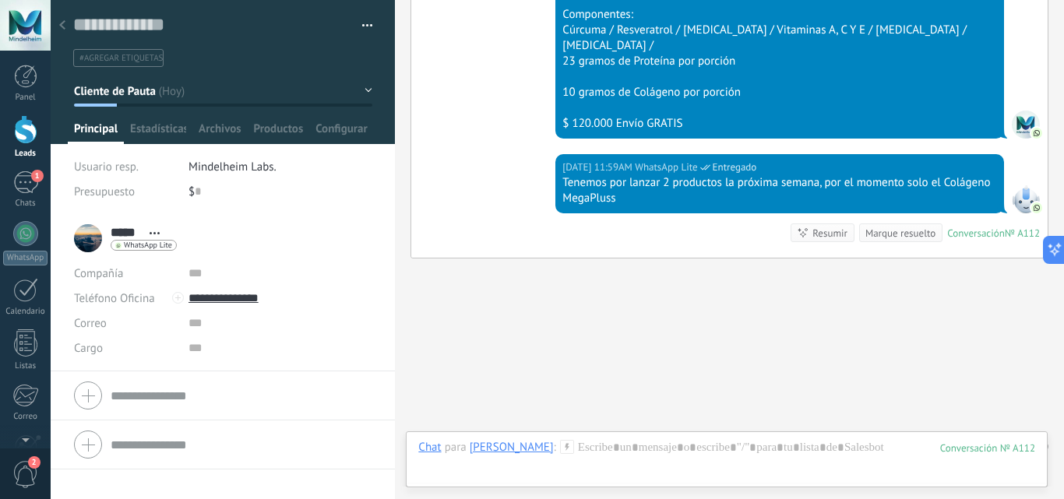
click at [34, 129] on div at bounding box center [25, 129] width 23 height 29
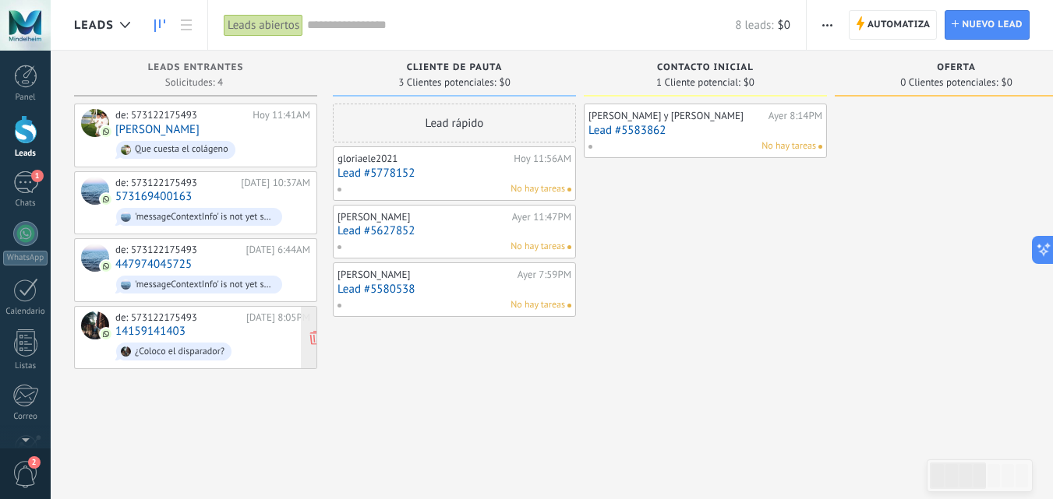
click at [182, 316] on div "de: 573122175493" at bounding box center [177, 318] width 125 height 12
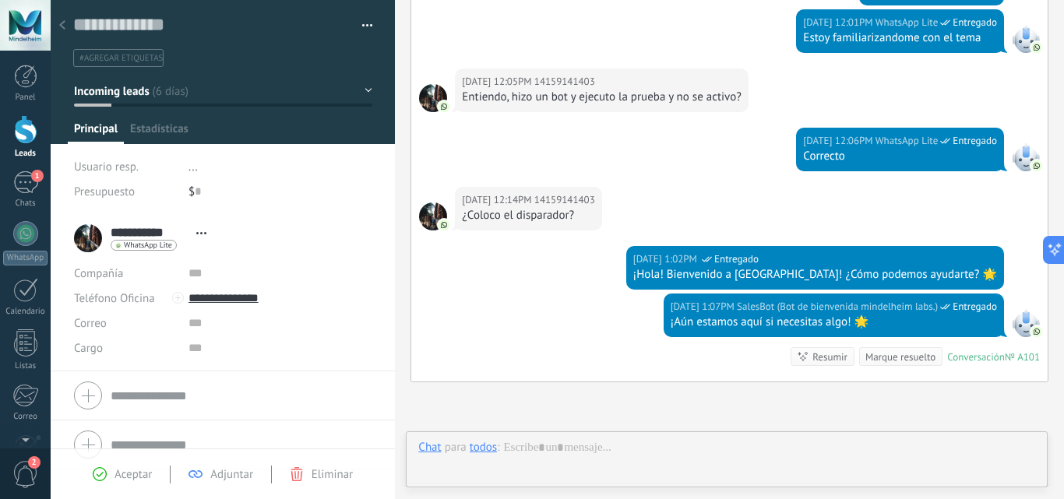
scroll to position [931, 0]
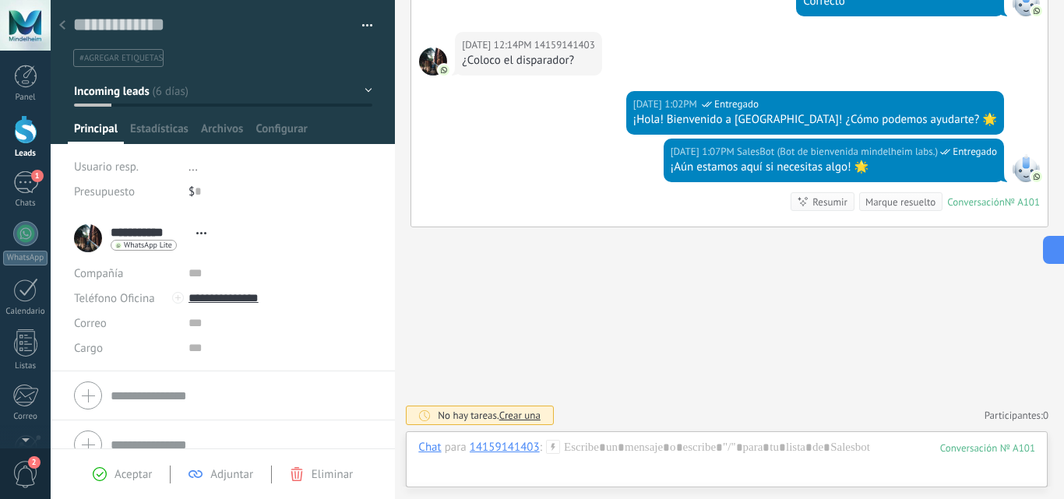
click at [23, 132] on div at bounding box center [25, 129] width 23 height 29
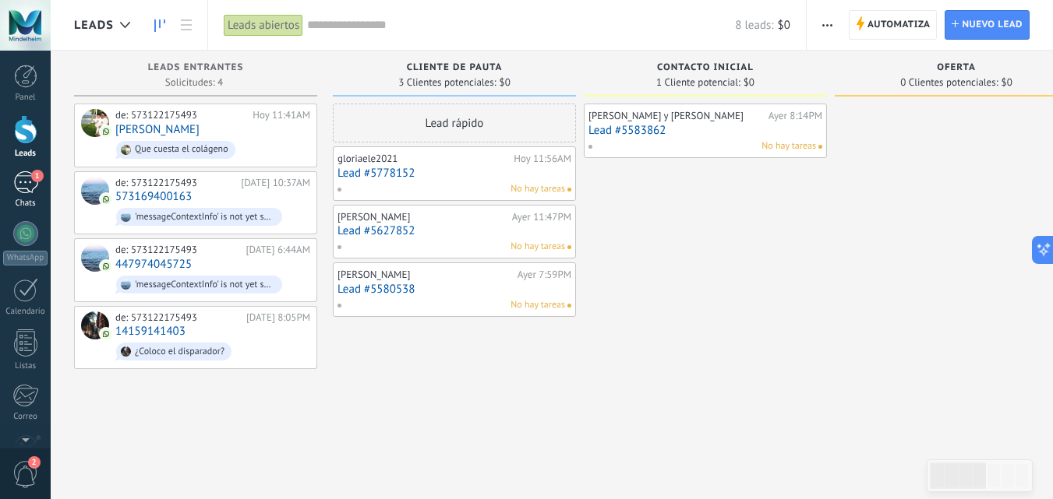
click at [22, 183] on div "1" at bounding box center [25, 182] width 25 height 23
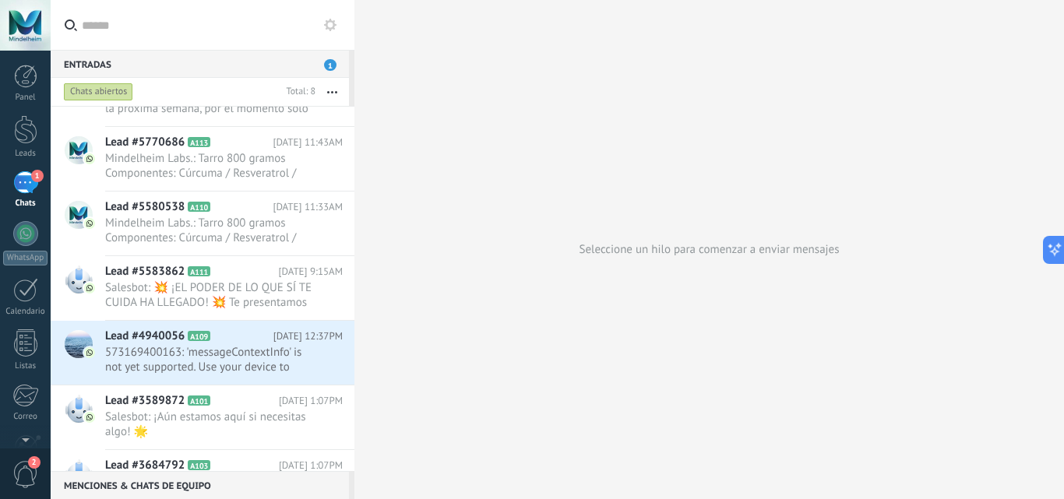
scroll to position [139, 0]
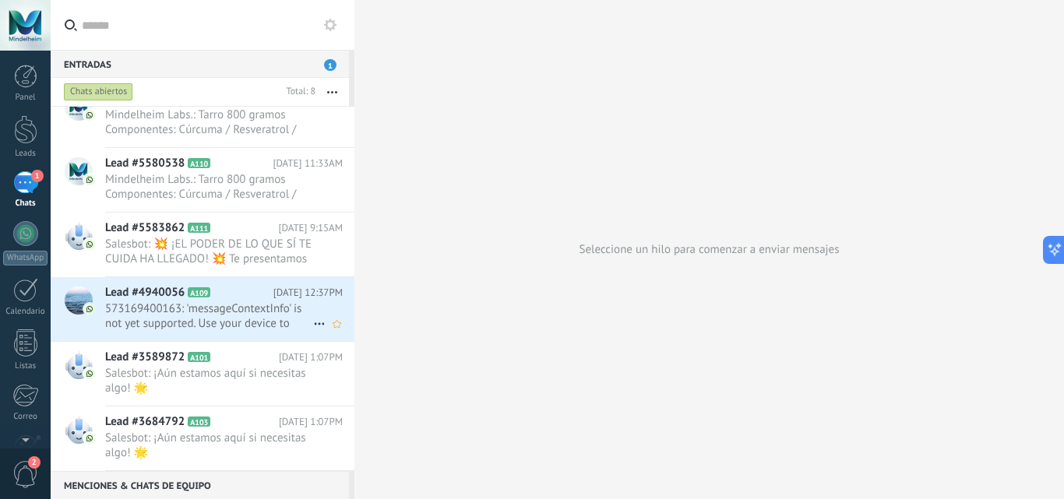
click at [227, 310] on span "573169400163: 'messageContextInfo' is not yet supported. Use your device to vie…" at bounding box center [209, 317] width 208 height 30
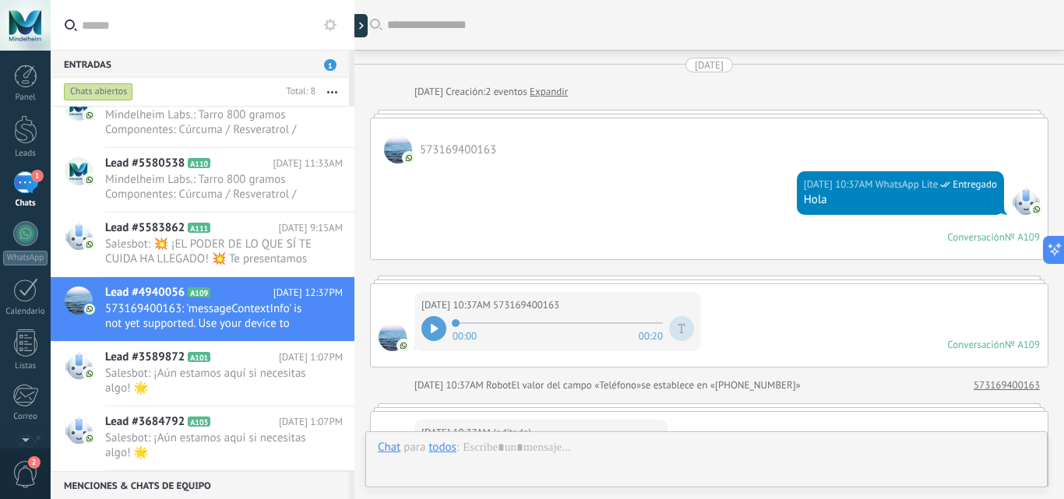
scroll to position [1074, 0]
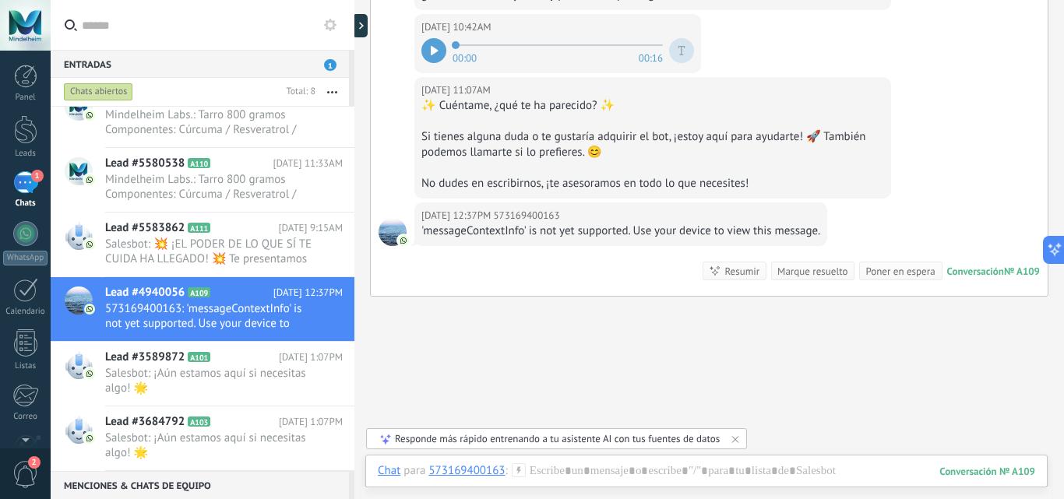
drag, startPoint x: 1058, startPoint y: 143, endPoint x: 1063, endPoint y: 23, distance: 120.1
click at [1063, 23] on div "Buscar Carga más [DATE] [DATE] Creación: 2 eventos Expandir 573169400163 [DATE]…" at bounding box center [709, 249] width 710 height 499
click at [1019, 82] on div "[DATE] 11:07AM 573169400163 ✨ Cuéntame, ¿qué te ha parecido? ✨ Si tienes alguna…" at bounding box center [709, 139] width 677 height 125
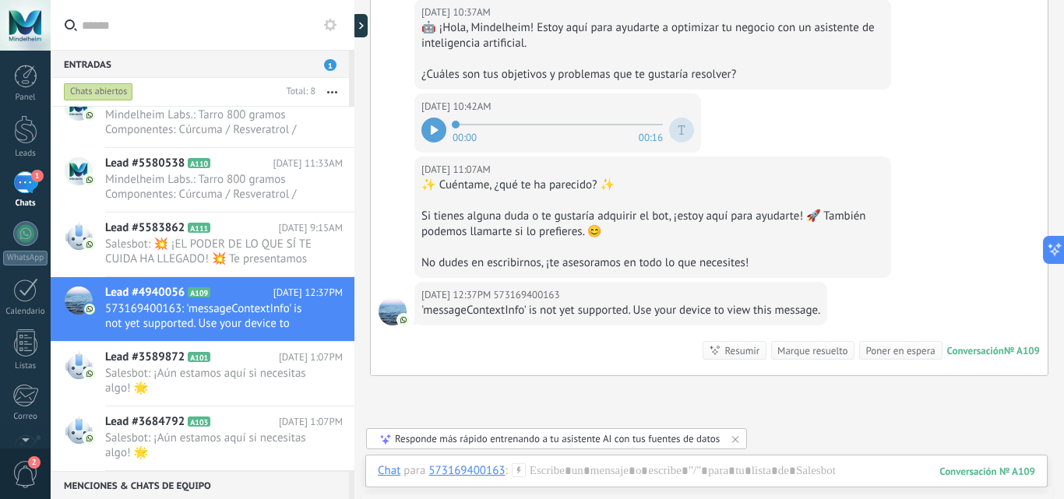
scroll to position [1143, 0]
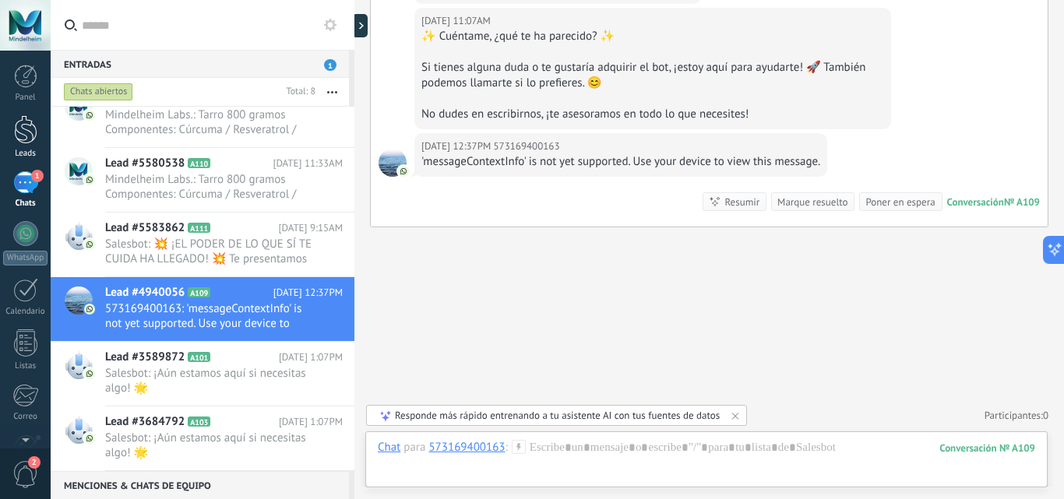
click at [28, 131] on div at bounding box center [25, 129] width 23 height 29
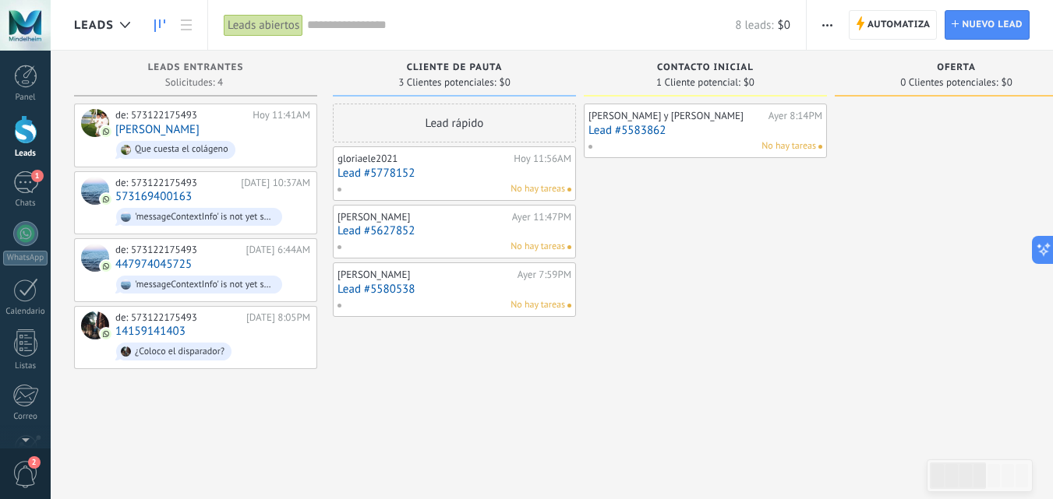
click at [372, 172] on link "Lead #5778152" at bounding box center [454, 173] width 234 height 13
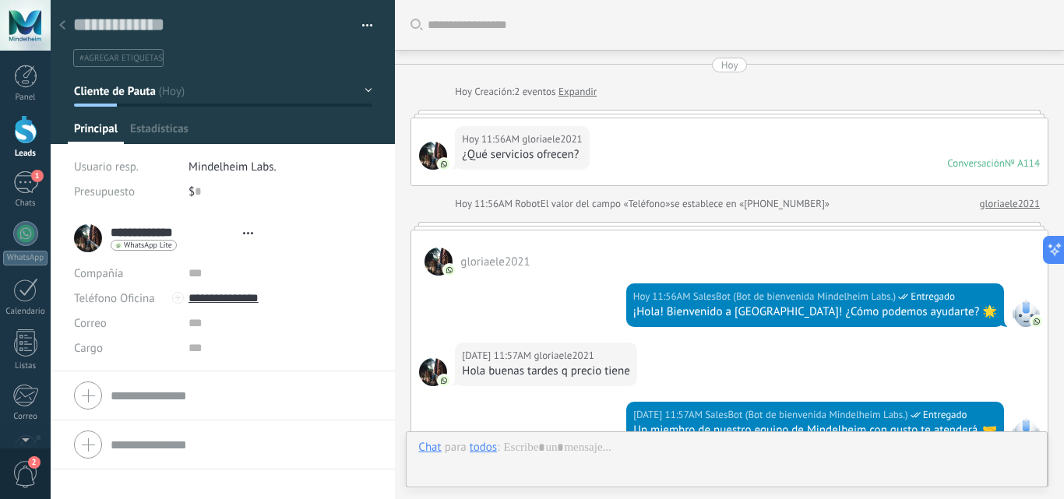
type textarea "**********"
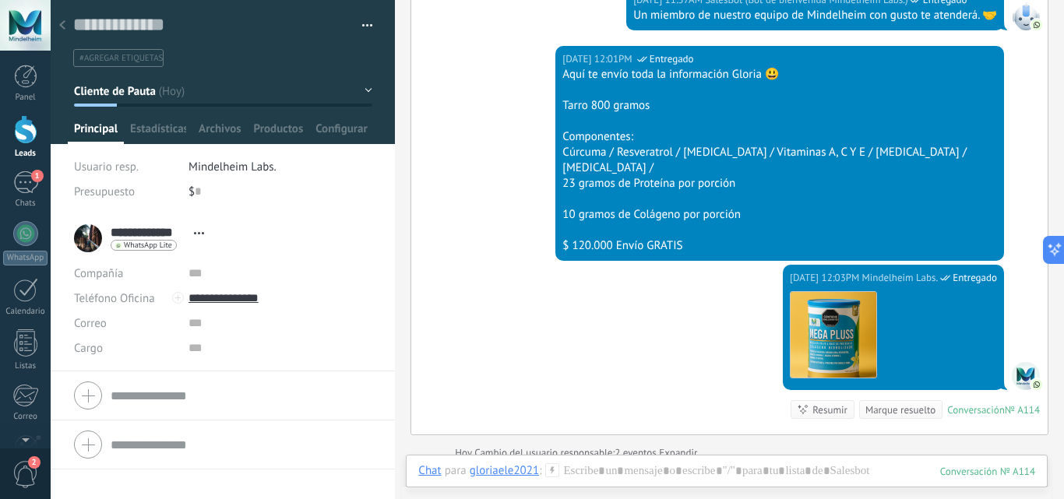
scroll to position [404, 0]
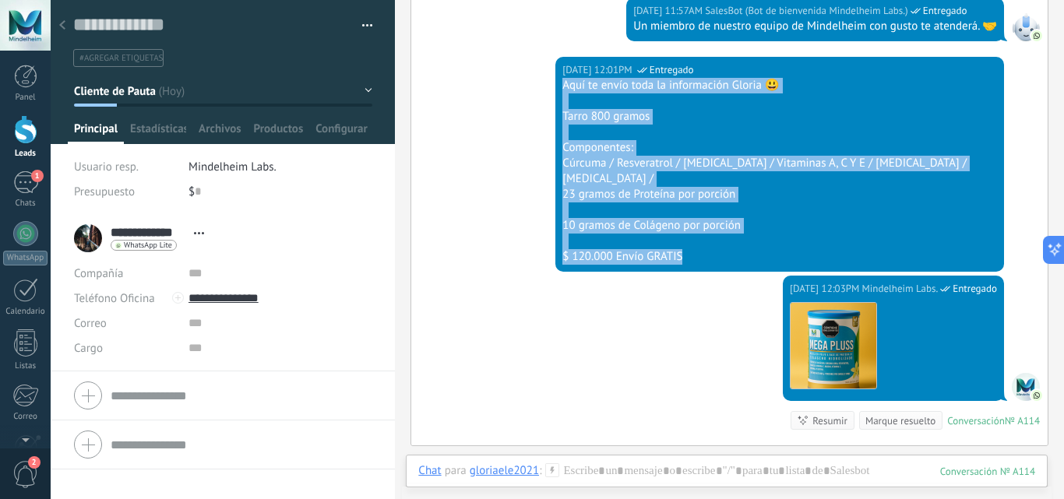
drag, startPoint x: 688, startPoint y: 242, endPoint x: 570, endPoint y: 91, distance: 191.4
click at [570, 91] on div "Aquí te envío toda la información Gloria 😃 Tarro 800 gramos Componentes: Cúrcum…" at bounding box center [779, 171] width 435 height 187
copy div "Aquí te envío toda la información Gloria 😃 Tarro 800 gramos Componentes: Cúrcum…"
